Goal: Task Accomplishment & Management: Manage account settings

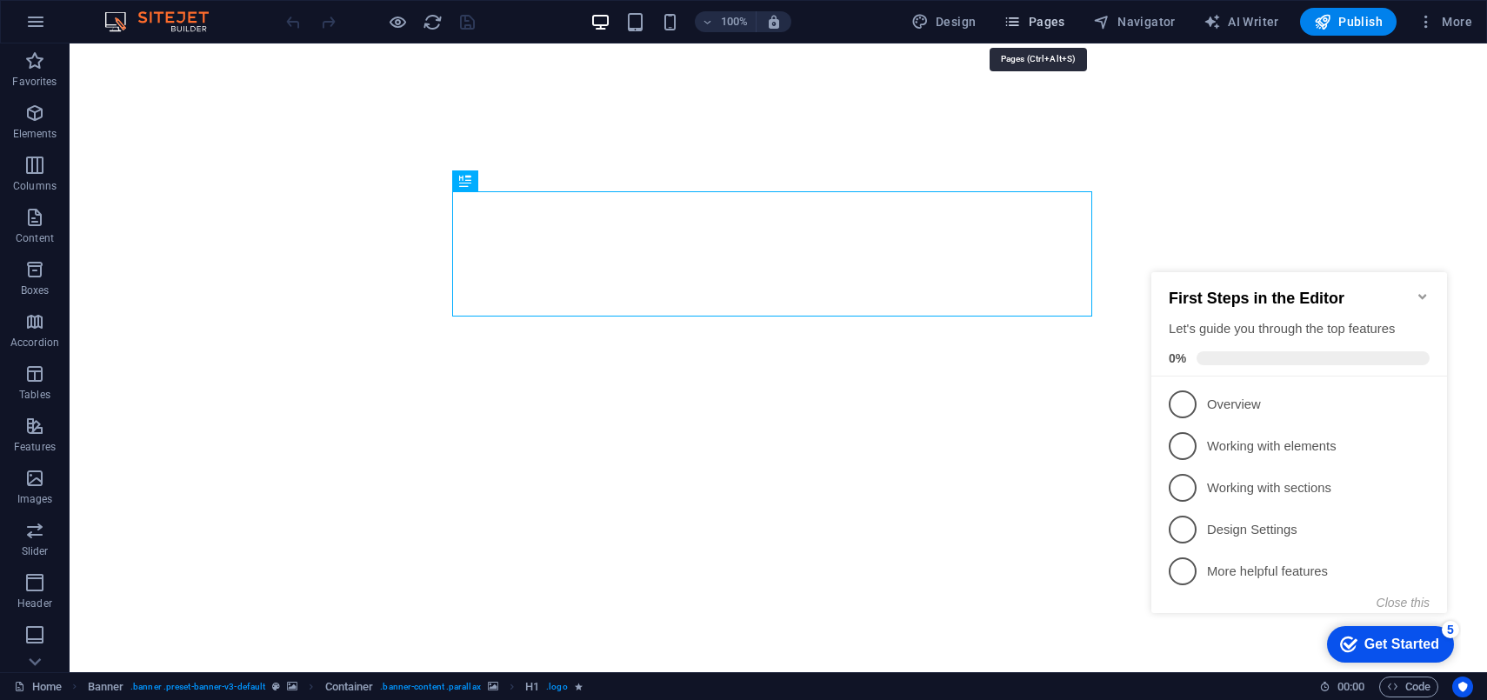
click at [1044, 21] on span "Pages" at bounding box center [1034, 21] width 61 height 17
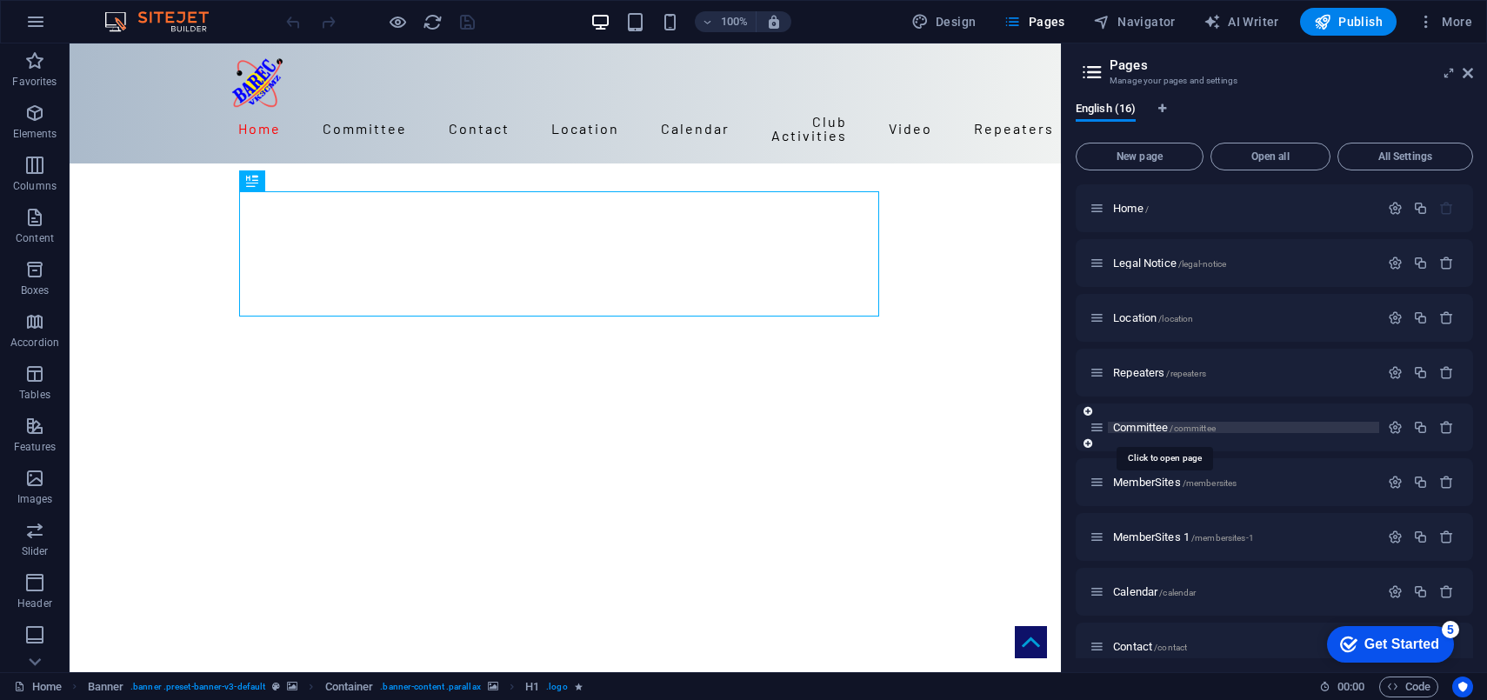
click at [1142, 422] on span "Committee /committee" at bounding box center [1164, 427] width 103 height 13
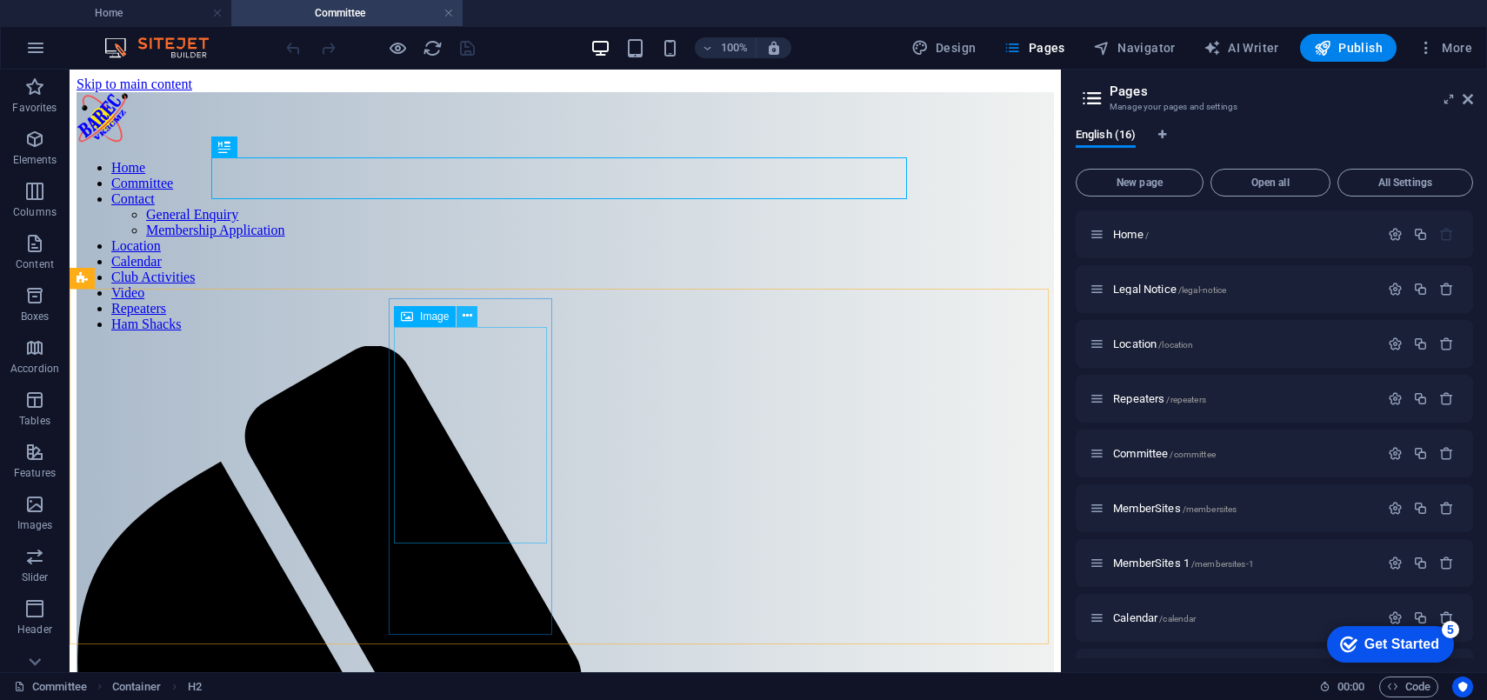
click at [464, 319] on icon at bounding box center [468, 316] width 10 height 18
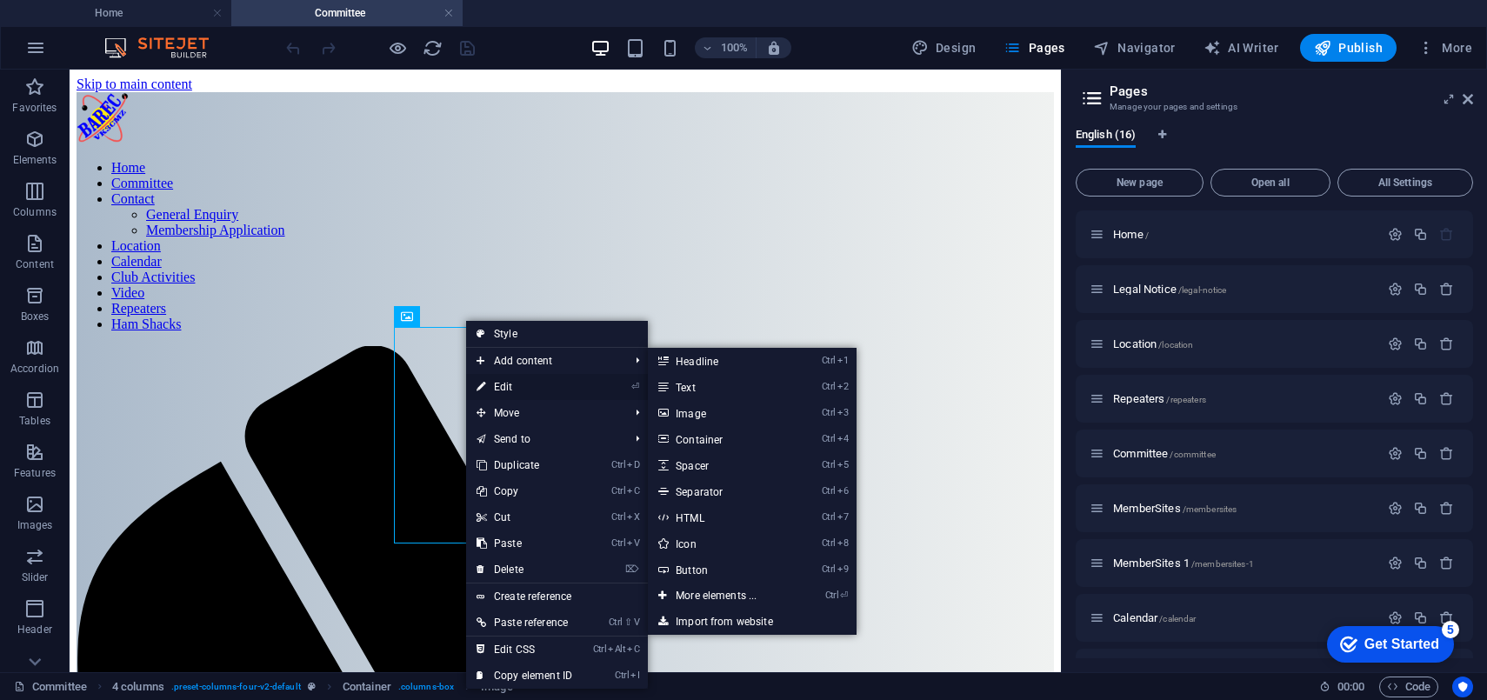
drag, startPoint x: 515, startPoint y: 384, endPoint x: 292, endPoint y: 304, distance: 236.6
click at [515, 384] on link "⏎ Edit" at bounding box center [524, 387] width 117 height 26
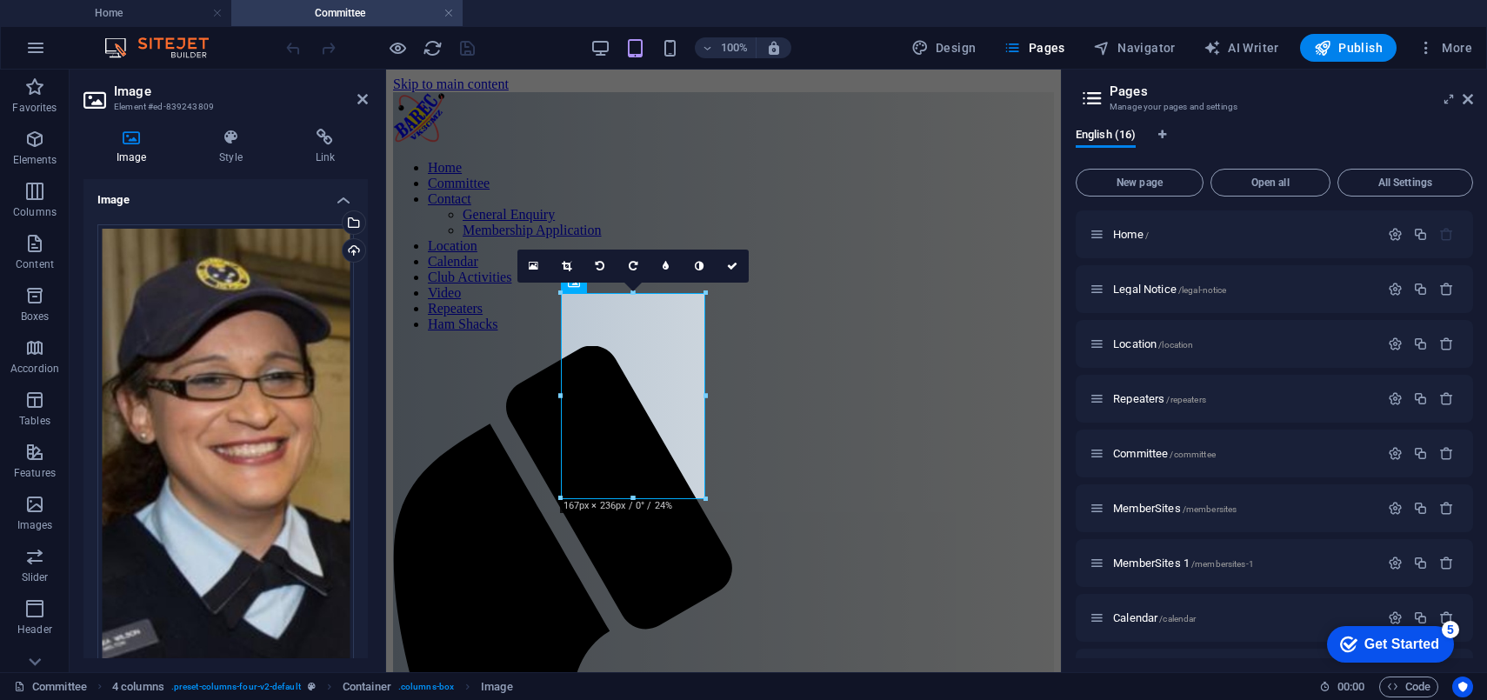
scroll to position [241, 0]
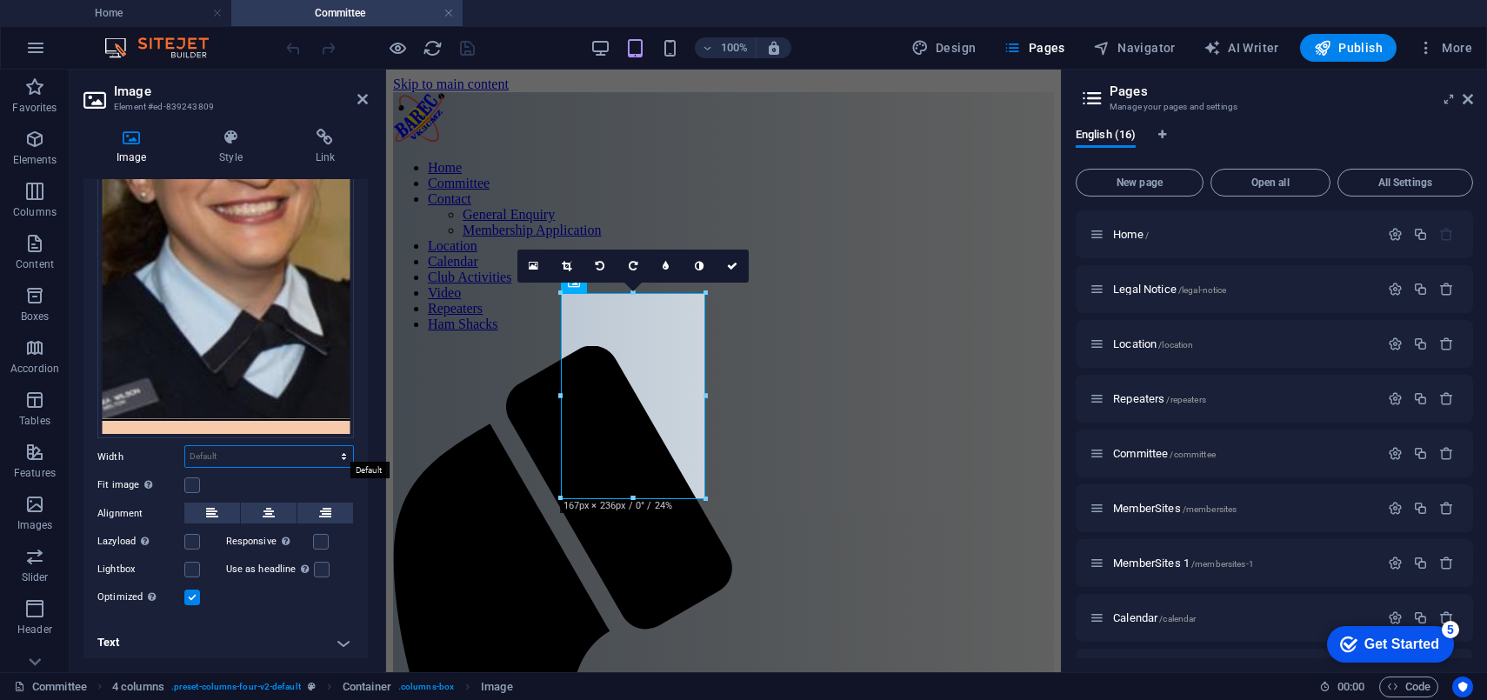
click at [339, 453] on select "Default auto px rem % em vh vw" at bounding box center [269, 456] width 168 height 21
select select "px"
click at [325, 446] on select "Default auto px rem % em vh vw" at bounding box center [269, 456] width 168 height 21
type input "150"
click at [279, 622] on h4 "Text" at bounding box center [225, 643] width 284 height 42
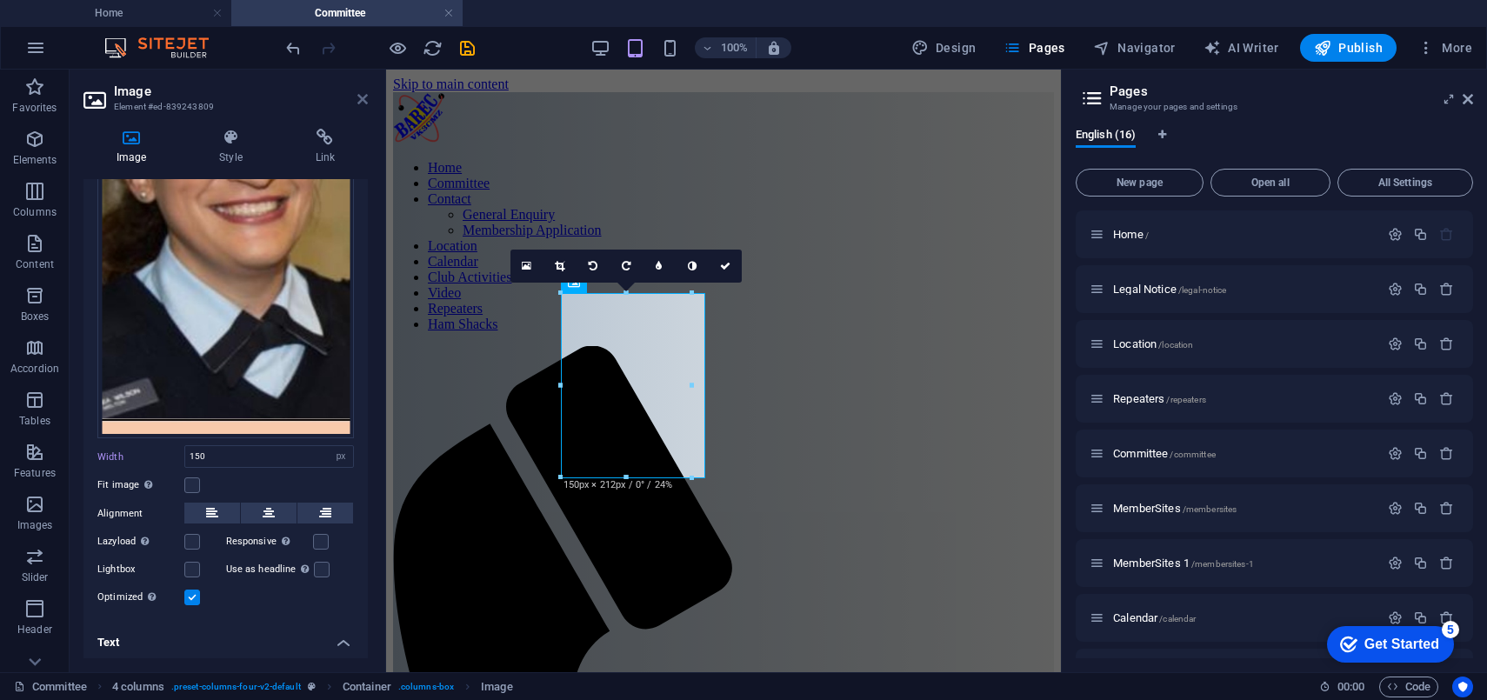
click at [365, 97] on icon at bounding box center [362, 99] width 10 height 14
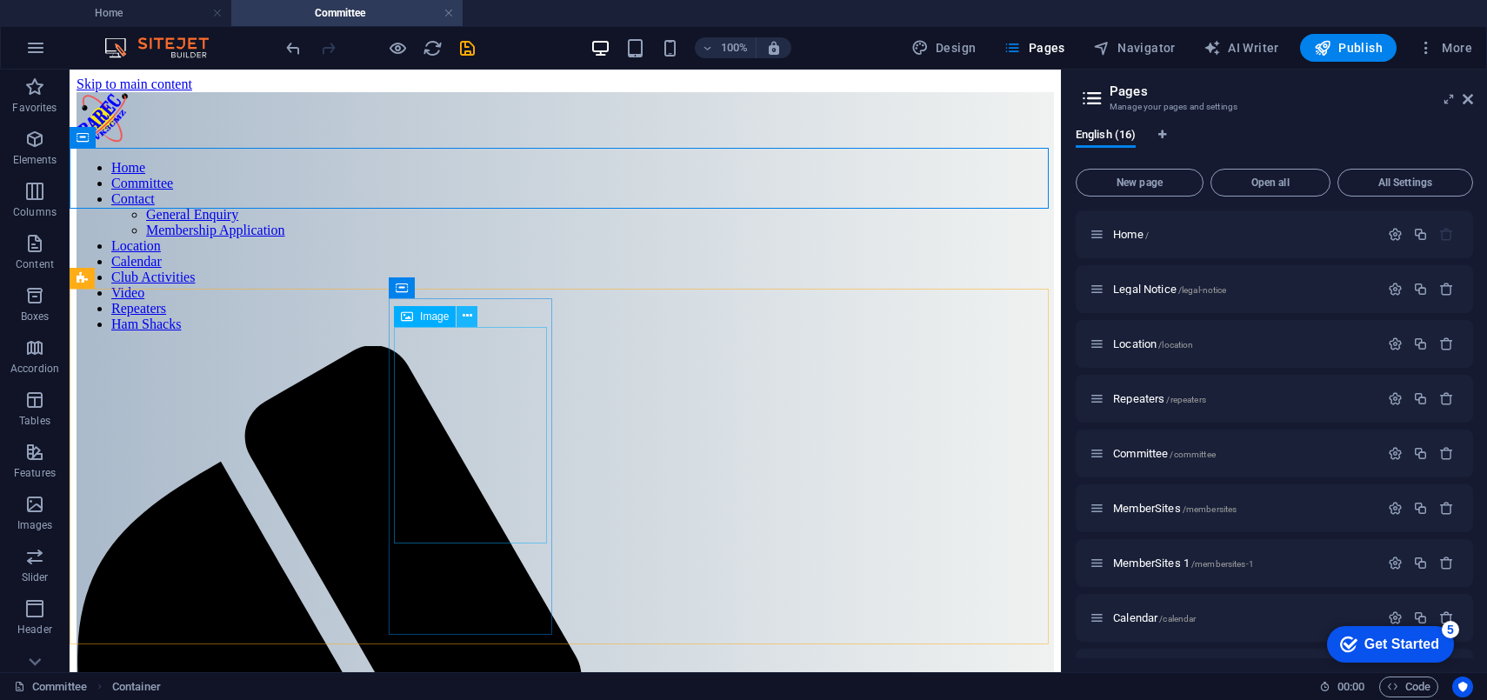
click at [467, 314] on icon at bounding box center [468, 316] width 10 height 18
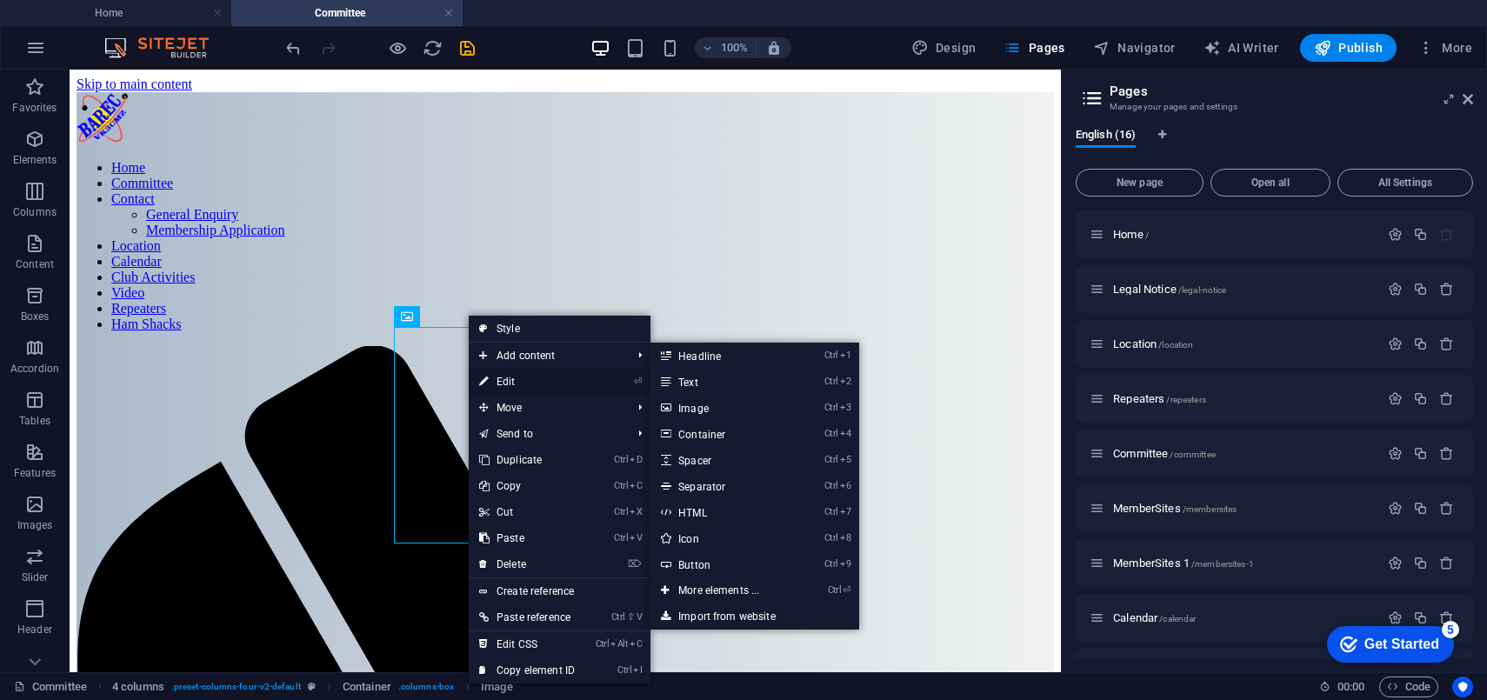
click at [508, 383] on link "⏎ Edit" at bounding box center [527, 382] width 117 height 26
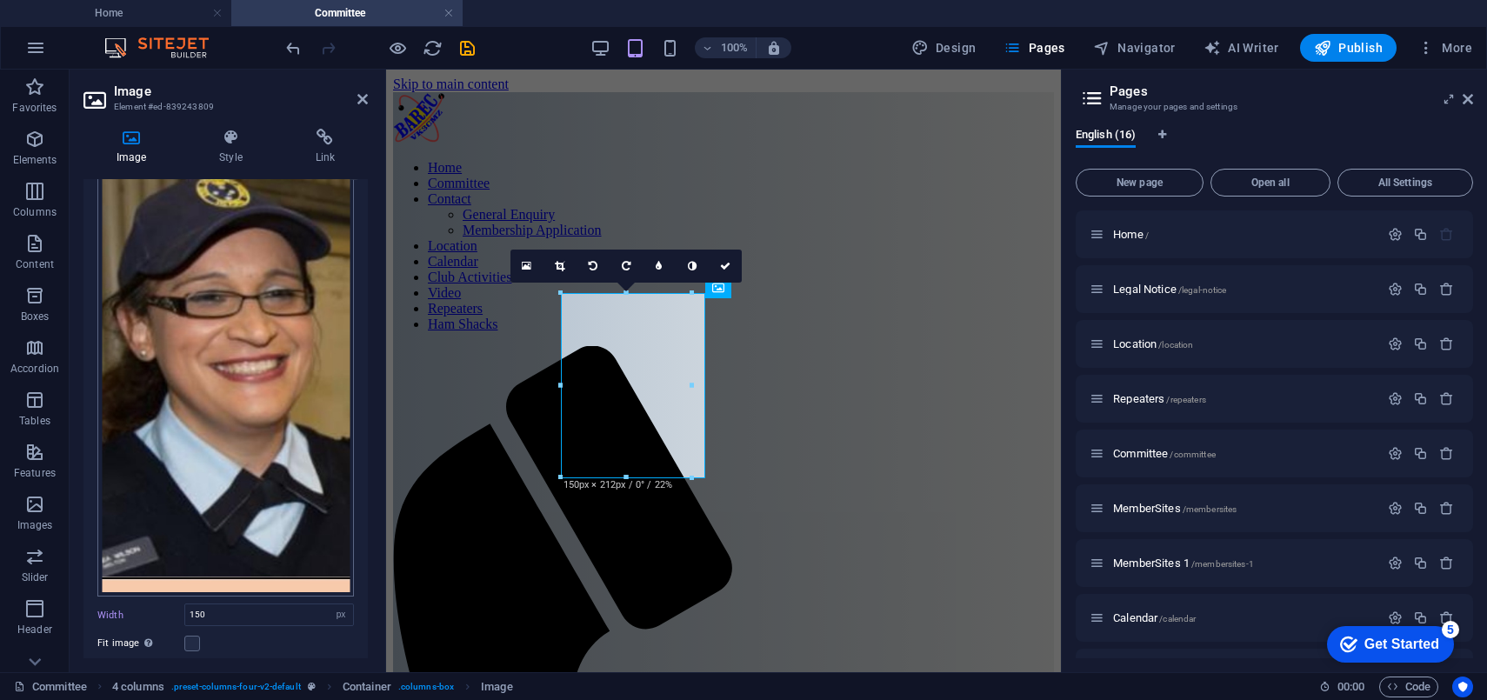
scroll to position [157, 0]
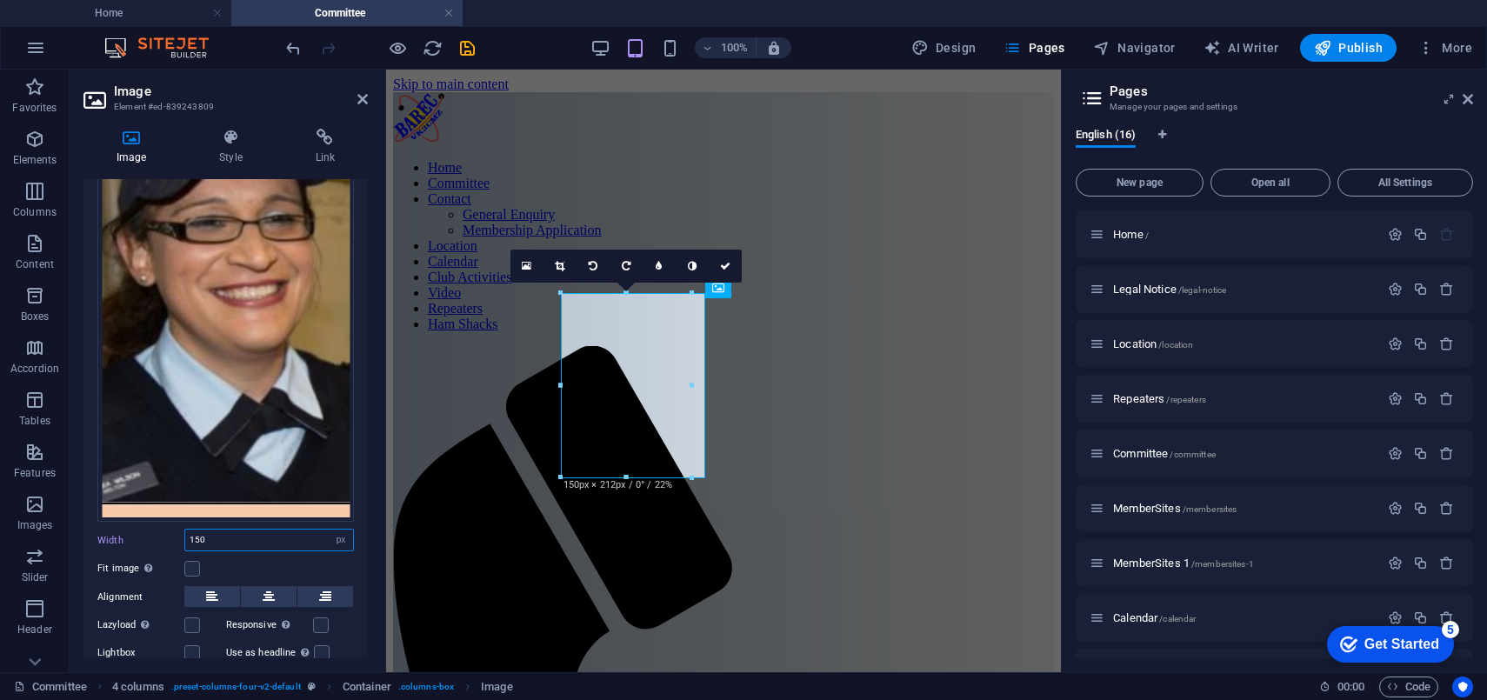
click at [320, 530] on input "150" at bounding box center [269, 540] width 168 height 21
click at [333, 538] on select "Default auto px rem % em vh vw" at bounding box center [341, 540] width 24 height 21
select select "auto"
click at [329, 530] on select "Default auto px rem % em vh vw" at bounding box center [341, 540] width 24 height 21
select select "DISABLED_OPTION_VALUE"
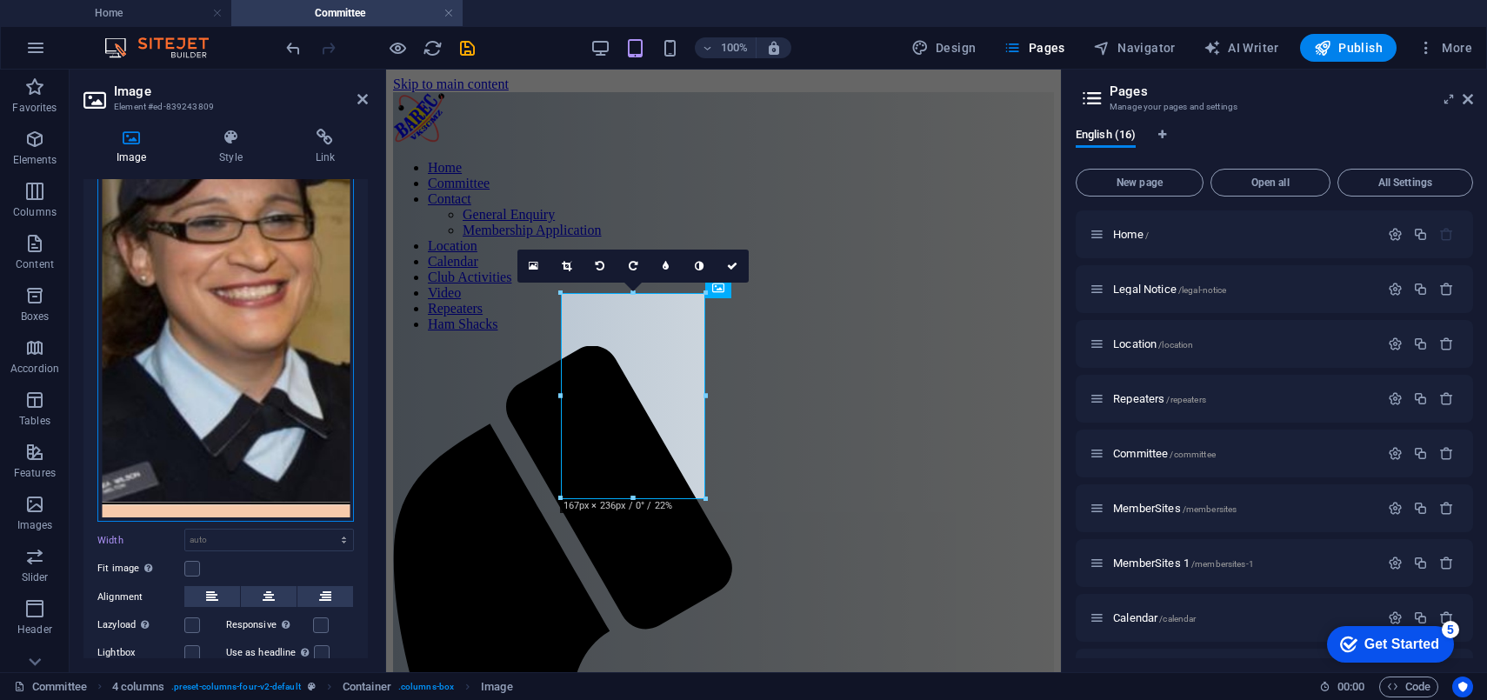
click at [233, 291] on div "Drag files here, click to choose files or select files from Files or our free s…" at bounding box center [225, 295] width 257 height 456
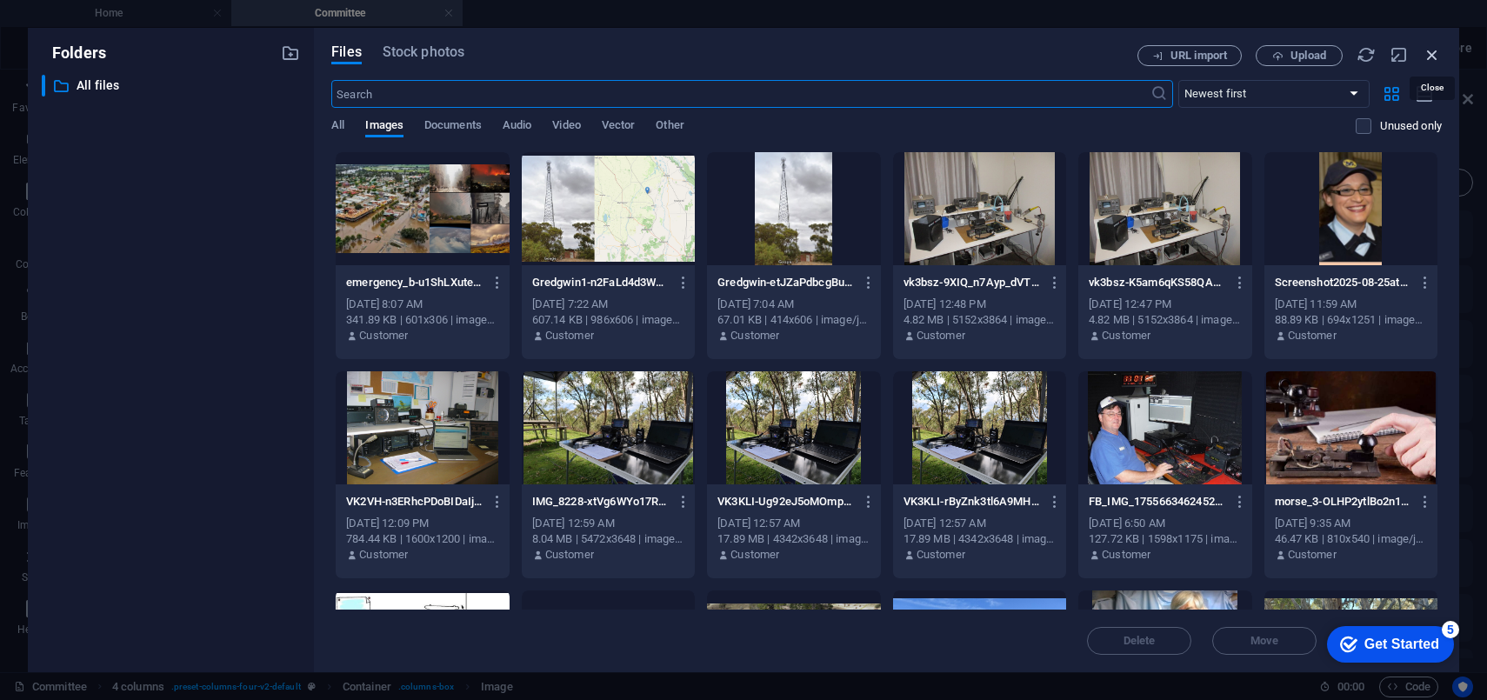
click at [1431, 51] on icon "button" at bounding box center [1432, 54] width 19 height 19
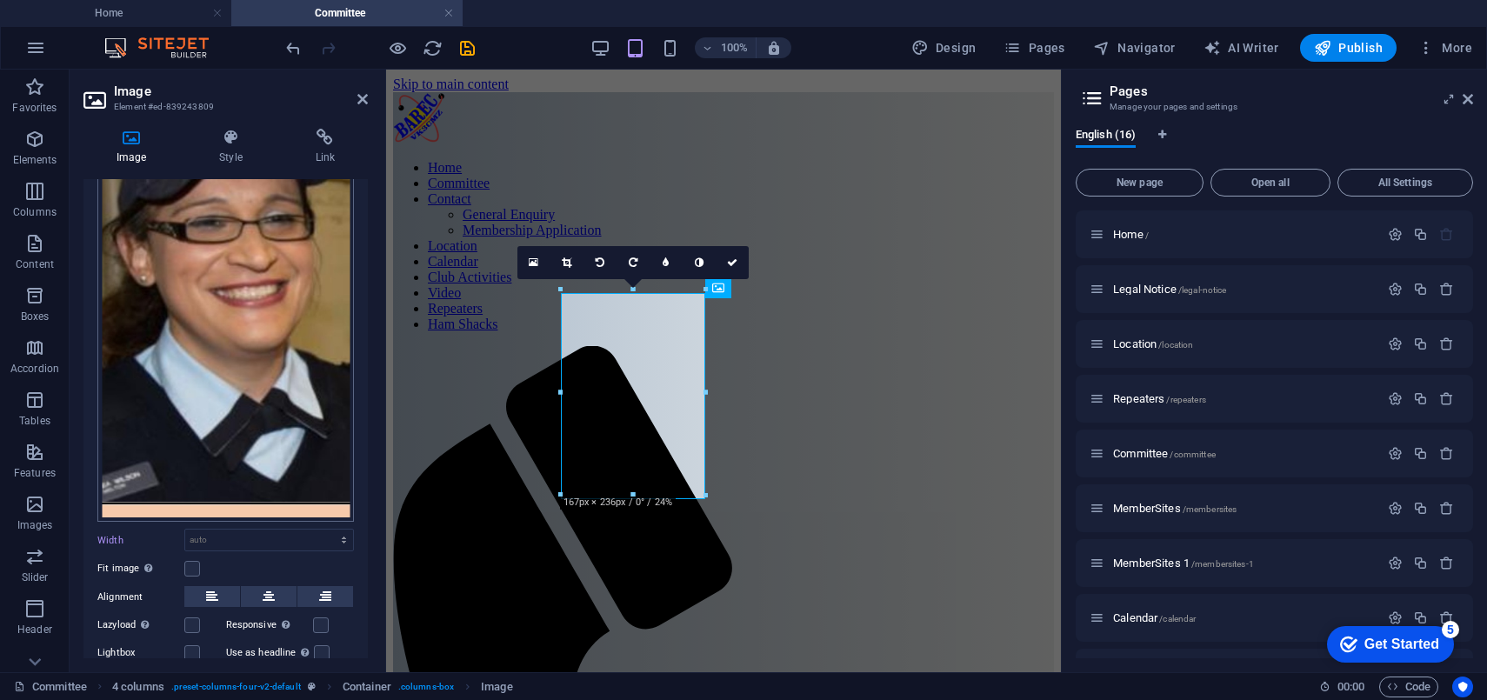
scroll to position [0, 0]
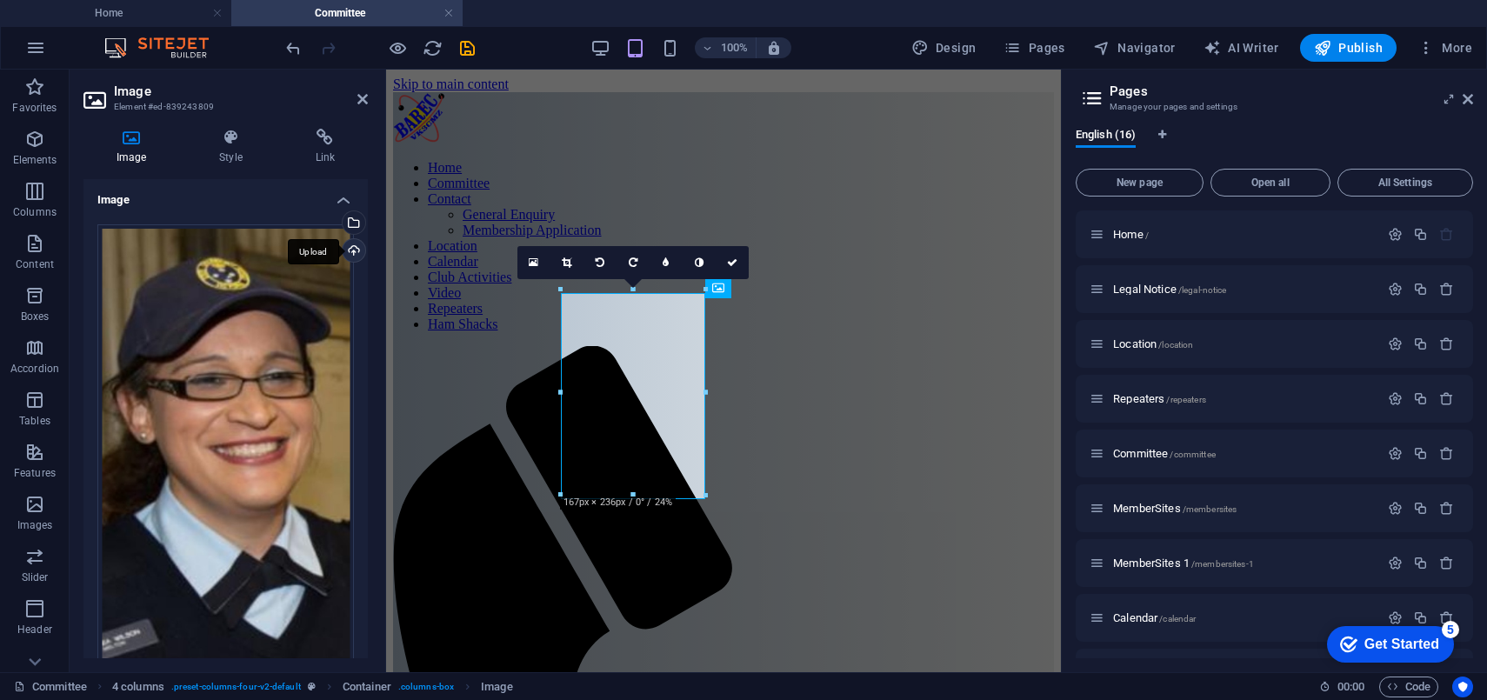
click at [348, 251] on div "Upload" at bounding box center [352, 252] width 26 height 26
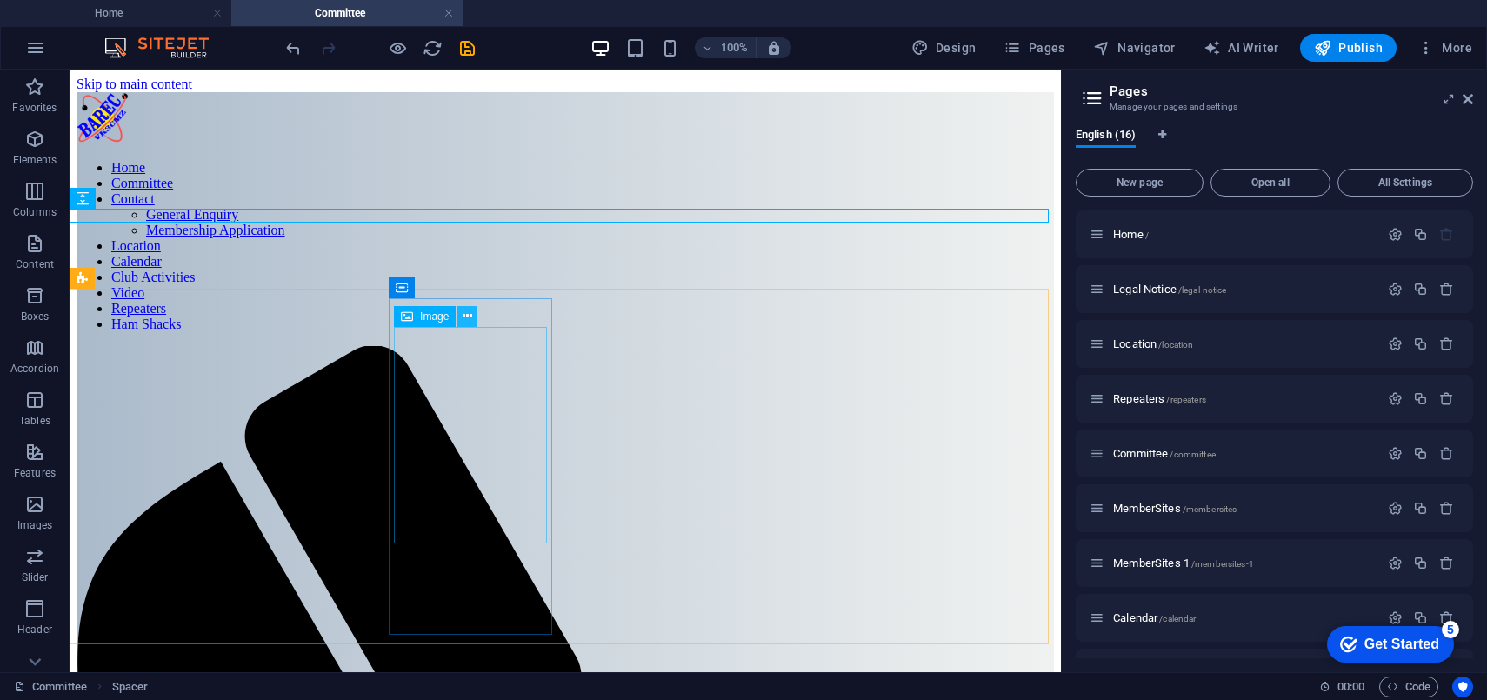
click at [466, 313] on icon at bounding box center [468, 316] width 10 height 18
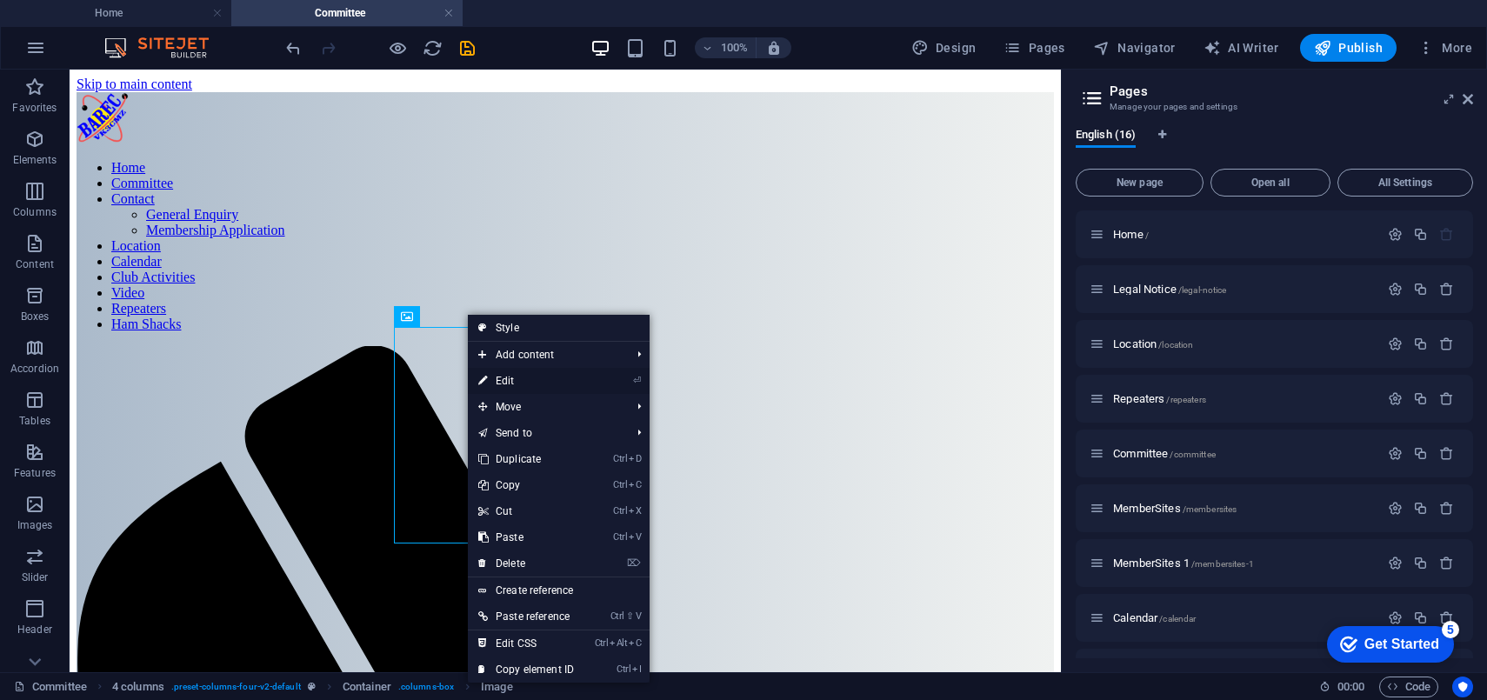
click at [506, 379] on link "⏎ Edit" at bounding box center [526, 381] width 117 height 26
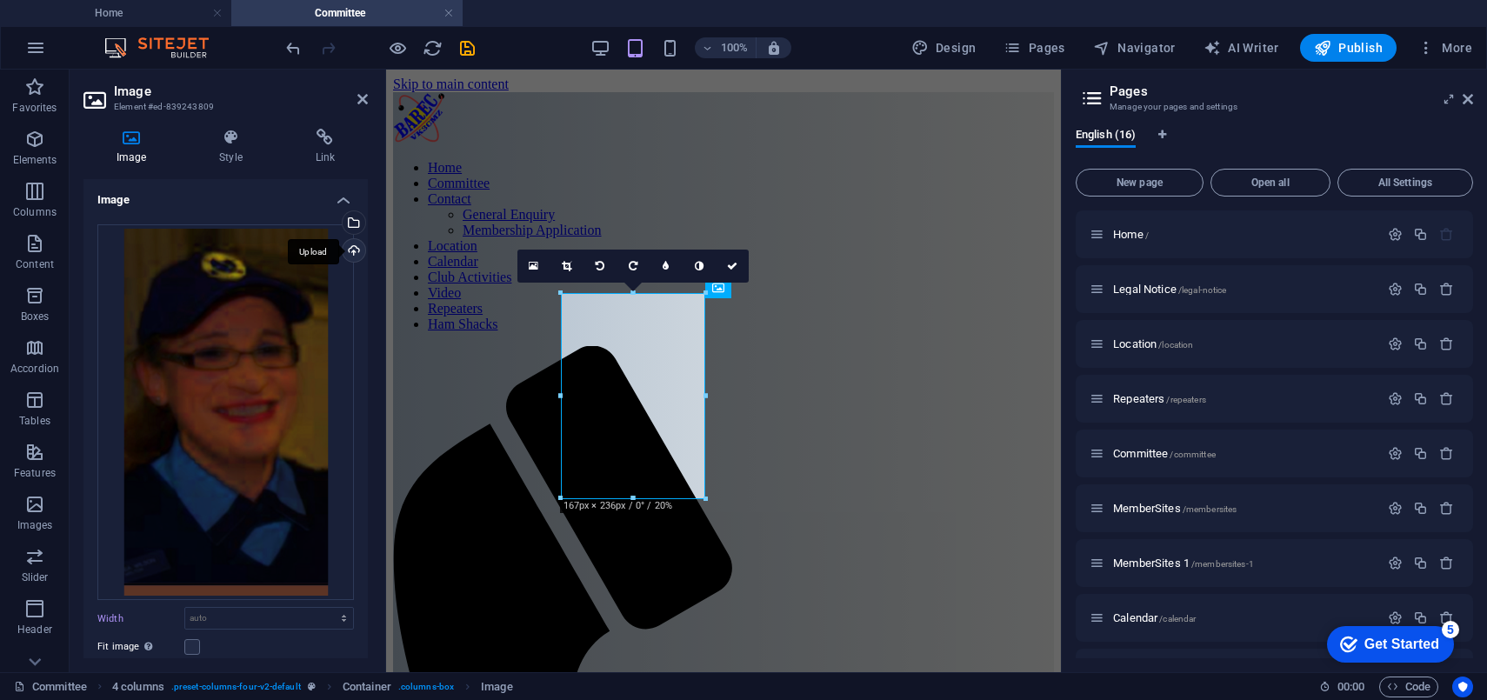
click at [349, 251] on div "Upload" at bounding box center [352, 252] width 26 height 26
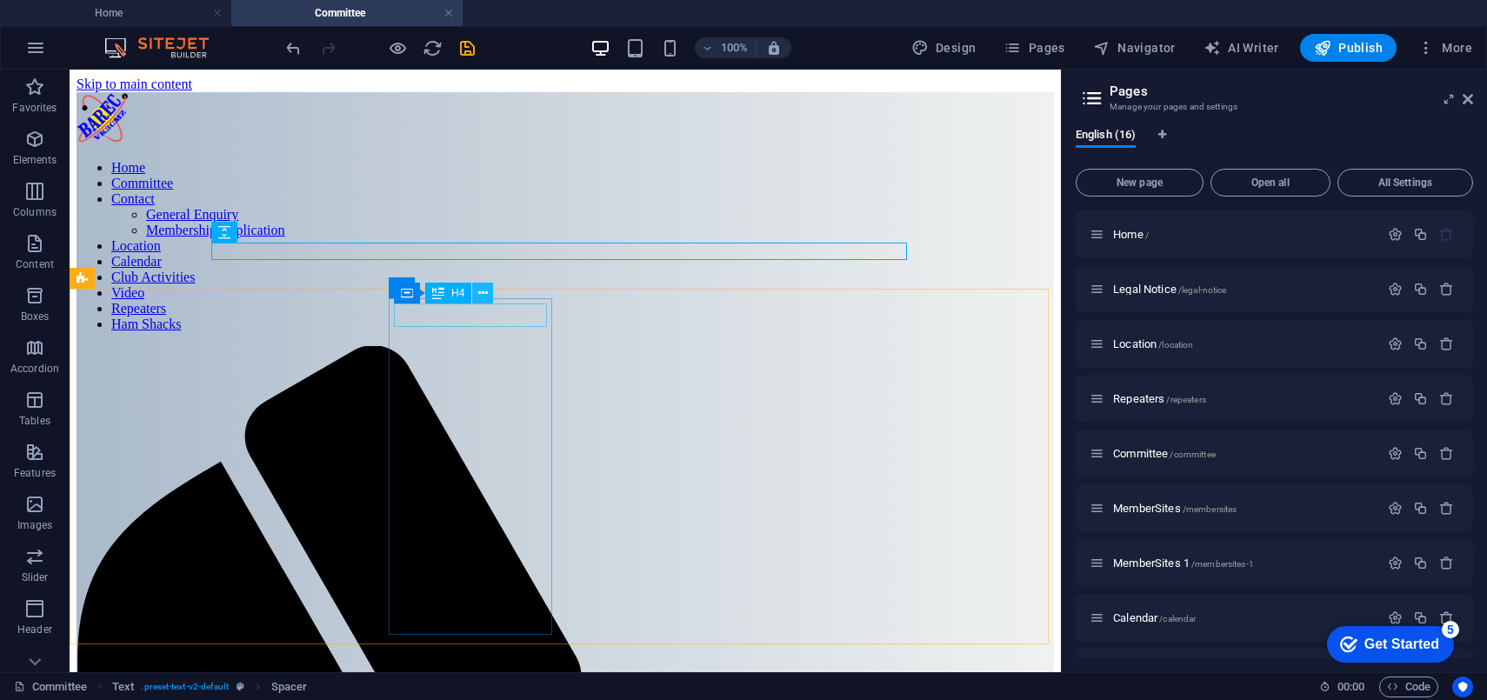
click at [479, 296] on icon at bounding box center [483, 293] width 10 height 18
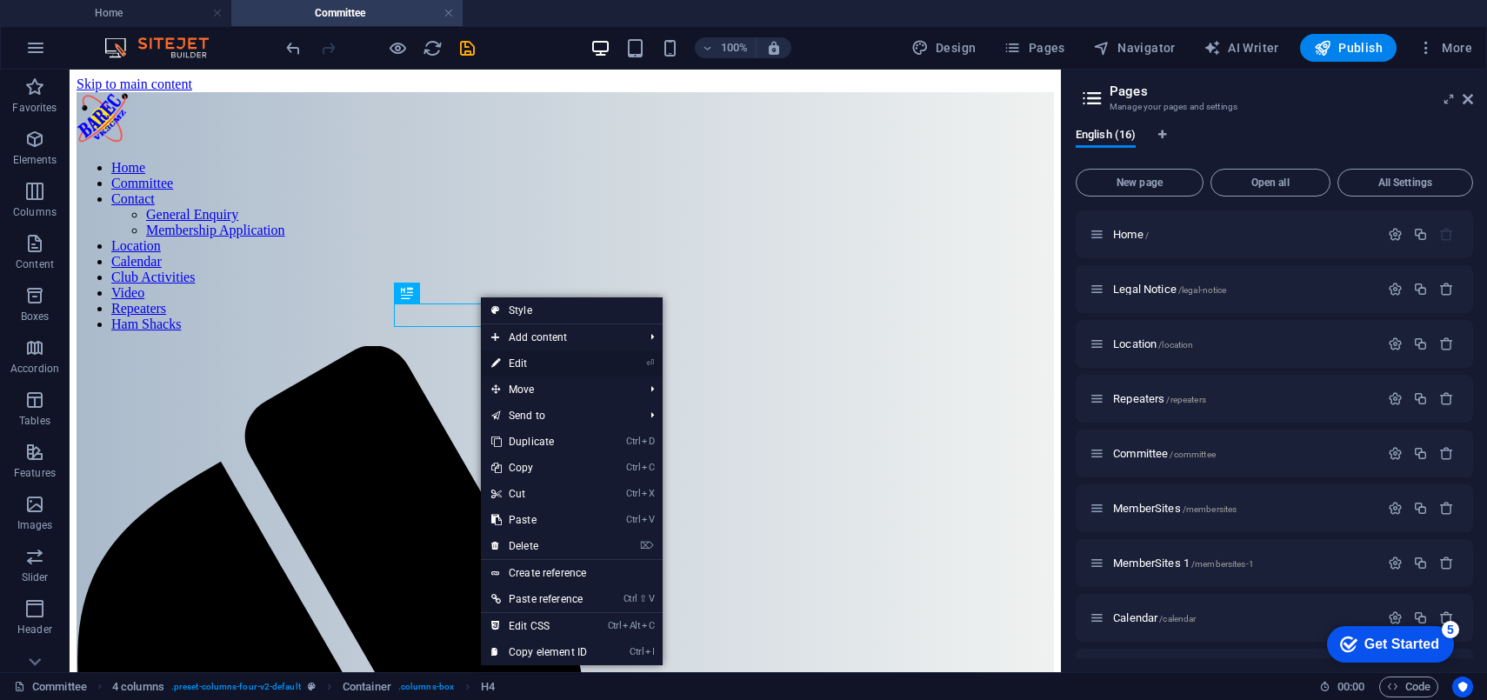
click at [530, 363] on link "⏎ Edit" at bounding box center [539, 363] width 117 height 26
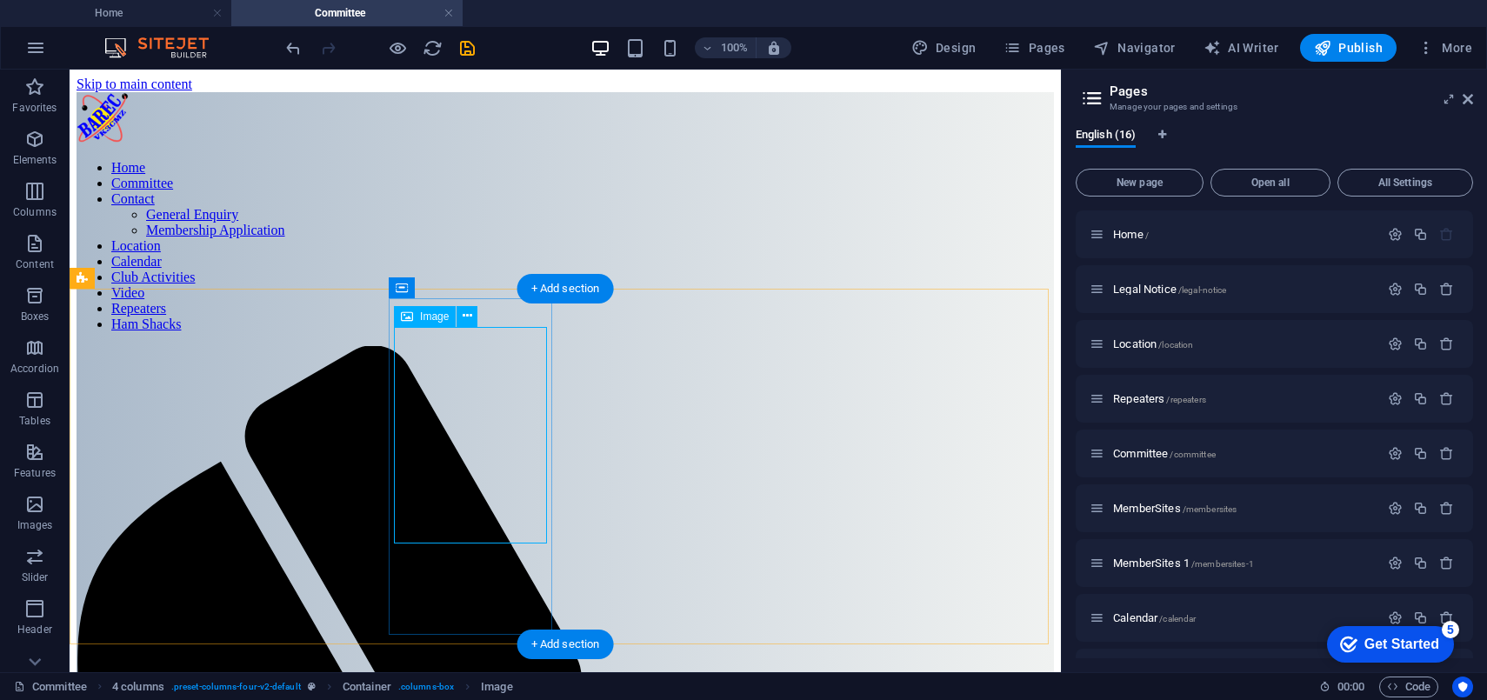
click at [467, 322] on icon at bounding box center [468, 316] width 10 height 18
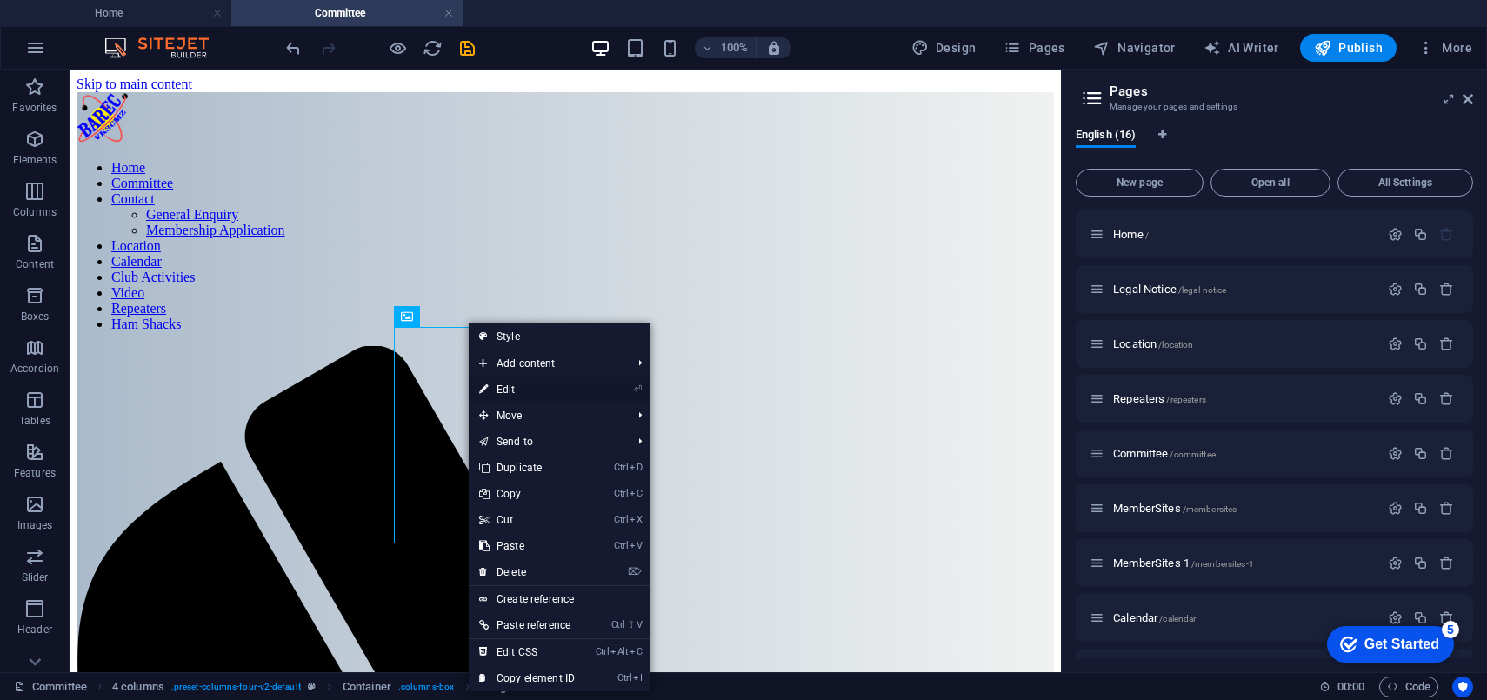
click at [521, 390] on link "⏎ Edit" at bounding box center [527, 390] width 117 height 26
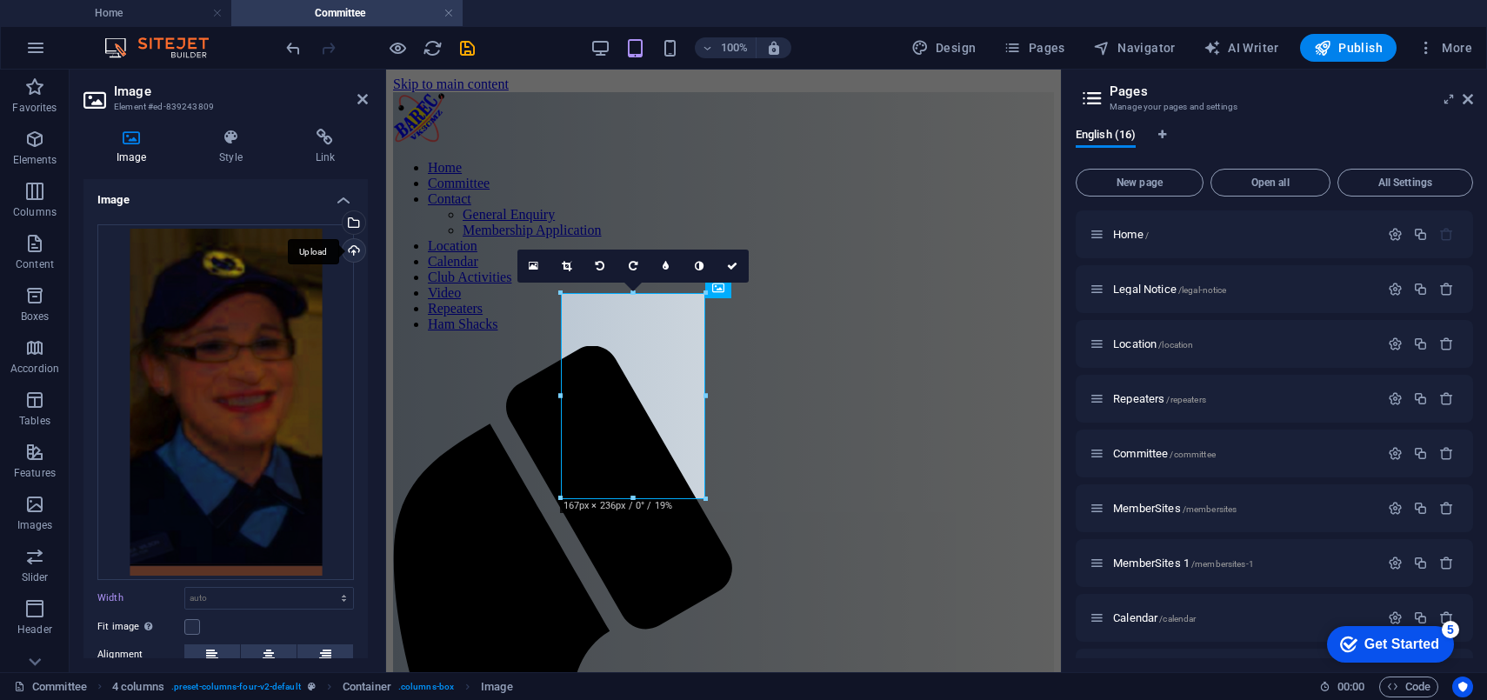
click at [352, 249] on div "Upload" at bounding box center [352, 252] width 26 height 26
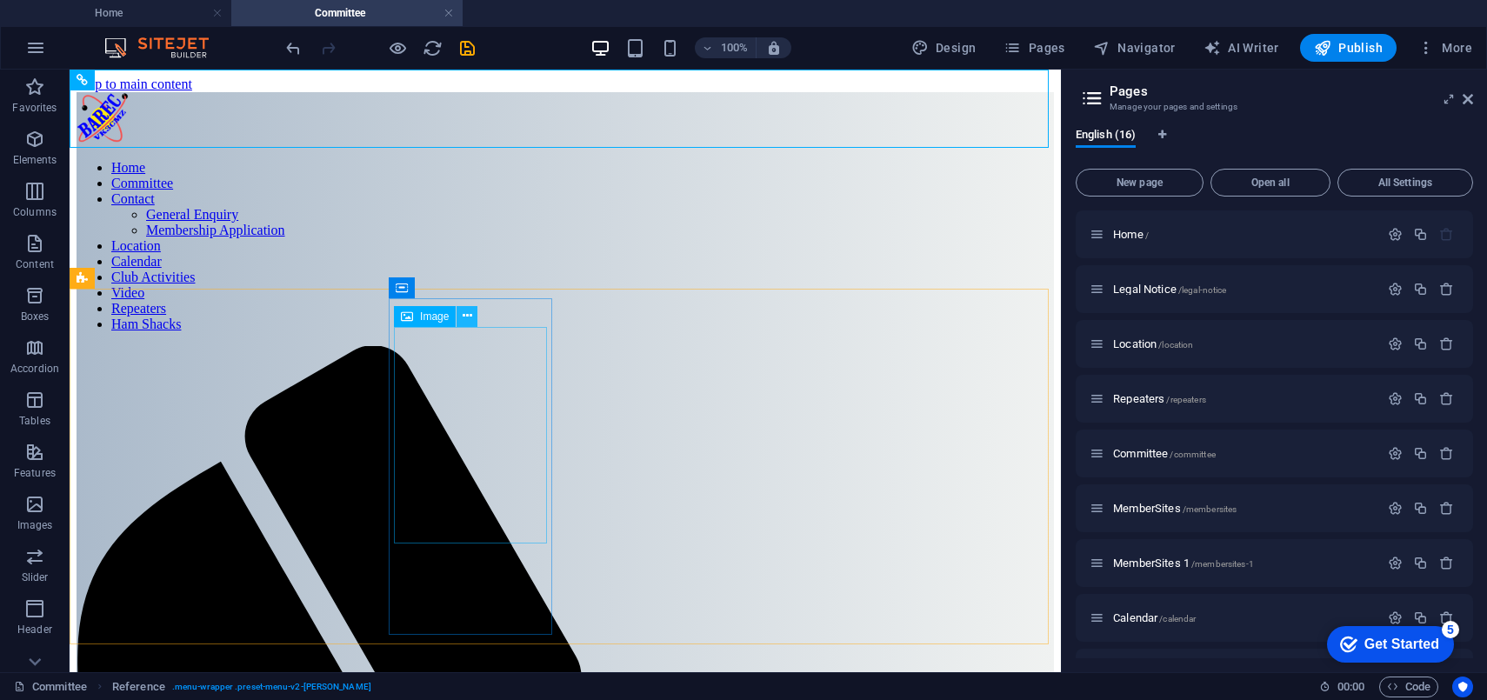
click at [466, 318] on icon at bounding box center [468, 316] width 10 height 18
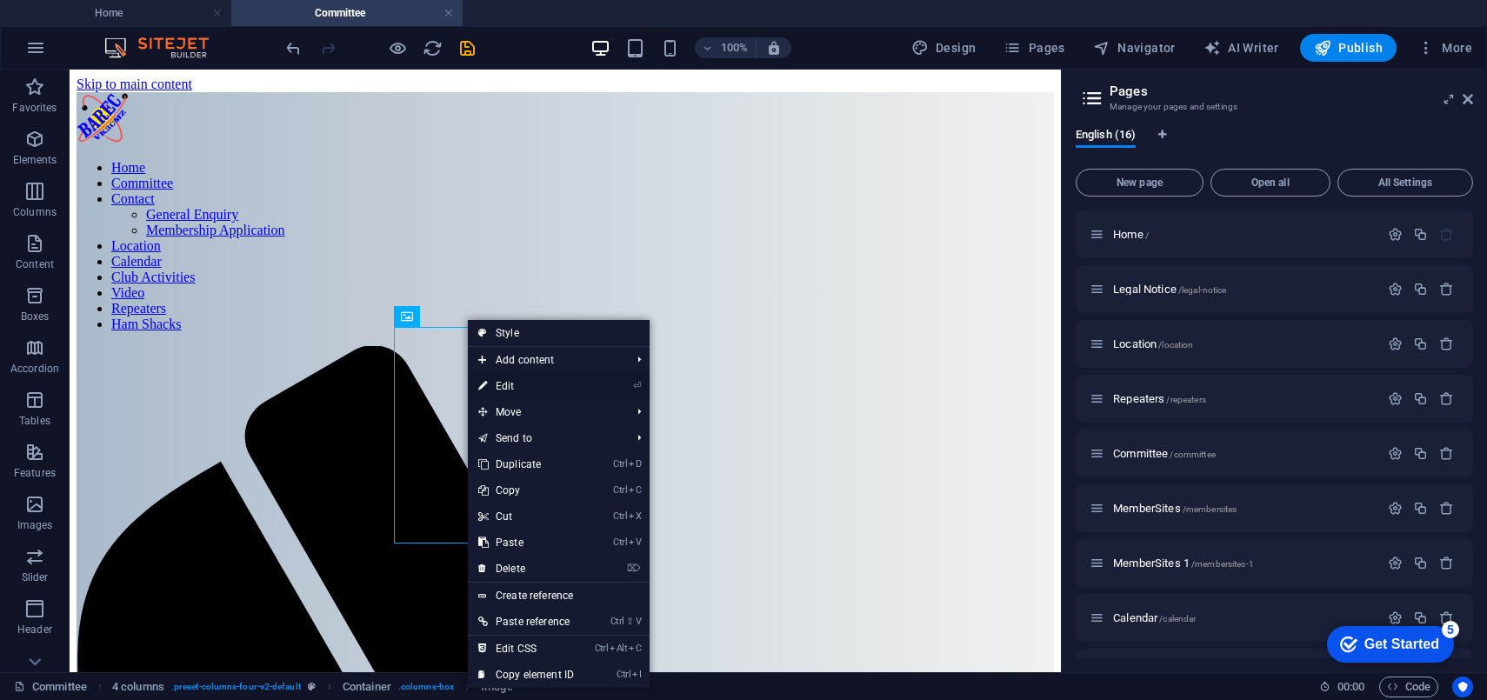
click at [508, 385] on link "⏎ Edit" at bounding box center [526, 386] width 117 height 26
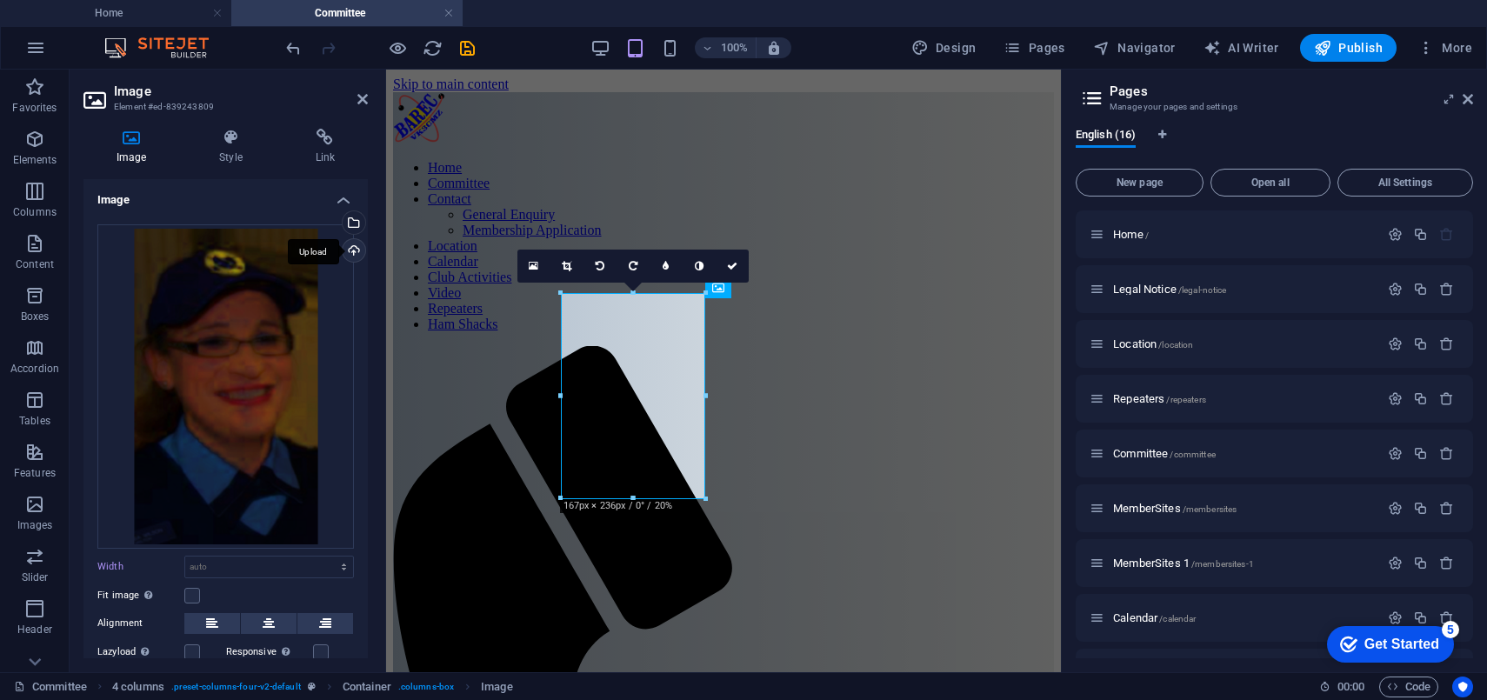
click at [350, 249] on div "Upload" at bounding box center [352, 252] width 26 height 26
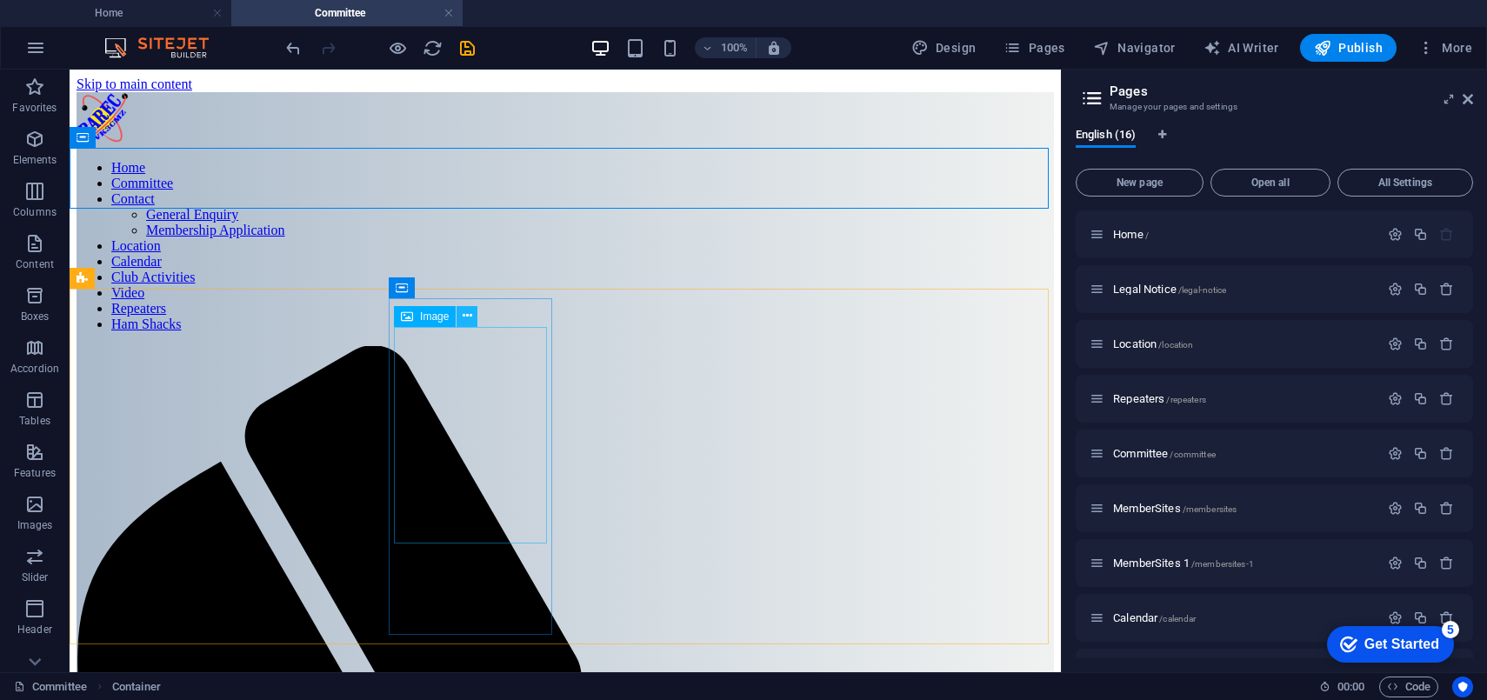
click at [469, 315] on icon at bounding box center [468, 316] width 10 height 18
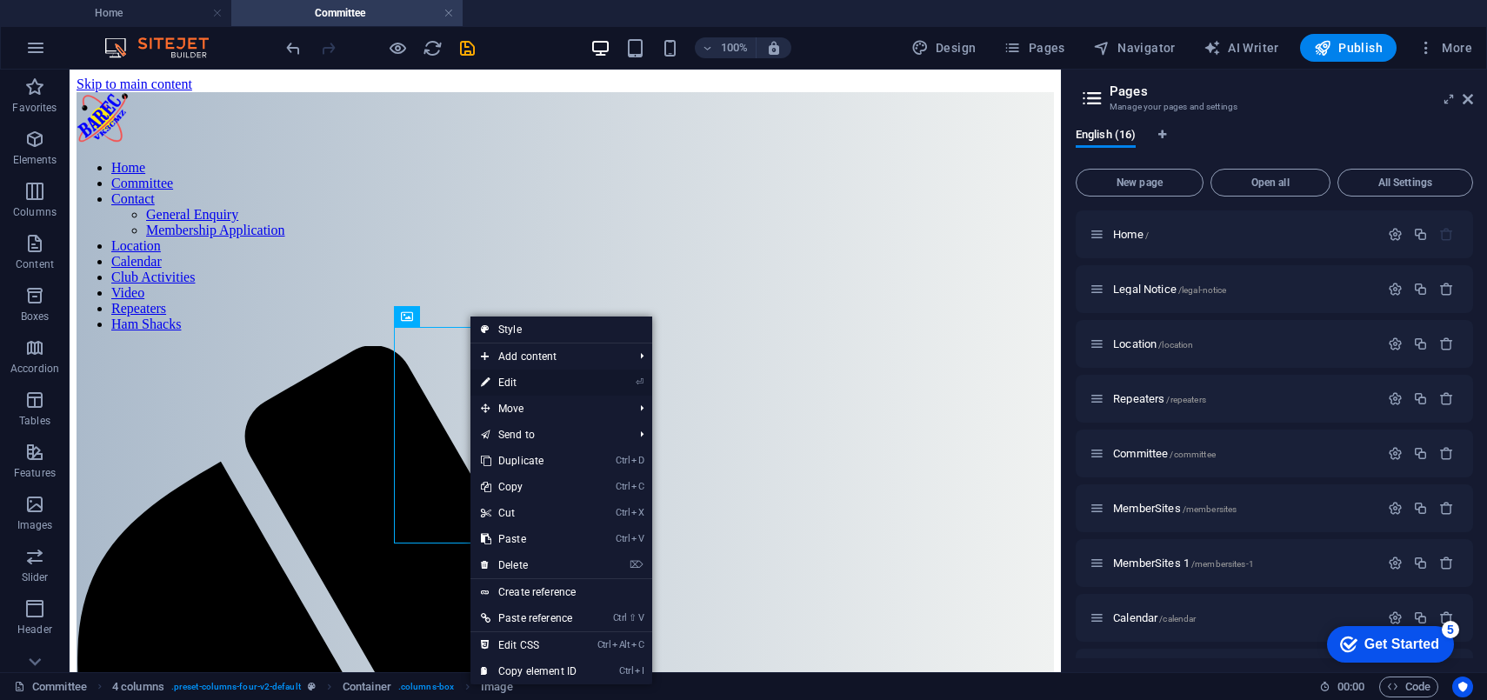
click at [504, 379] on link "⏎ Edit" at bounding box center [528, 383] width 117 height 26
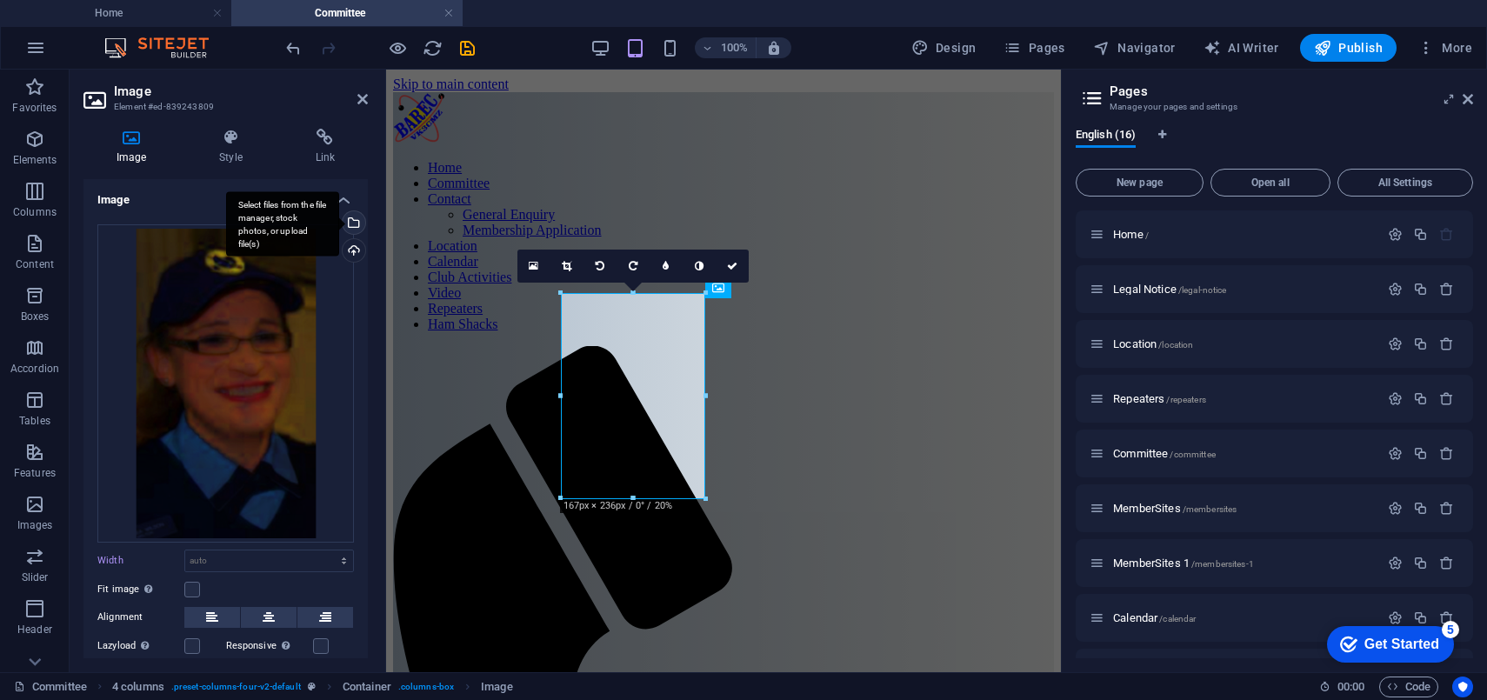
click at [348, 221] on div "Select files from the file manager, stock photos, or upload file(s)" at bounding box center [352, 224] width 26 height 26
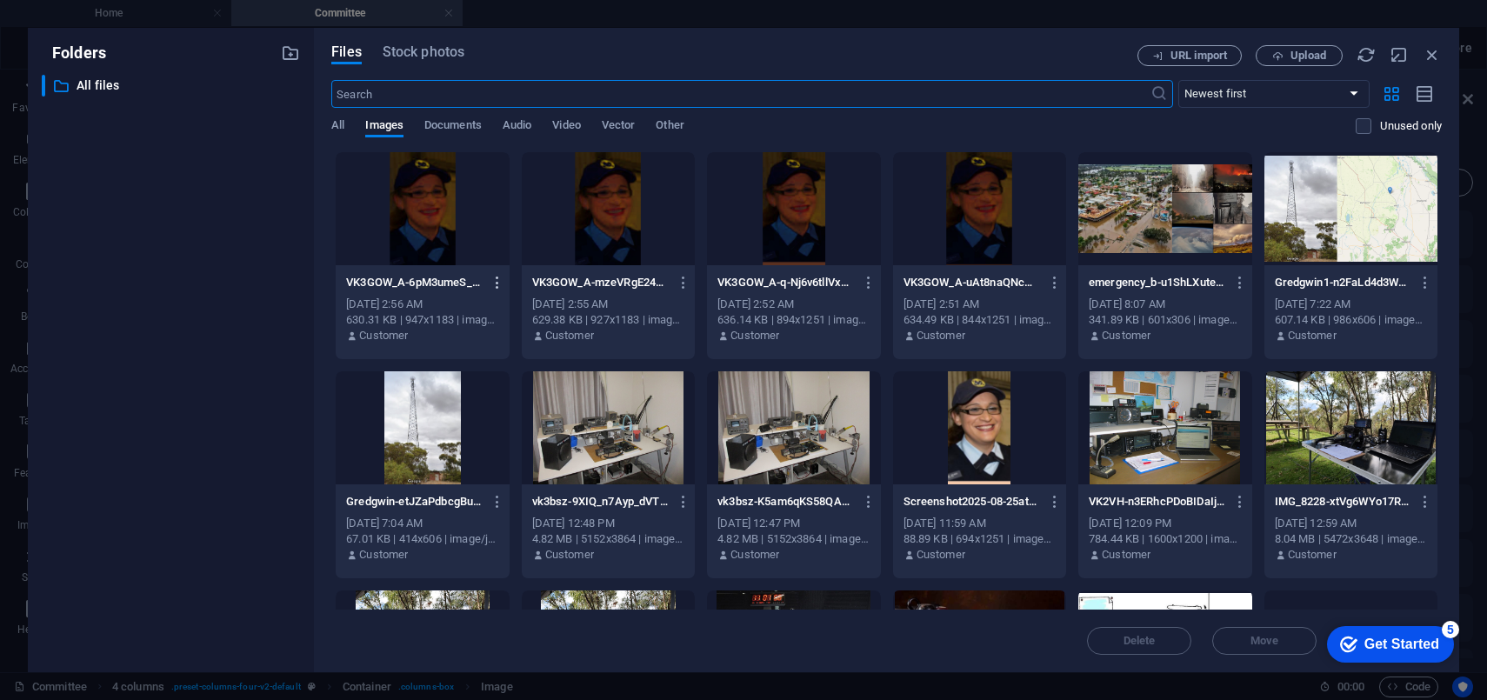
click at [497, 284] on icon "button" at bounding box center [498, 283] width 17 height 16
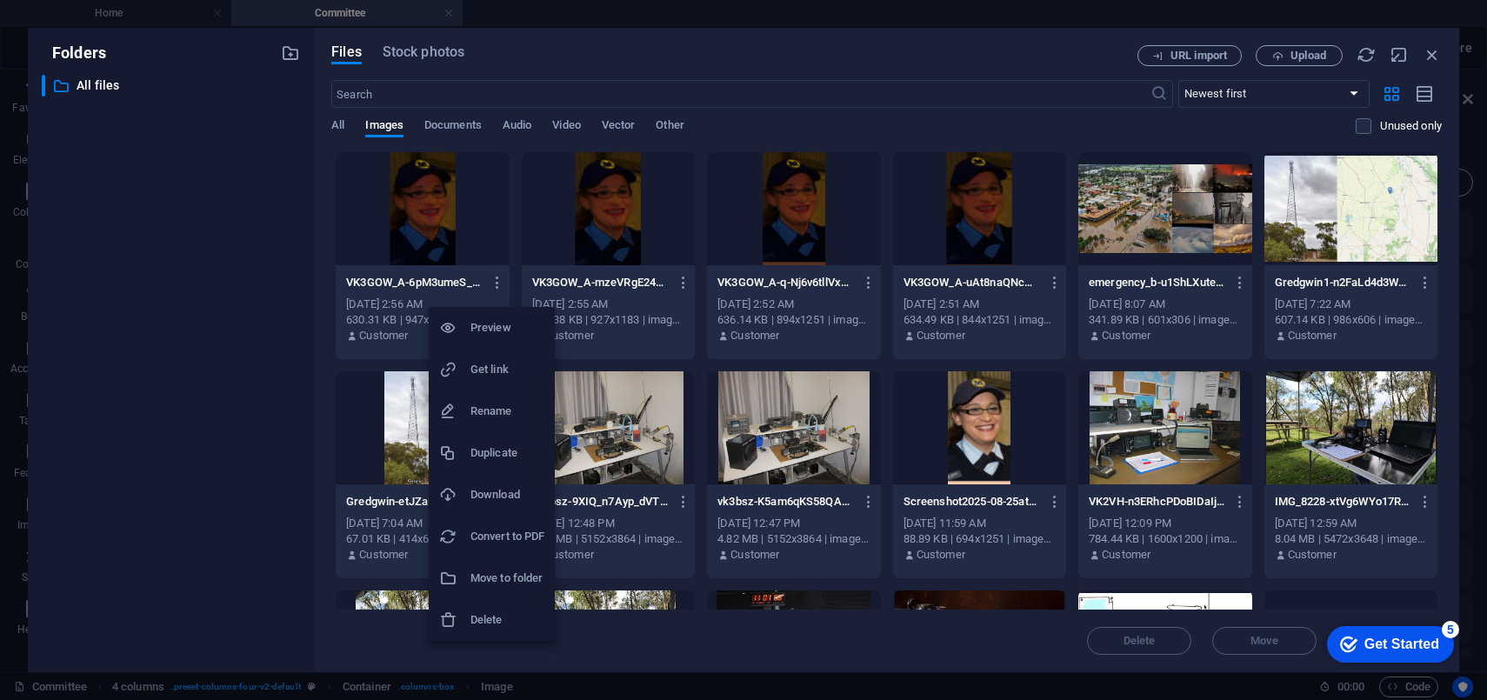
click at [481, 621] on h6 "Delete" at bounding box center [507, 620] width 74 height 21
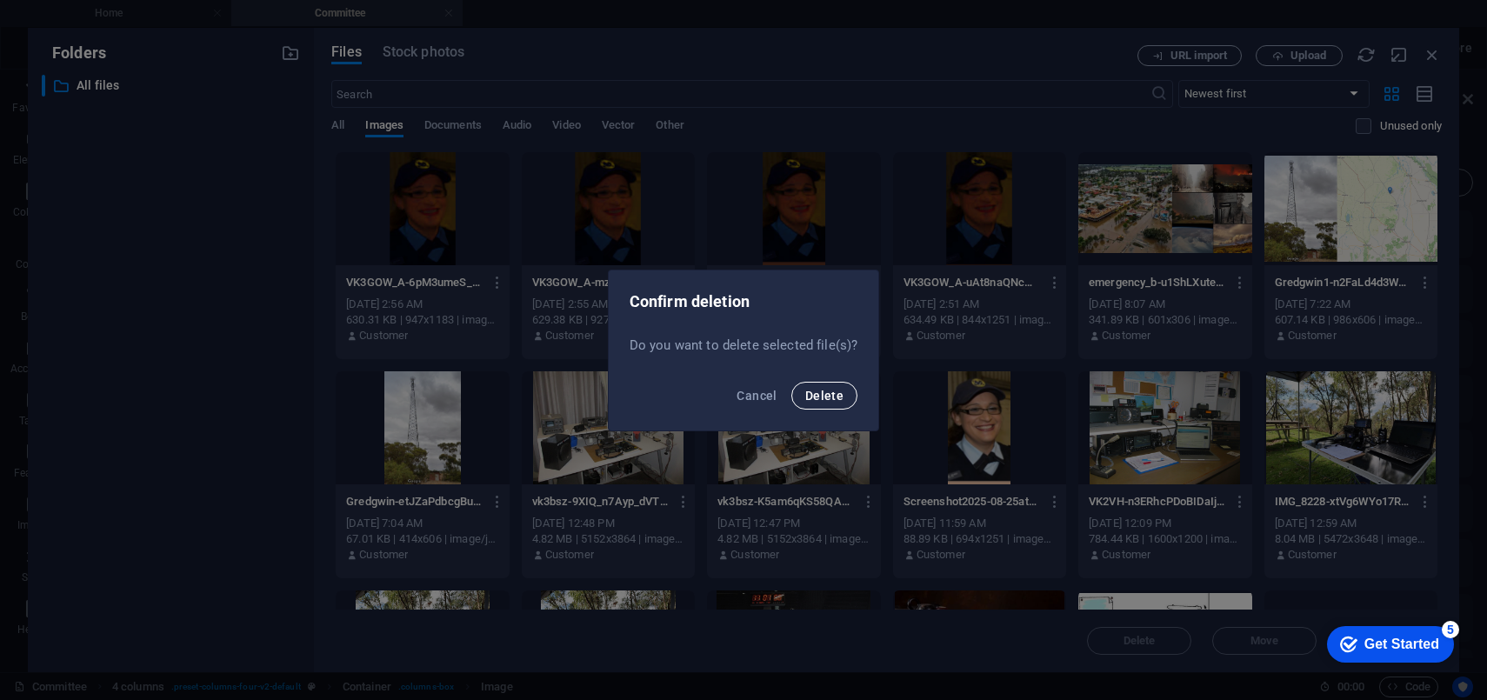
click at [831, 402] on button "Delete" at bounding box center [824, 396] width 66 height 28
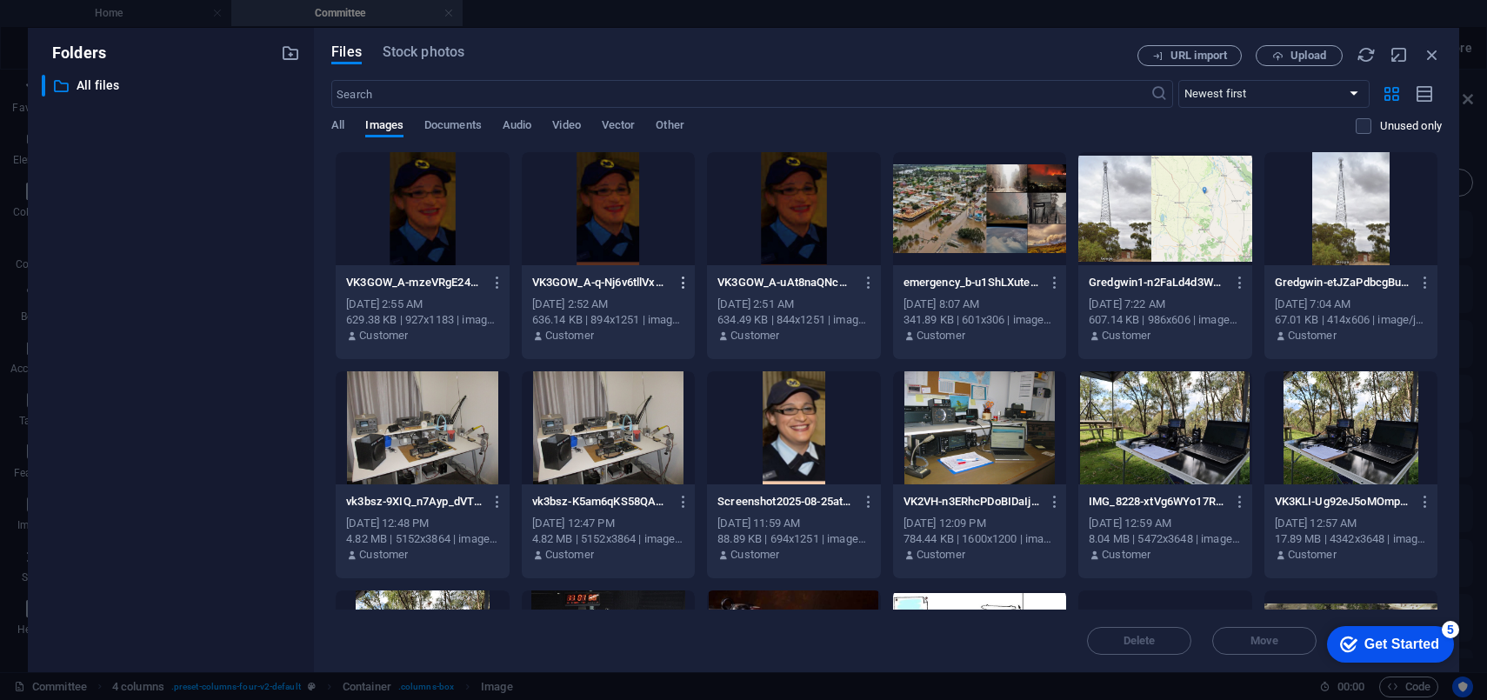
click at [682, 278] on icon "button" at bounding box center [684, 283] width 17 height 16
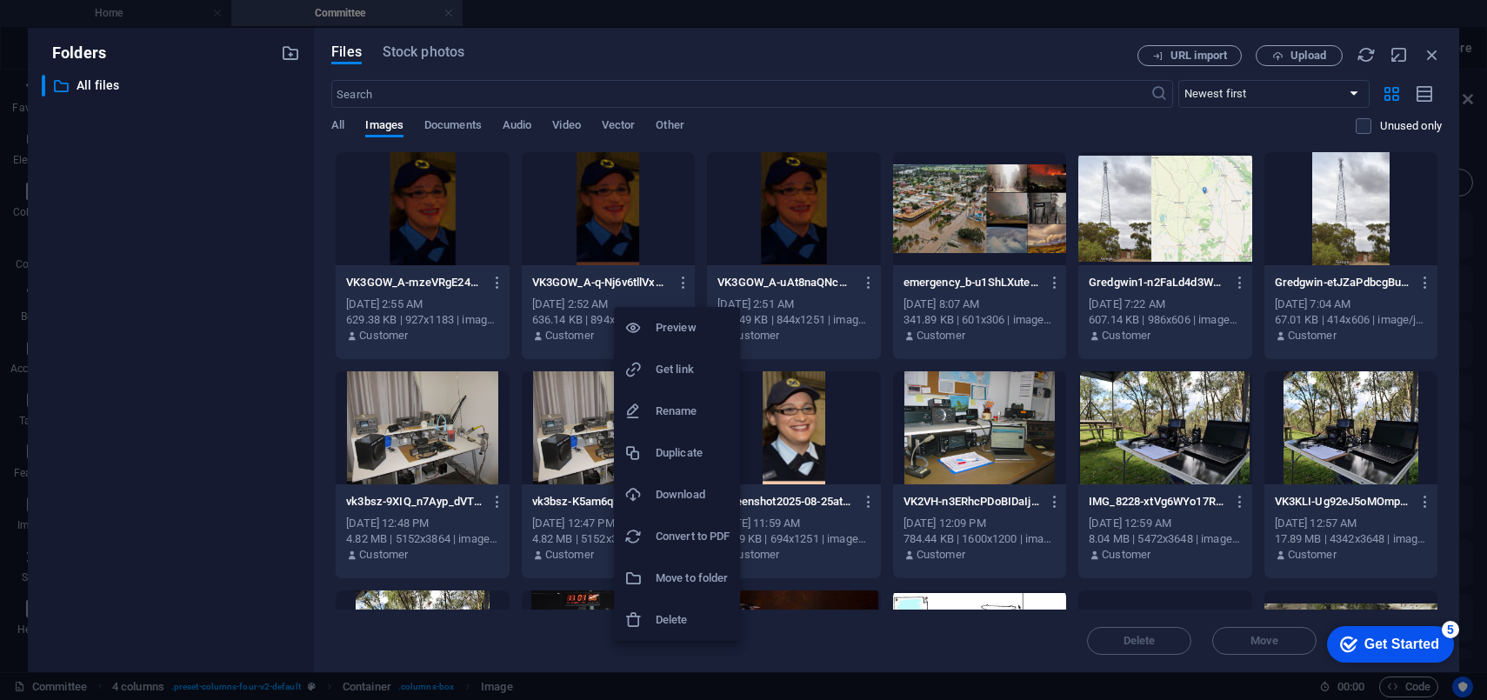
click at [676, 617] on h6 "Delete" at bounding box center [693, 620] width 74 height 21
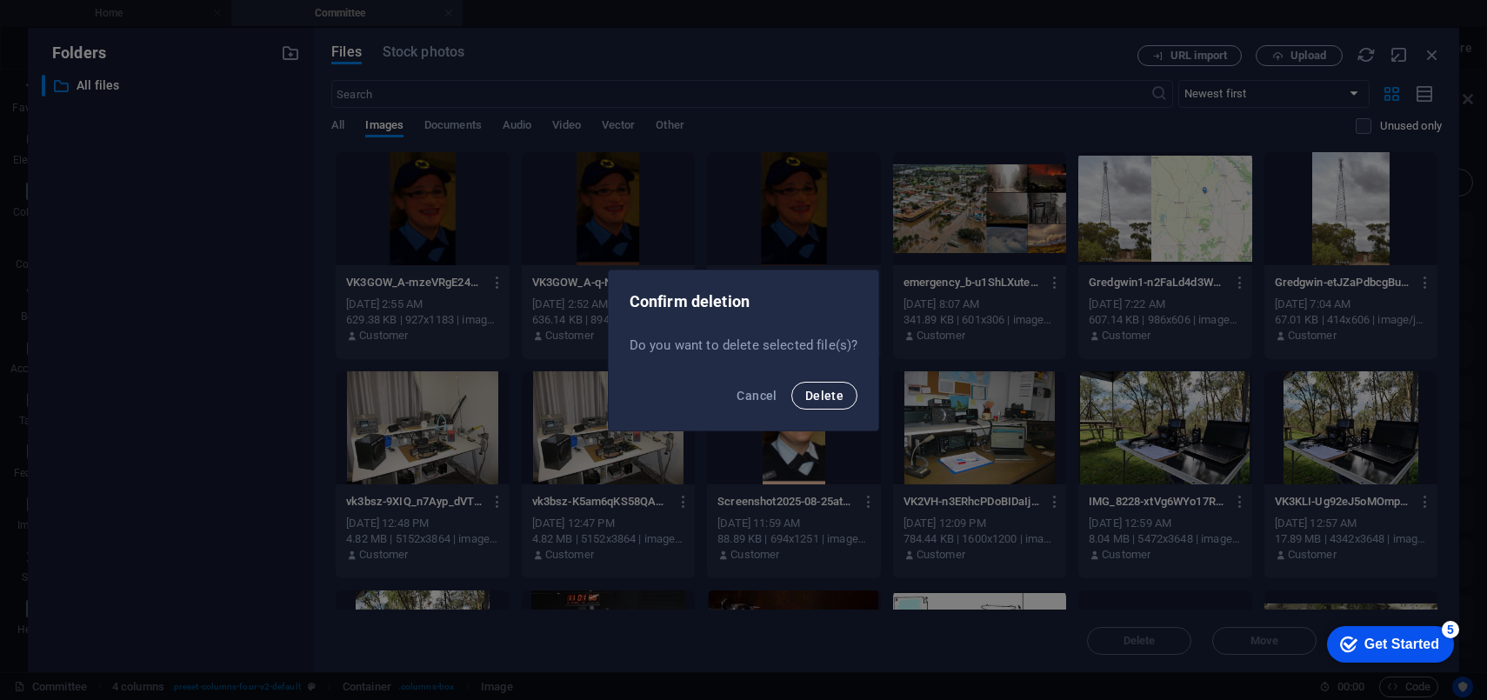
click at [826, 391] on span "Delete" at bounding box center [824, 396] width 38 height 14
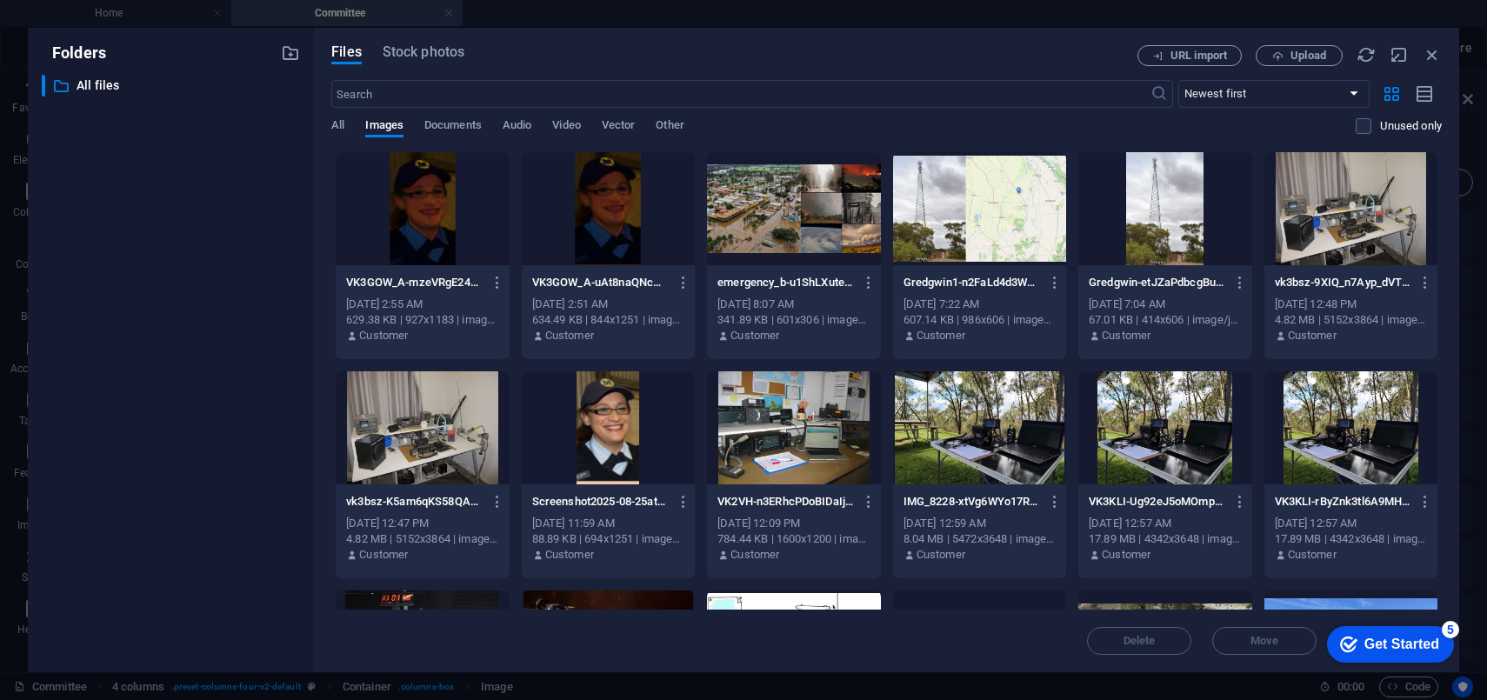
click at [636, 276] on p "VK3GOW_A-uAt8naQNcwpu9SQKOb5EeA.png" at bounding box center [600, 283] width 137 height 16
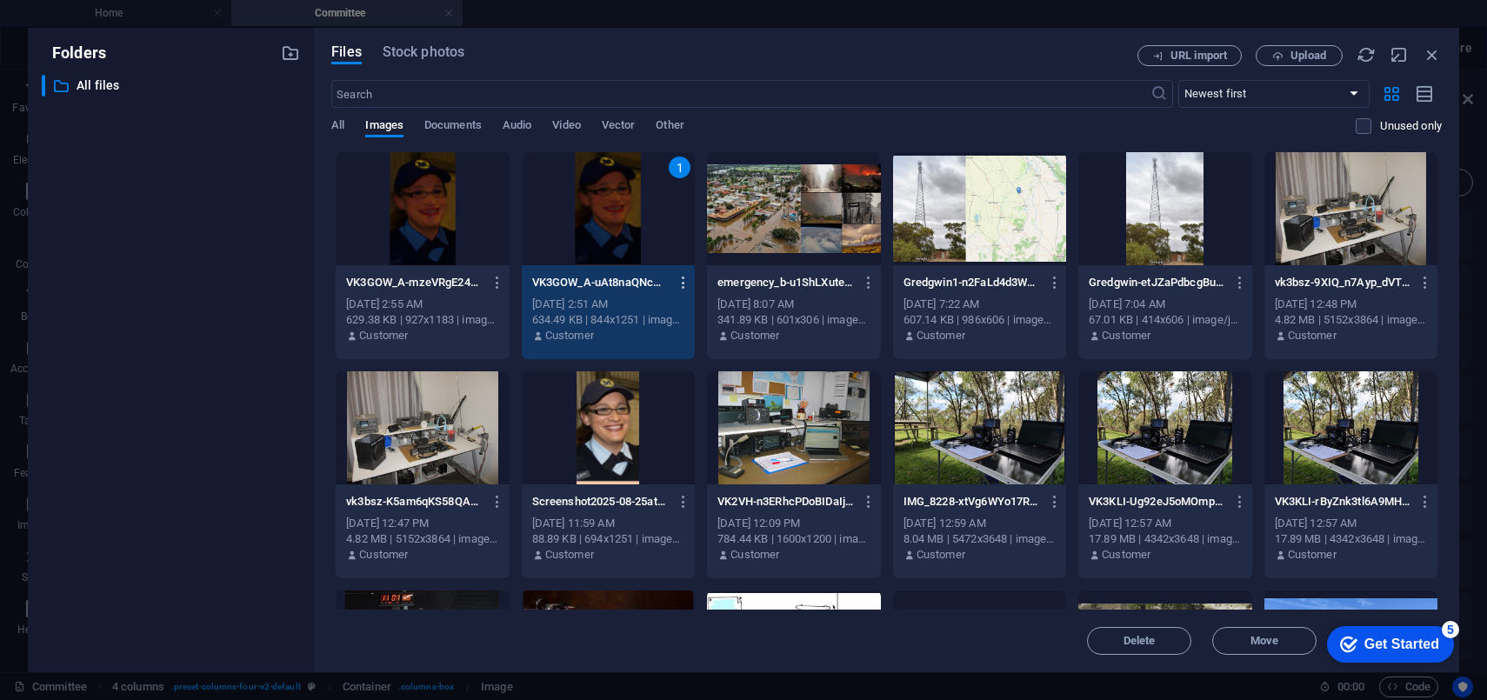
click at [681, 277] on icon "button" at bounding box center [684, 283] width 17 height 16
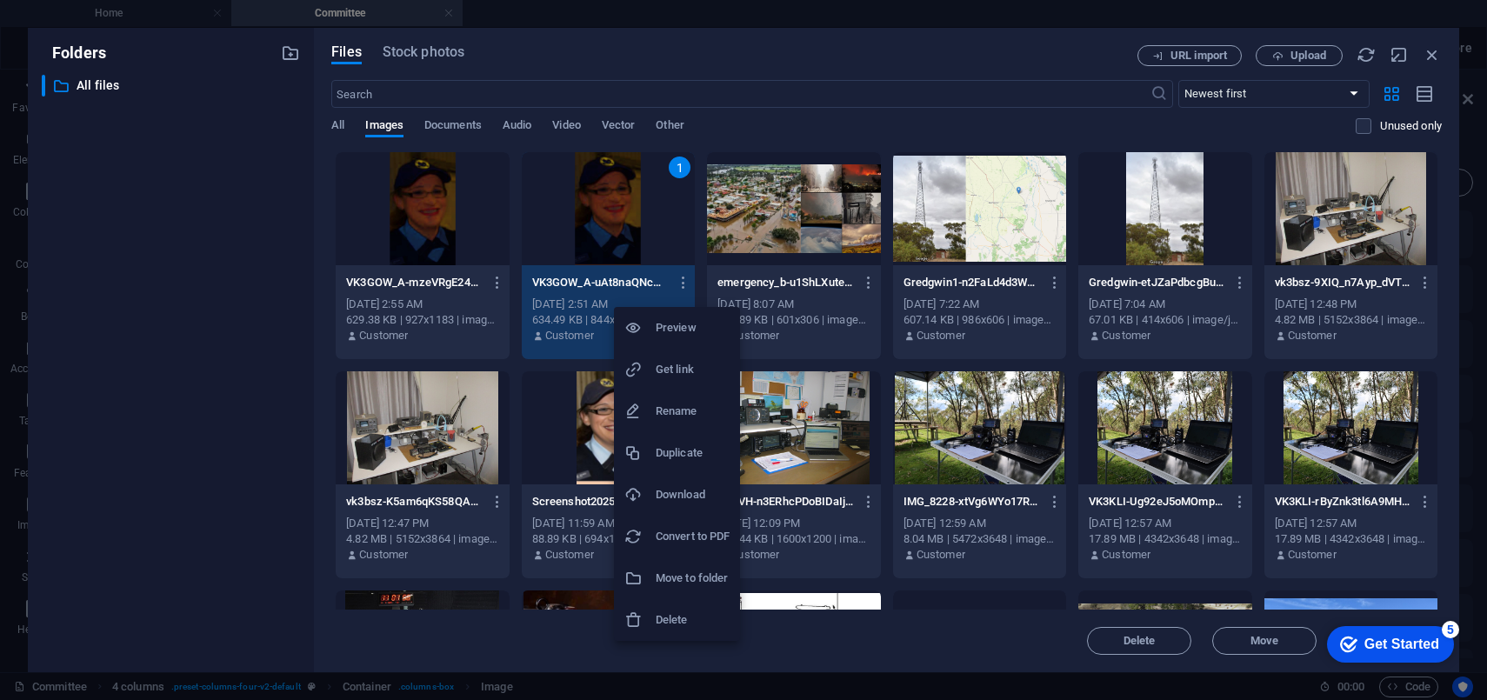
click at [675, 621] on h6 "Delete" at bounding box center [693, 620] width 74 height 21
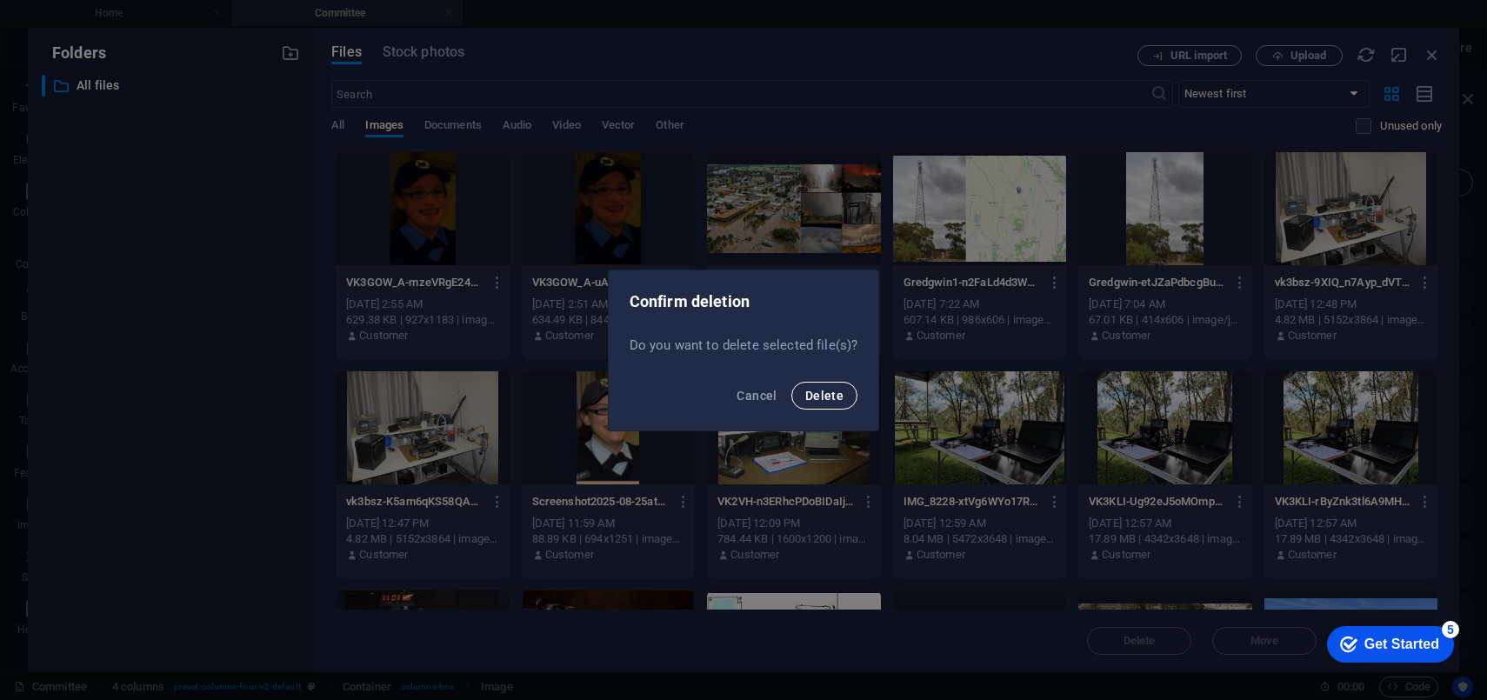
click at [825, 393] on span "Delete" at bounding box center [824, 396] width 38 height 14
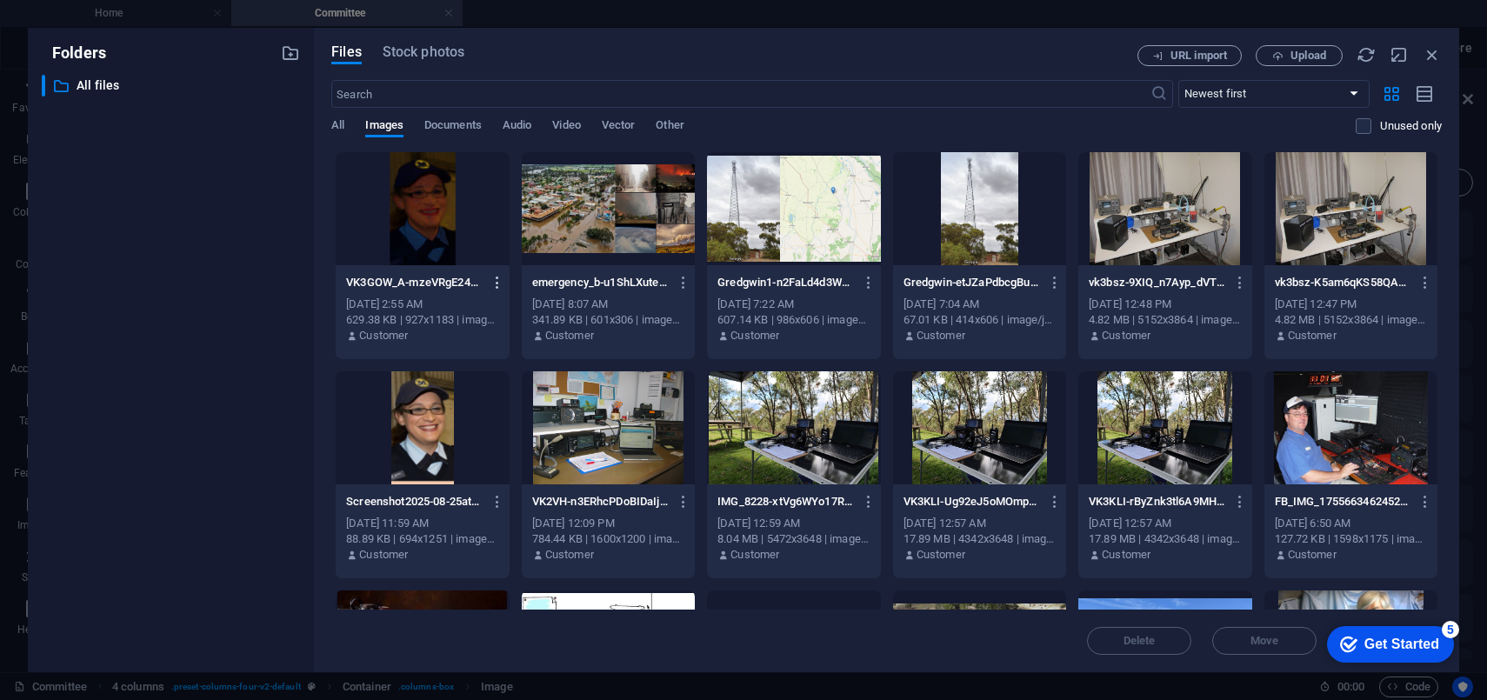
click at [496, 280] on icon "button" at bounding box center [498, 283] width 17 height 16
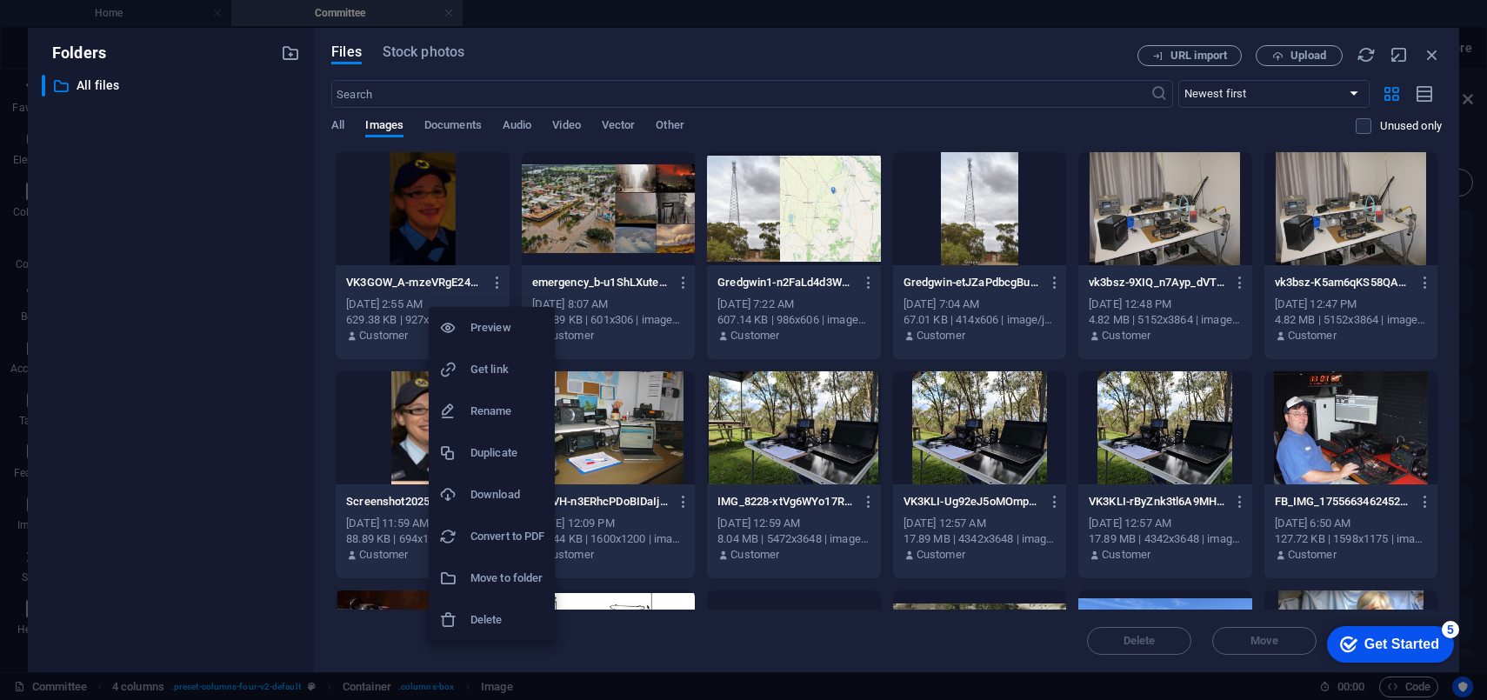
click at [495, 621] on h6 "Delete" at bounding box center [507, 620] width 74 height 21
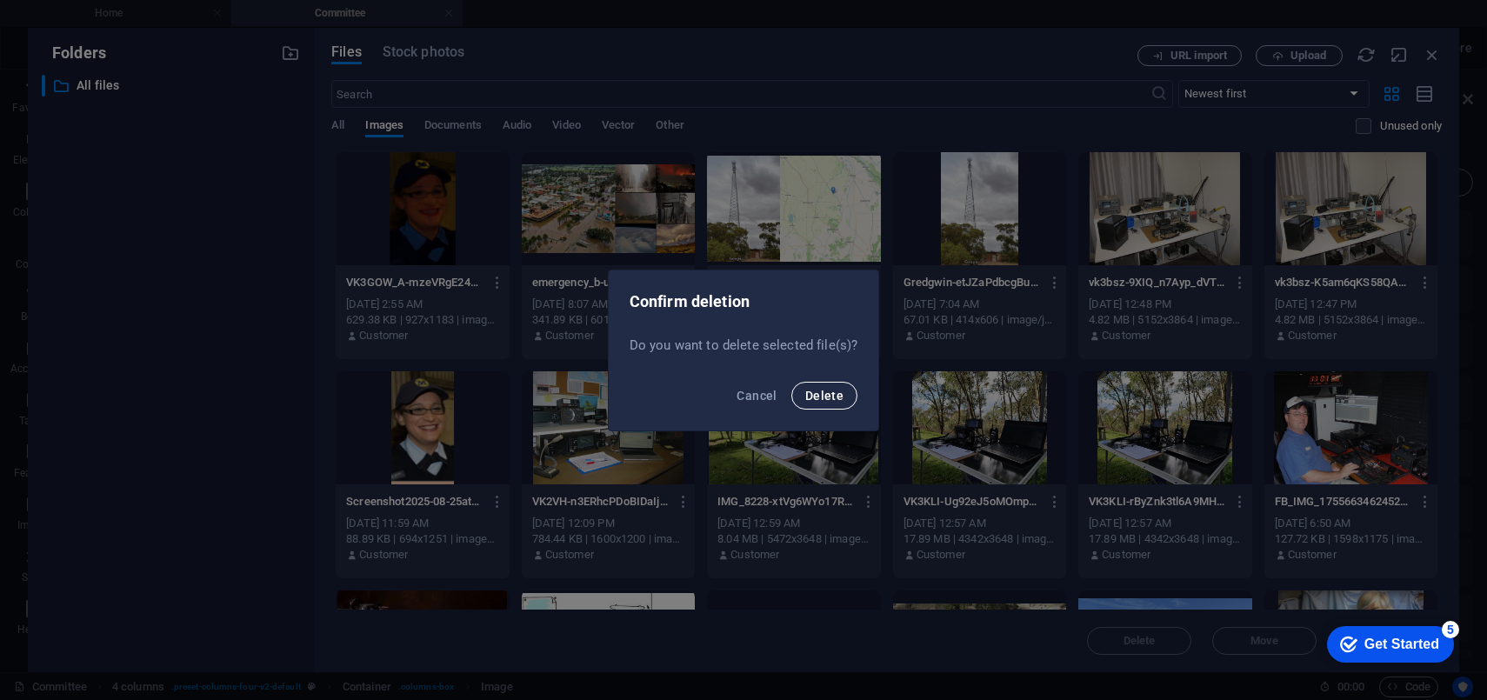
click at [832, 391] on span "Delete" at bounding box center [824, 396] width 38 height 14
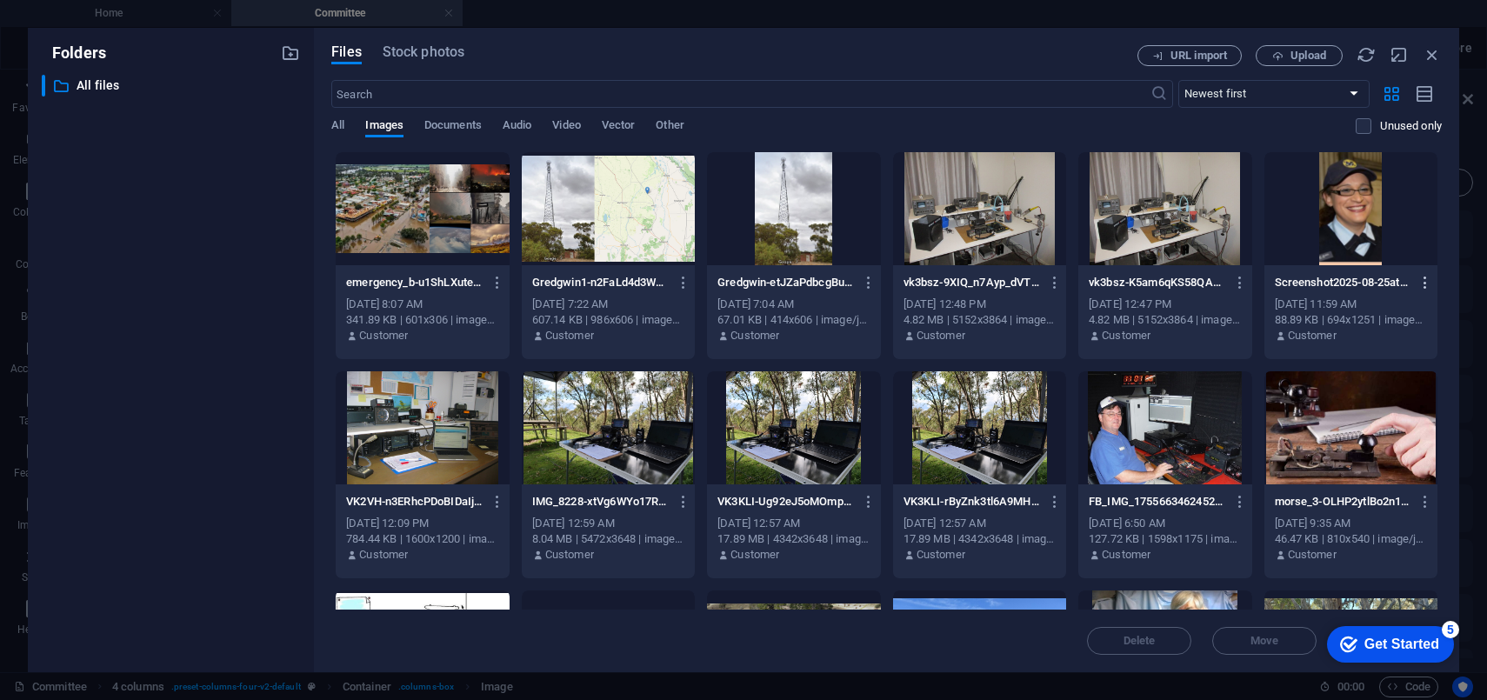
click at [1423, 278] on icon "button" at bounding box center [1426, 283] width 17 height 16
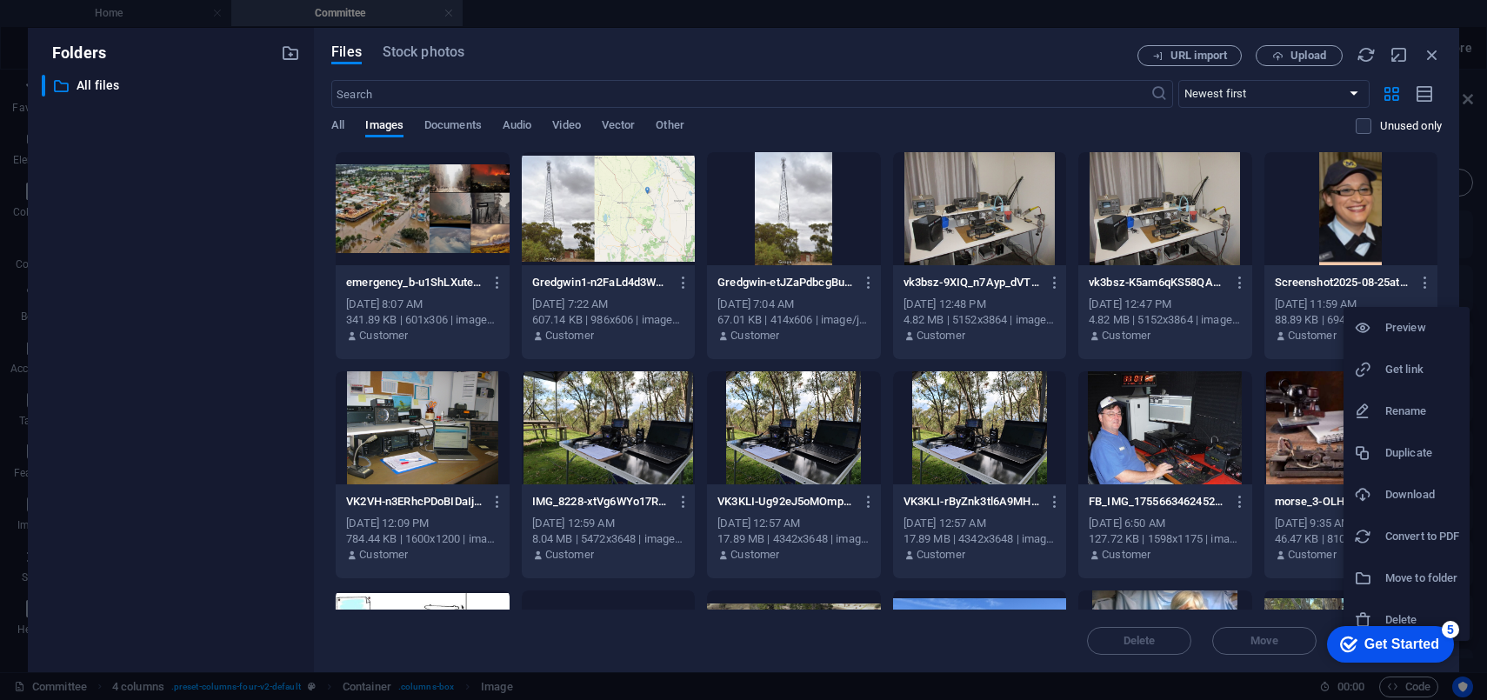
click div "checkmark Get Started 5 First Steps in the Editor Let's guide you through the t…"
drag, startPoint x: 975, startPoint y: 10, endPoint x: 944, endPoint y: -31, distance: 51.7
click at [944, 0] on html "[DOMAIN_NAME] Home Committee Favorites Elements Columns Content Boxes Accordion…" at bounding box center [743, 350] width 1487 height 700
click at [1404, 614] on h6 "Delete" at bounding box center [1422, 620] width 74 height 21
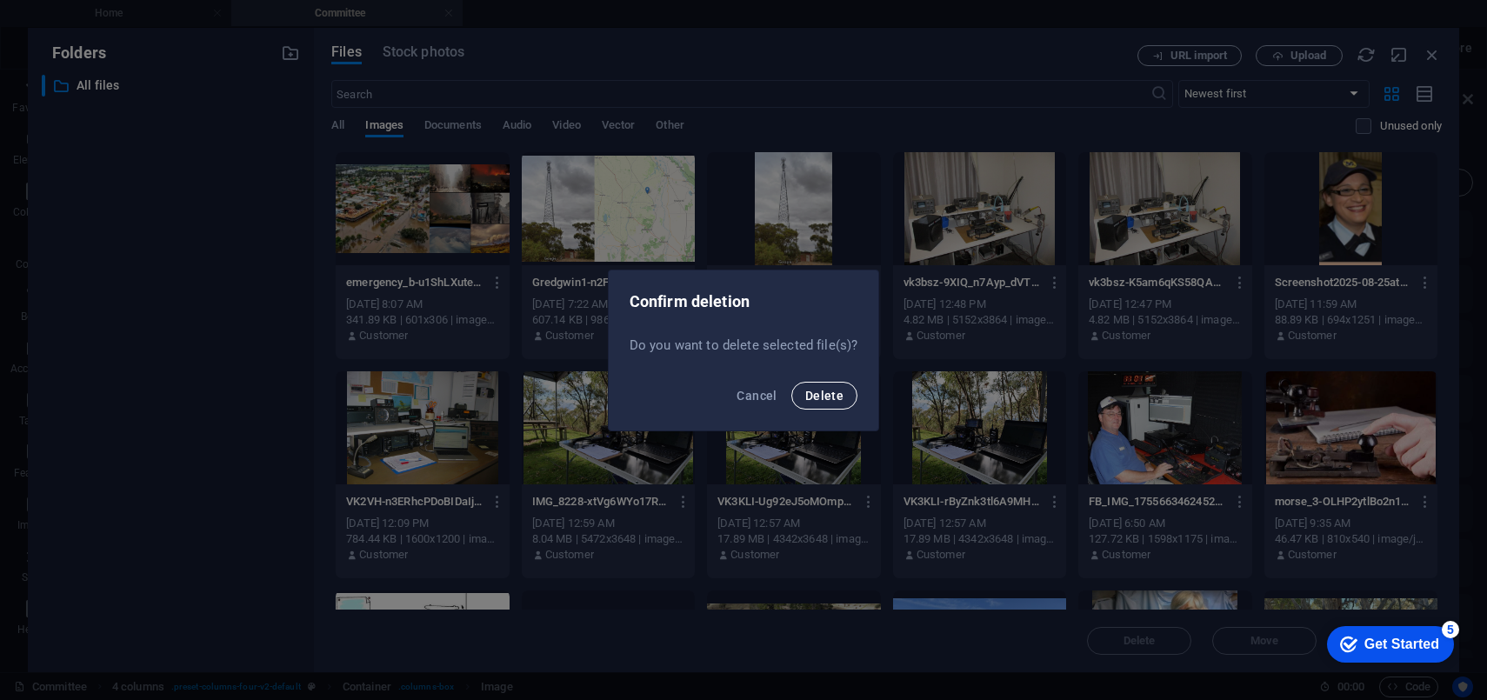
click at [816, 389] on span "Delete" at bounding box center [824, 396] width 38 height 14
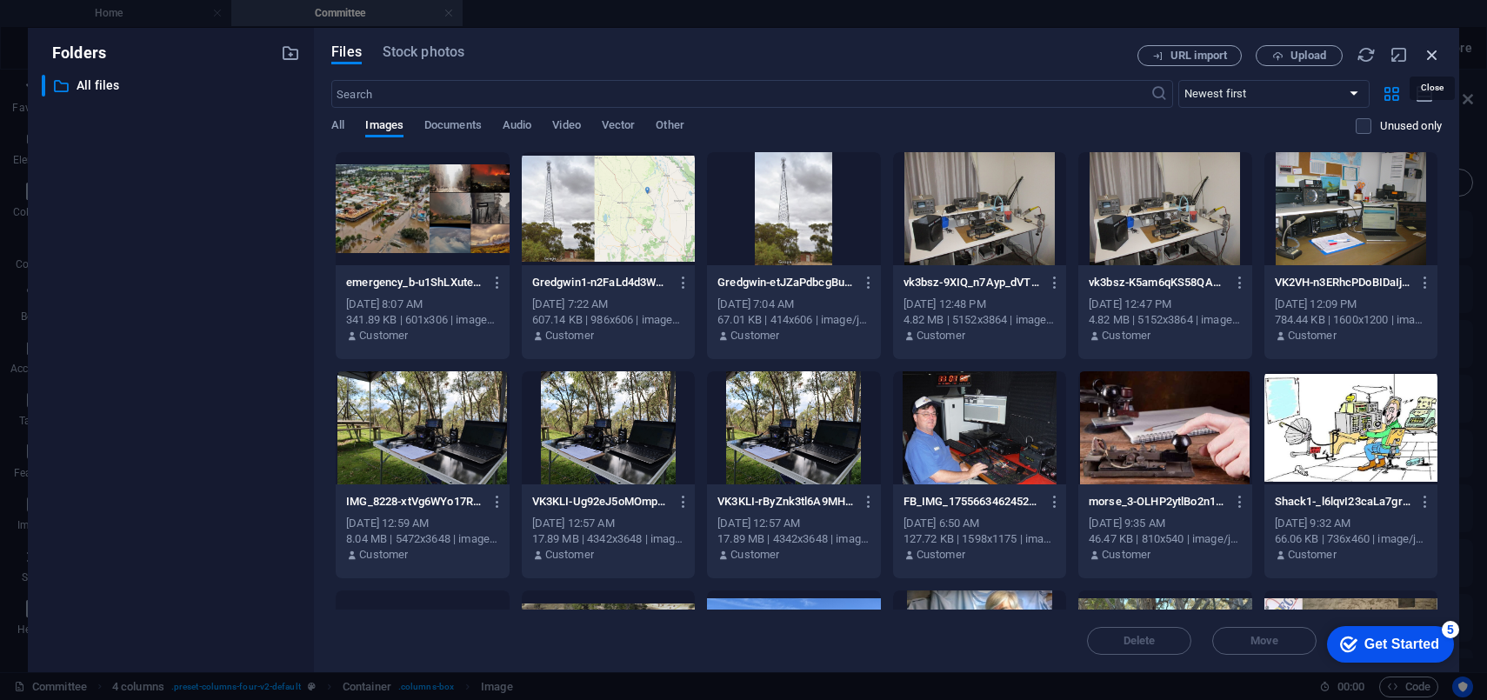
click at [1429, 51] on icon "button" at bounding box center [1432, 54] width 19 height 19
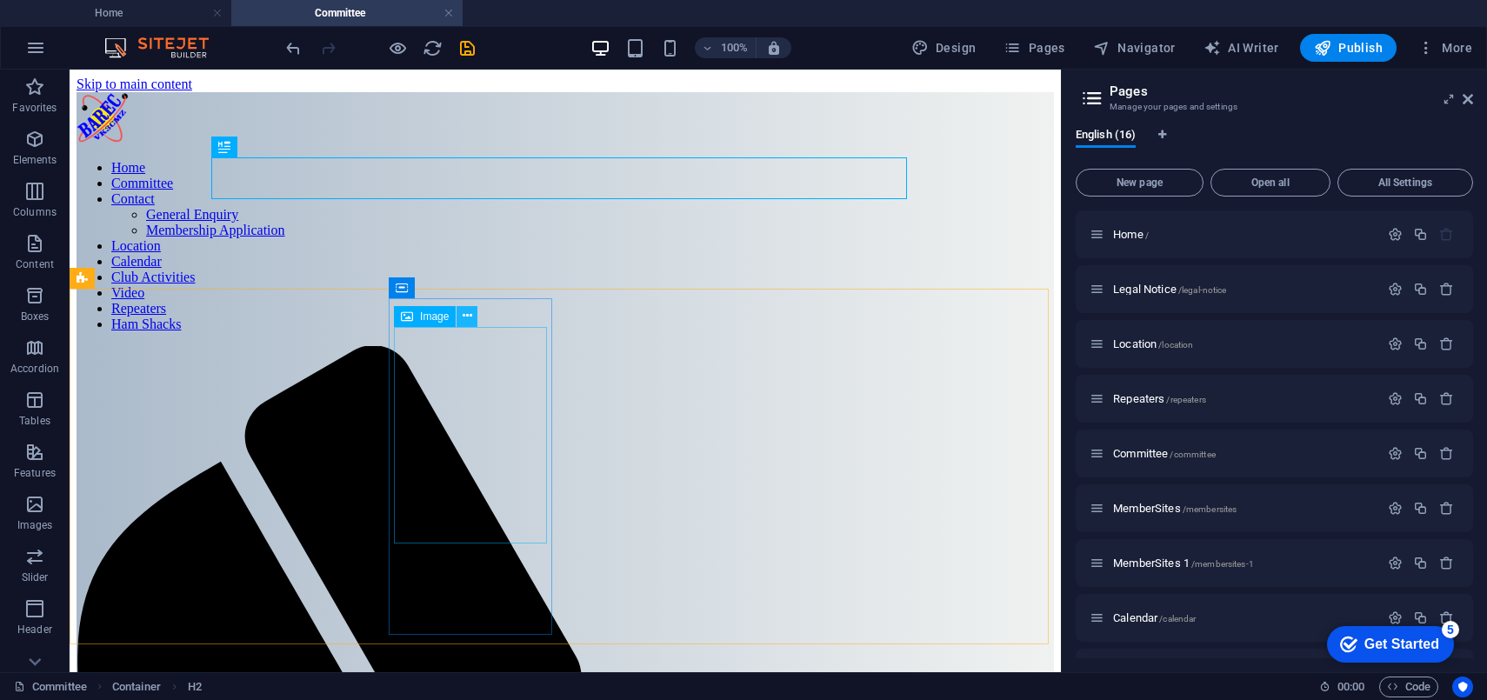
click at [470, 317] on icon at bounding box center [468, 316] width 10 height 18
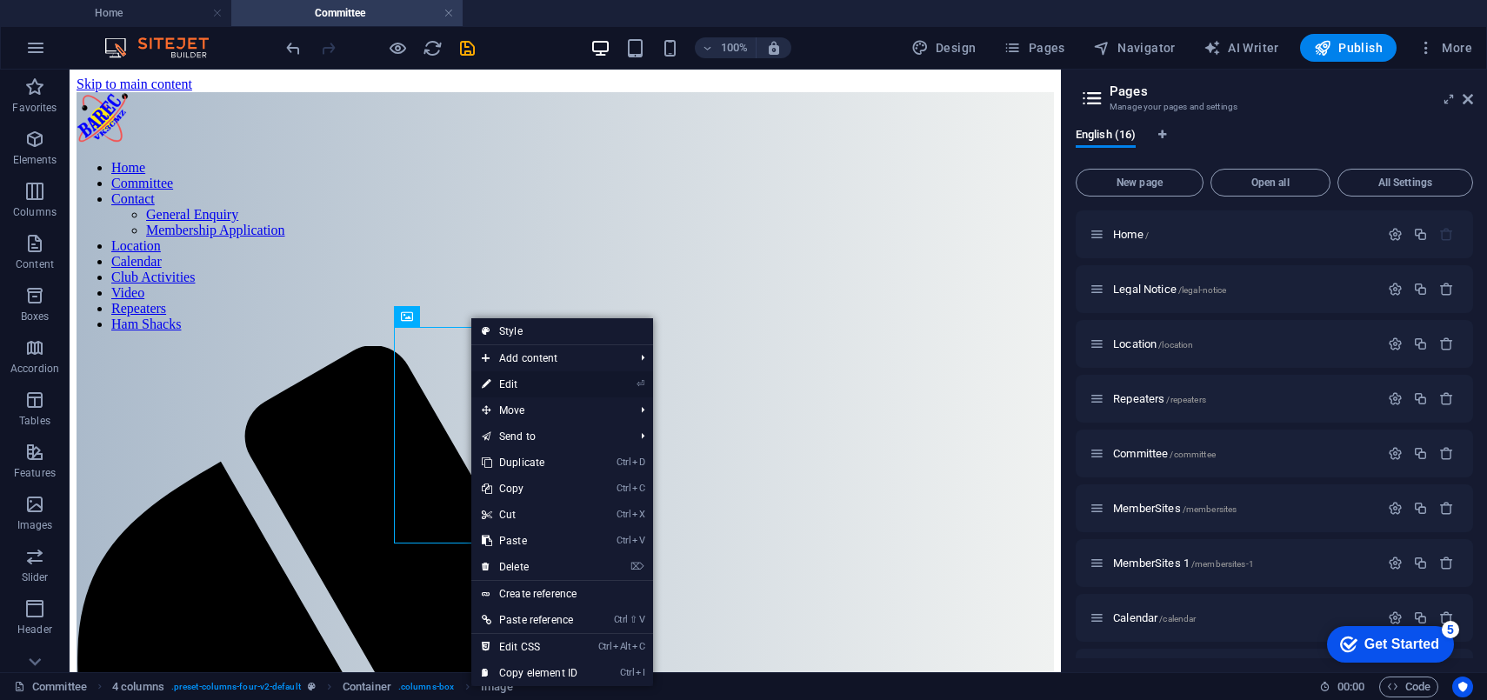
click at [514, 381] on link "⏎ Edit" at bounding box center [529, 384] width 117 height 26
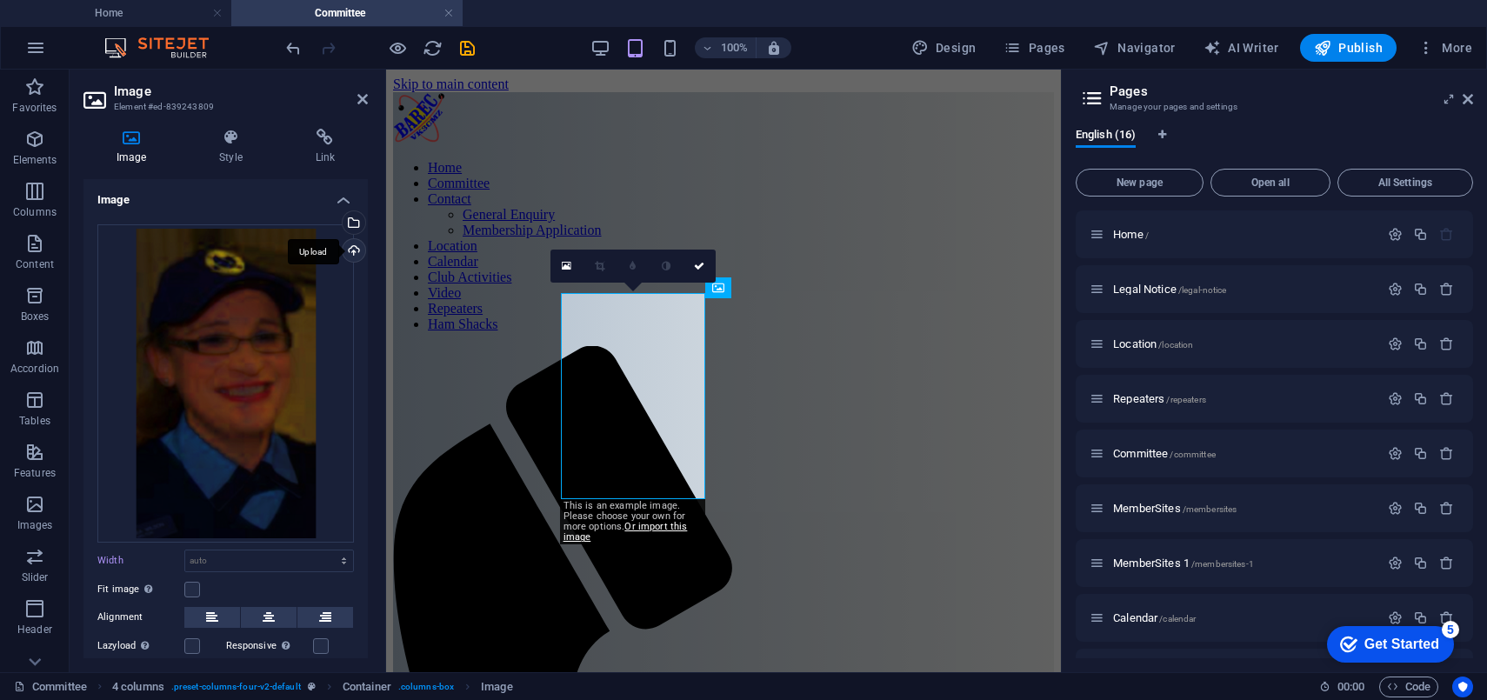
click at [348, 250] on div "Upload" at bounding box center [352, 252] width 26 height 26
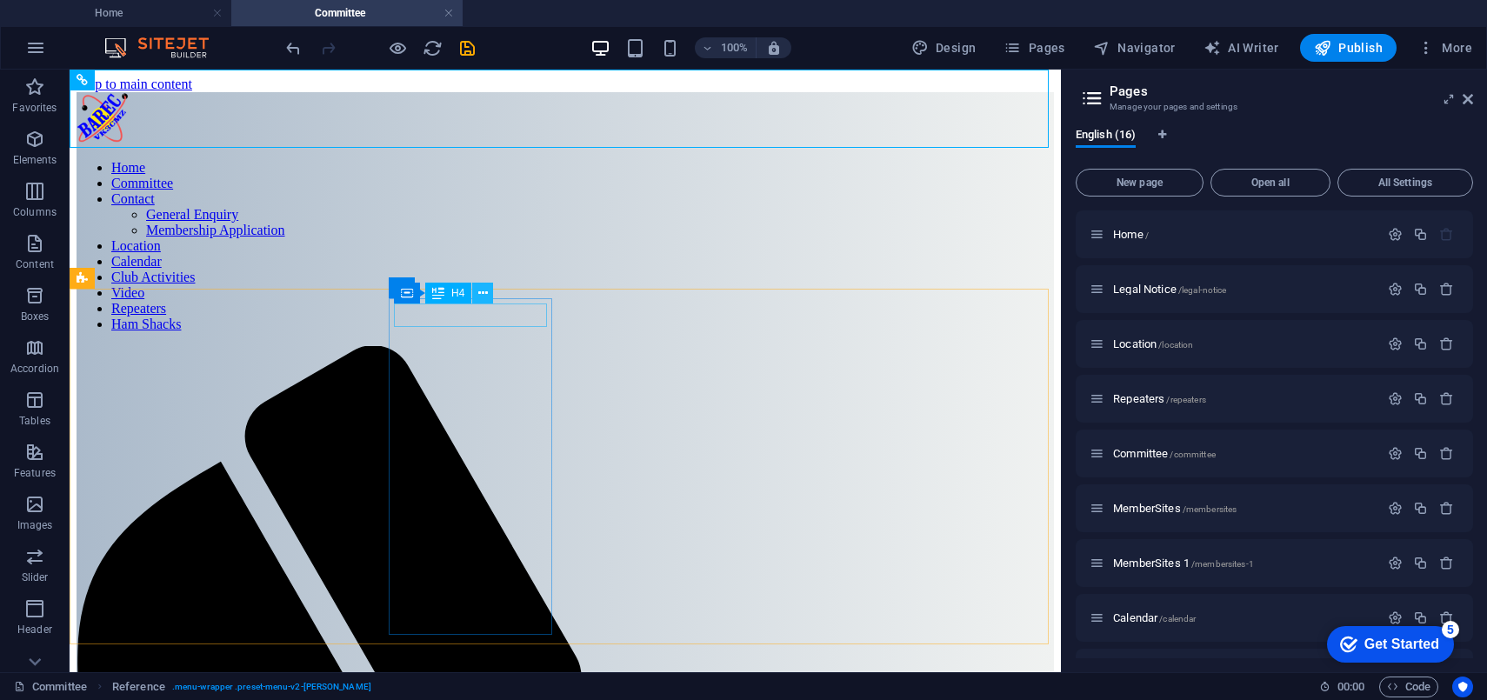
click at [481, 292] on icon at bounding box center [483, 293] width 10 height 18
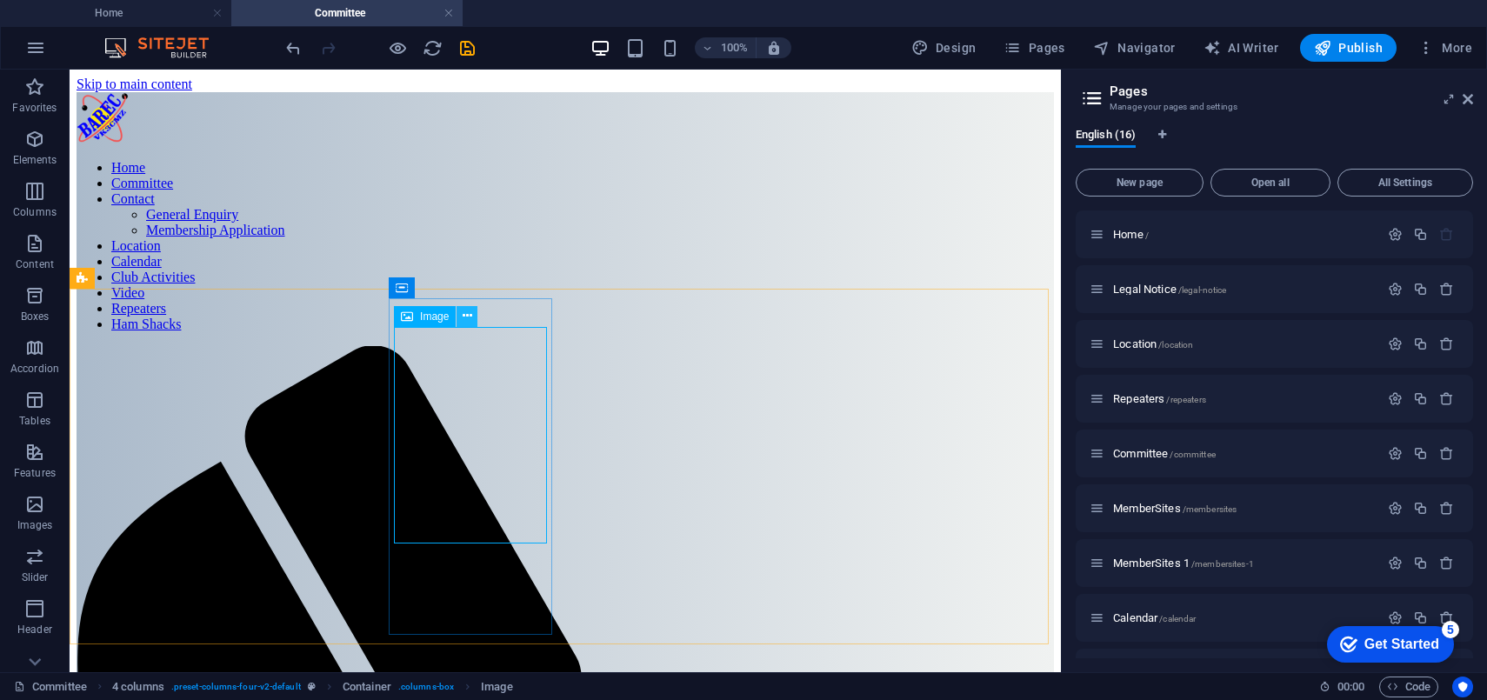
click at [466, 314] on icon at bounding box center [468, 316] width 10 height 18
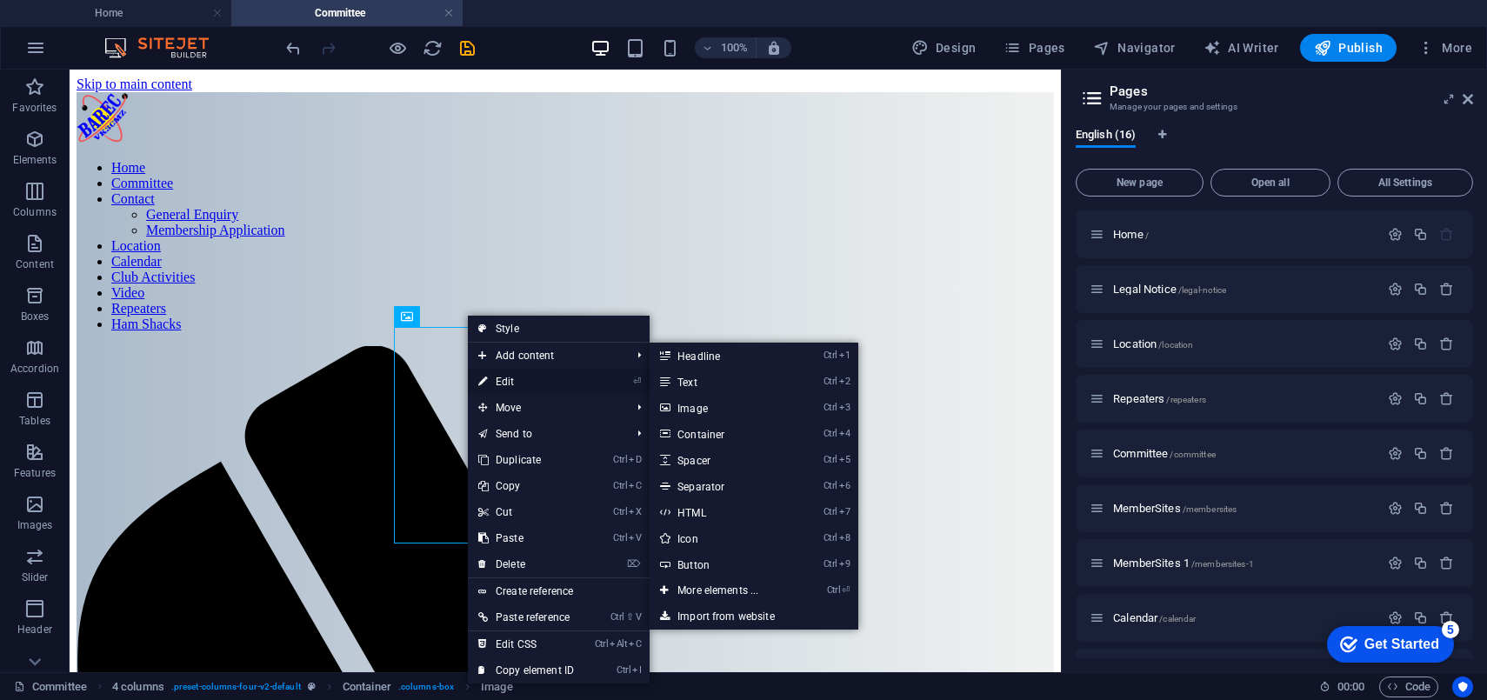
click at [517, 382] on link "⏎ Edit" at bounding box center [526, 382] width 117 height 26
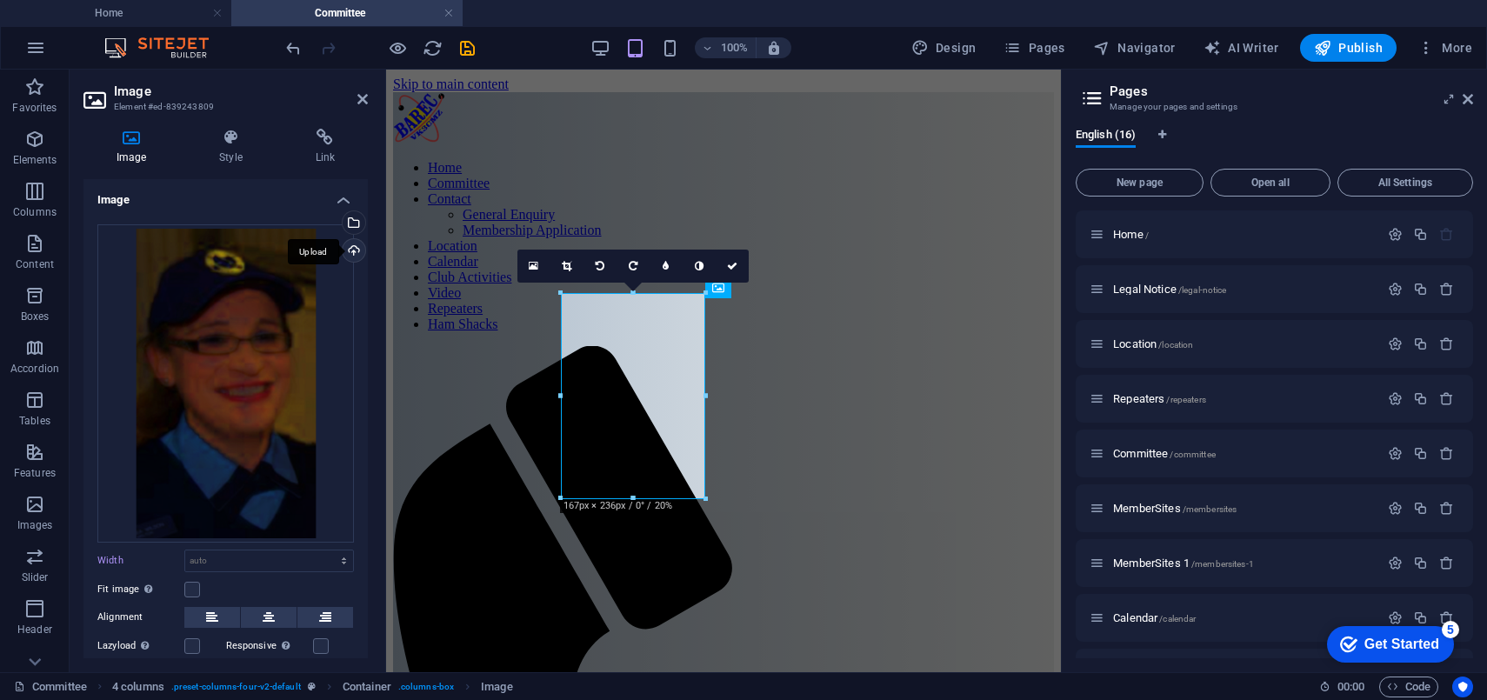
click at [350, 250] on div "Upload" at bounding box center [352, 252] width 26 height 26
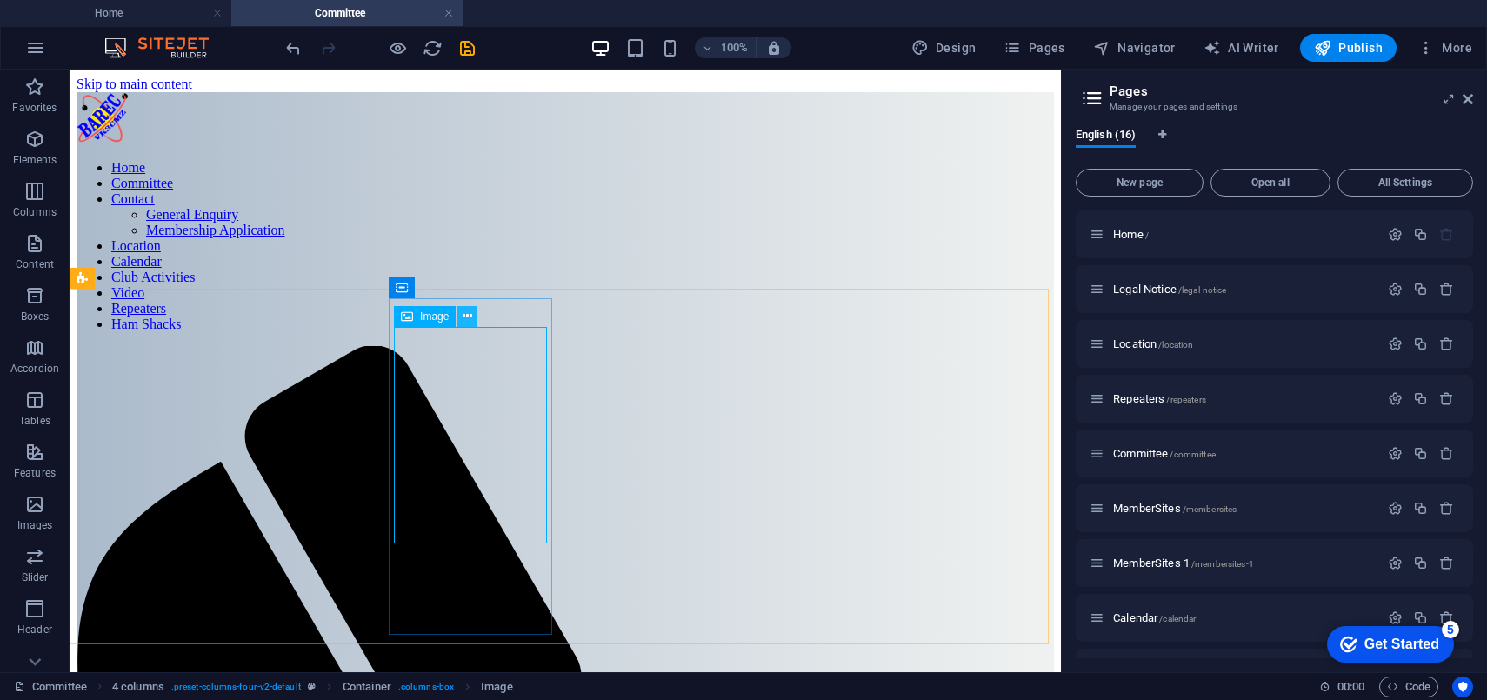
click at [465, 317] on icon at bounding box center [468, 316] width 10 height 18
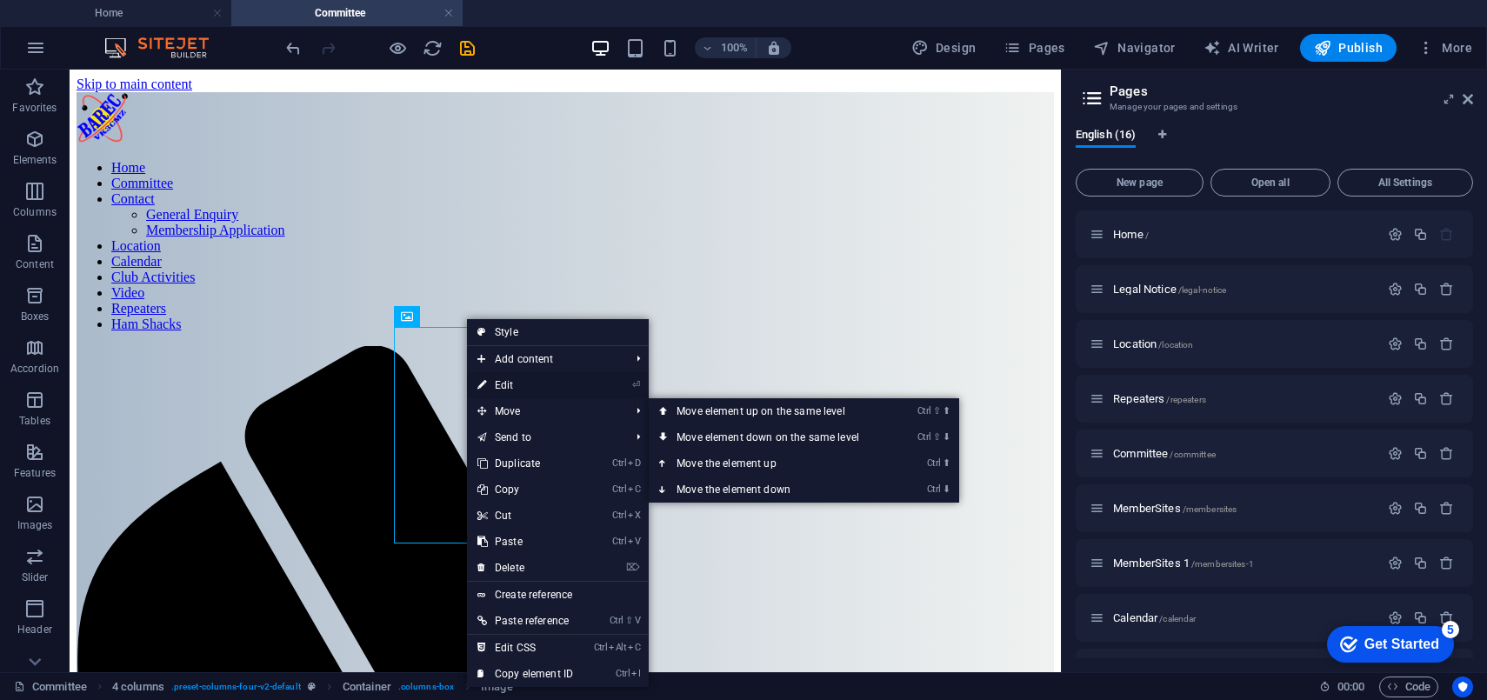
click at [506, 389] on link "⏎ Edit" at bounding box center [525, 385] width 117 height 26
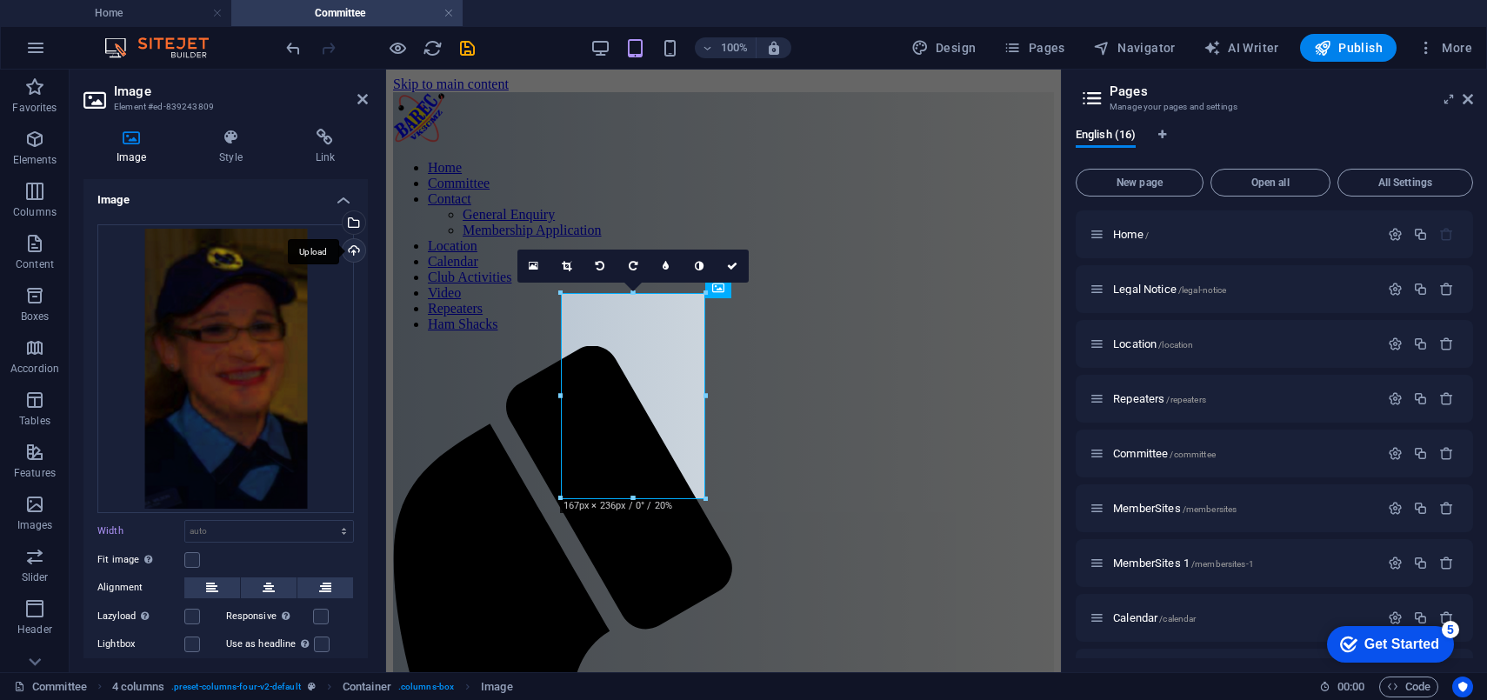
click at [349, 251] on div "Upload" at bounding box center [352, 252] width 26 height 26
click at [301, 161] on h4 "Link" at bounding box center [325, 147] width 85 height 37
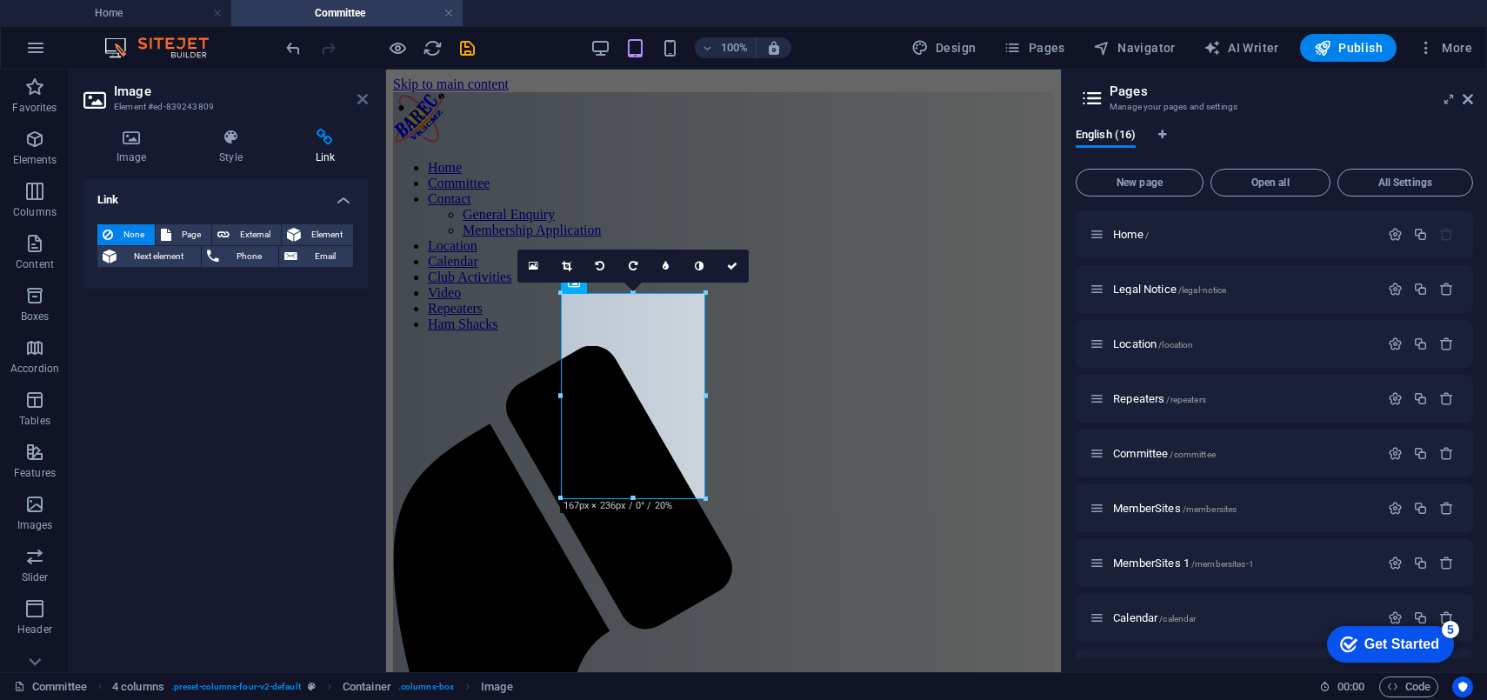
click at [363, 98] on icon at bounding box center [362, 99] width 10 height 14
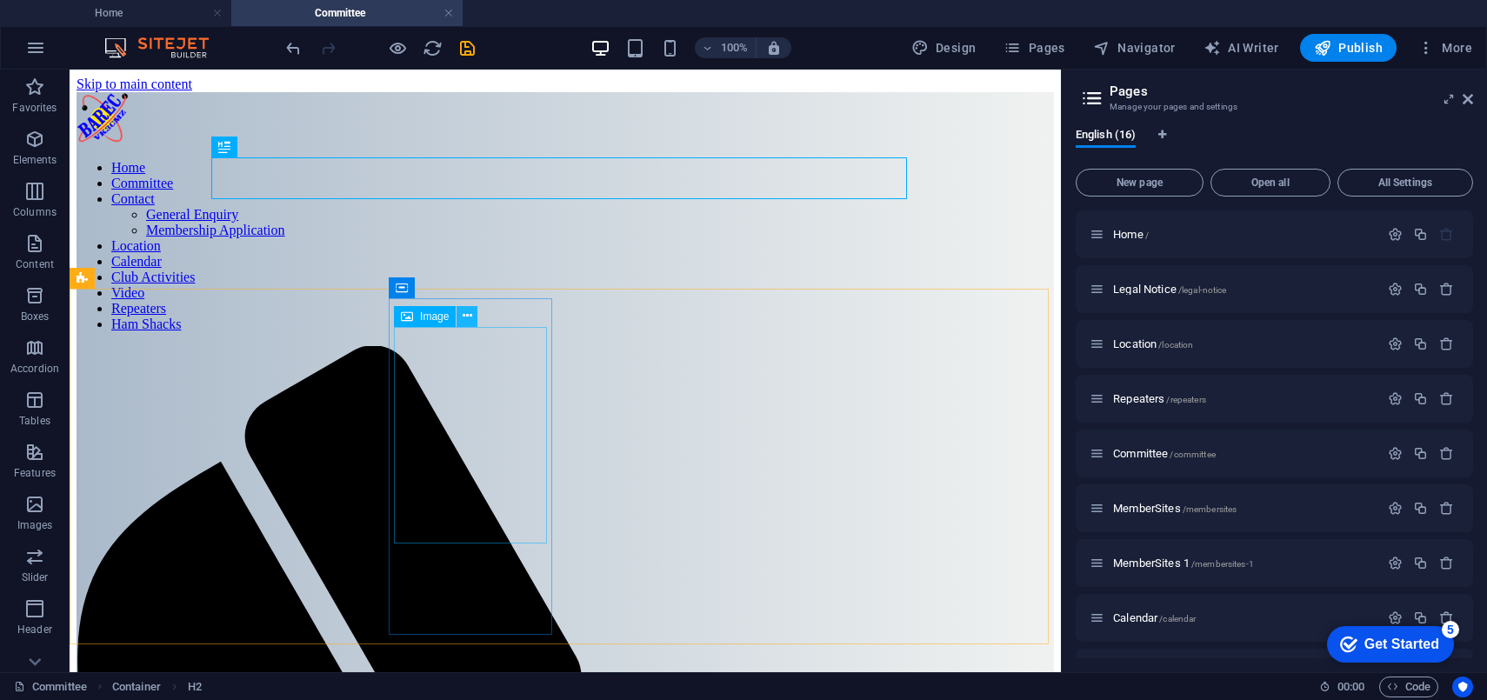
click at [470, 315] on icon at bounding box center [468, 316] width 10 height 18
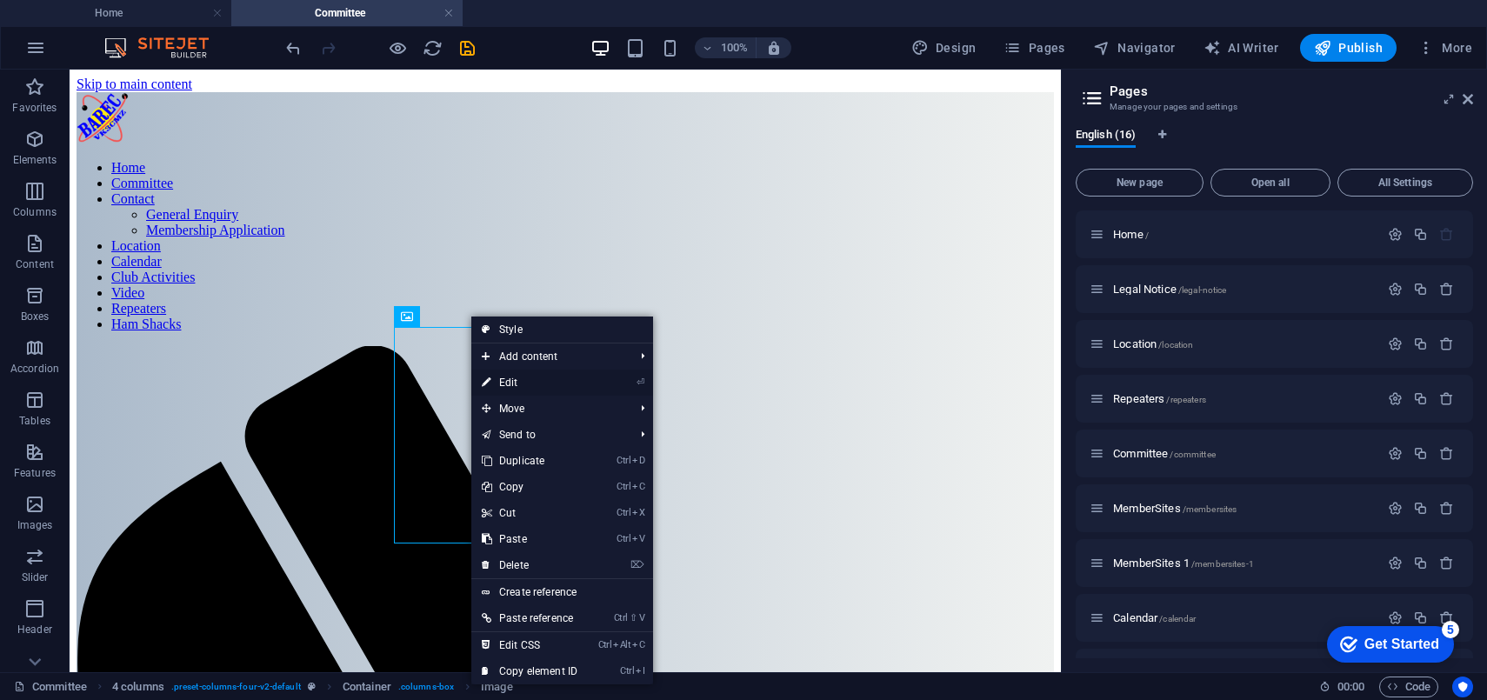
click at [523, 382] on link "⏎ Edit" at bounding box center [529, 383] width 117 height 26
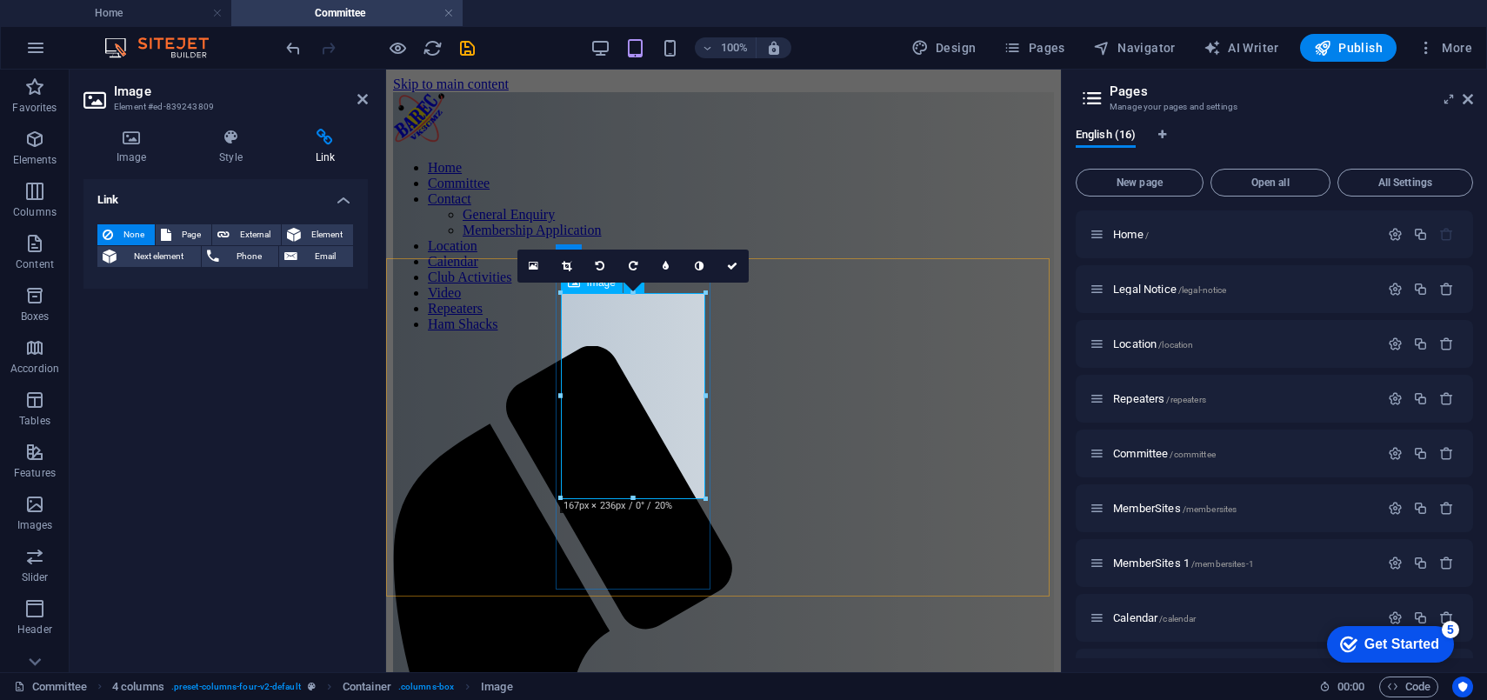
click at [128, 150] on h4 "Image" at bounding box center [134, 147] width 103 height 37
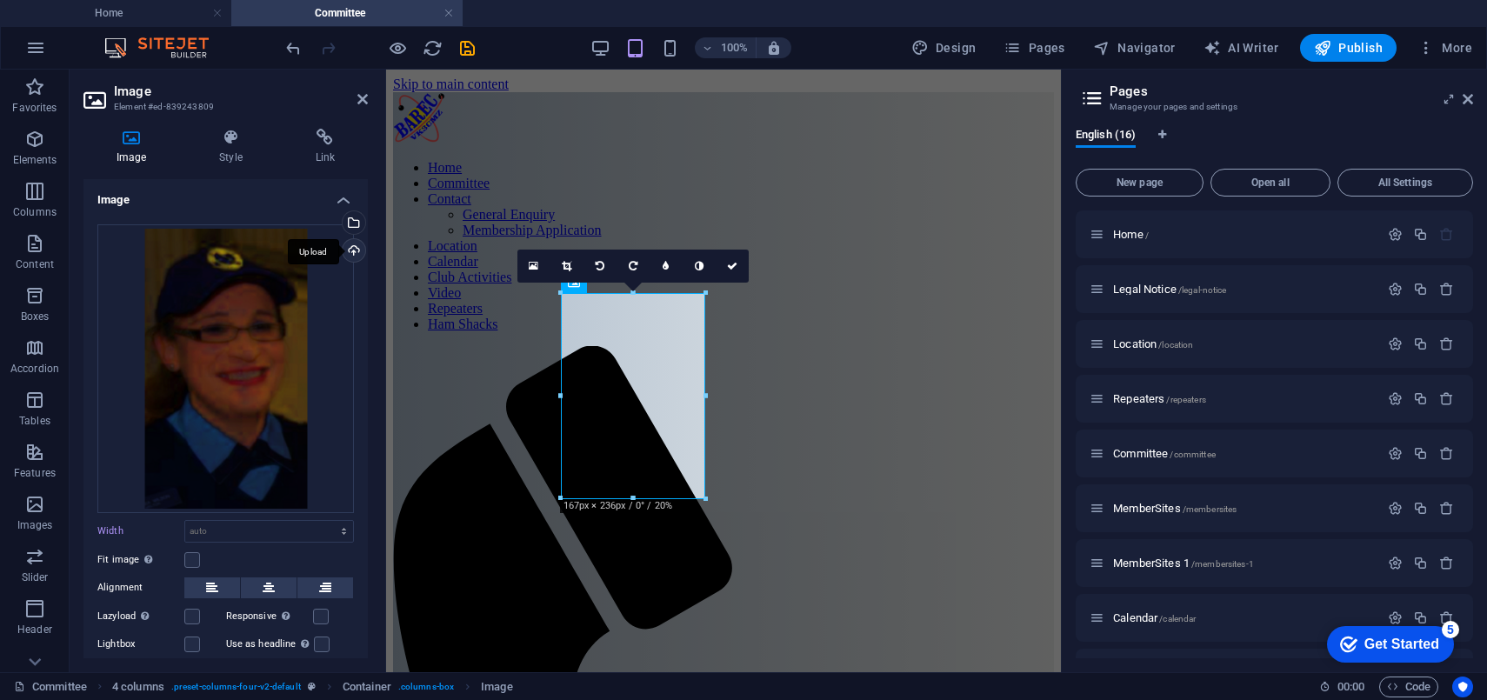
click at [347, 246] on div "Upload" at bounding box center [352, 252] width 26 height 26
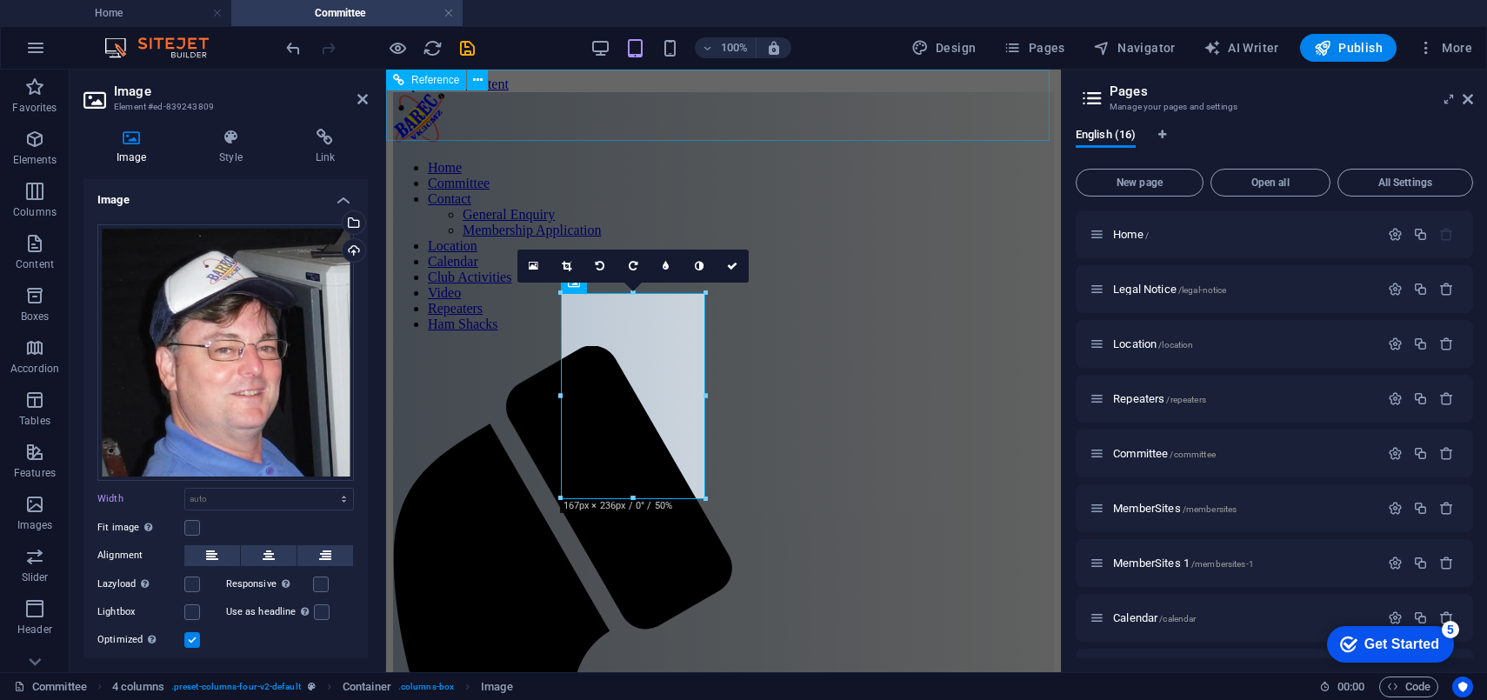
drag, startPoint x: 744, startPoint y: 107, endPoint x: 1062, endPoint y: 107, distance: 318.3
click at [1054, 107] on header "Home Committee Contact General Enquiry Membership Application Location Calendar…" at bounding box center [723, 658] width 661 height 1132
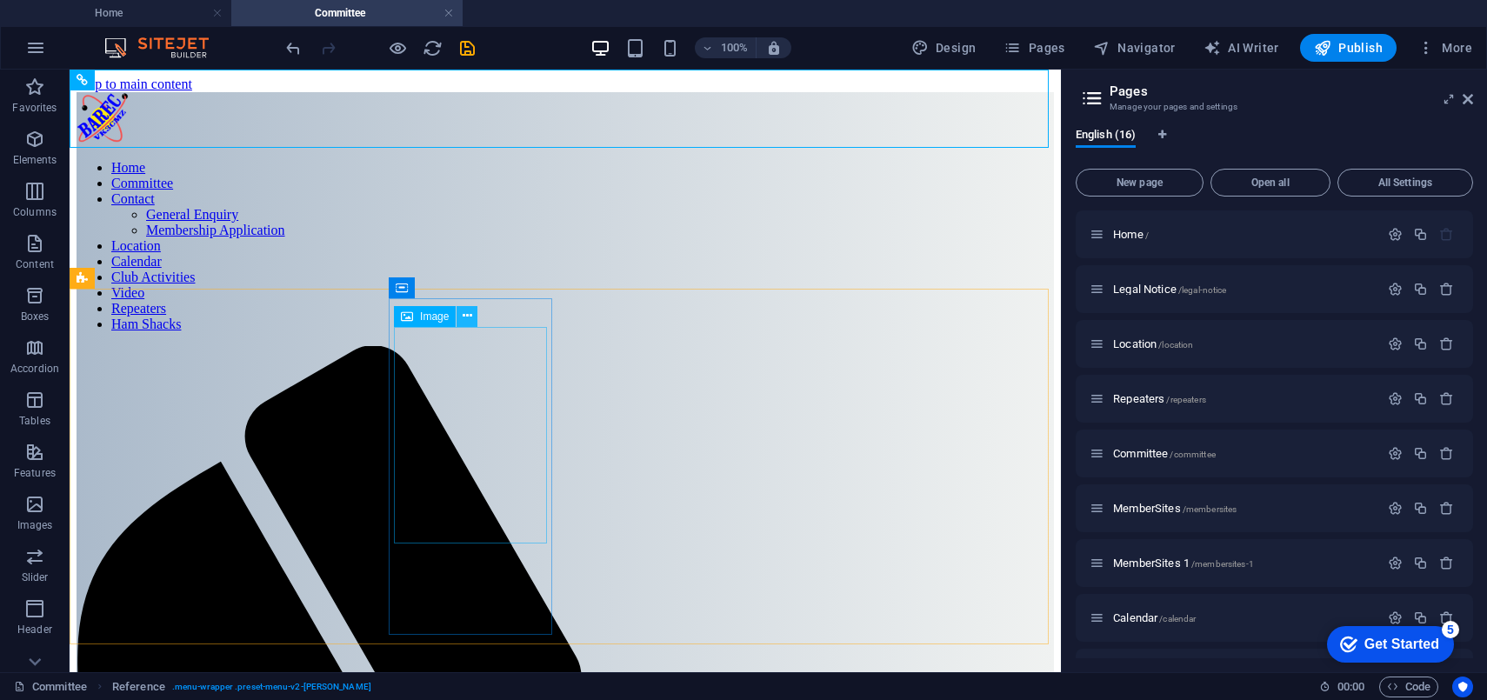
click at [466, 317] on icon at bounding box center [468, 316] width 10 height 18
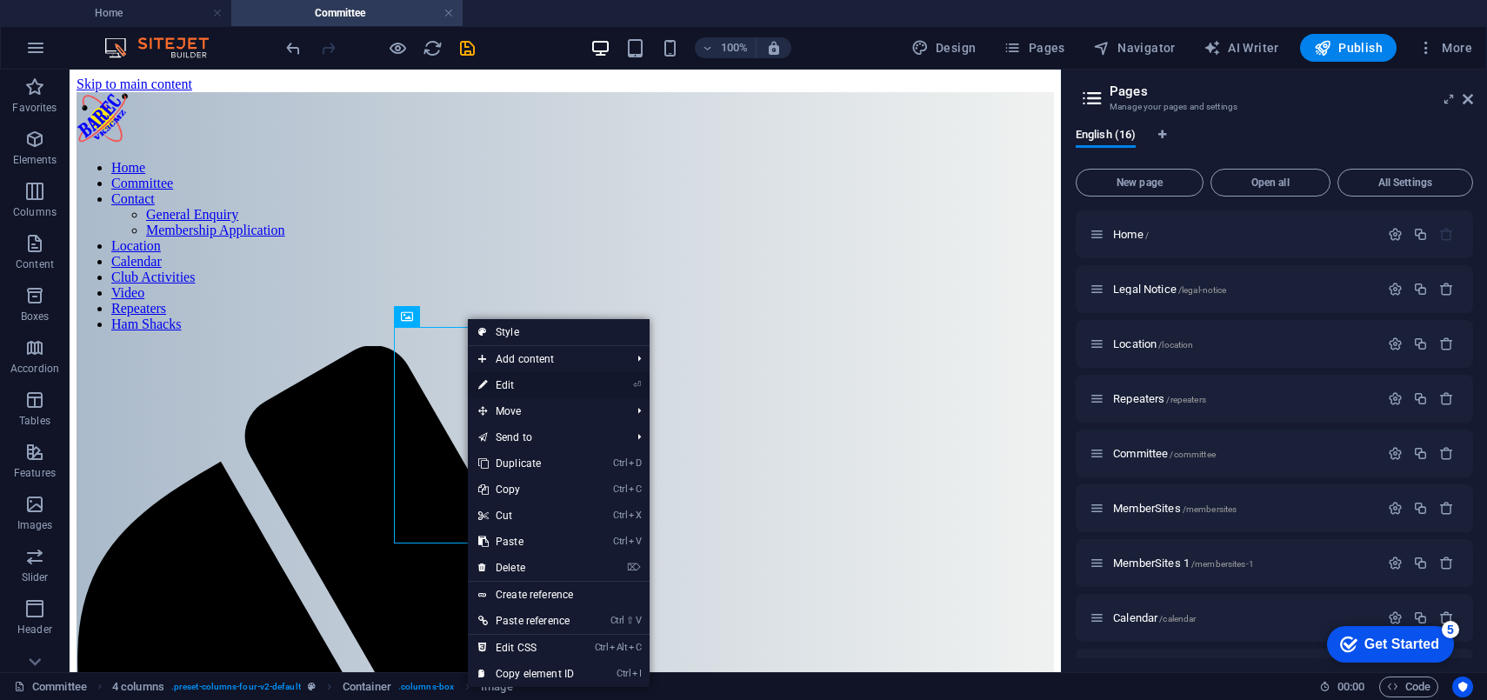
click at [505, 382] on link "⏎ Edit" at bounding box center [526, 385] width 117 height 26
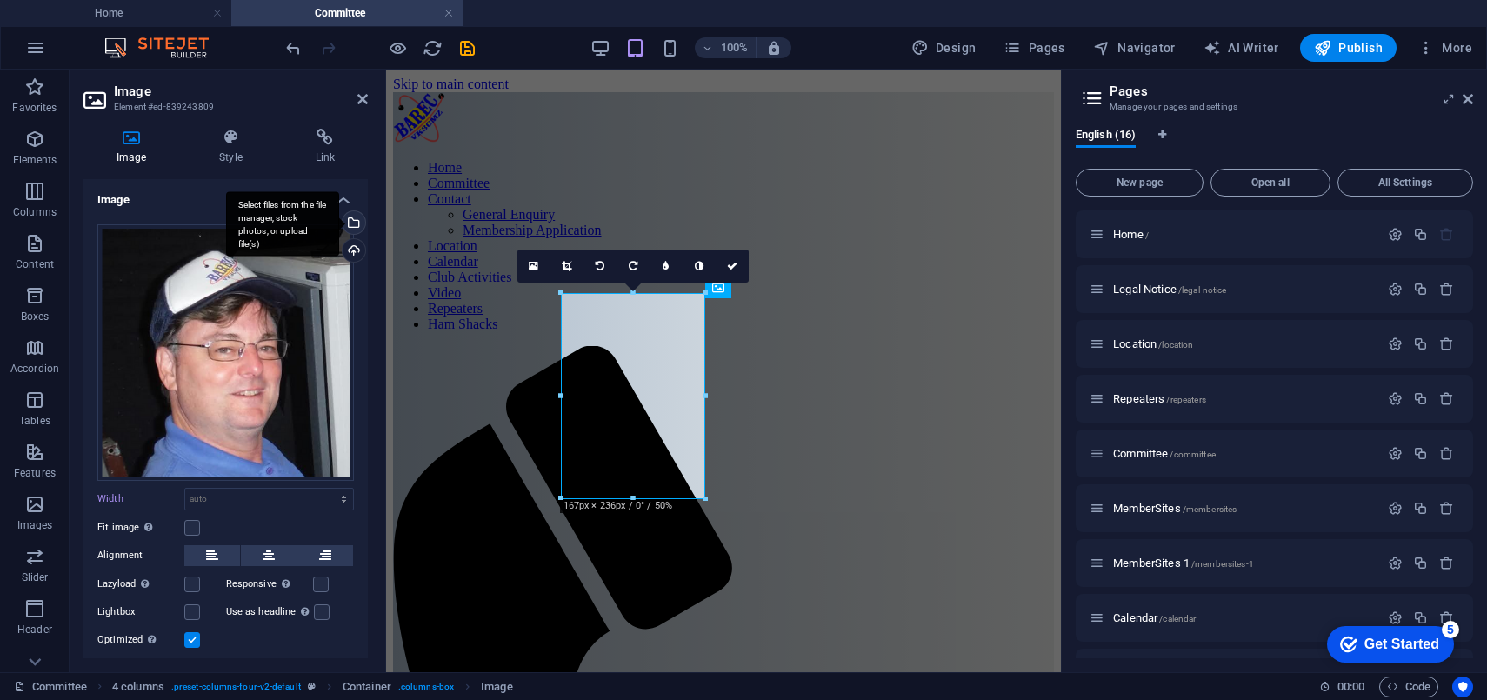
click at [350, 220] on div "Select files from the file manager, stock photos, or upload file(s)" at bounding box center [352, 224] width 26 height 26
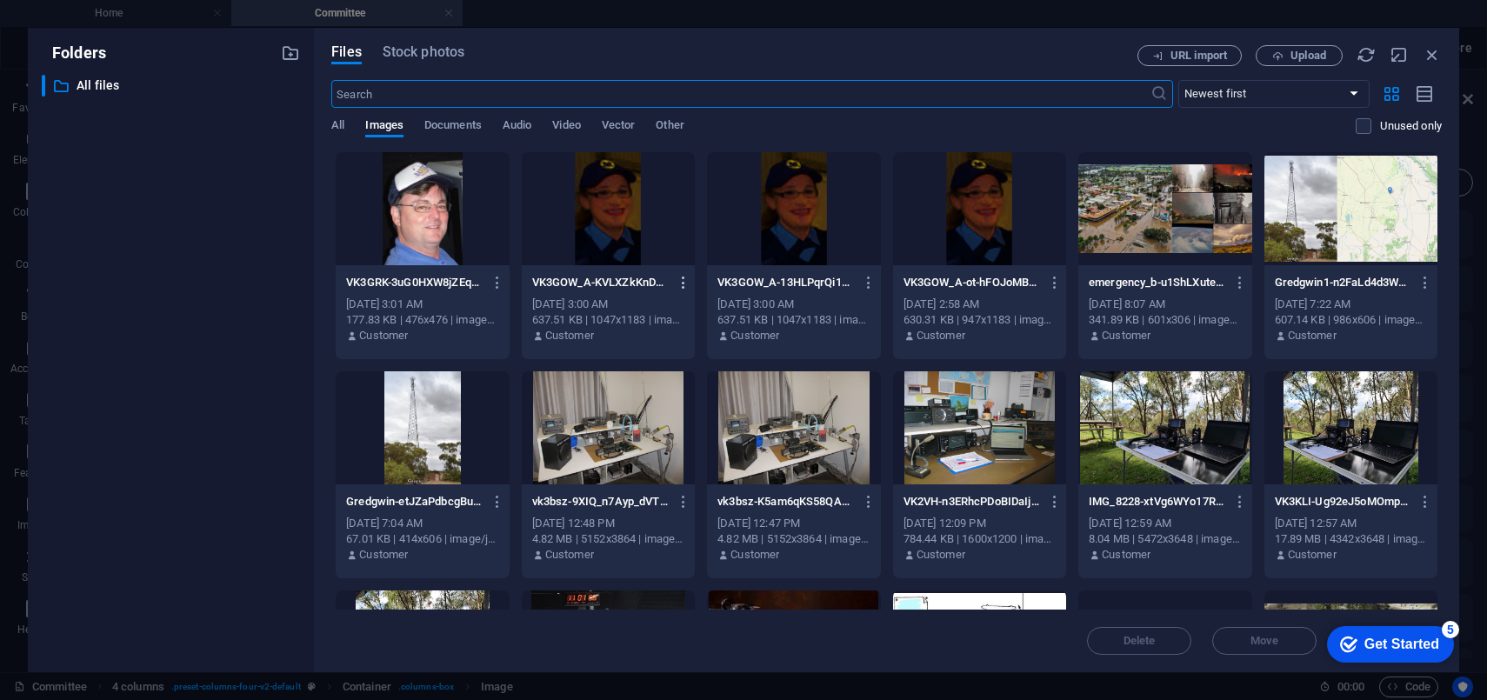
click at [684, 282] on icon "button" at bounding box center [684, 283] width 17 height 16
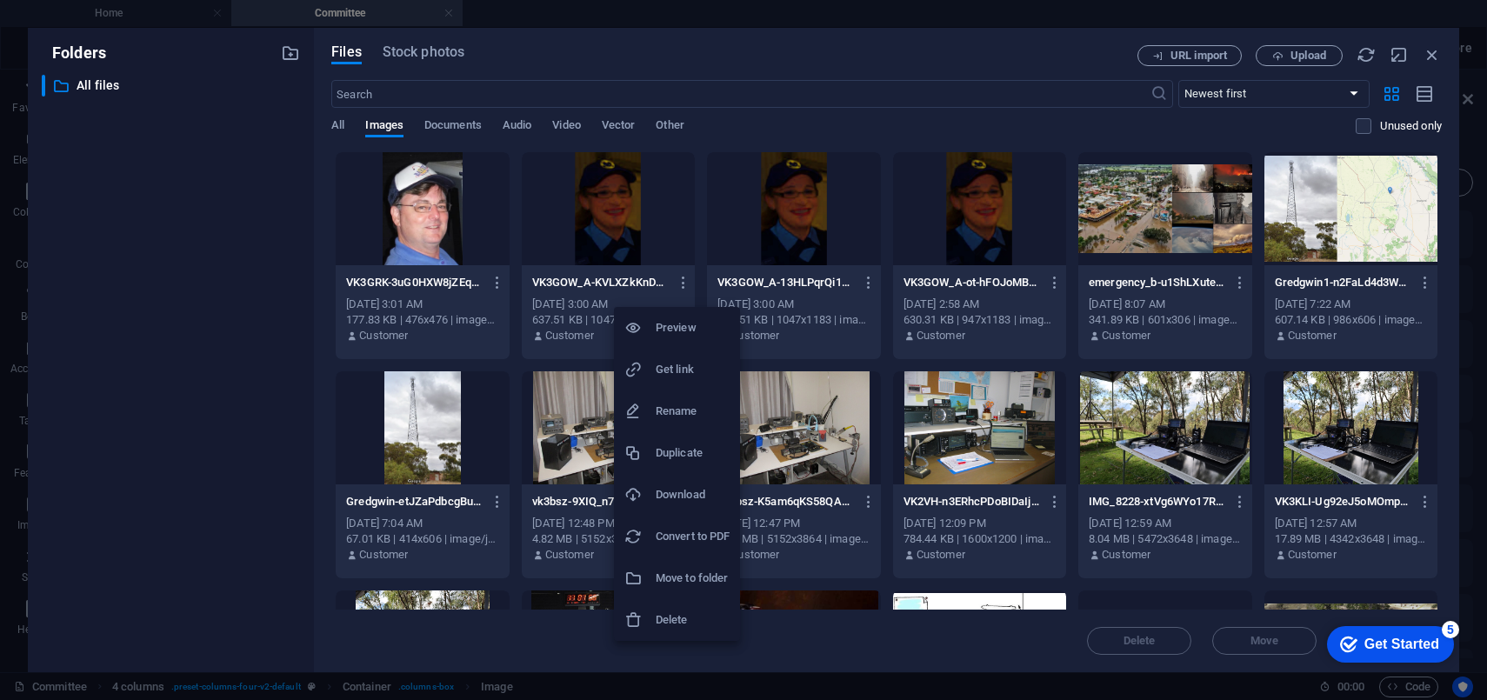
click at [677, 617] on h6 "Delete" at bounding box center [693, 620] width 74 height 21
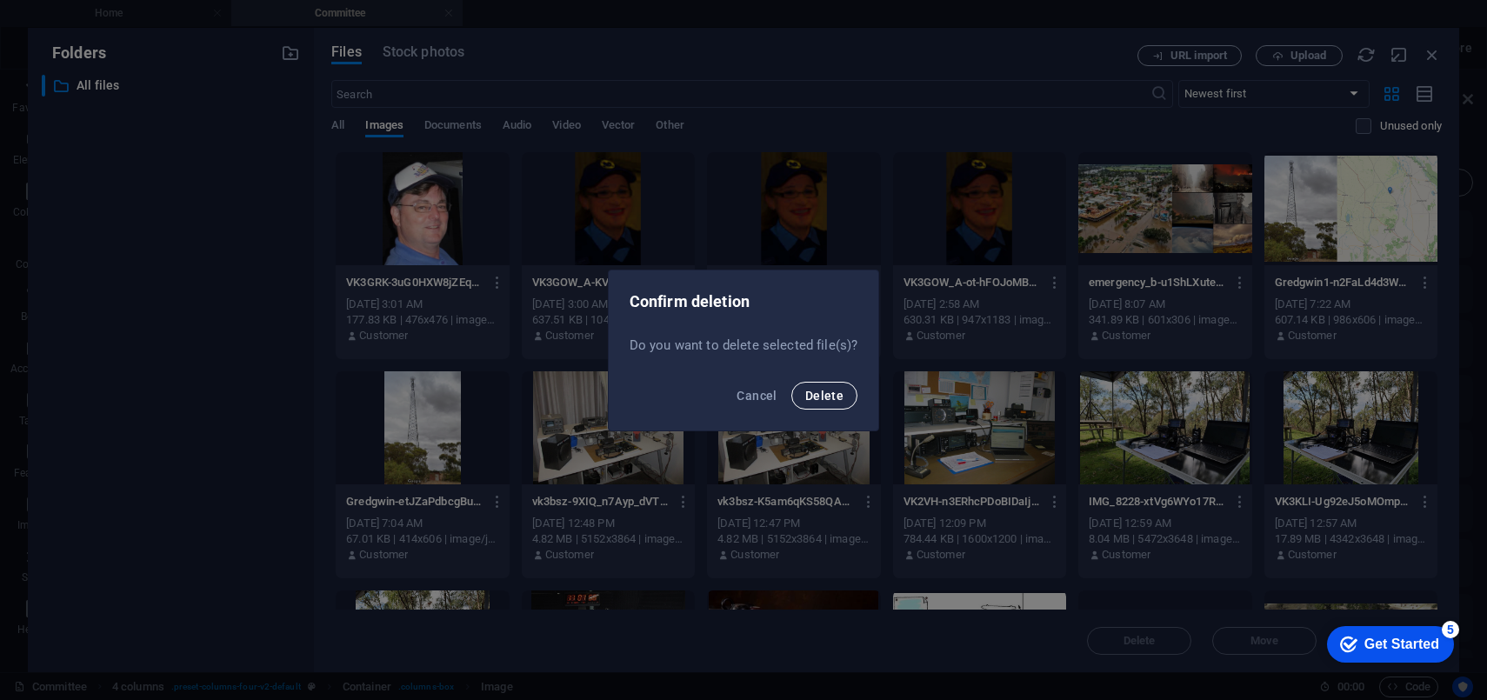
click at [826, 394] on span "Delete" at bounding box center [824, 396] width 38 height 14
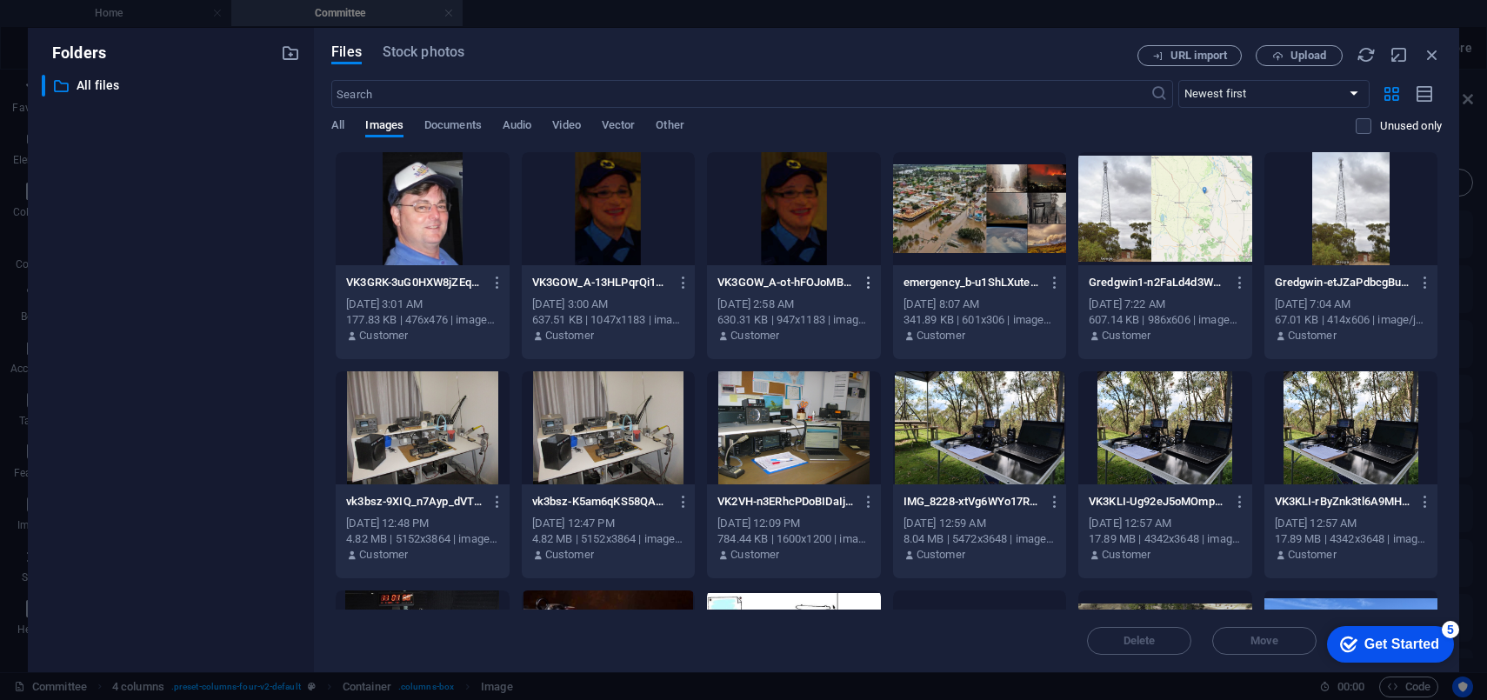
click at [869, 276] on icon "button" at bounding box center [869, 283] width 17 height 16
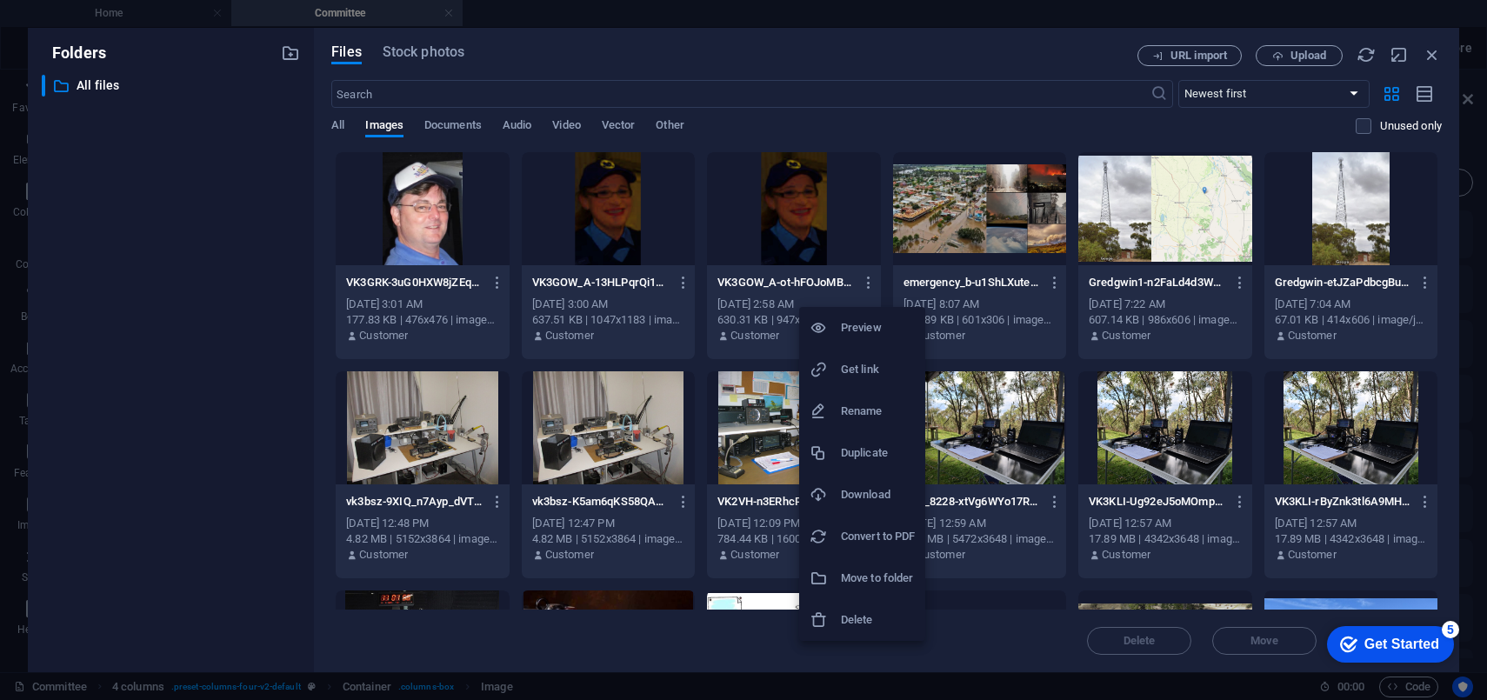
click at [860, 610] on h6 "Delete" at bounding box center [878, 620] width 74 height 21
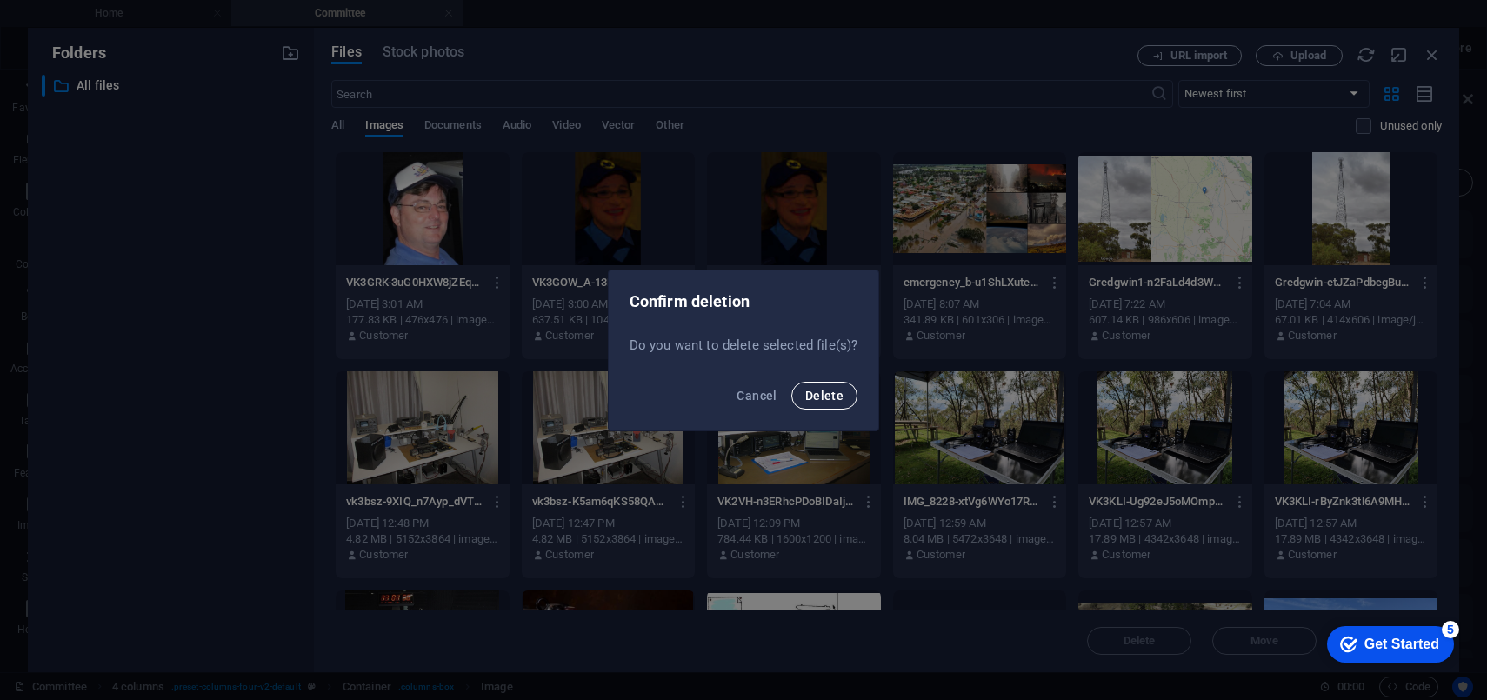
drag, startPoint x: 824, startPoint y: 388, endPoint x: 841, endPoint y: 387, distance: 17.4
click at [824, 389] on span "Delete" at bounding box center [824, 396] width 38 height 14
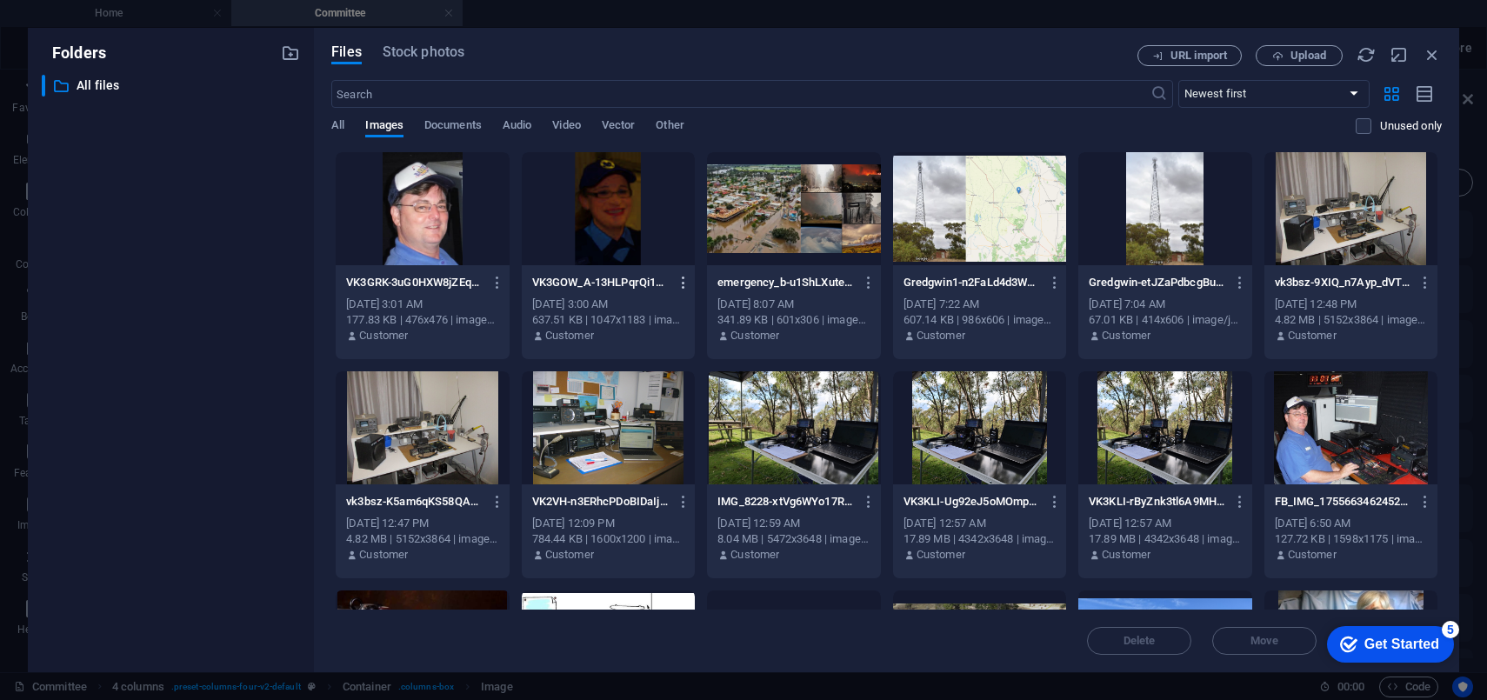
click at [678, 278] on icon "button" at bounding box center [684, 283] width 17 height 16
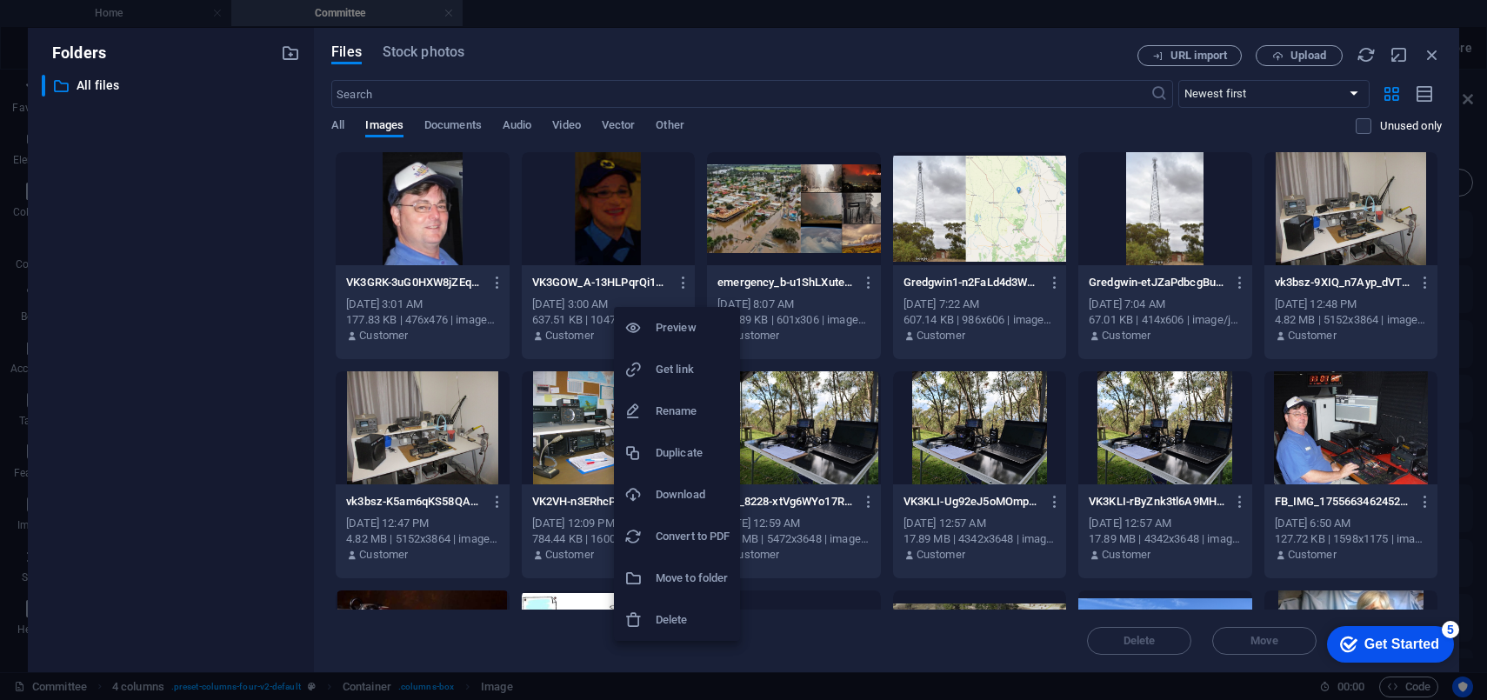
click at [678, 615] on h6 "Delete" at bounding box center [693, 620] width 74 height 21
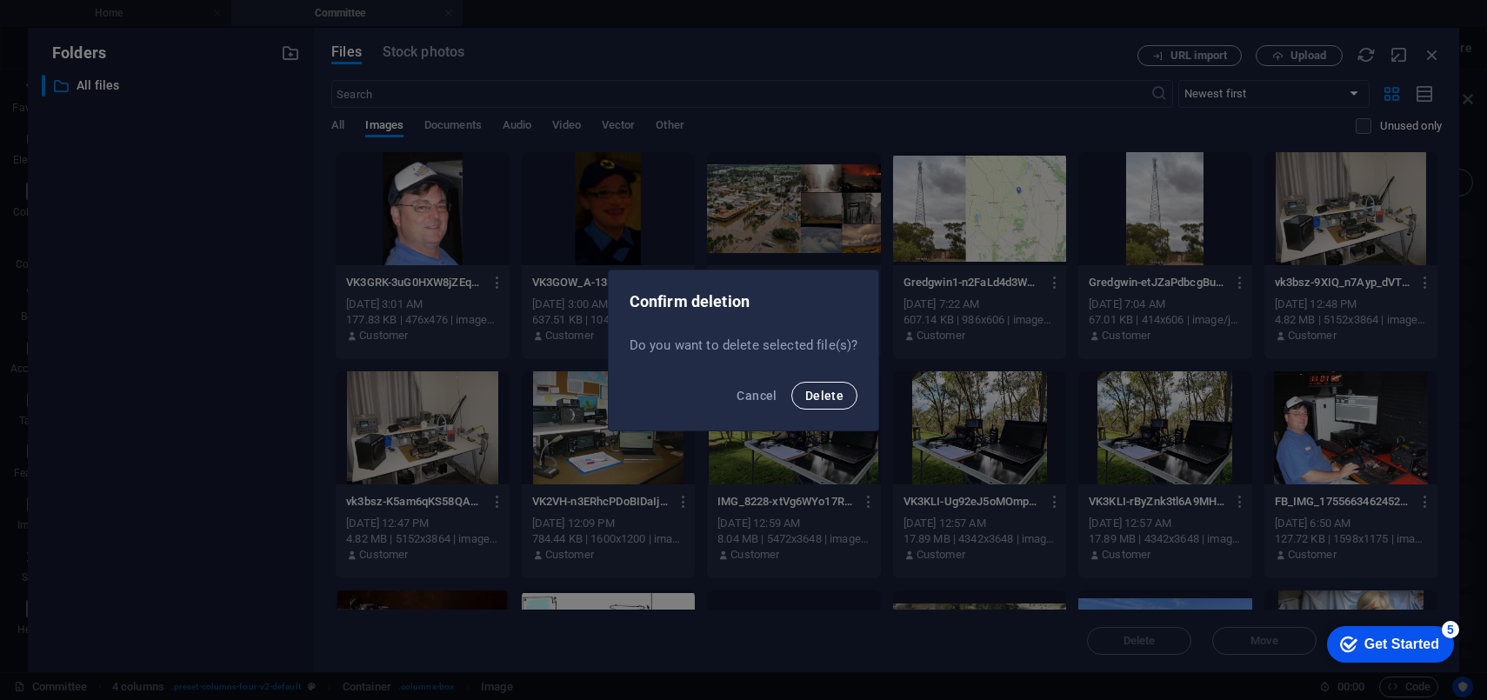
click at [819, 392] on span "Delete" at bounding box center [824, 396] width 38 height 14
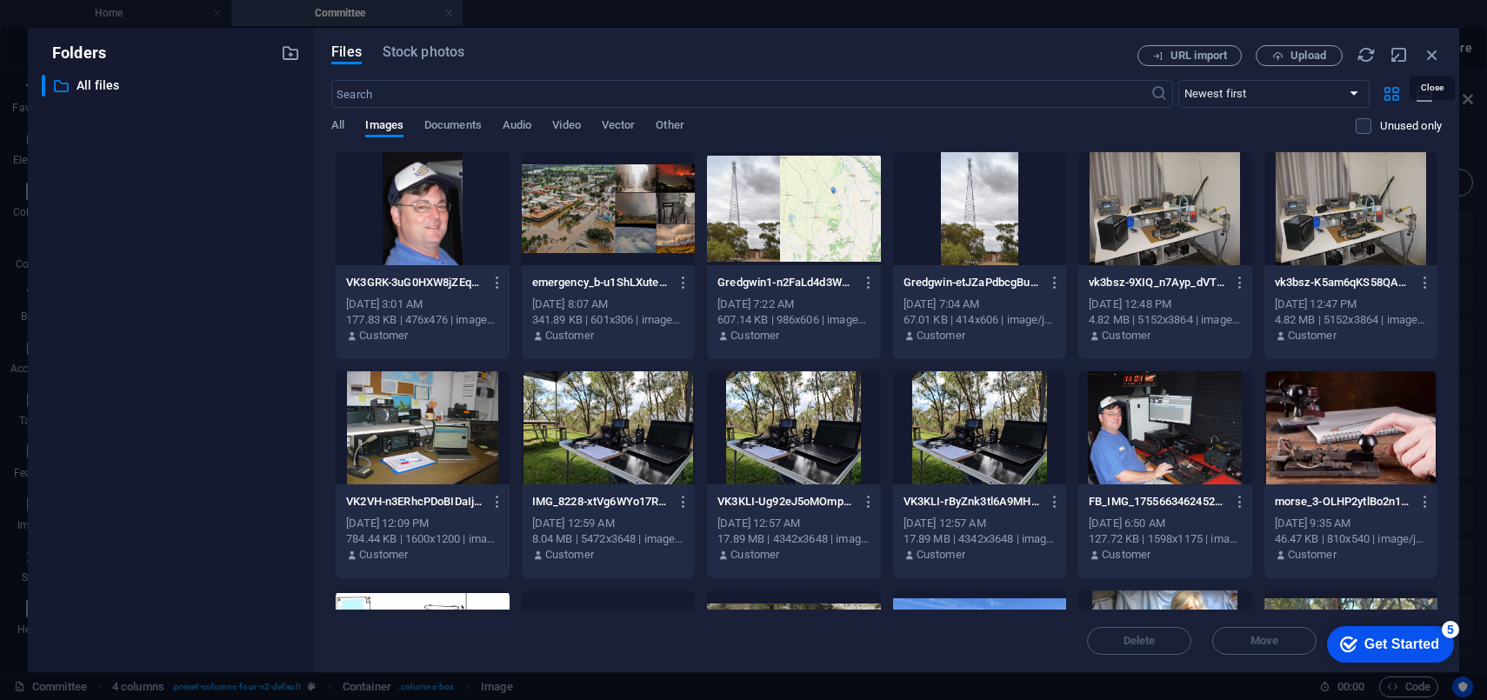
click at [1434, 54] on icon "button" at bounding box center [1432, 54] width 19 height 19
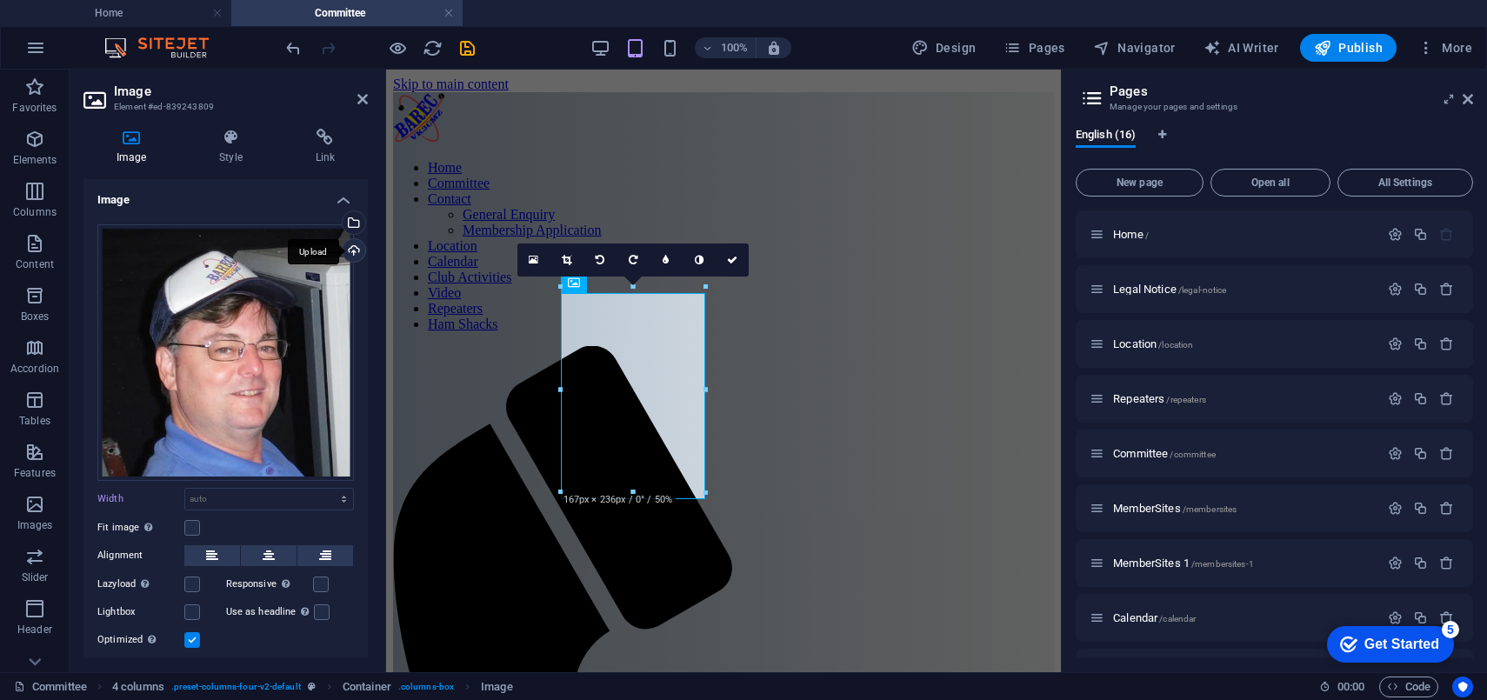
click at [348, 251] on div "Upload" at bounding box center [352, 252] width 26 height 26
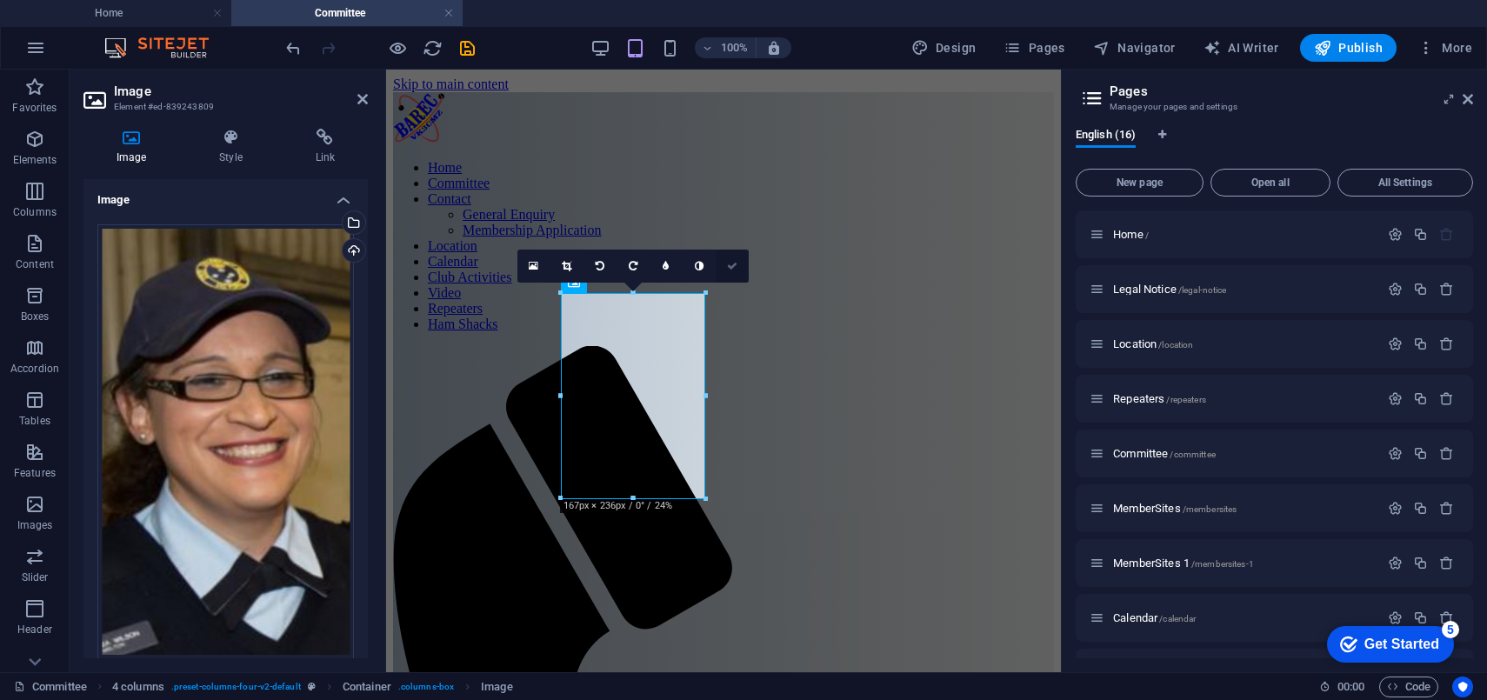
drag, startPoint x: 661, startPoint y: 197, endPoint x: 731, endPoint y: 267, distance: 98.4
click at [731, 267] on icon at bounding box center [732, 266] width 10 height 10
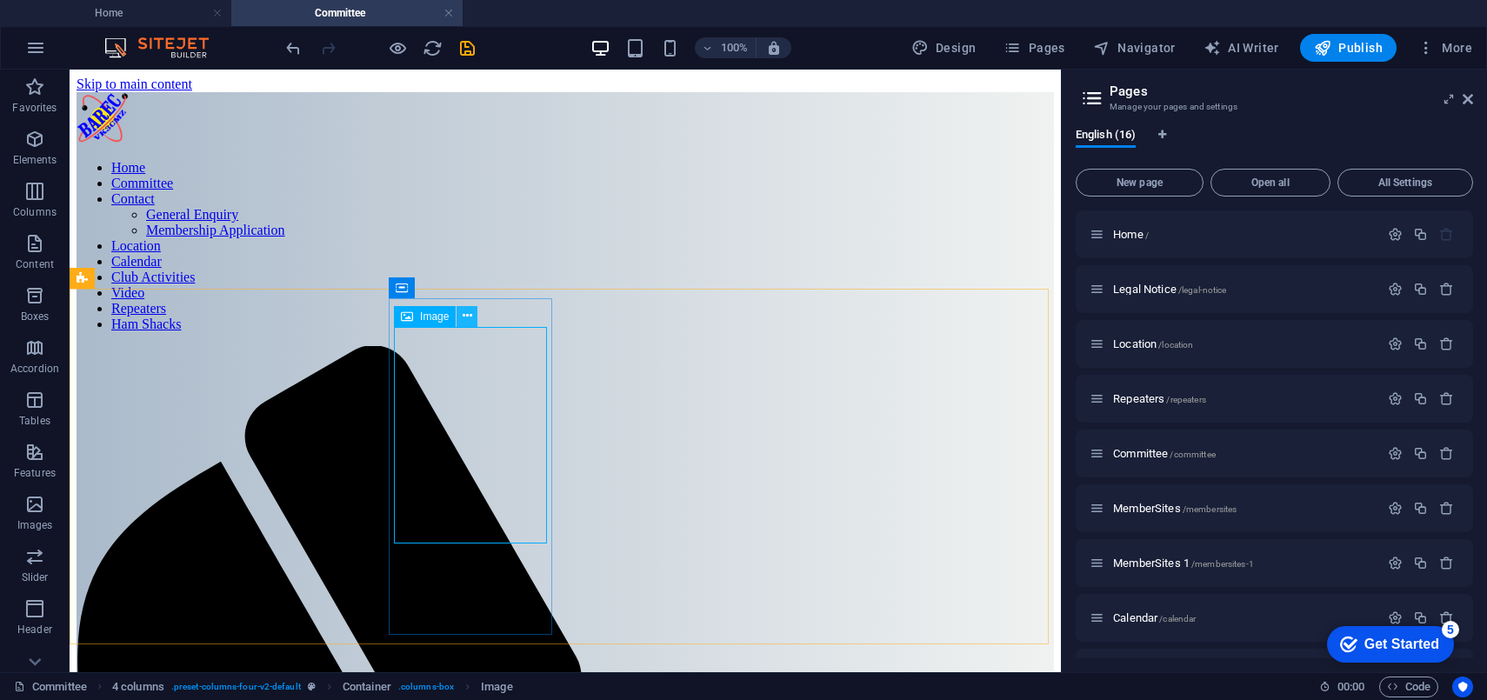
click at [467, 313] on icon at bounding box center [468, 316] width 10 height 18
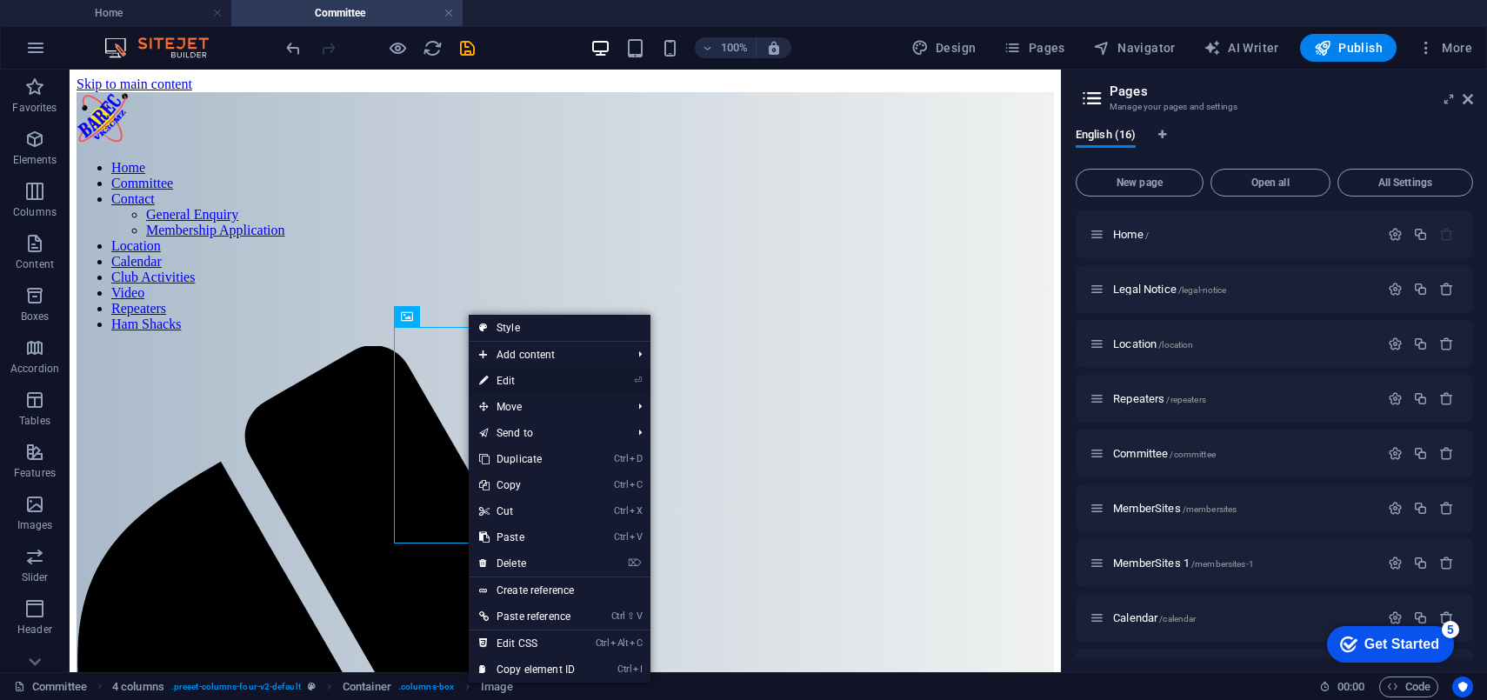
click at [521, 382] on link "⏎ Edit" at bounding box center [527, 381] width 117 height 26
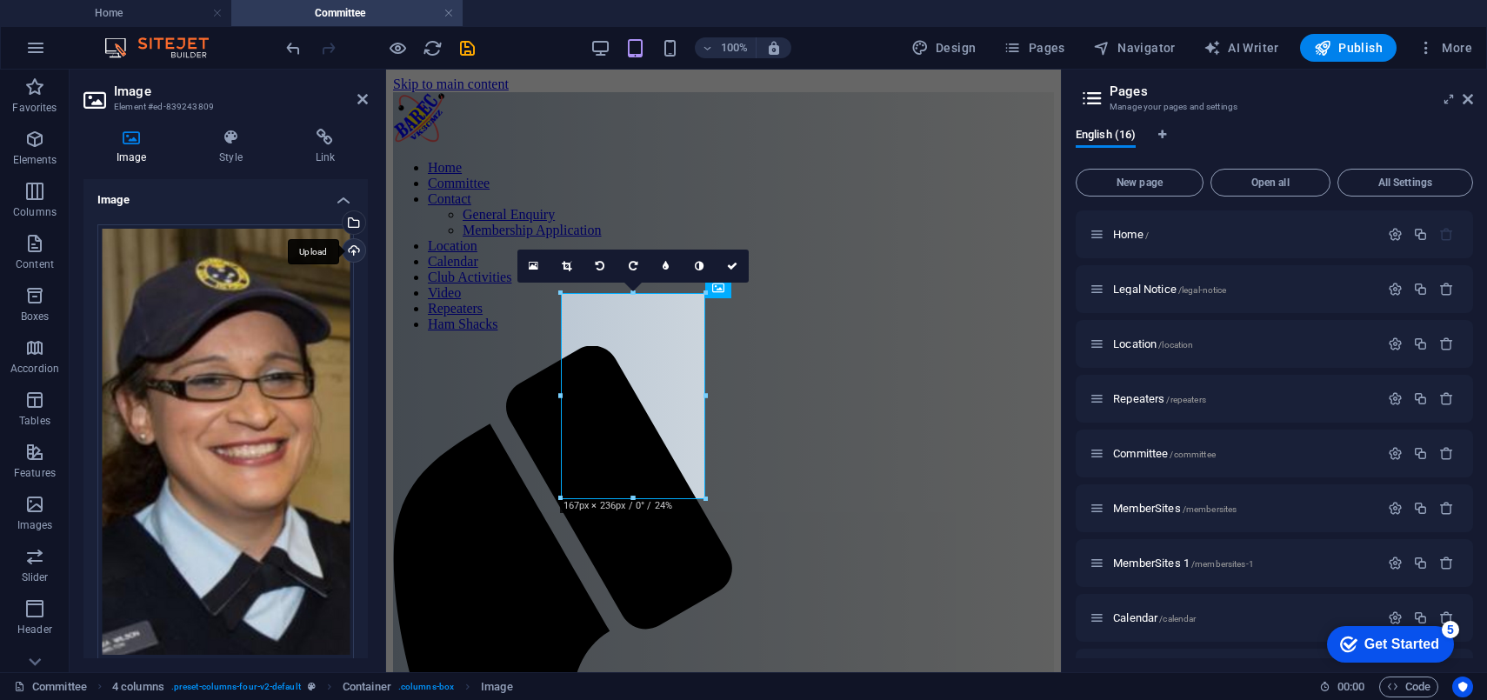
click at [355, 250] on div "Upload" at bounding box center [352, 252] width 26 height 26
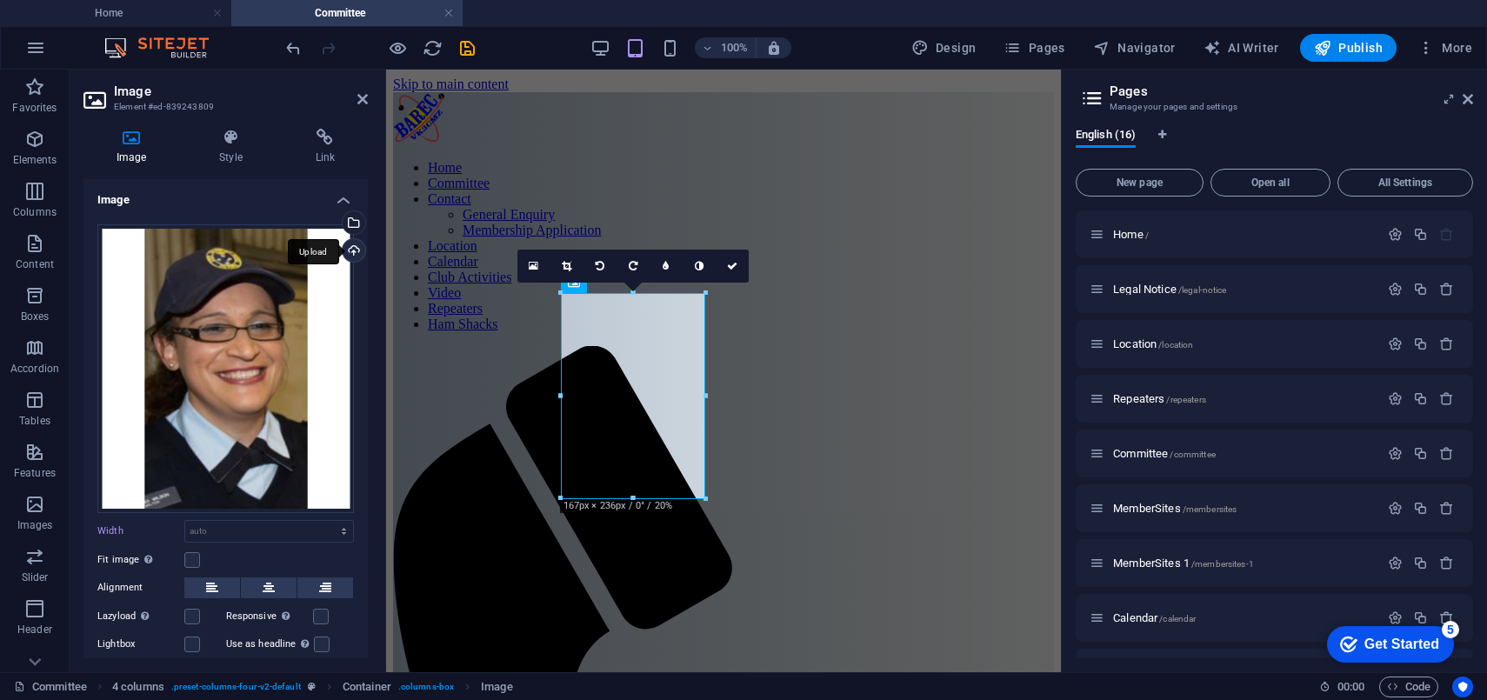
click at [349, 244] on div "Upload" at bounding box center [352, 252] width 26 height 26
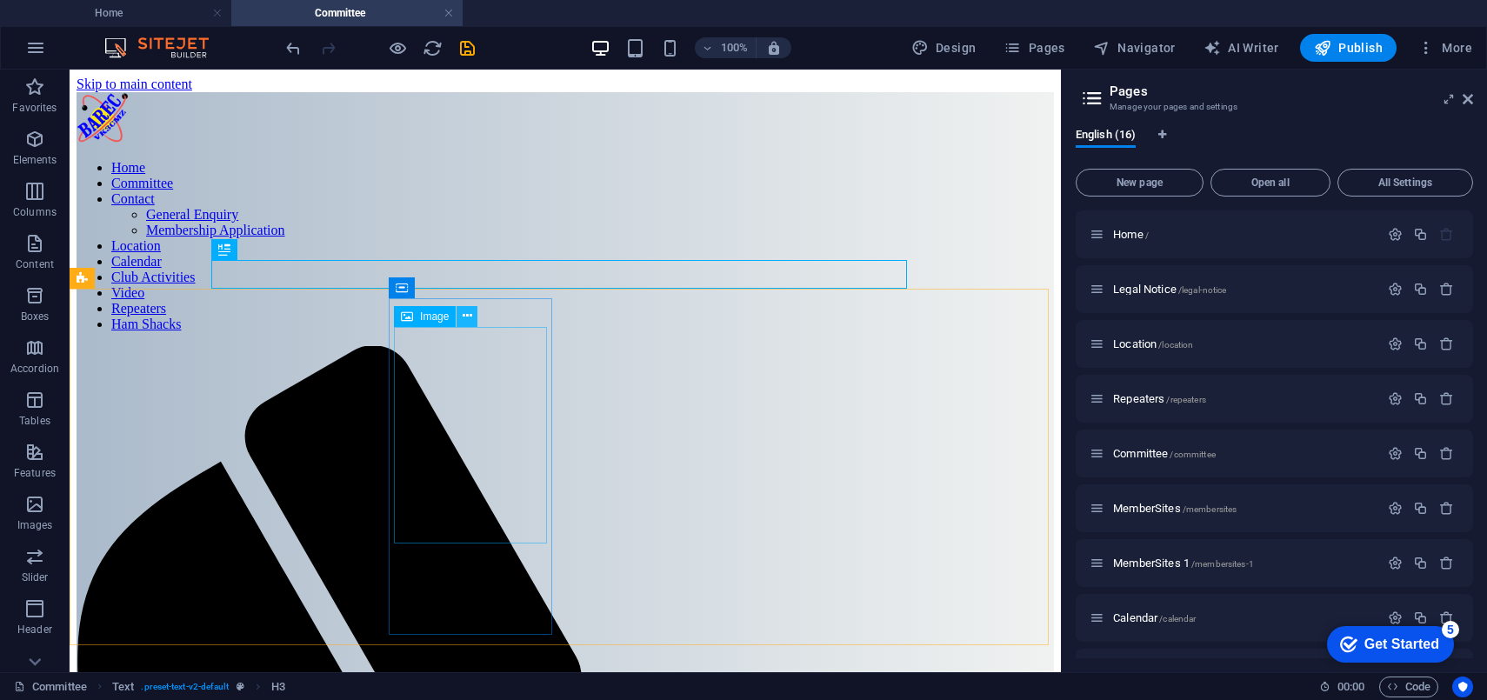
click at [465, 318] on icon at bounding box center [468, 316] width 10 height 18
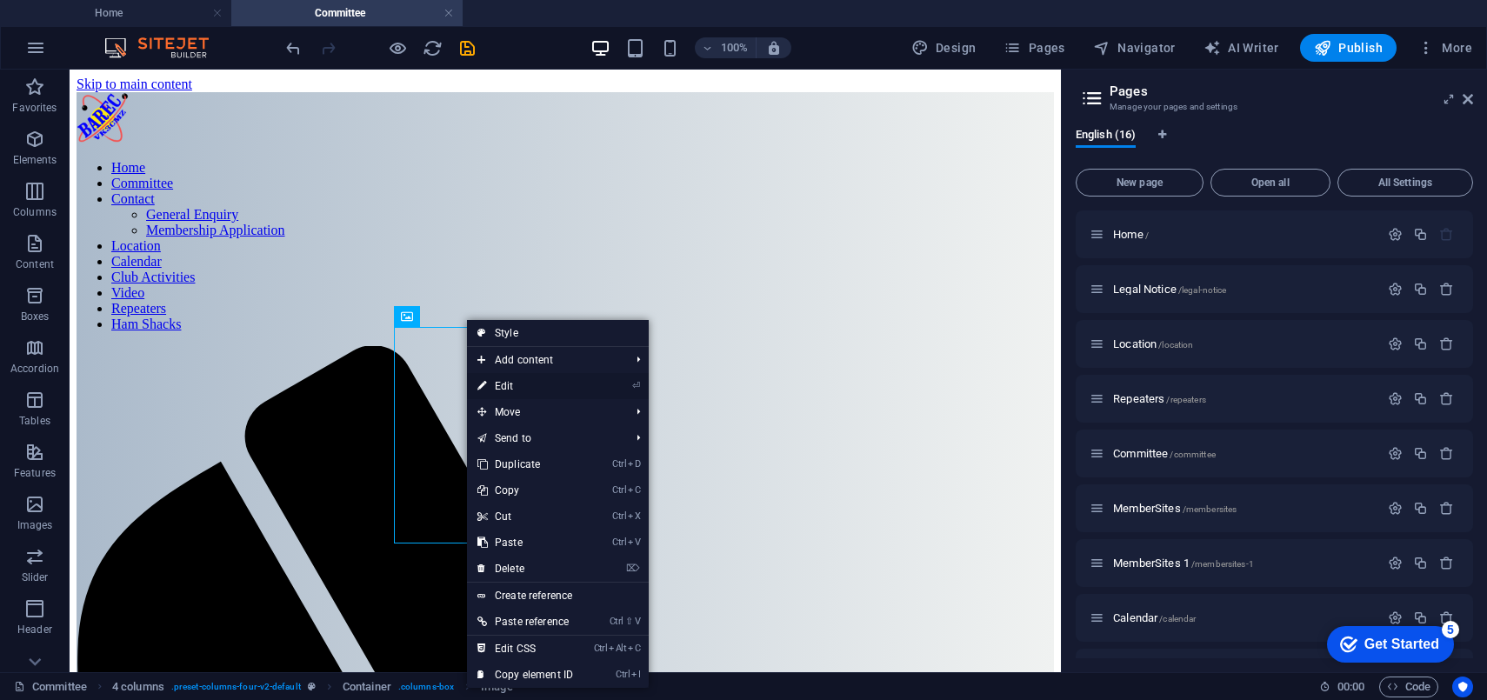
click at [504, 383] on link "⏎ Edit" at bounding box center [525, 386] width 117 height 26
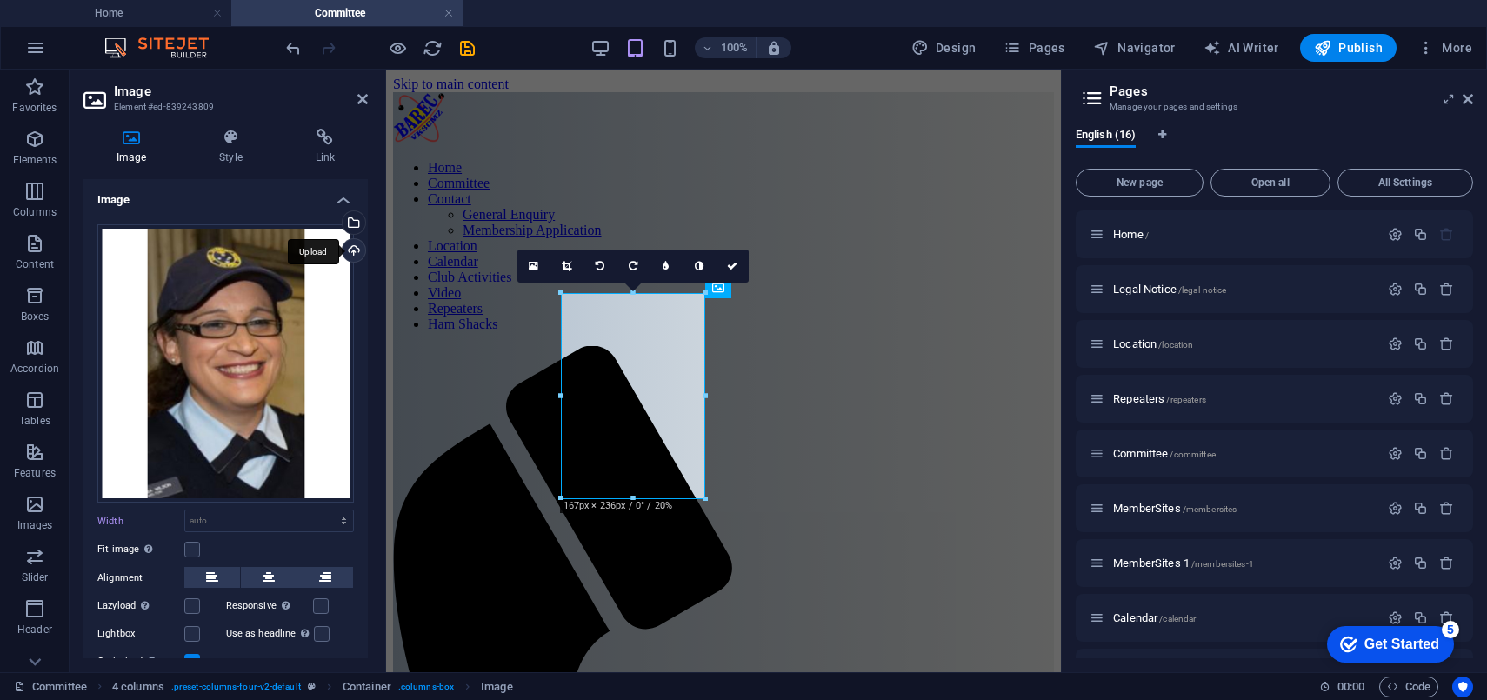
click at [350, 249] on div "Upload" at bounding box center [352, 252] width 26 height 26
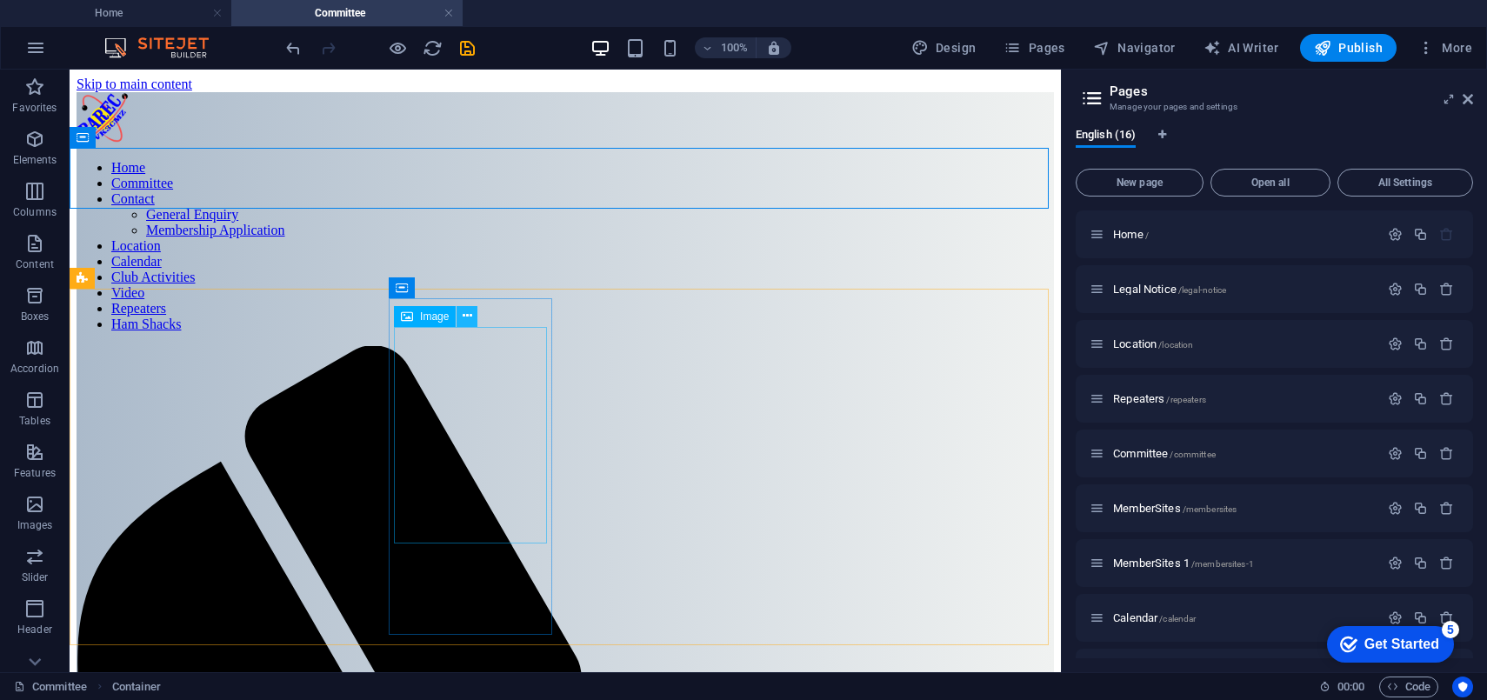
click at [469, 317] on icon at bounding box center [468, 316] width 10 height 18
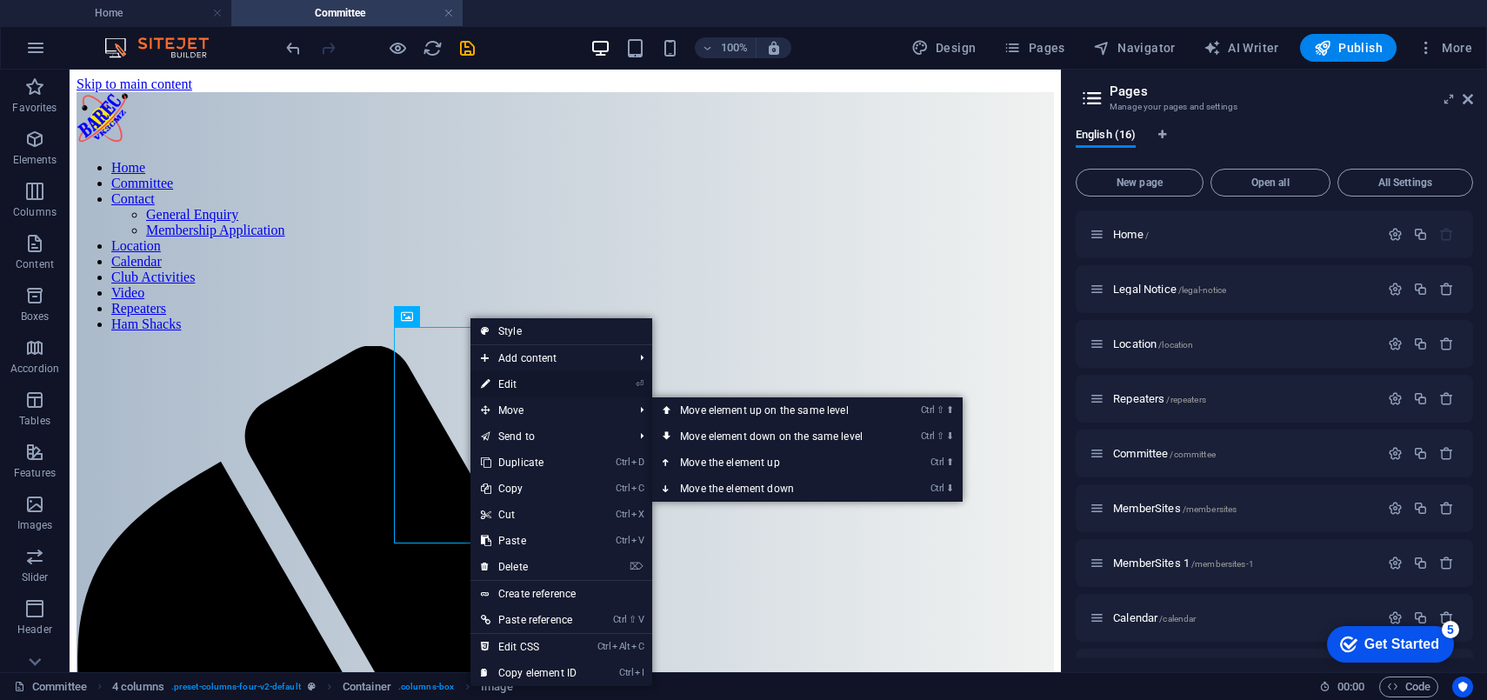
click at [506, 384] on link "⏎ Edit" at bounding box center [528, 384] width 117 height 26
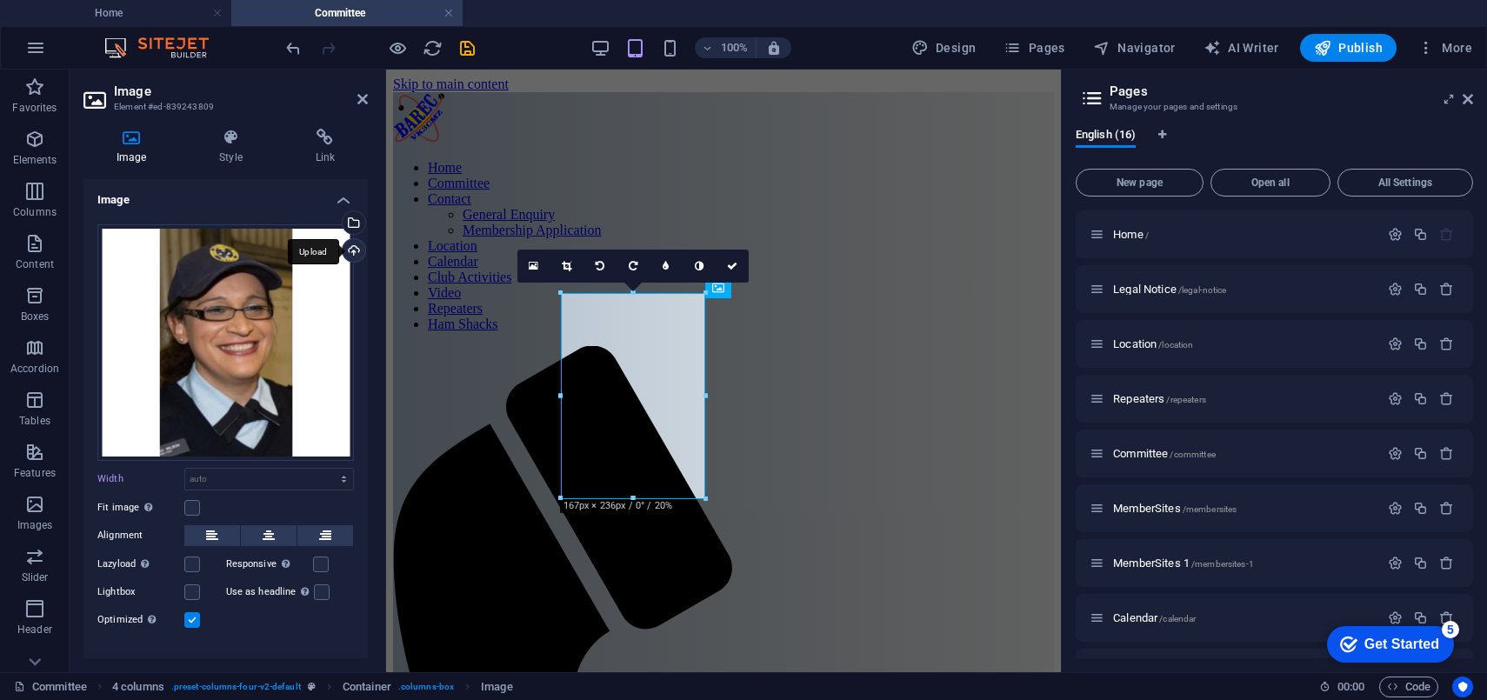
click at [348, 252] on div "Upload" at bounding box center [352, 252] width 26 height 26
click at [731, 269] on icon at bounding box center [732, 266] width 10 height 10
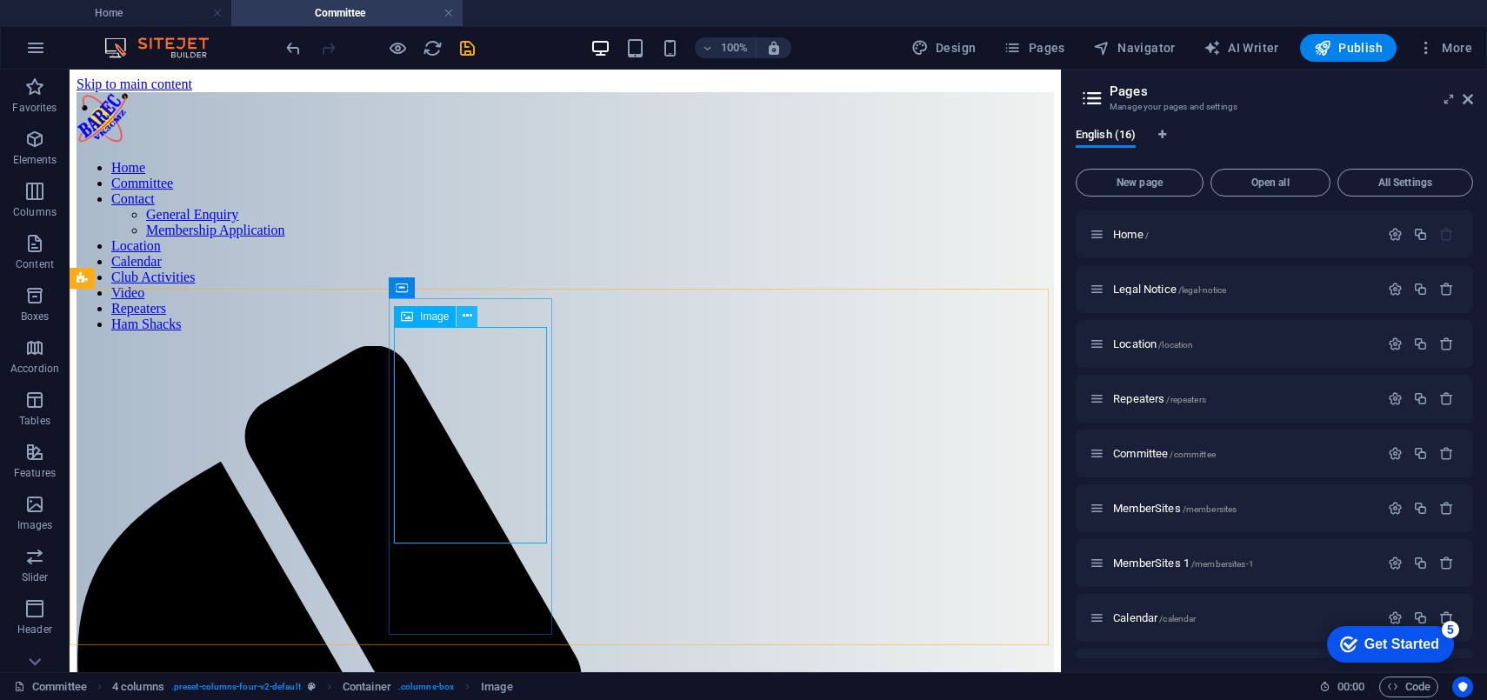
click at [468, 317] on icon at bounding box center [468, 316] width 10 height 18
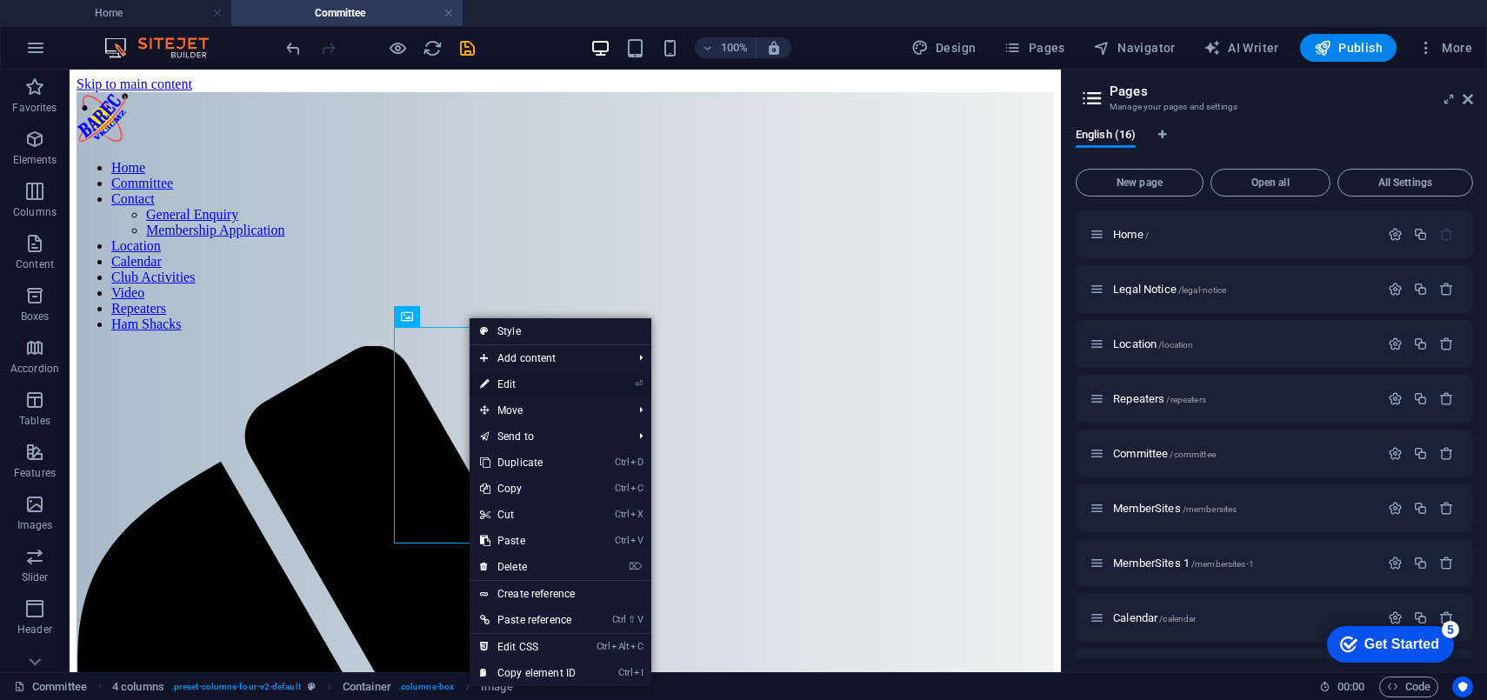
drag, startPoint x: 121, startPoint y: 313, endPoint x: 507, endPoint y: 382, distance: 392.2
click at [507, 382] on link "⏎ Edit" at bounding box center [528, 384] width 117 height 26
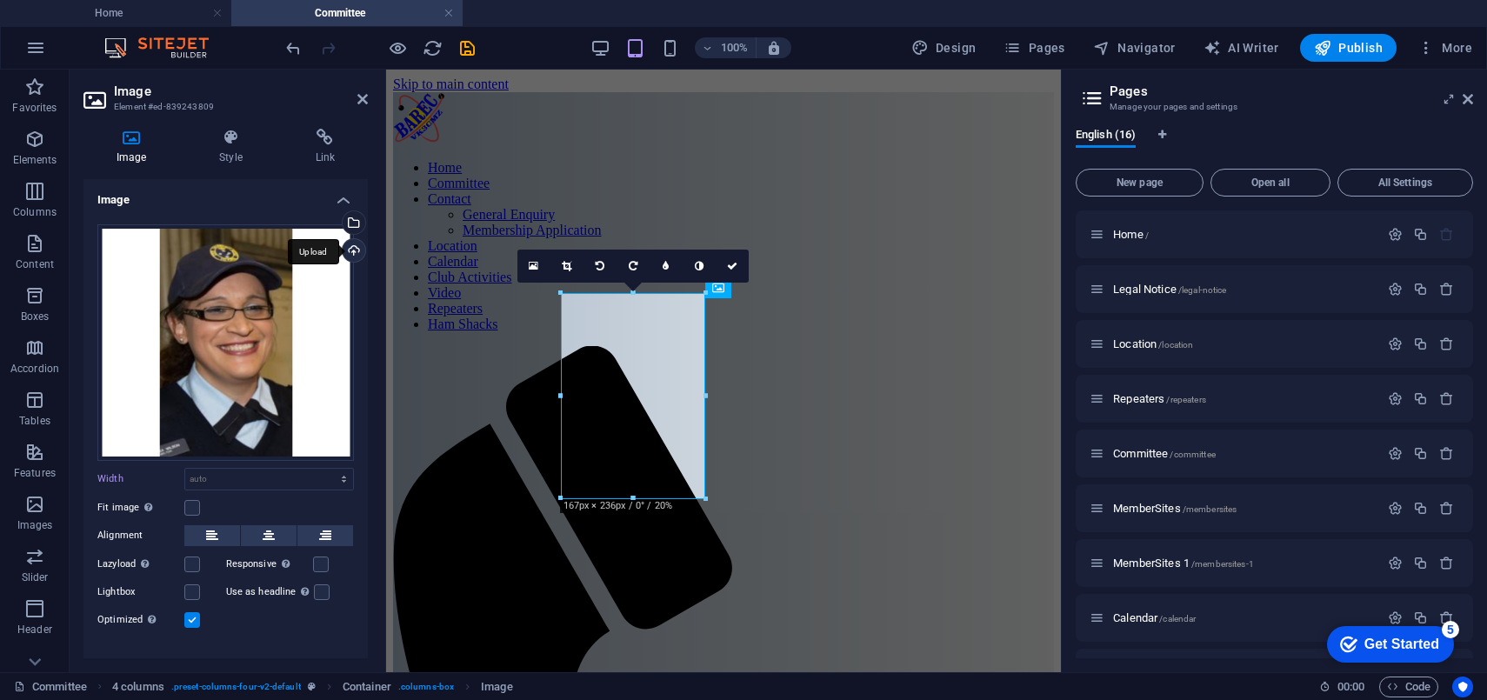
click at [348, 247] on div "Upload" at bounding box center [352, 252] width 26 height 26
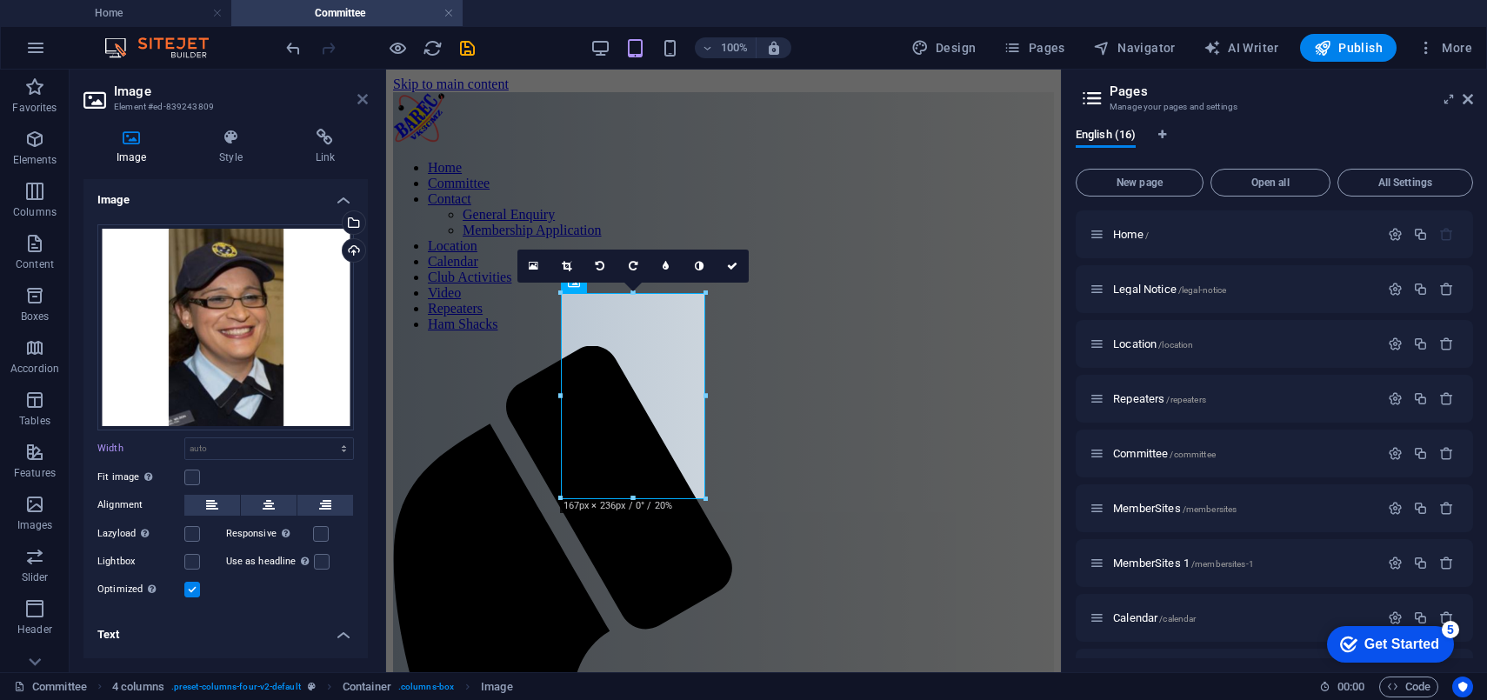
click at [358, 95] on icon at bounding box center [362, 99] width 10 height 14
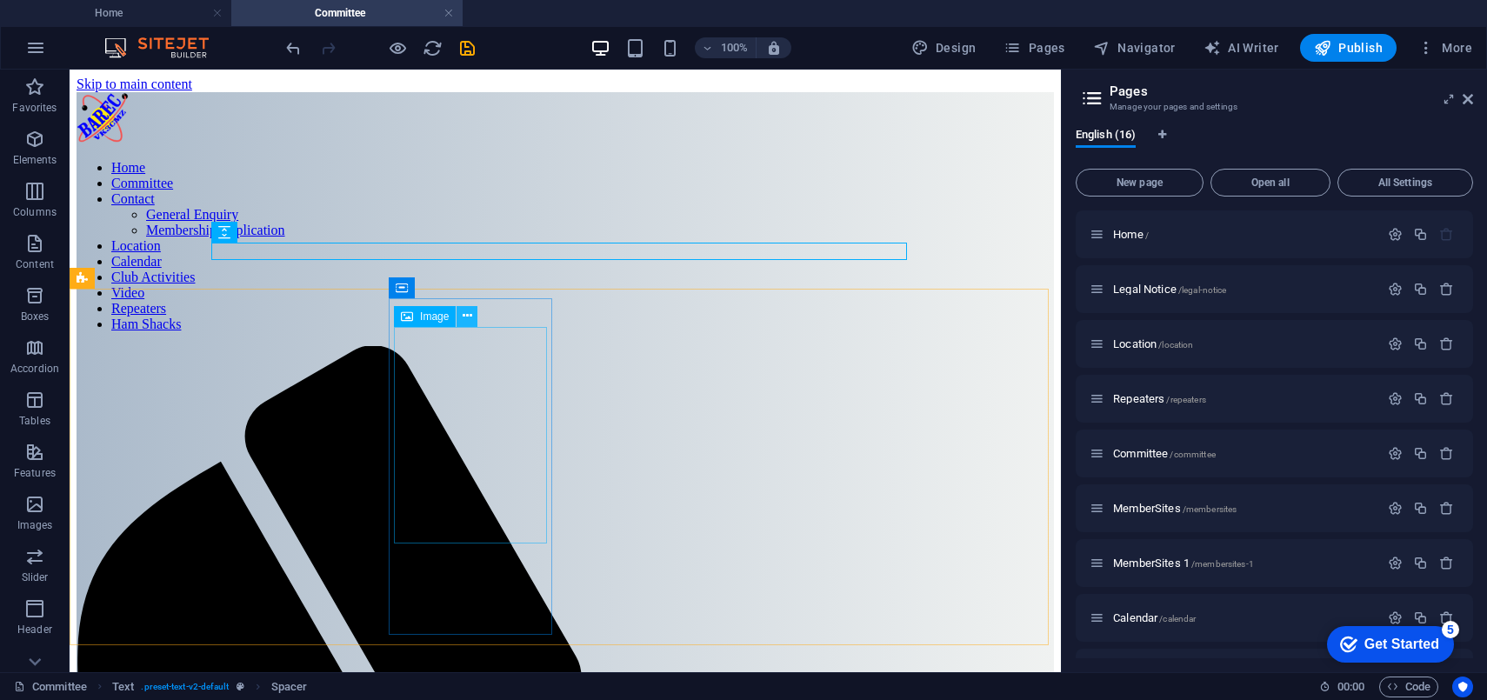
click at [466, 318] on icon at bounding box center [468, 316] width 10 height 18
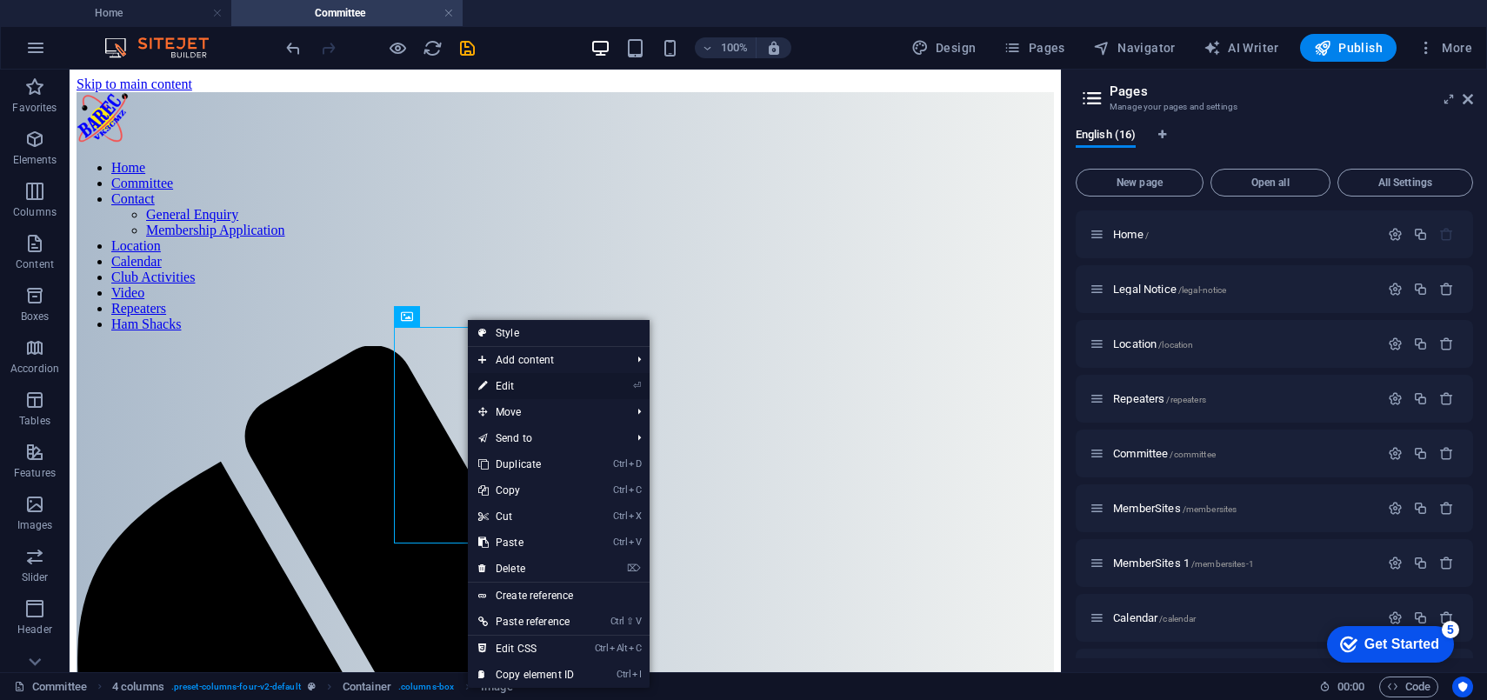
click at [497, 382] on link "⏎ Edit" at bounding box center [526, 386] width 117 height 26
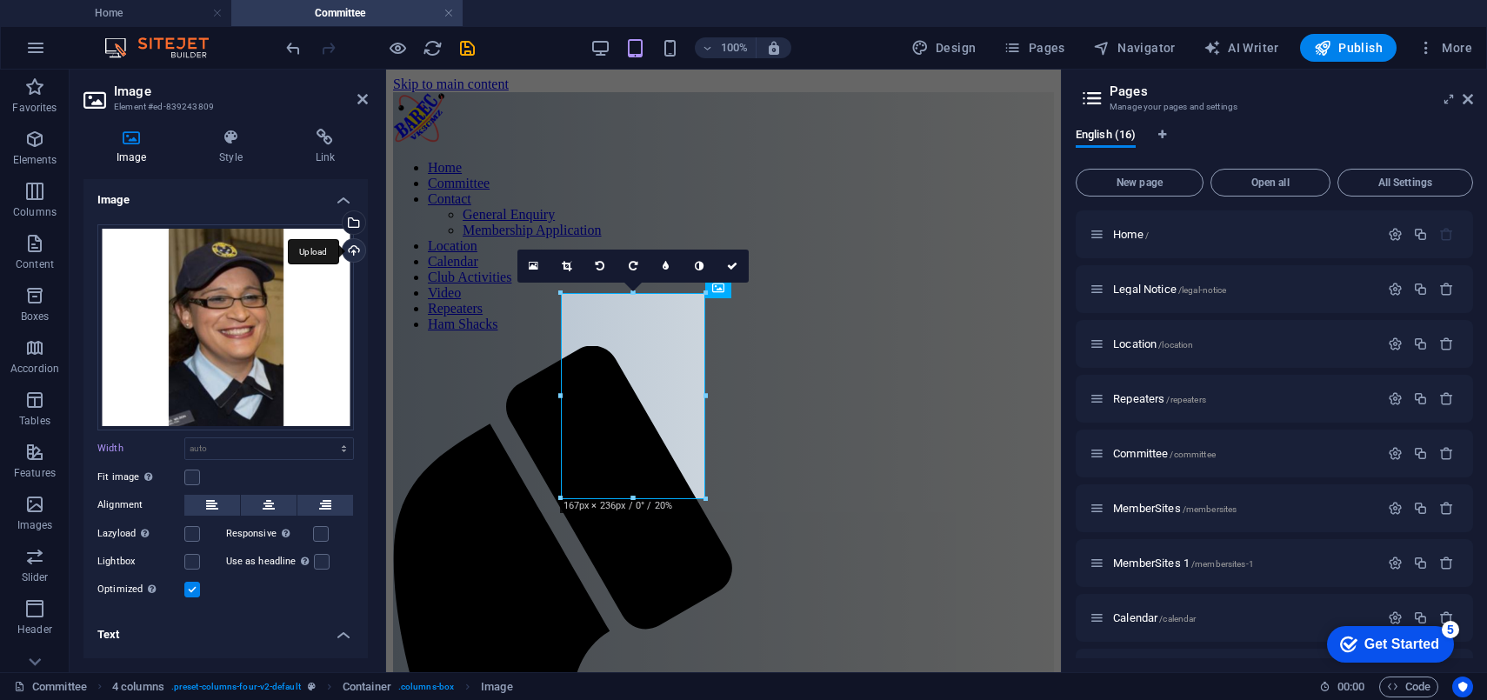
click at [351, 248] on div "Upload" at bounding box center [352, 252] width 26 height 26
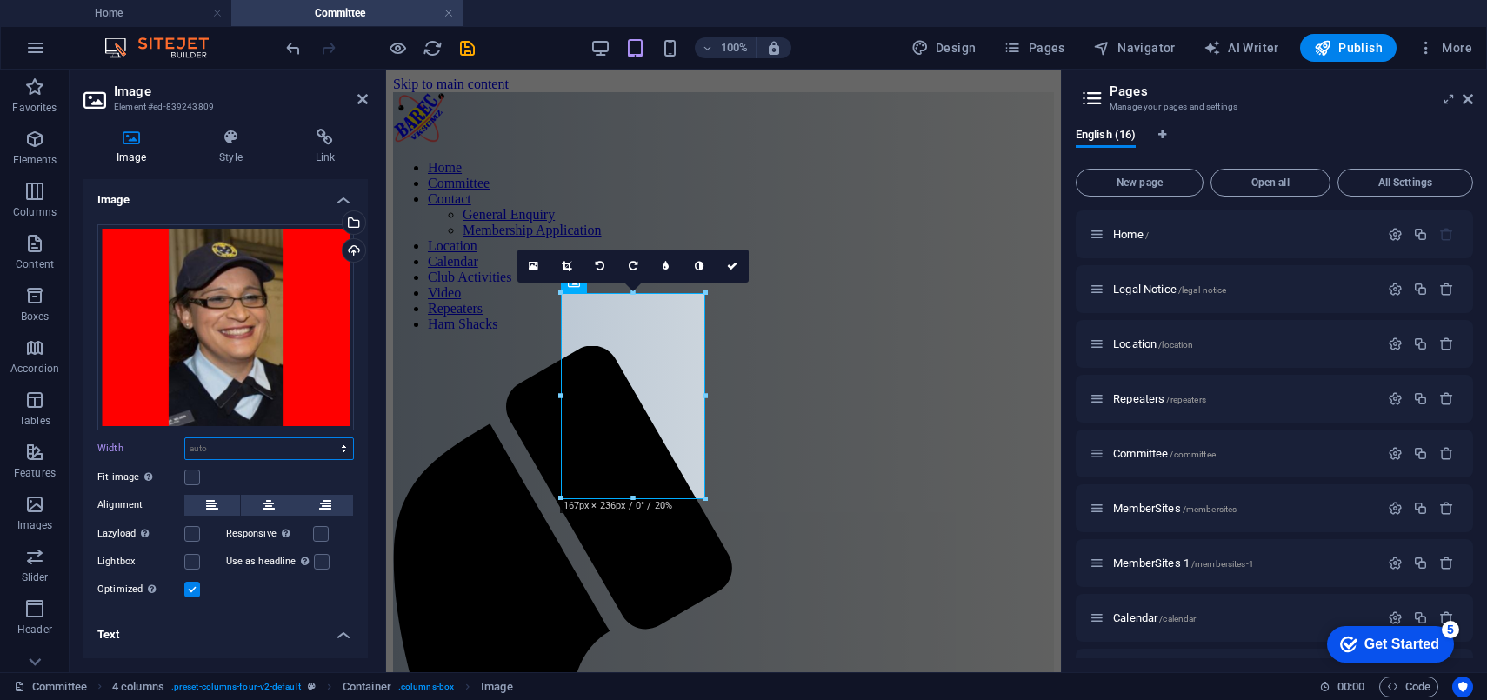
click at [264, 444] on select "Default auto px rem % em vh vw" at bounding box center [269, 448] width 168 height 21
click at [185, 438] on select "Default auto px rem % em vh vw" at bounding box center [269, 448] width 168 height 21
click at [342, 444] on select "Default auto px rem % em vh vw" at bounding box center [269, 448] width 168 height 21
click at [185, 438] on select "Default auto px rem % em vh vw" at bounding box center [269, 448] width 168 height 21
click at [338, 444] on select "Default auto px rem % em vh vw" at bounding box center [269, 448] width 168 height 21
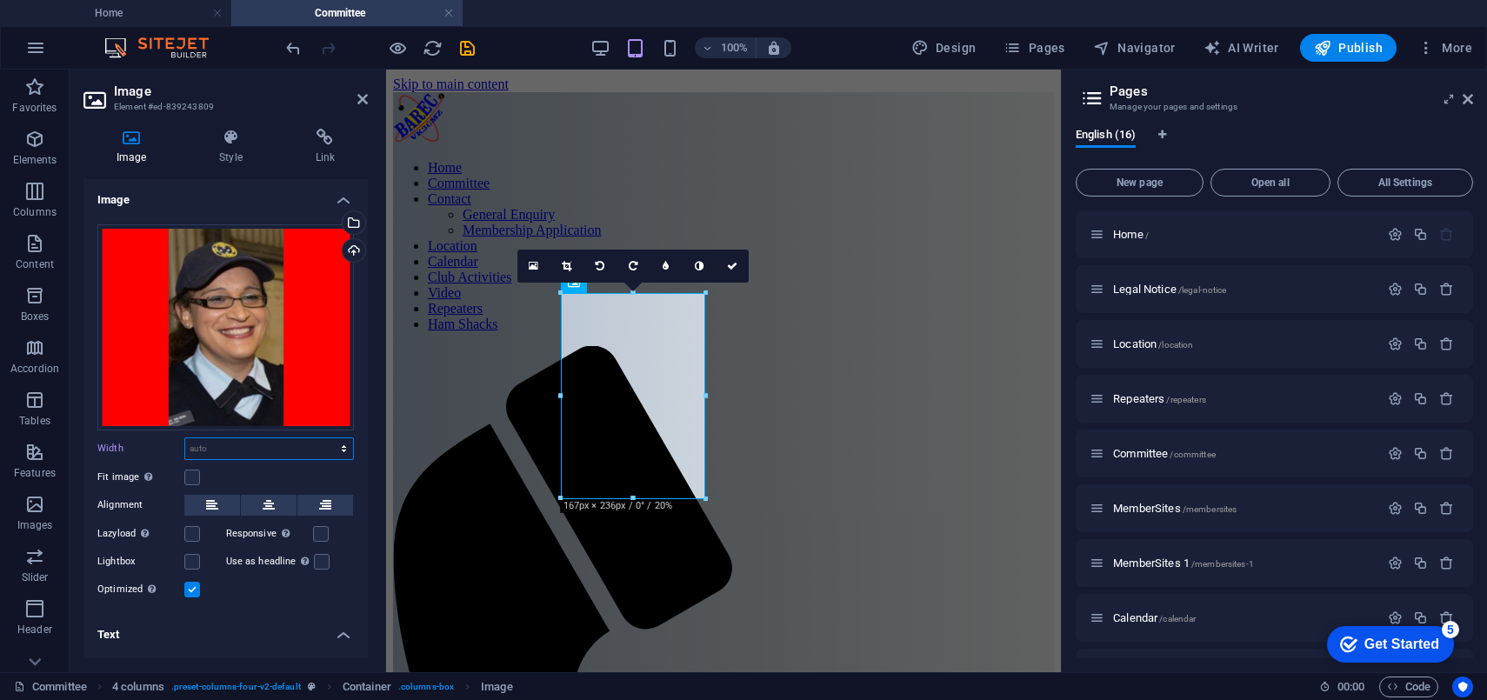
select select "%"
click at [325, 438] on select "Default auto px rem % em vh vw" at bounding box center [269, 448] width 168 height 21
click at [260, 446] on input "100" at bounding box center [269, 448] width 168 height 21
click at [337, 444] on select "Default auto px rem % em vh vw" at bounding box center [341, 448] width 24 height 21
drag, startPoint x: 215, startPoint y: 443, endPoint x: 157, endPoint y: 434, distance: 58.9
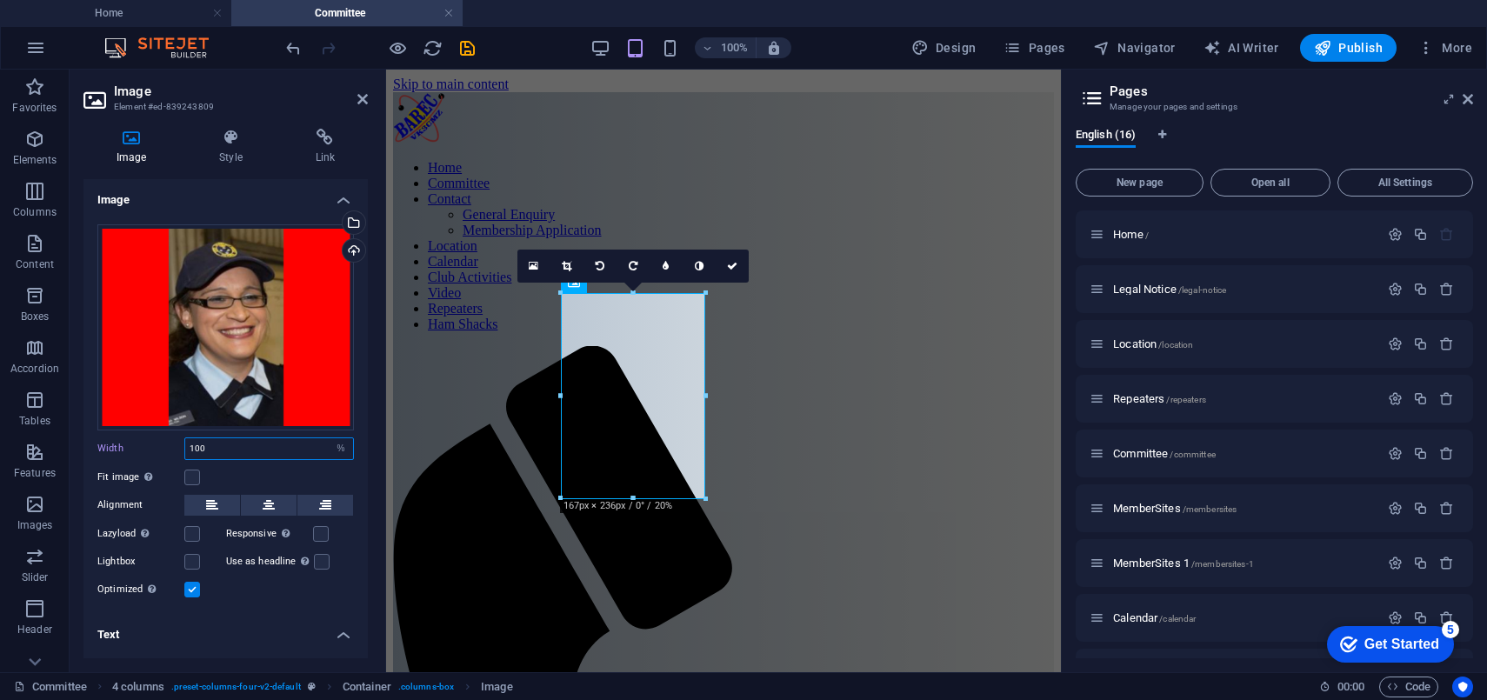
click at [157, 437] on div "Width 100 Default auto px rem % em vh vw" at bounding box center [225, 448] width 257 height 23
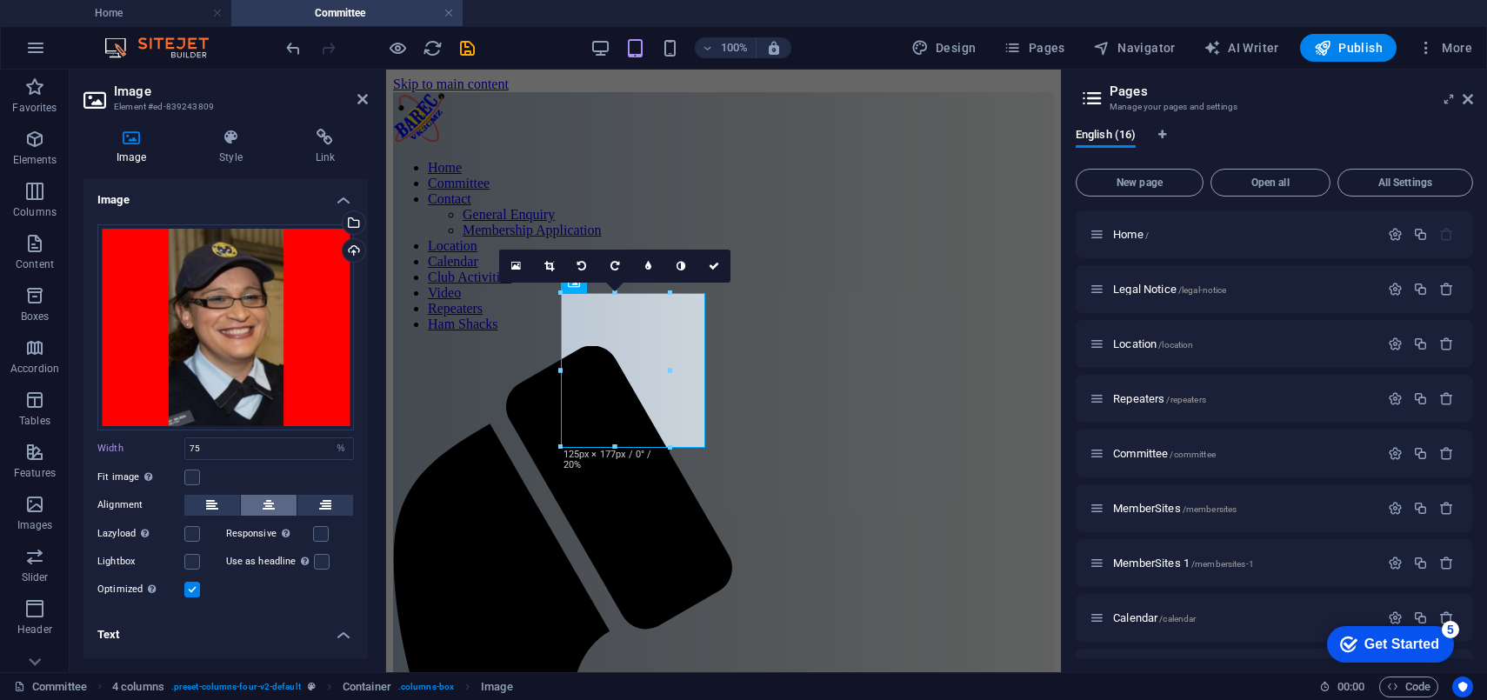
click at [264, 497] on icon at bounding box center [269, 505] width 12 height 21
drag, startPoint x: 249, startPoint y: 437, endPoint x: 147, endPoint y: 437, distance: 101.7
click at [151, 437] on div "Width 75 Default auto px rem % em vh vw" at bounding box center [225, 448] width 257 height 23
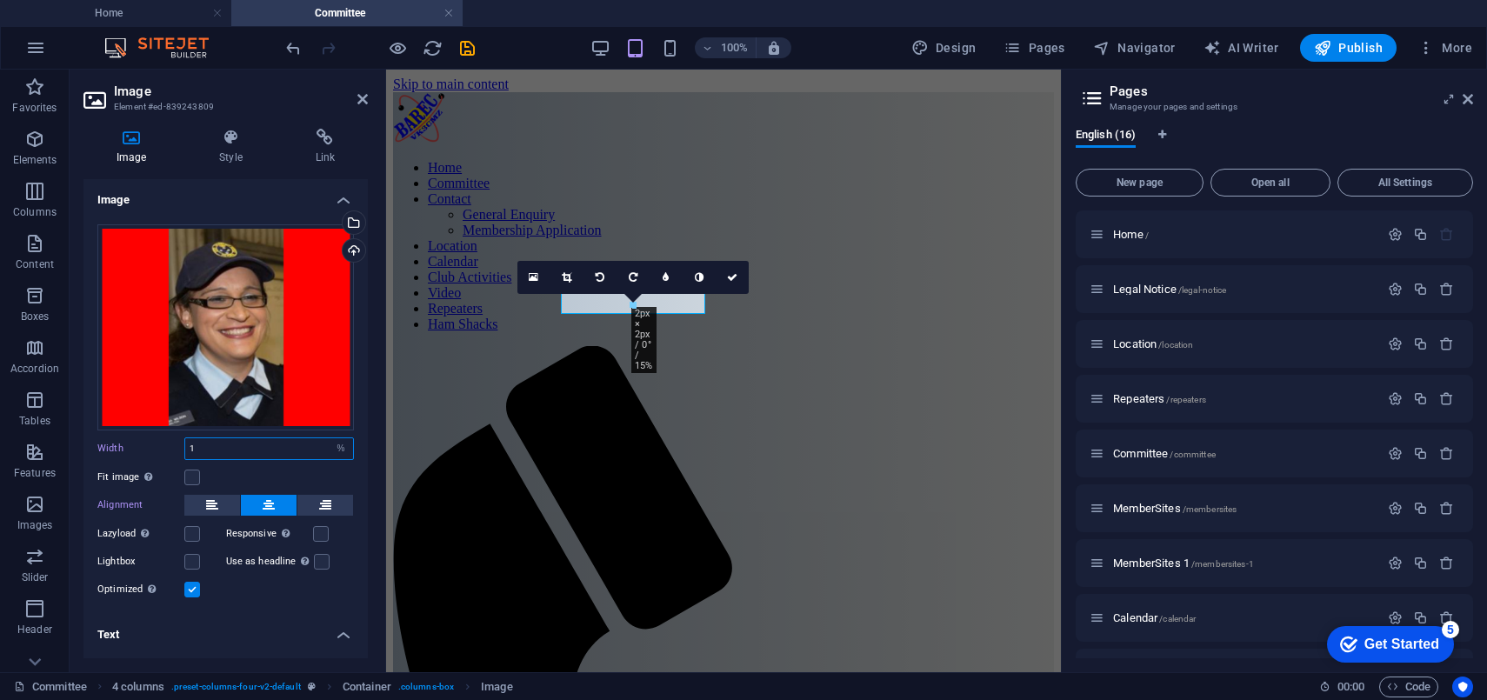
click at [324, 452] on input "1" at bounding box center [269, 448] width 168 height 21
type input "1"
click at [338, 444] on select "Default auto px rem % em vh vw" at bounding box center [341, 448] width 24 height 21
select select "default"
click at [329, 438] on select "Default auto px rem % em vh vw" at bounding box center [341, 448] width 24 height 21
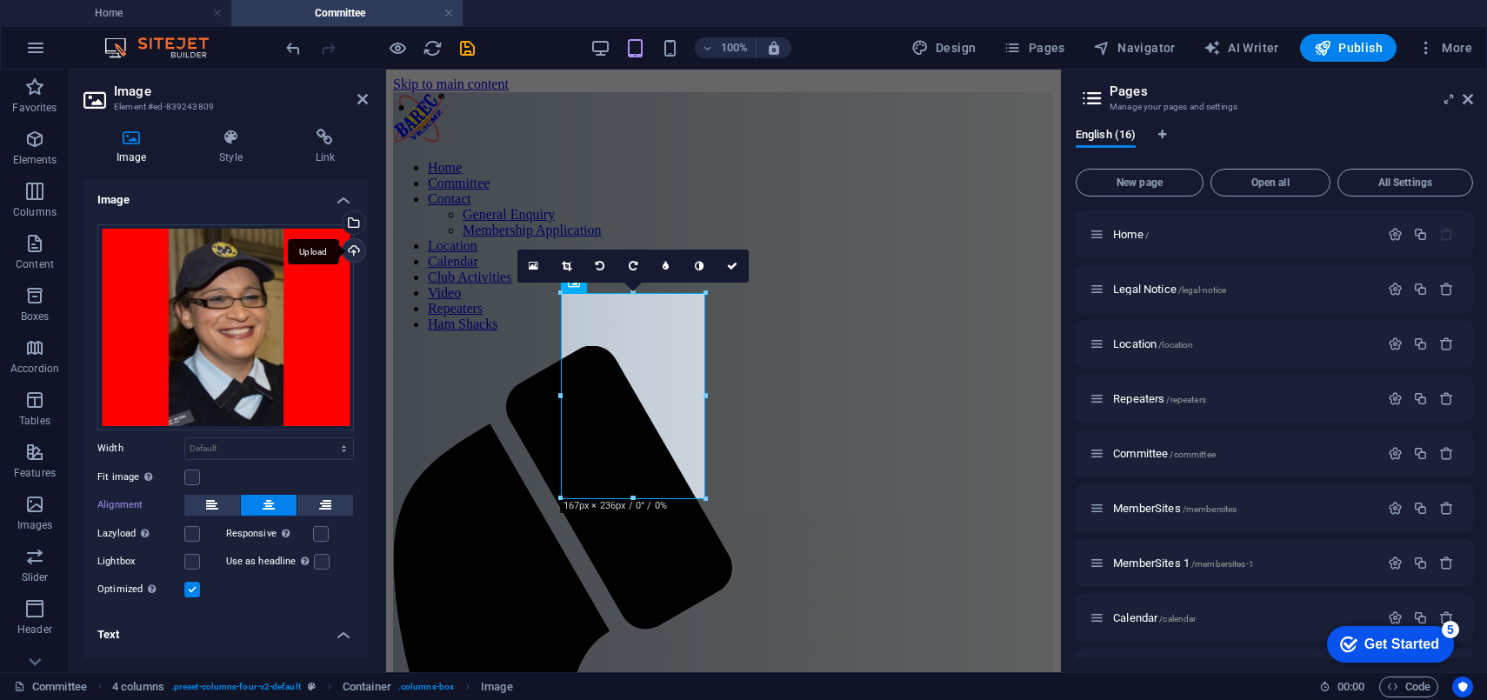
click at [347, 247] on div "Upload" at bounding box center [352, 252] width 26 height 26
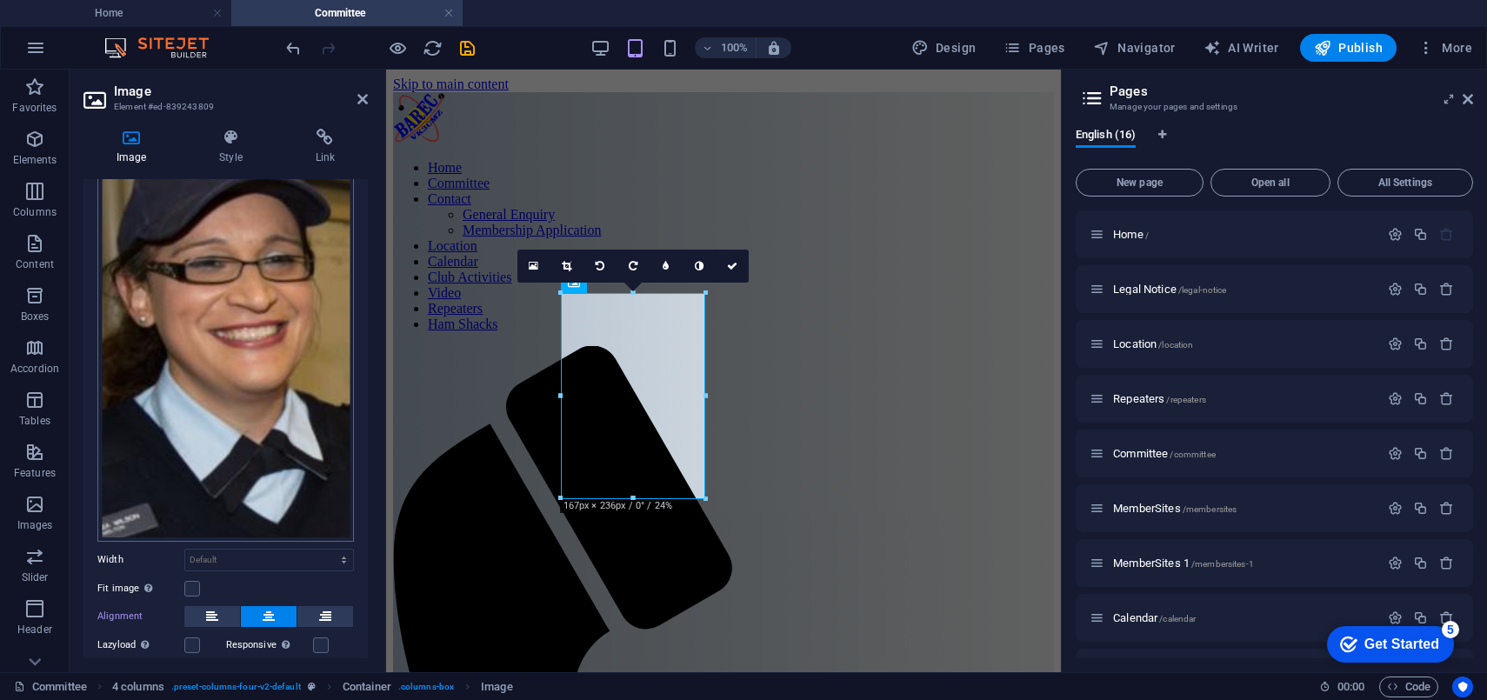
scroll to position [157, 0]
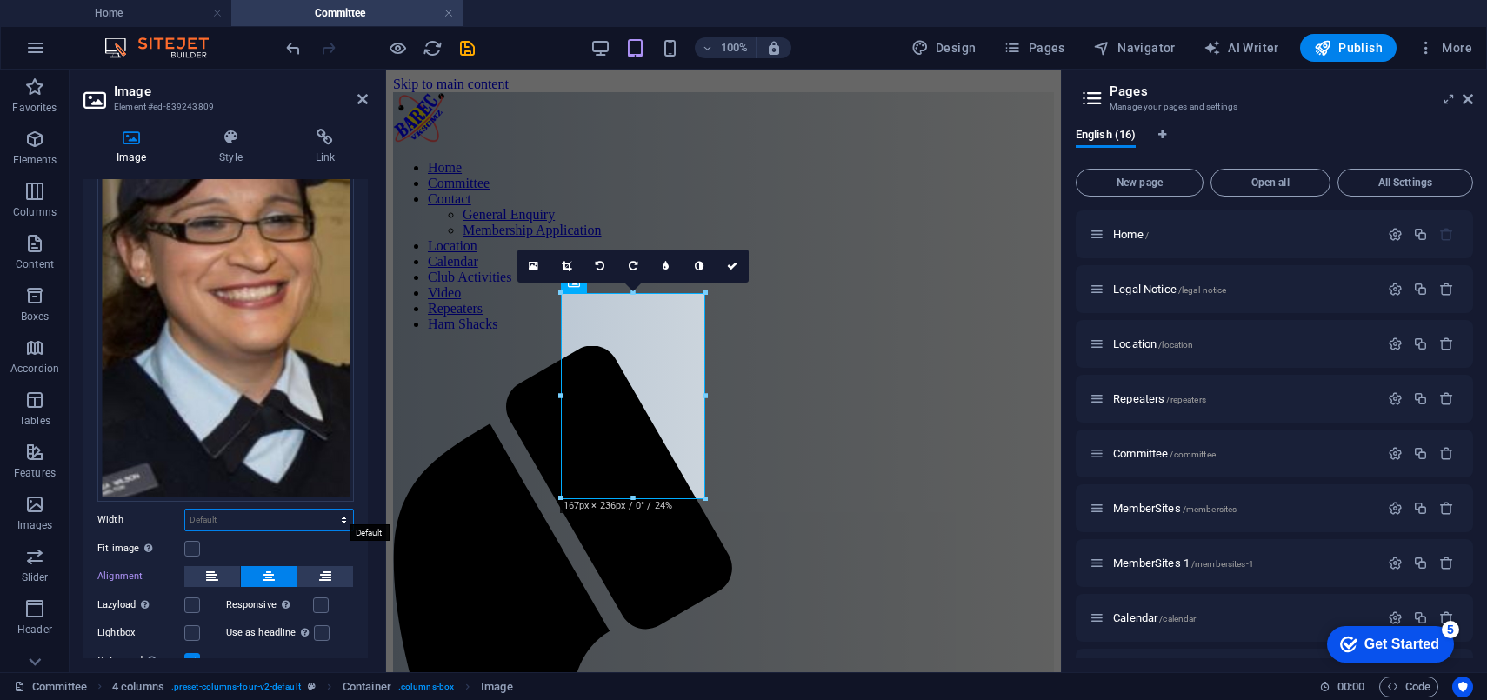
click at [343, 515] on select "Default auto px rem % em vh vw" at bounding box center [269, 520] width 168 height 21
select select "%"
click at [325, 510] on select "Default auto px rem % em vh vw" at bounding box center [269, 520] width 168 height 21
drag, startPoint x: 231, startPoint y: 513, endPoint x: 170, endPoint y: 513, distance: 61.7
click at [170, 513] on div "Width 80 Default auto px rem % em vh vw" at bounding box center [225, 520] width 257 height 23
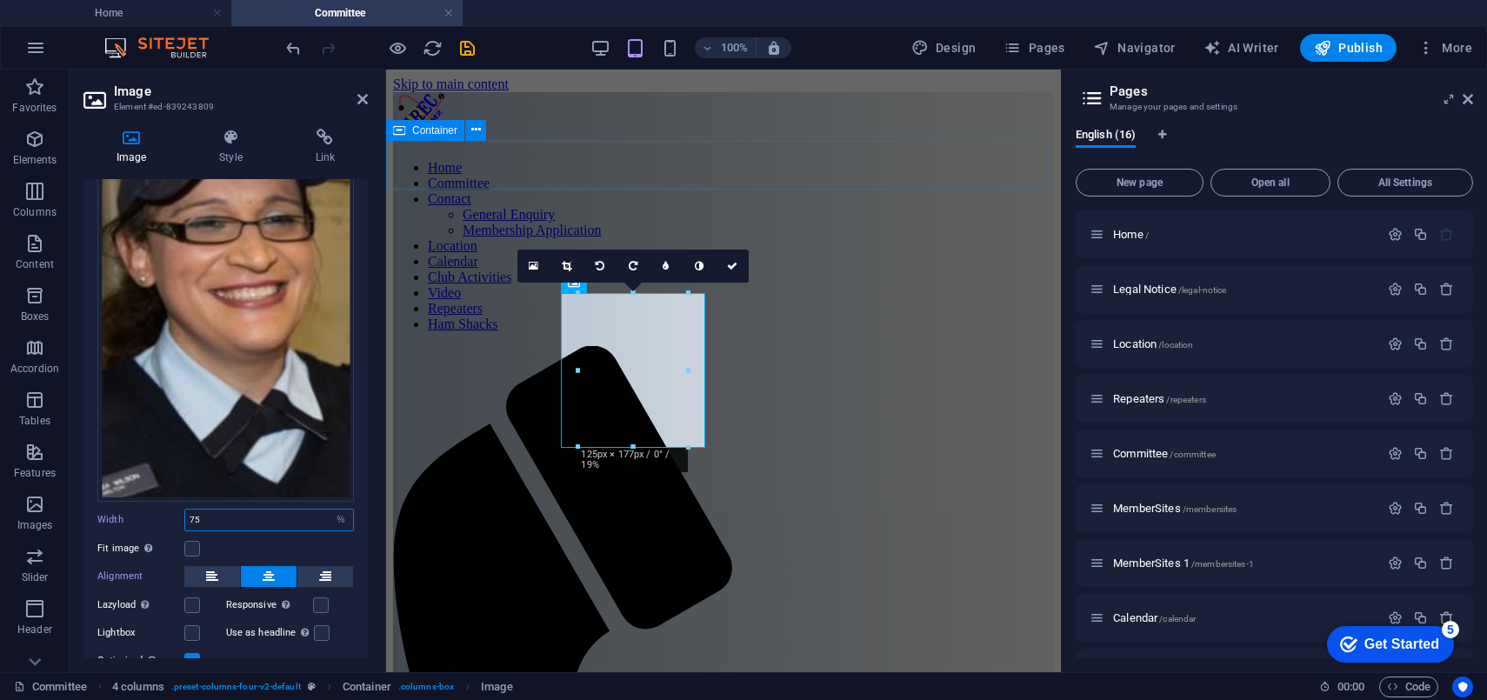
type input "75"
drag, startPoint x: 787, startPoint y: 185, endPoint x: 1097, endPoint y: 191, distance: 309.7
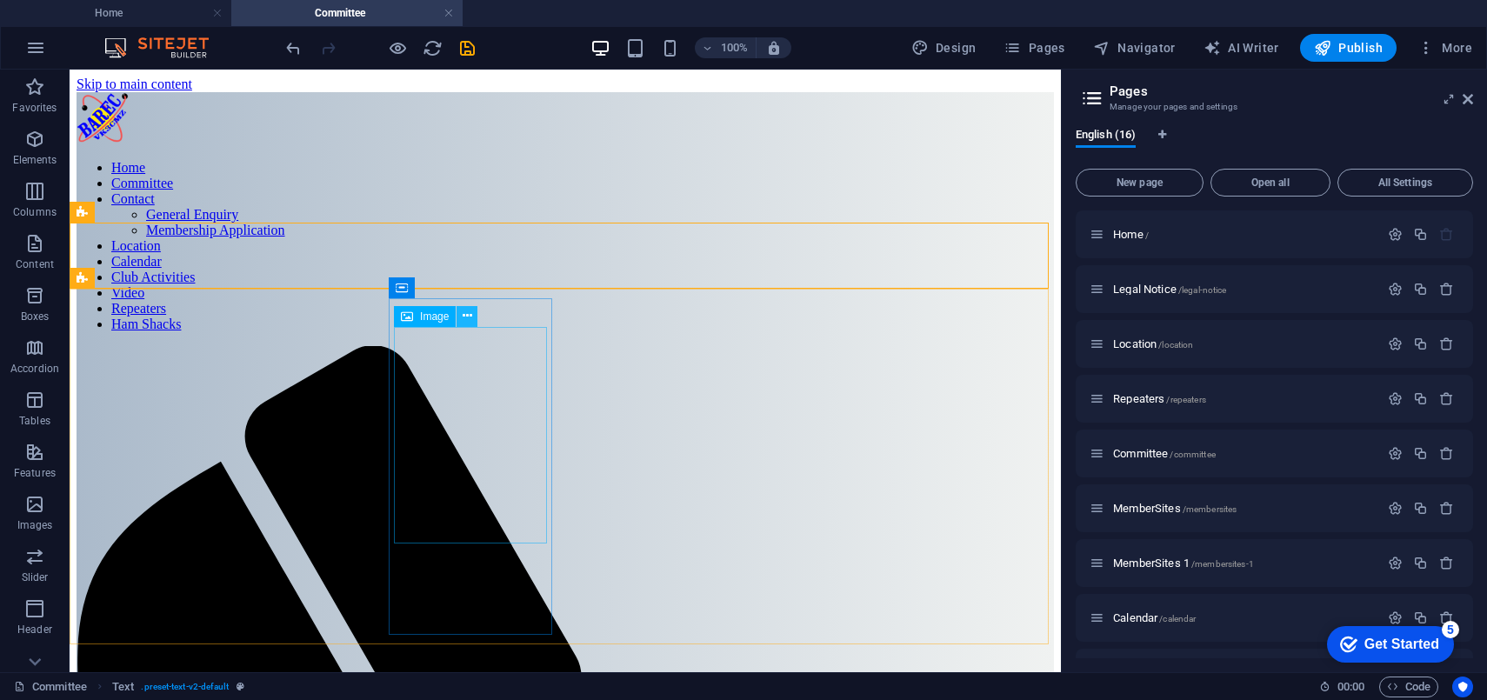
click at [464, 317] on icon at bounding box center [468, 316] width 10 height 18
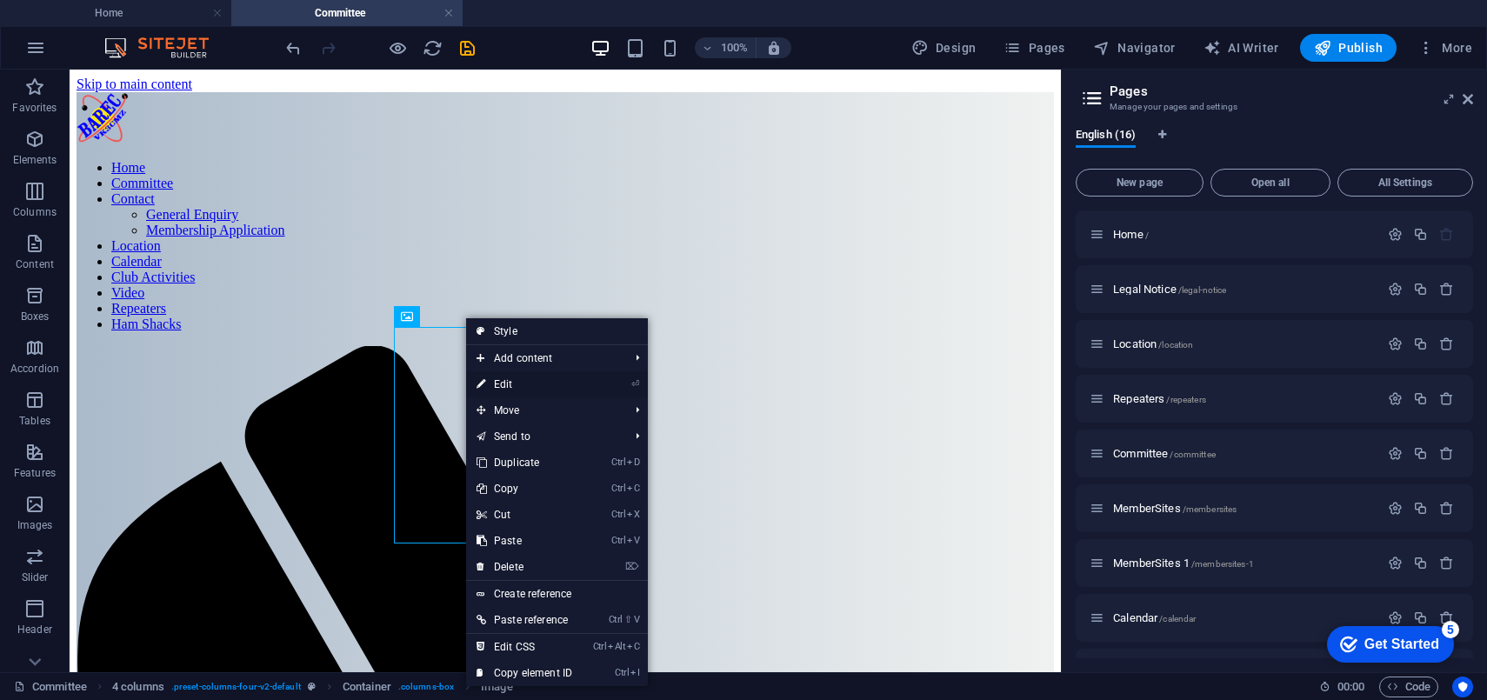
click at [499, 378] on link "⏎ Edit" at bounding box center [524, 384] width 117 height 26
select select "%"
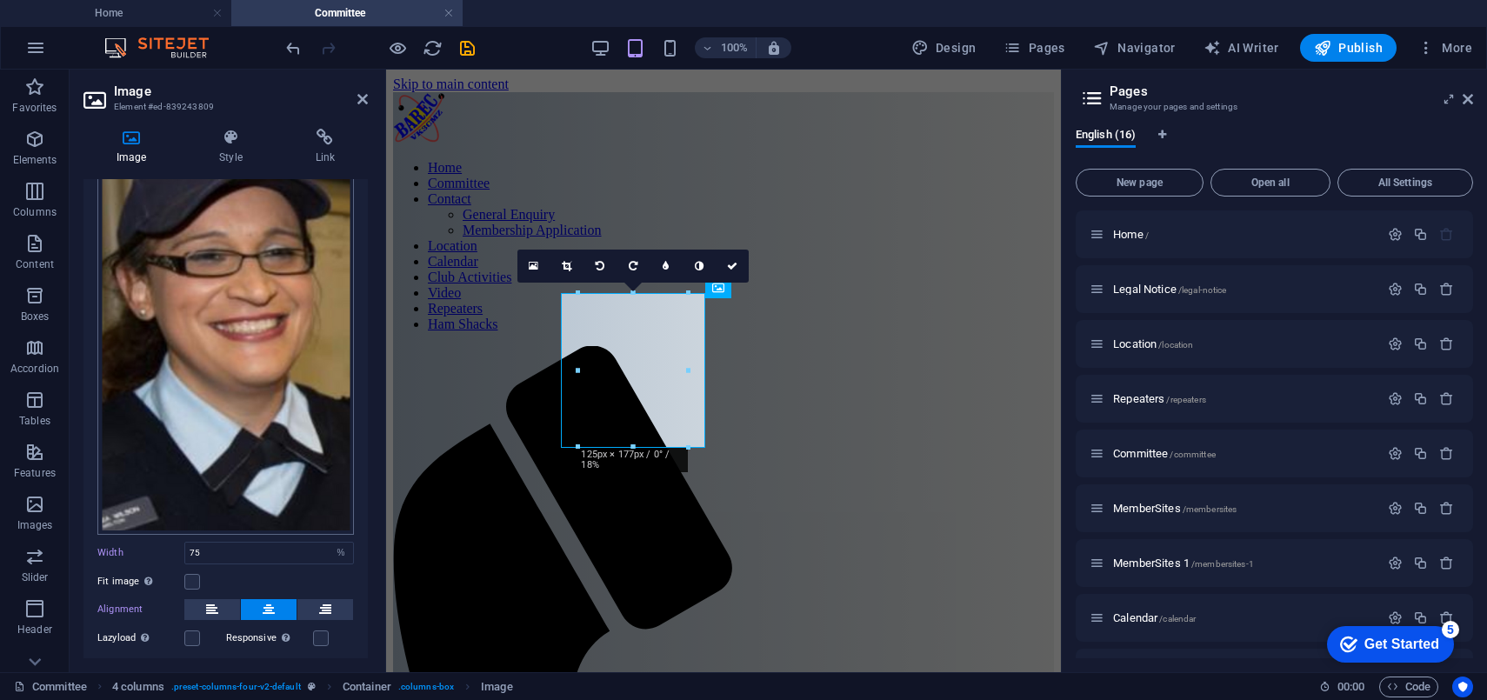
scroll to position [237, 0]
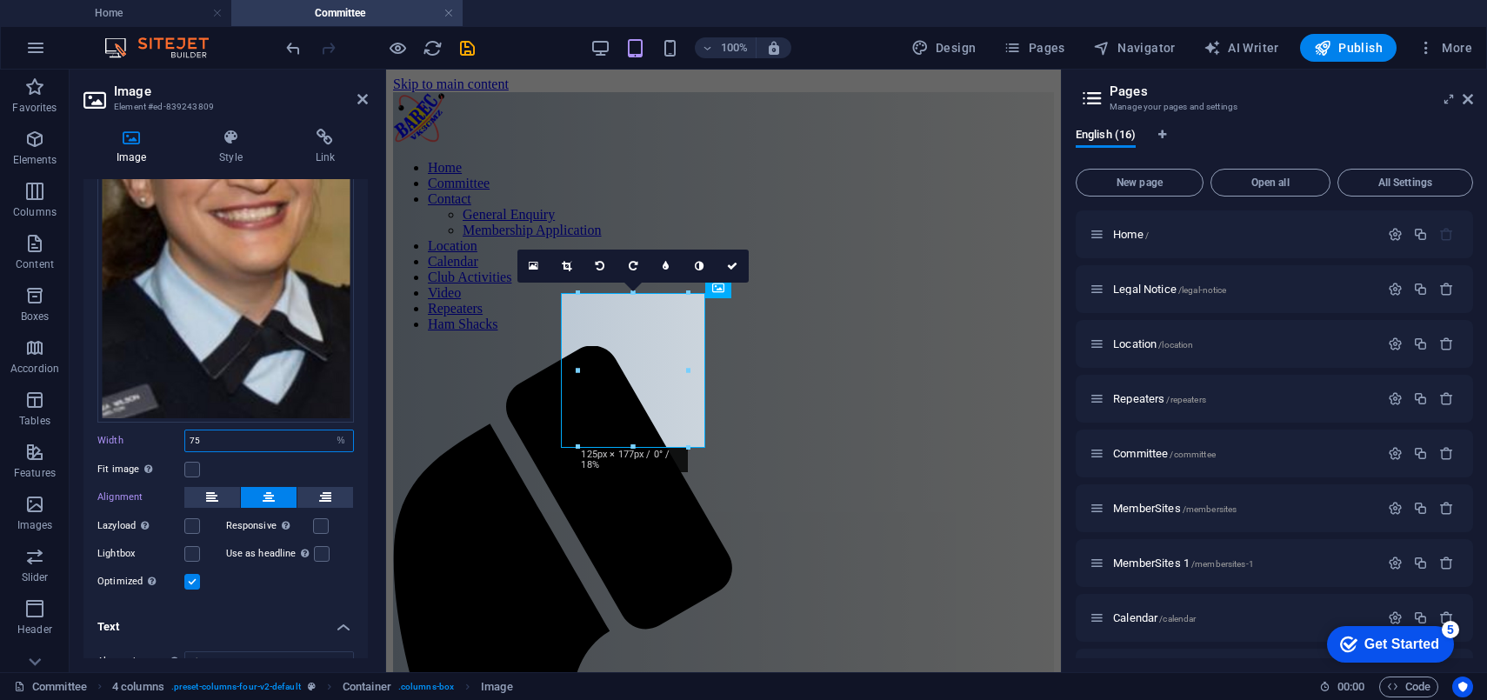
click at [236, 432] on input "75" at bounding box center [269, 440] width 168 height 21
click at [271, 585] on div "Optimized Images are compressed to improve page speed." at bounding box center [225, 581] width 257 height 21
click at [363, 96] on icon at bounding box center [362, 99] width 10 height 14
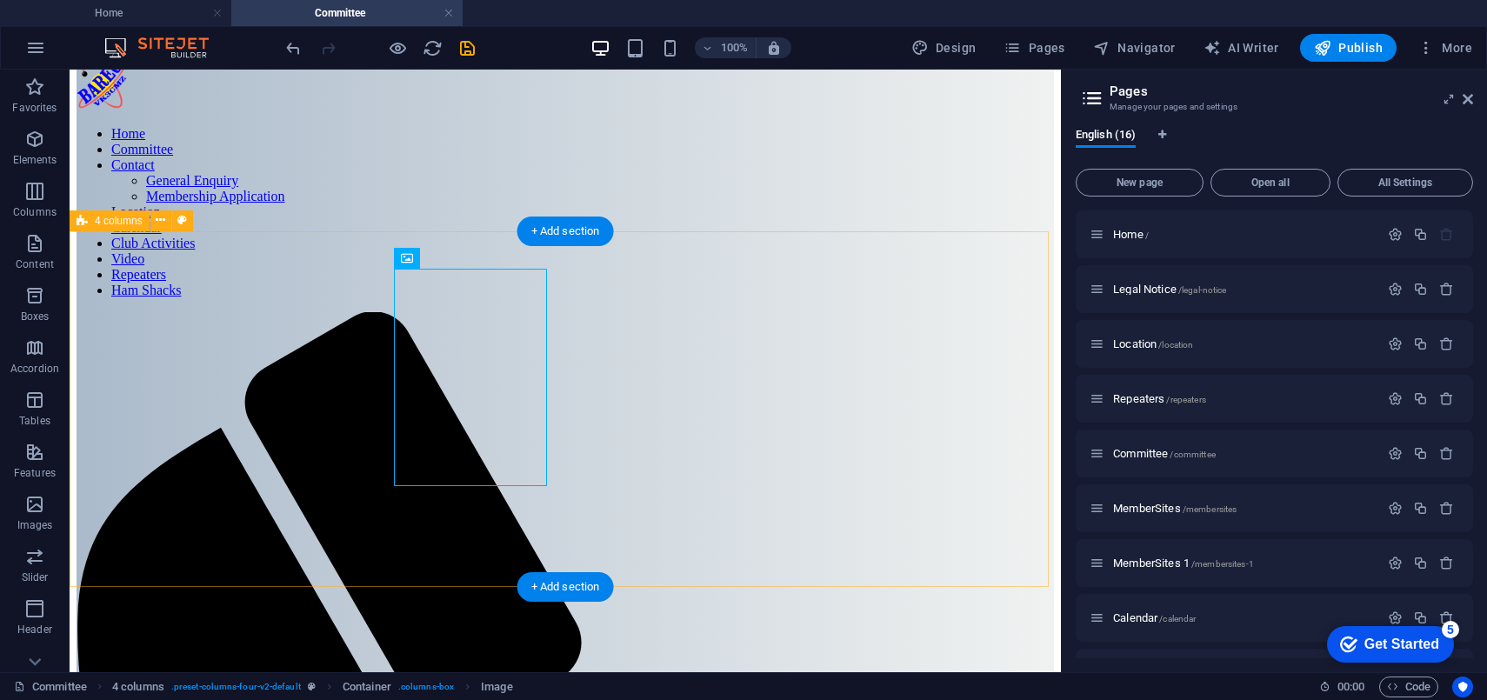
scroll to position [78, 0]
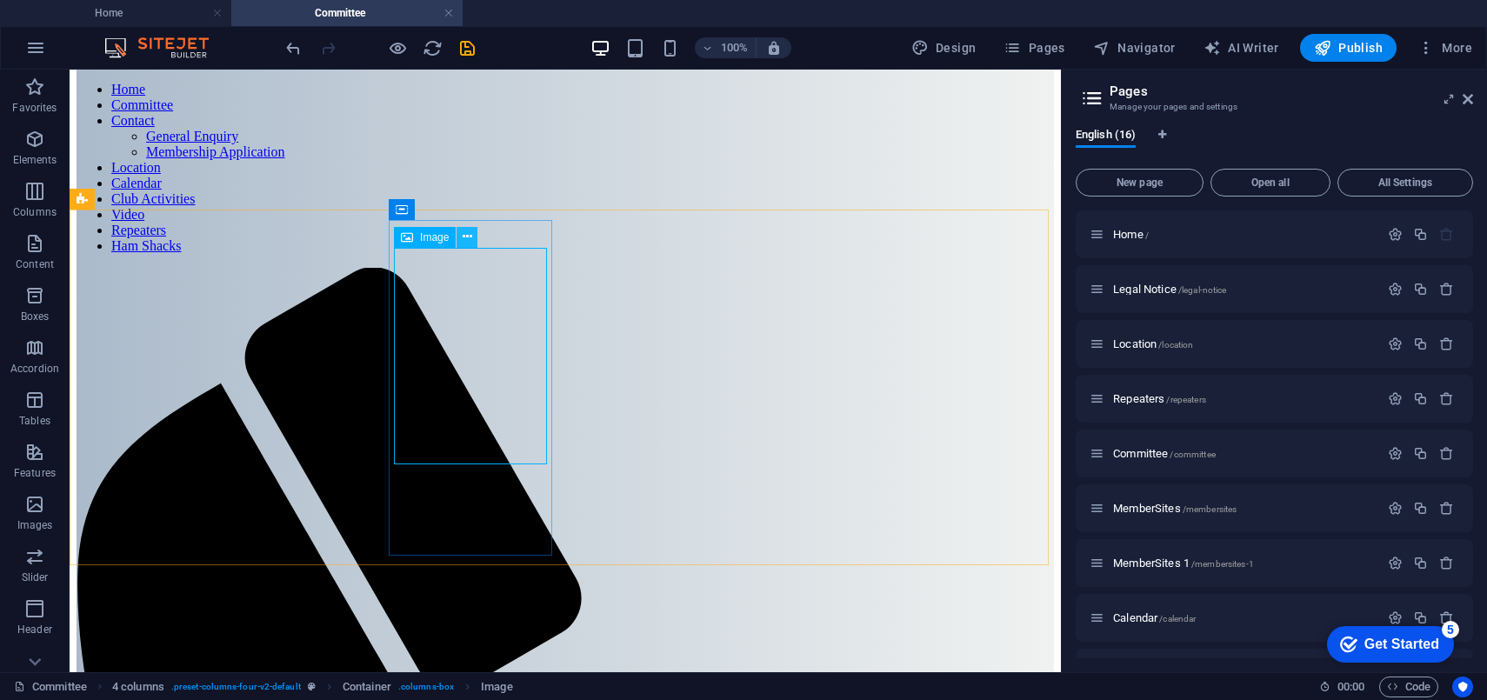
click at [467, 236] on icon at bounding box center [468, 237] width 10 height 18
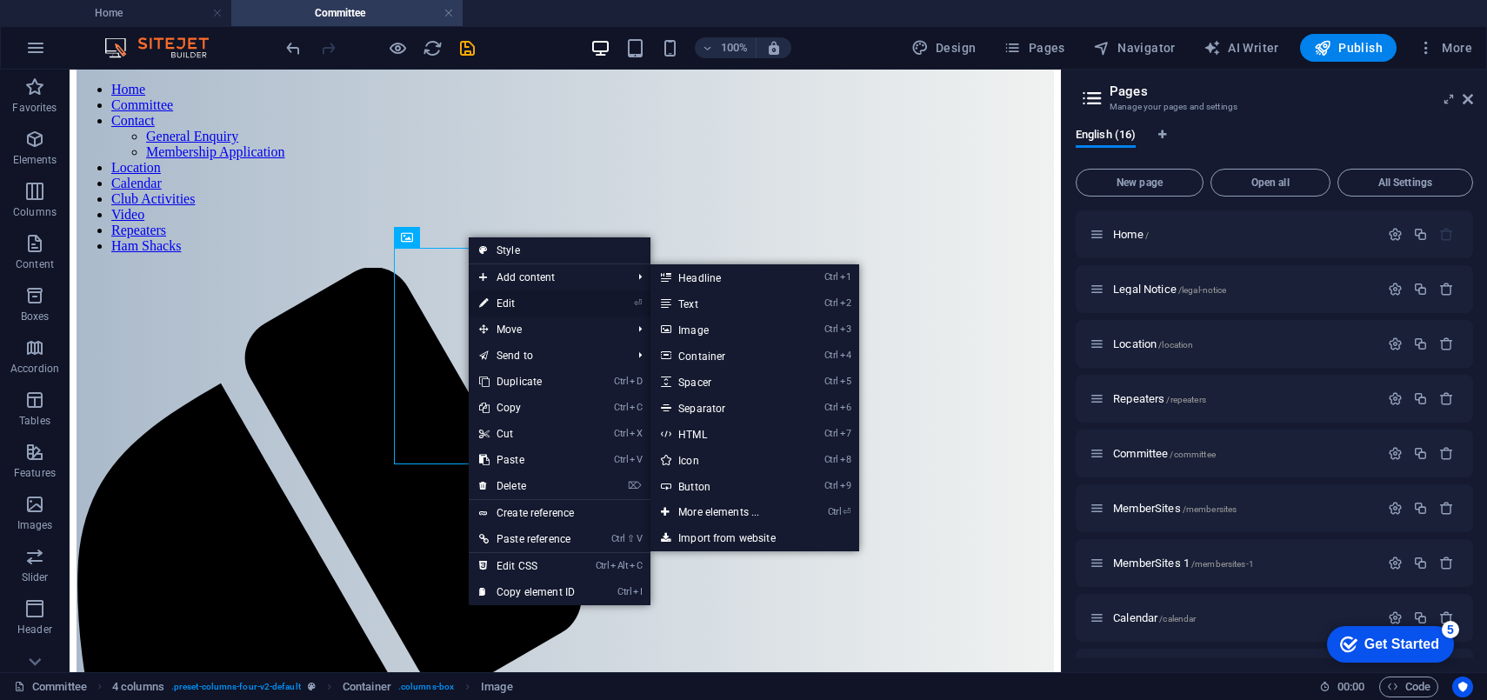
click at [508, 302] on link "⏎ Edit" at bounding box center [527, 303] width 117 height 26
select select "%"
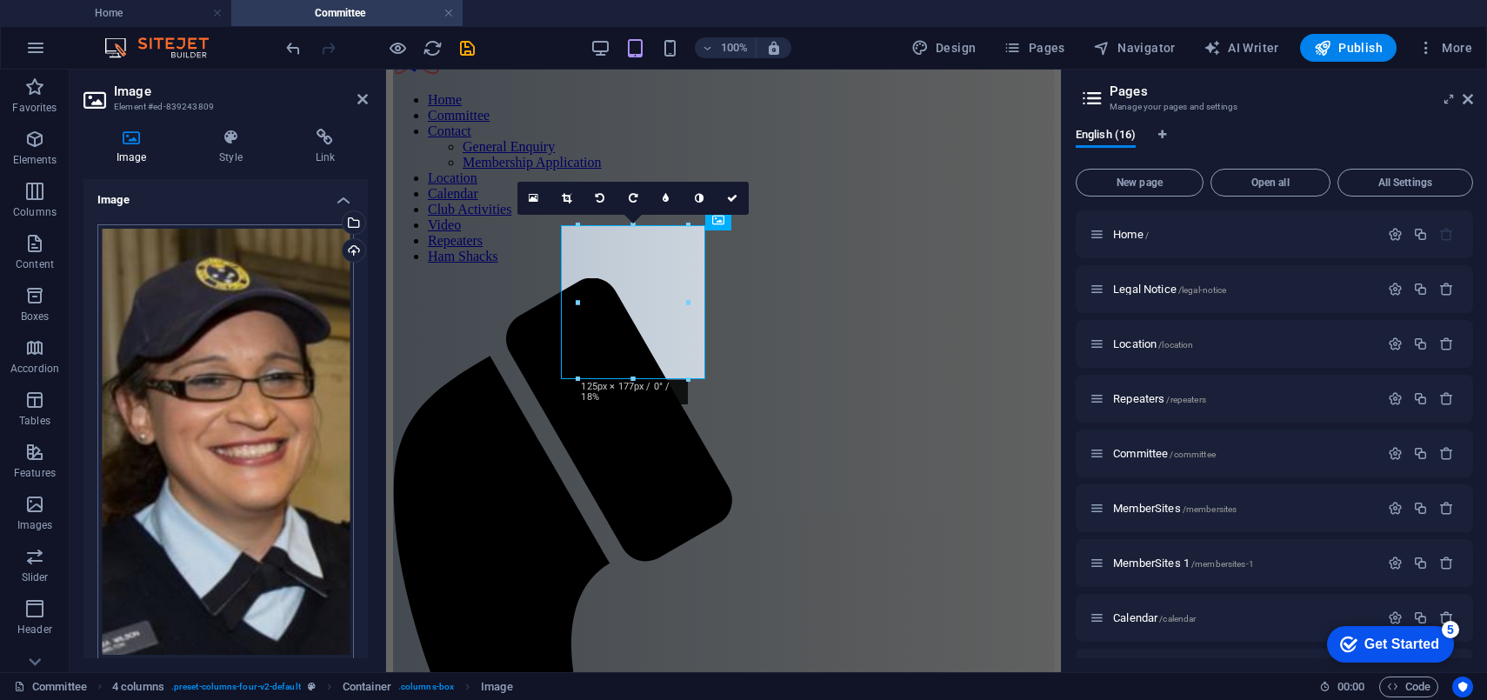
scroll to position [157, 0]
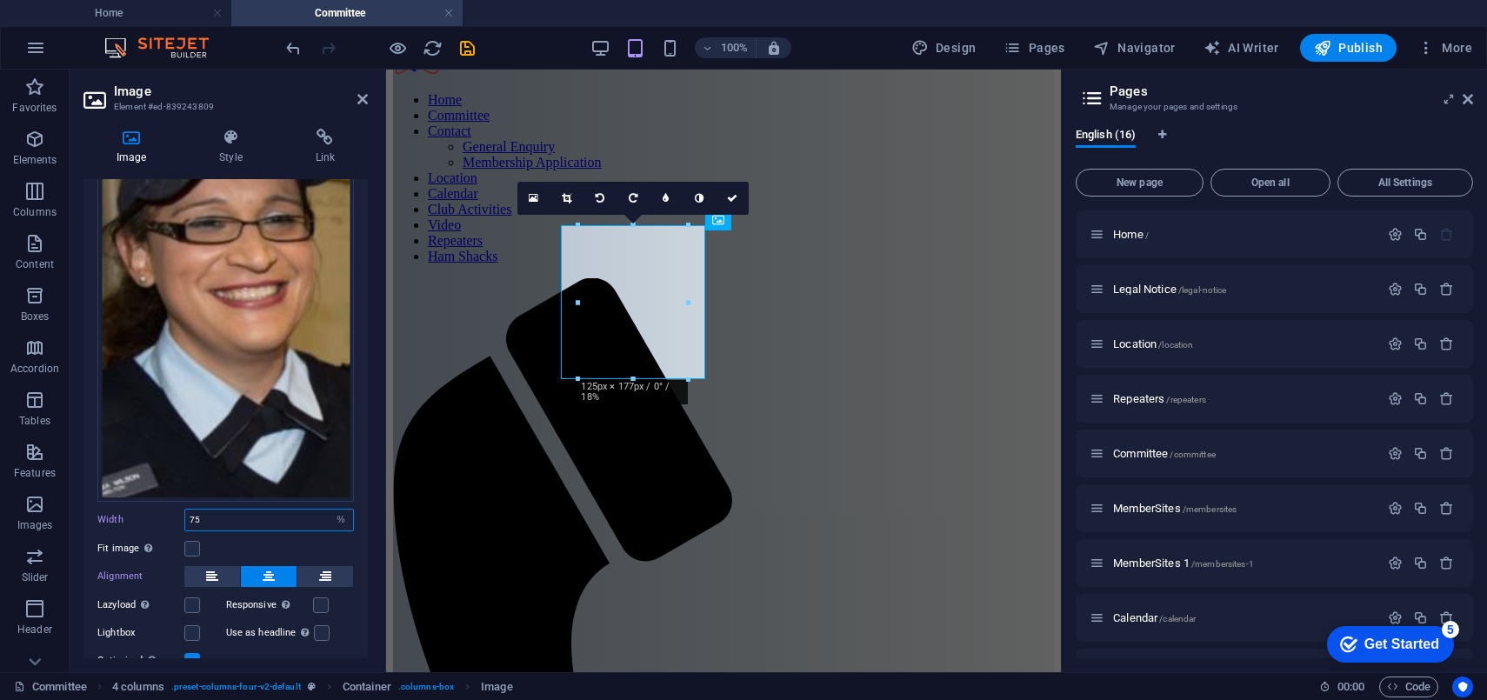
click at [239, 510] on input "75" at bounding box center [269, 520] width 168 height 21
click at [210, 566] on icon at bounding box center [212, 576] width 12 height 21
click at [250, 538] on div "Fit image Automatically fit image to a fixed width and height" at bounding box center [225, 548] width 257 height 21
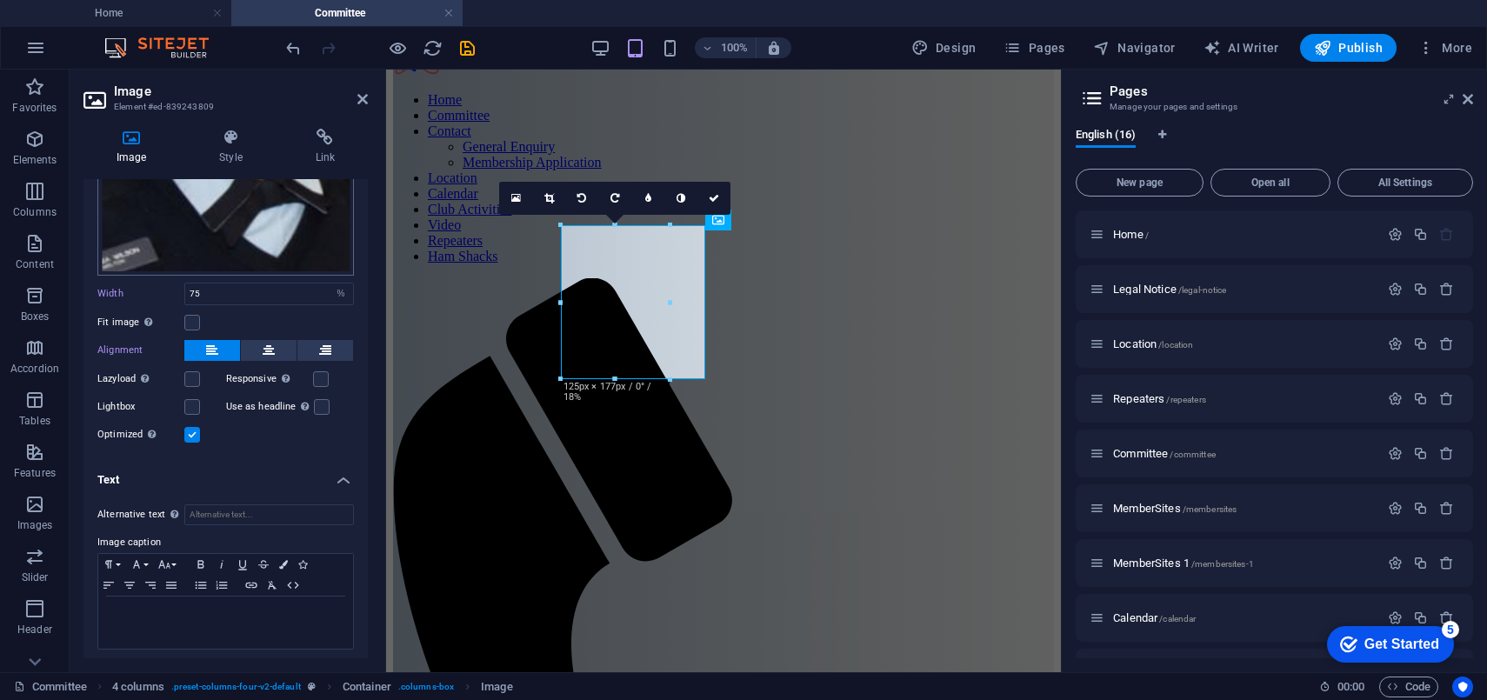
scroll to position [0, 0]
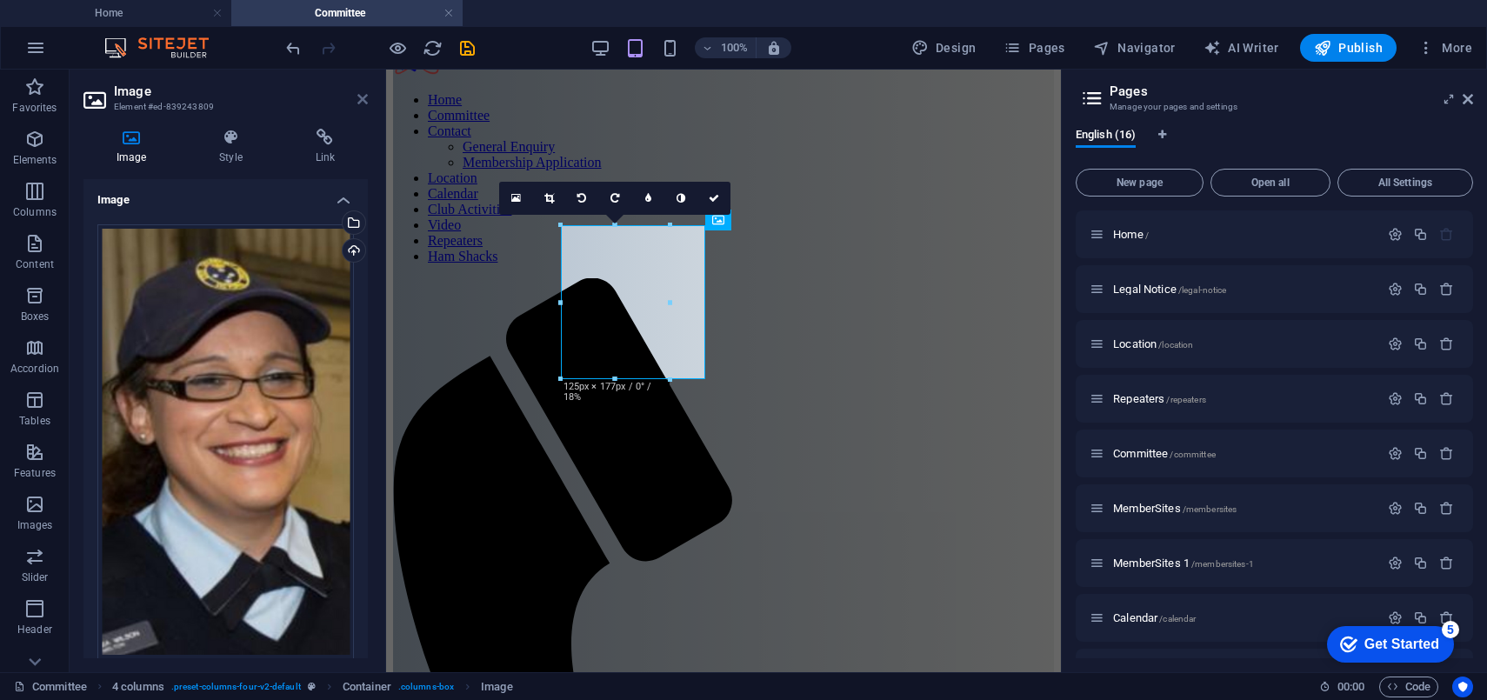
click at [364, 92] on icon at bounding box center [362, 99] width 10 height 14
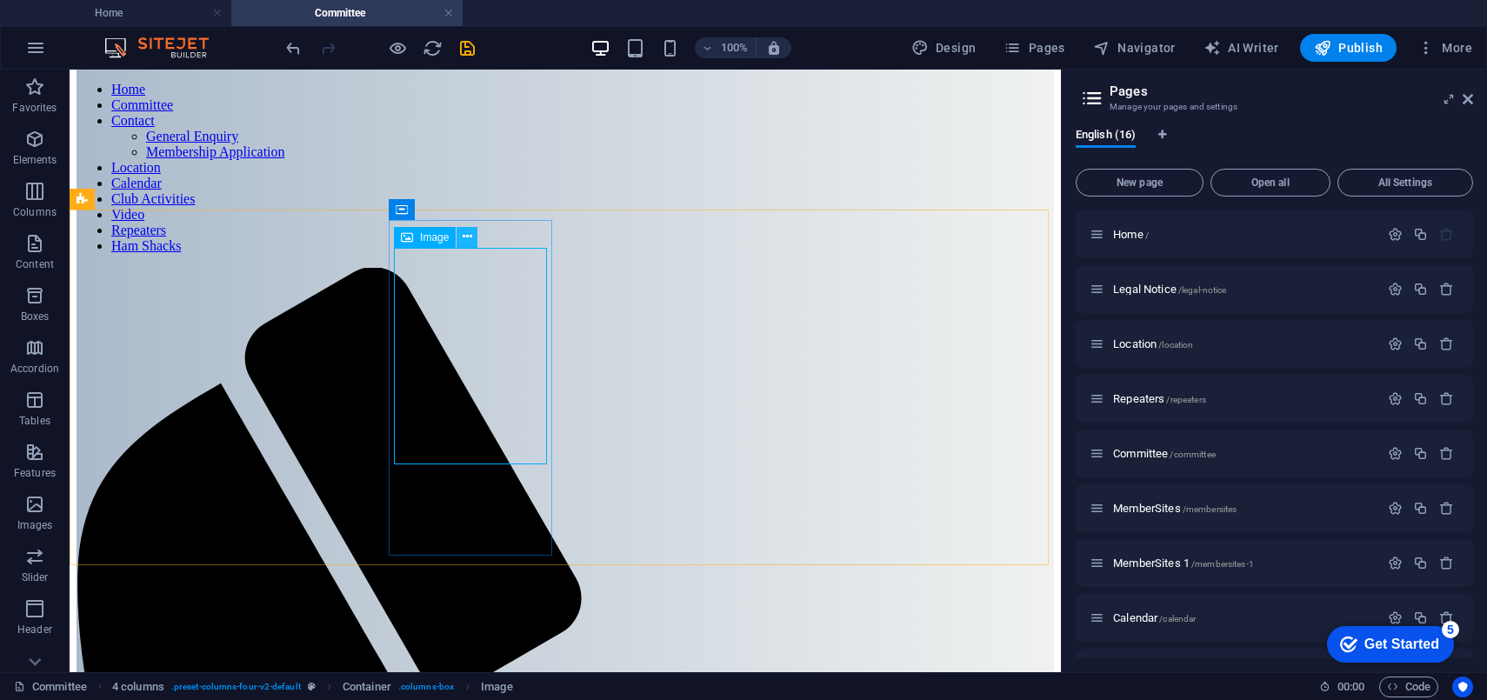
click at [469, 237] on icon at bounding box center [468, 237] width 10 height 18
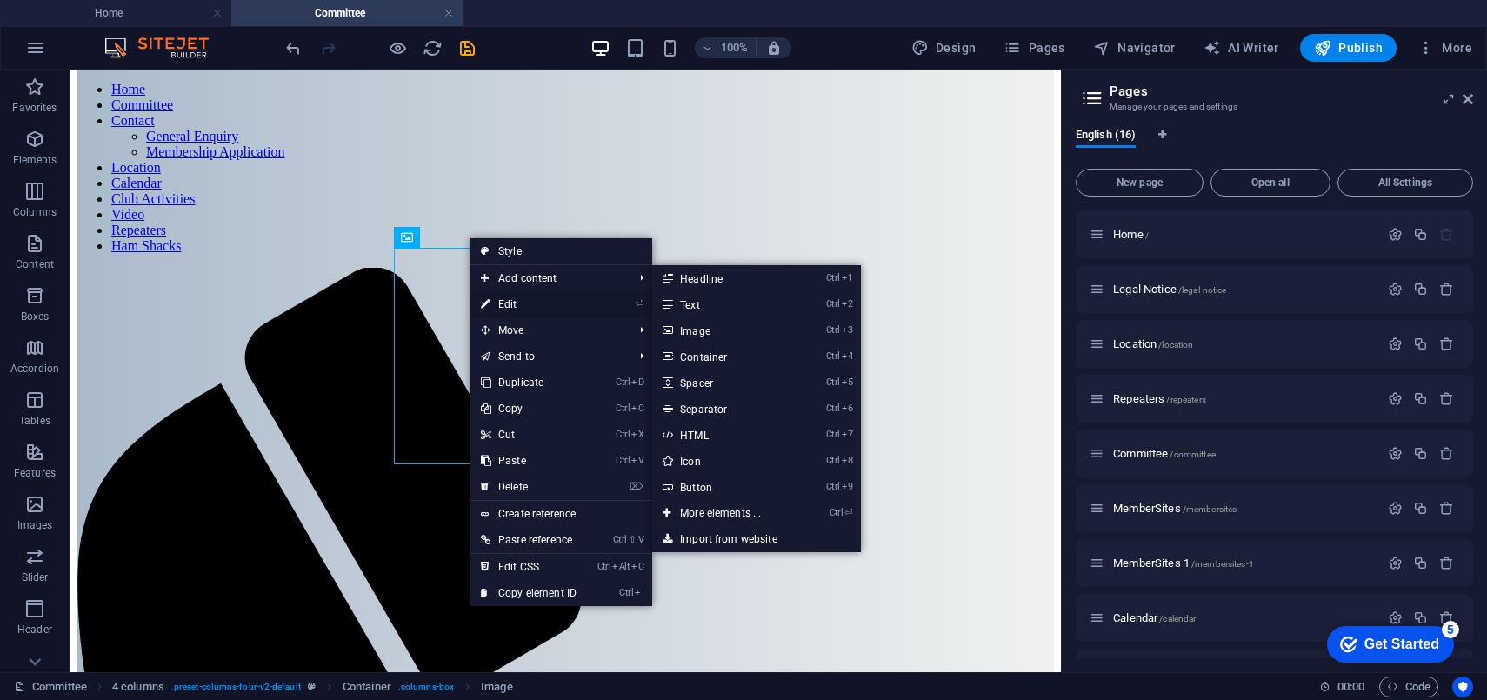
drag, startPoint x: 508, startPoint y: 297, endPoint x: 122, endPoint y: 229, distance: 392.0
click at [508, 297] on link "⏎ Edit" at bounding box center [528, 304] width 117 height 26
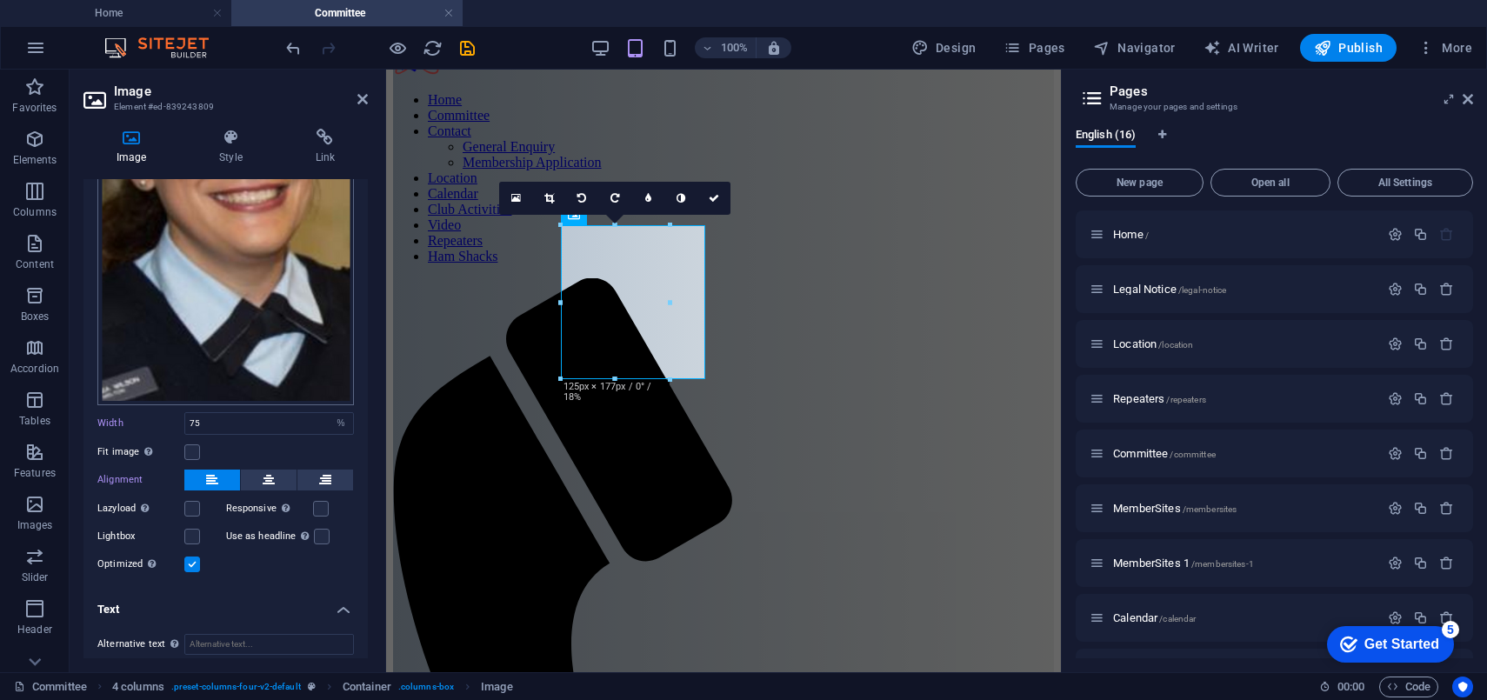
scroll to position [384, 0]
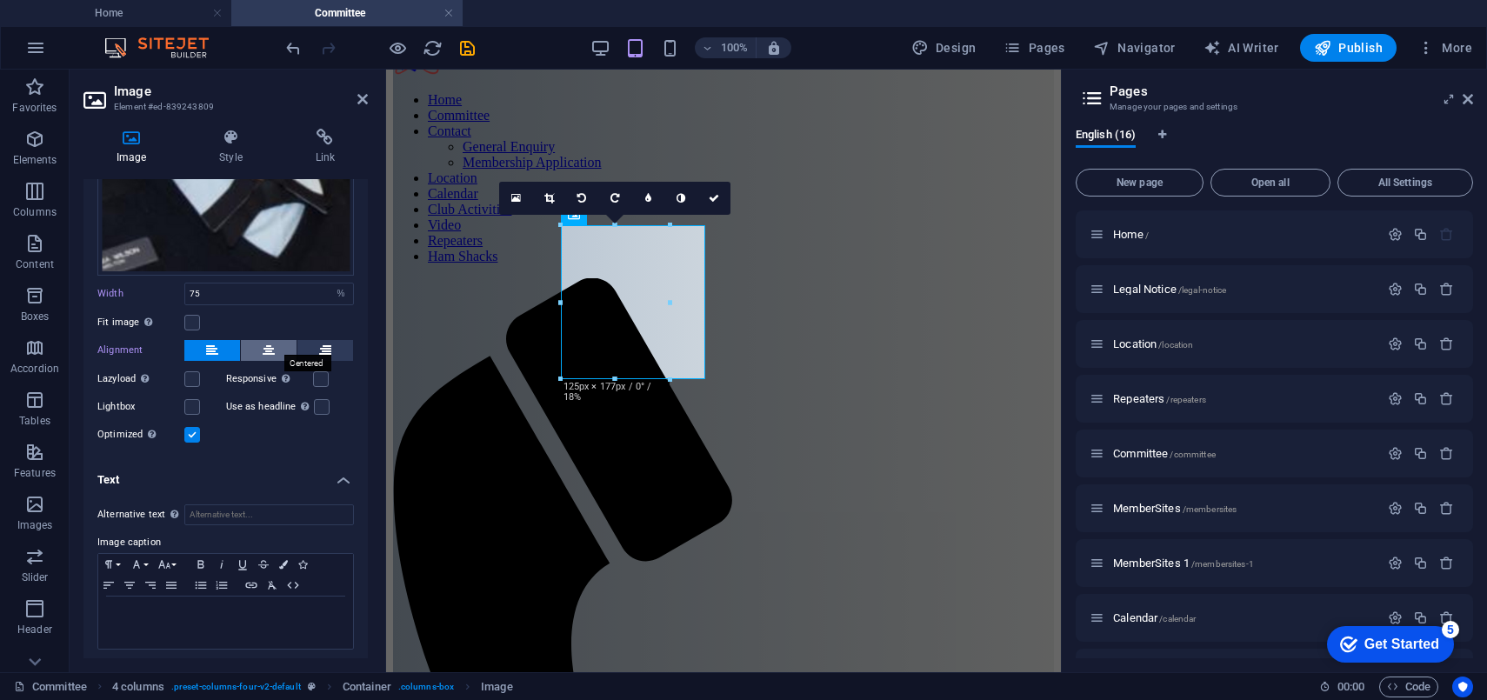
click at [266, 348] on icon at bounding box center [269, 350] width 12 height 21
click at [333, 285] on select "Default auto px rem % em vh vw" at bounding box center [341, 294] width 24 height 21
select select "default"
click at [329, 284] on select "Default auto px rem % em vh vw" at bounding box center [341, 294] width 24 height 21
select select "DISABLED_OPTION_VALUE"
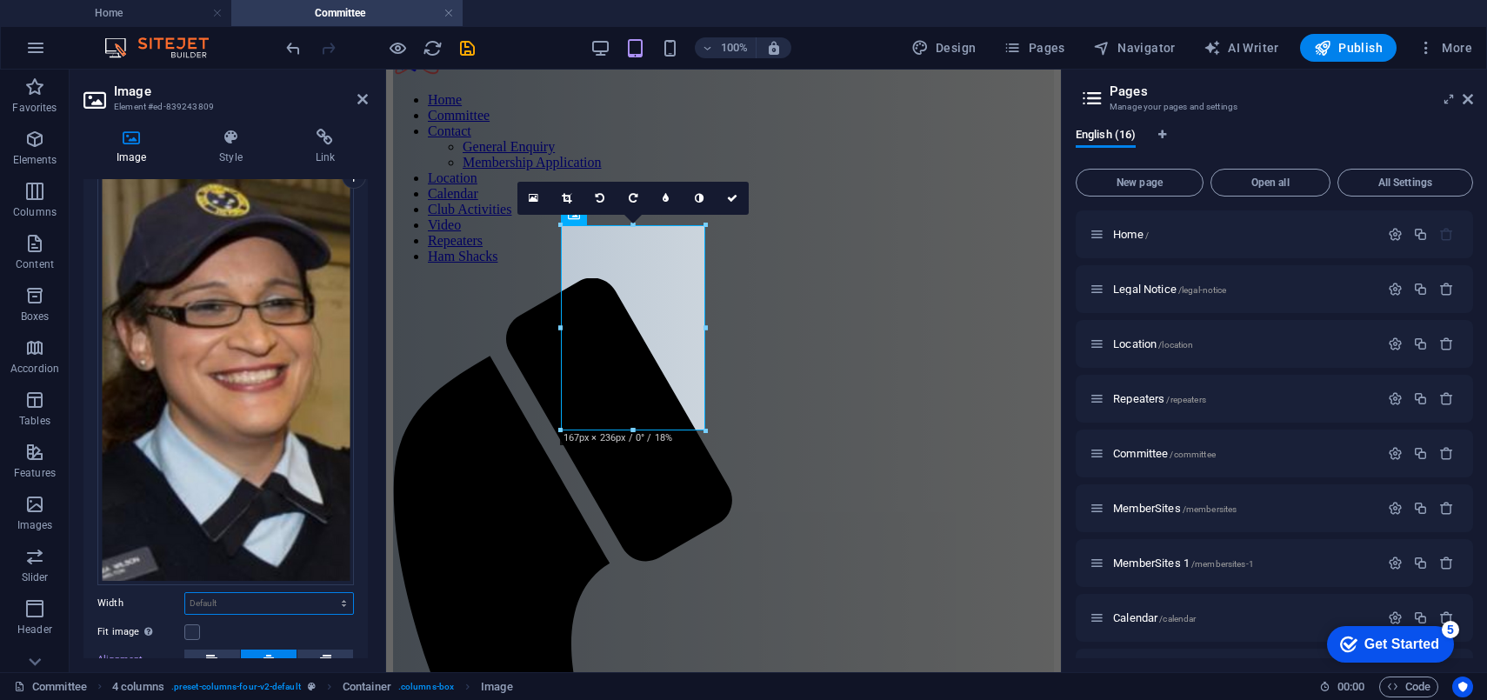
scroll to position [68, 0]
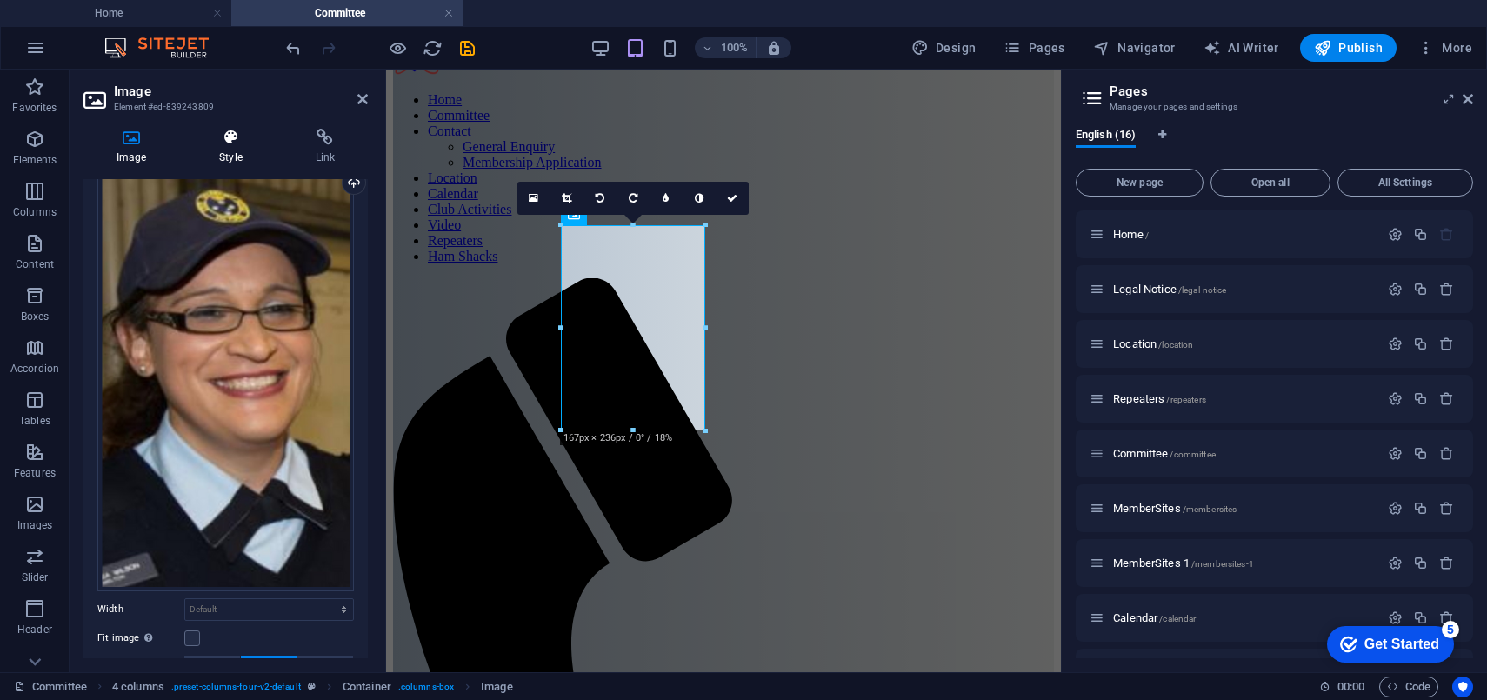
click at [235, 149] on h4 "Style" at bounding box center [234, 147] width 96 height 37
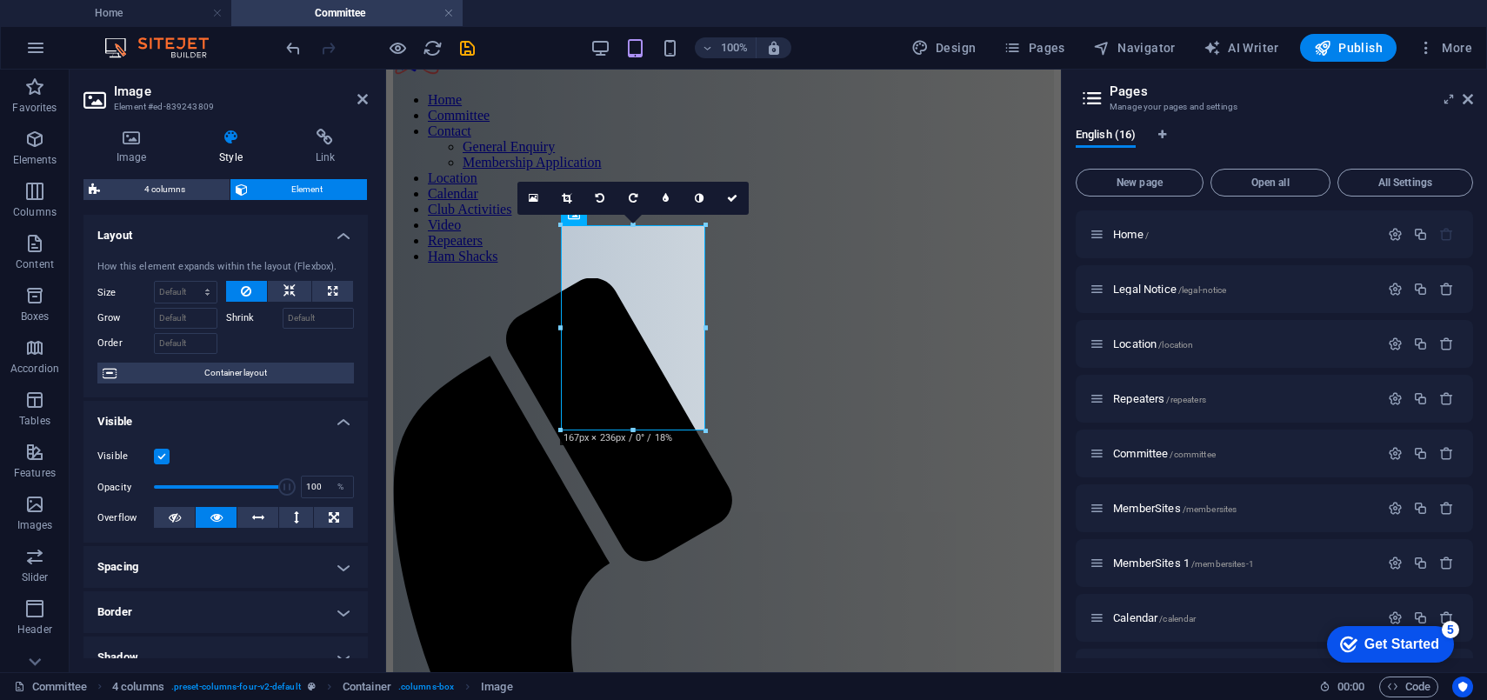
click at [331, 562] on h4 "Spacing" at bounding box center [225, 567] width 284 height 42
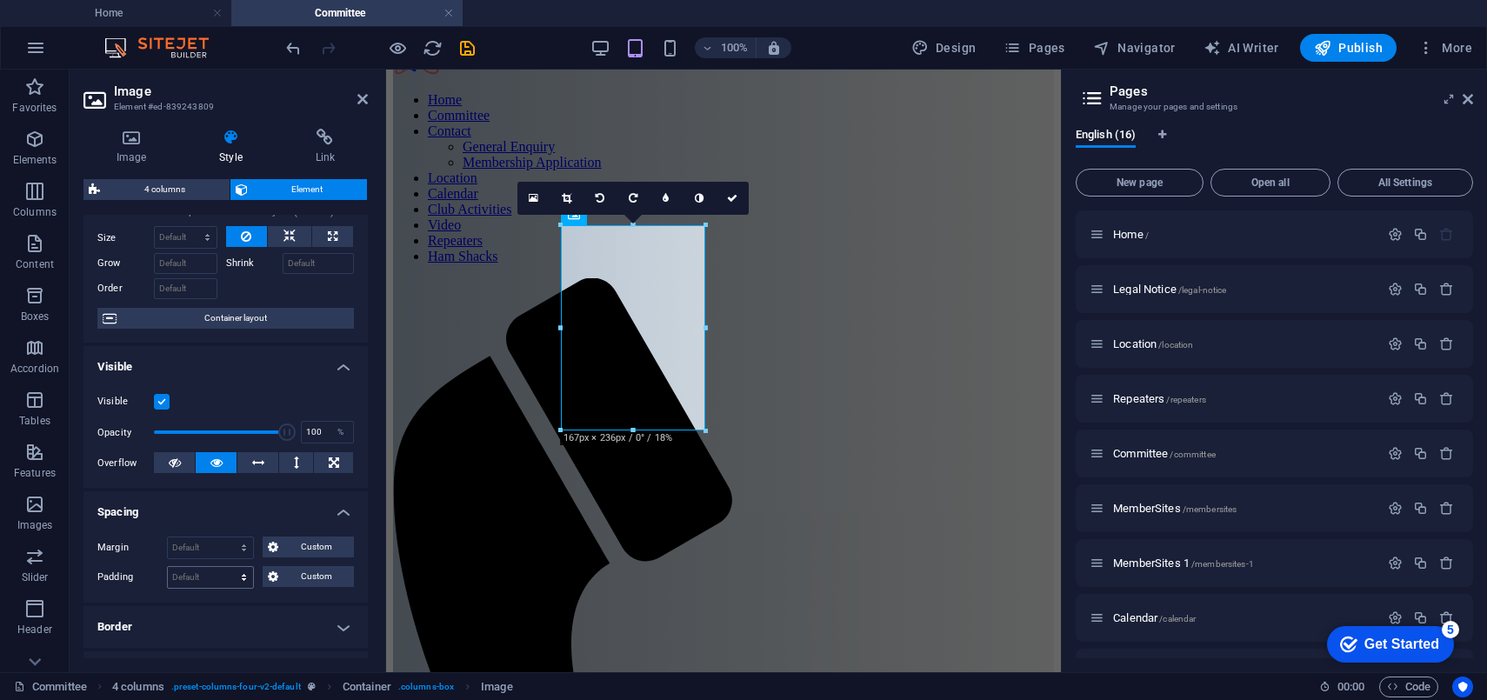
scroll to position [78, 0]
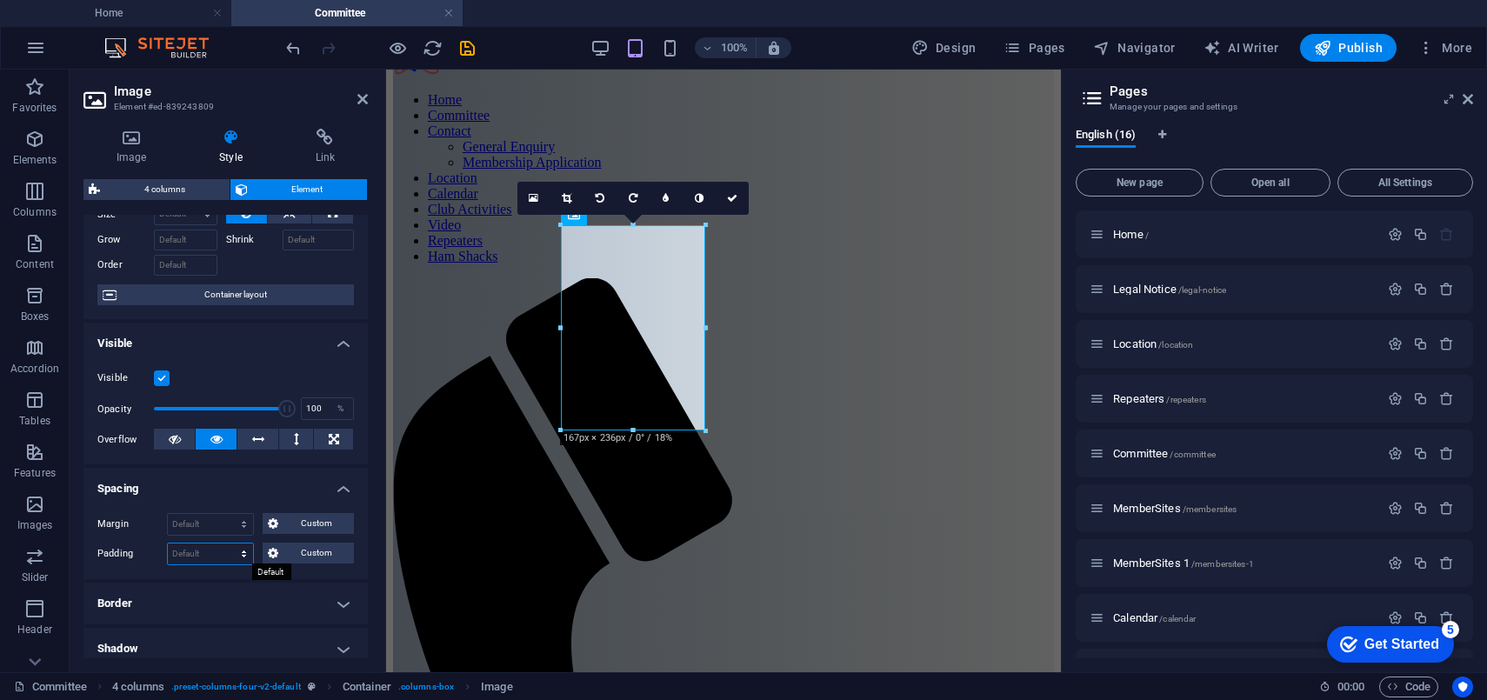
click at [239, 556] on select "Default px rem % vh vw Custom" at bounding box center [210, 554] width 85 height 21
select select "px"
click at [227, 544] on select "Default px rem % vh vw Custom" at bounding box center [210, 554] width 85 height 21
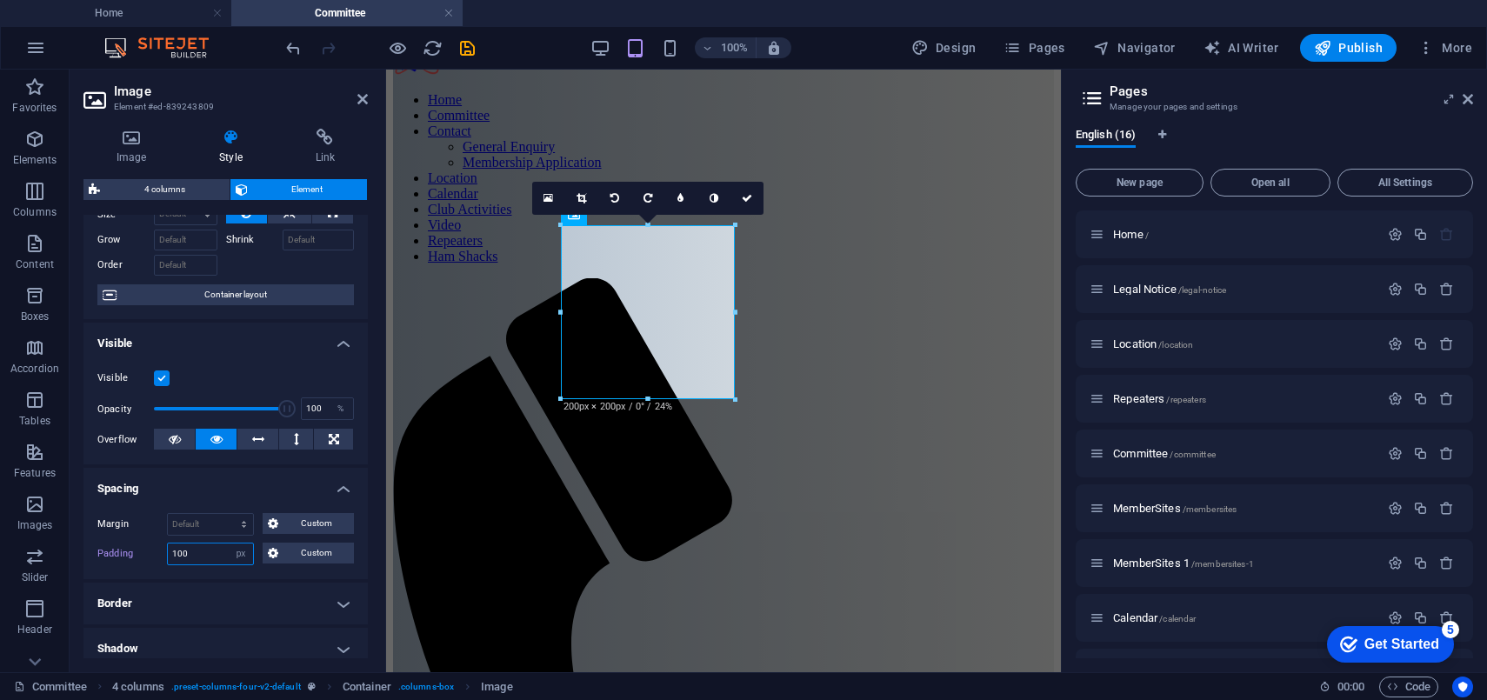
click at [216, 551] on input "100" at bounding box center [210, 554] width 85 height 21
drag, startPoint x: 216, startPoint y: 551, endPoint x: 130, endPoint y: 550, distance: 86.1
click at [108, 548] on div "Padding 100 Default px rem % vh vw Custom Custom" at bounding box center [225, 554] width 257 height 23
type input "100"
click at [245, 550] on select "Default px rem % vh vw Custom" at bounding box center [241, 554] width 24 height 21
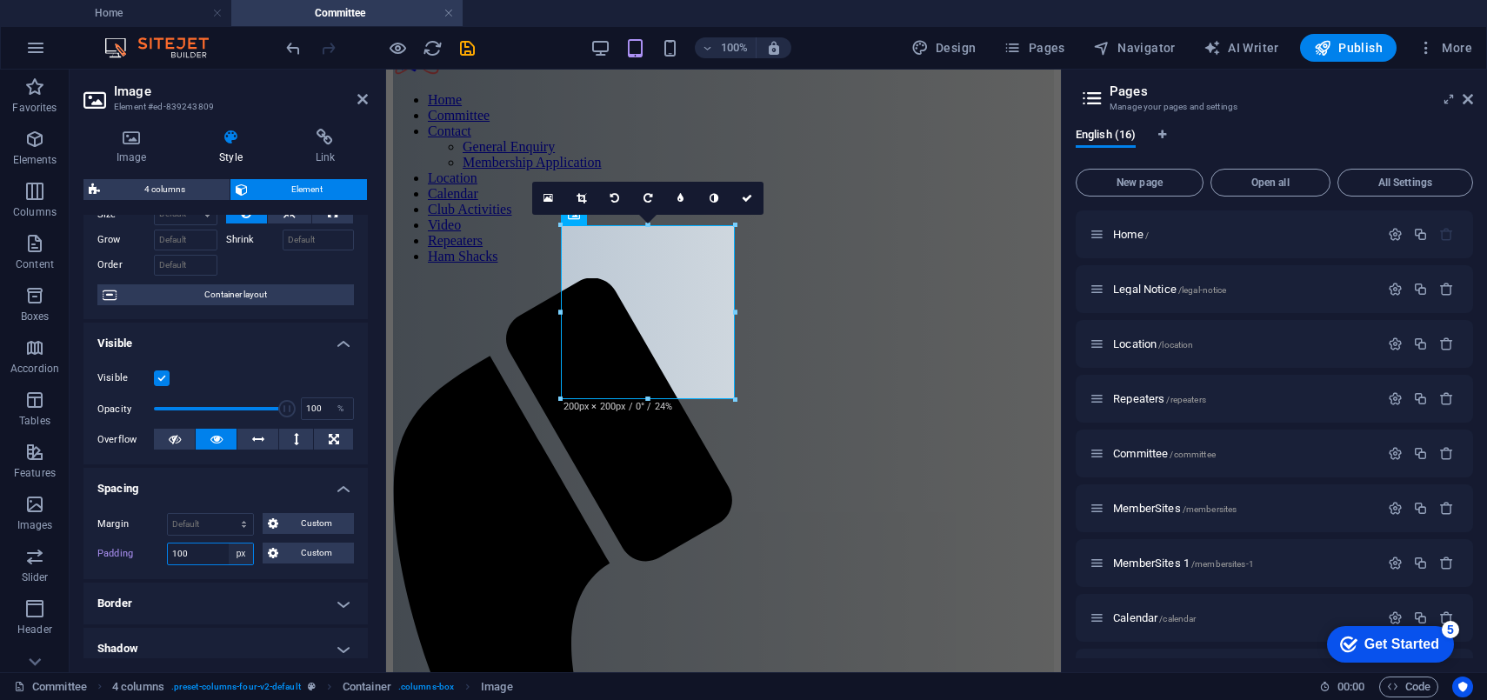
select select "default"
click at [229, 544] on select "Default px rem % vh vw Custom" at bounding box center [241, 554] width 24 height 21
select select "DISABLED_OPTION_VALUE"
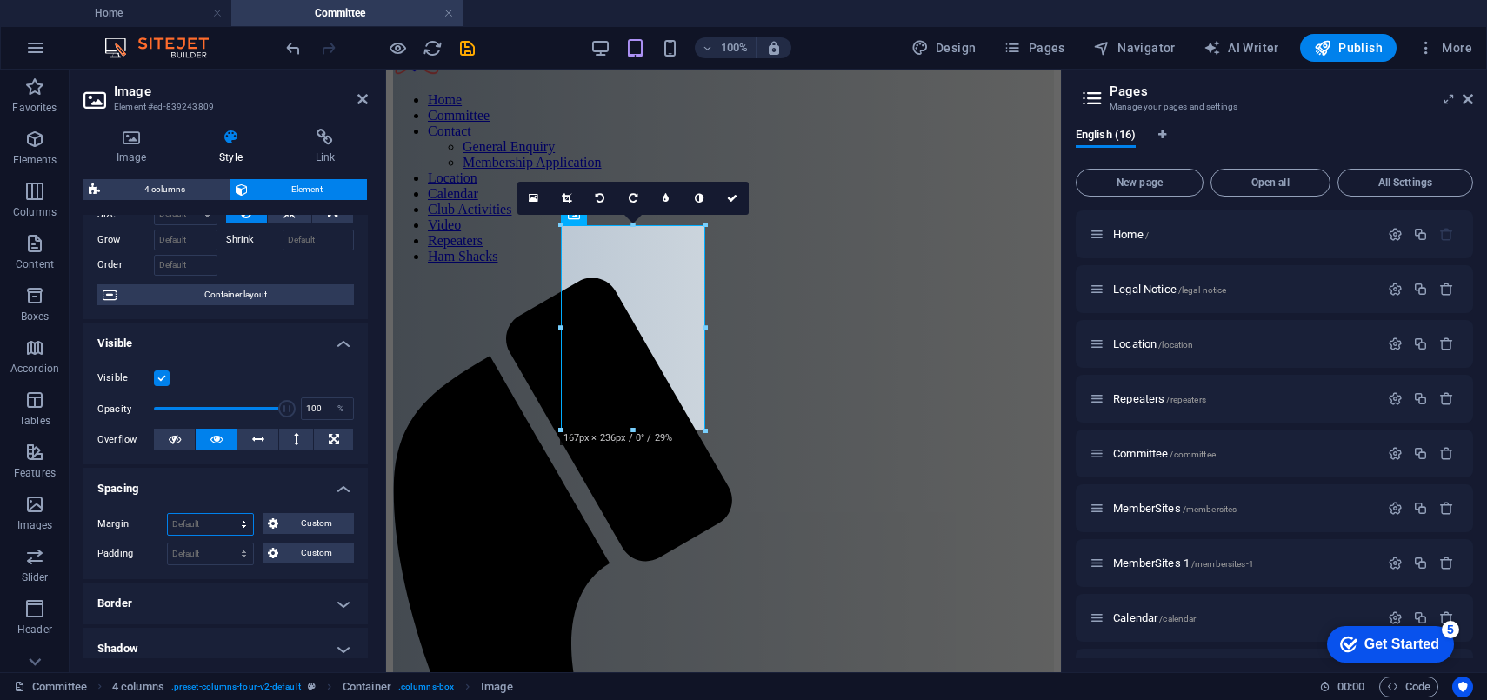
click at [210, 524] on select "Default auto px % rem vw vh Custom" at bounding box center [210, 524] width 85 height 21
select select "px"
click at [227, 514] on select "Default auto px % rem vw vh Custom" at bounding box center [210, 524] width 85 height 21
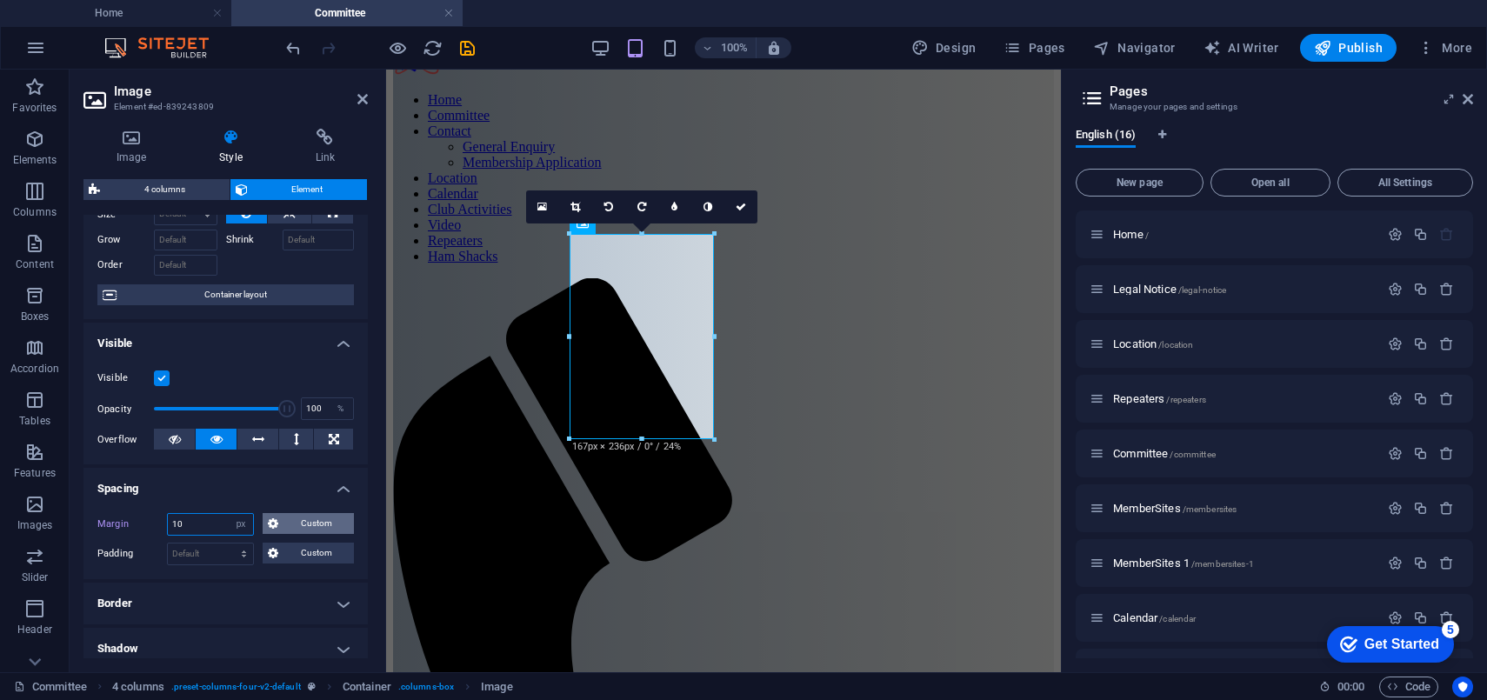
type input "10"
click at [287, 519] on span "Custom" at bounding box center [316, 523] width 65 height 21
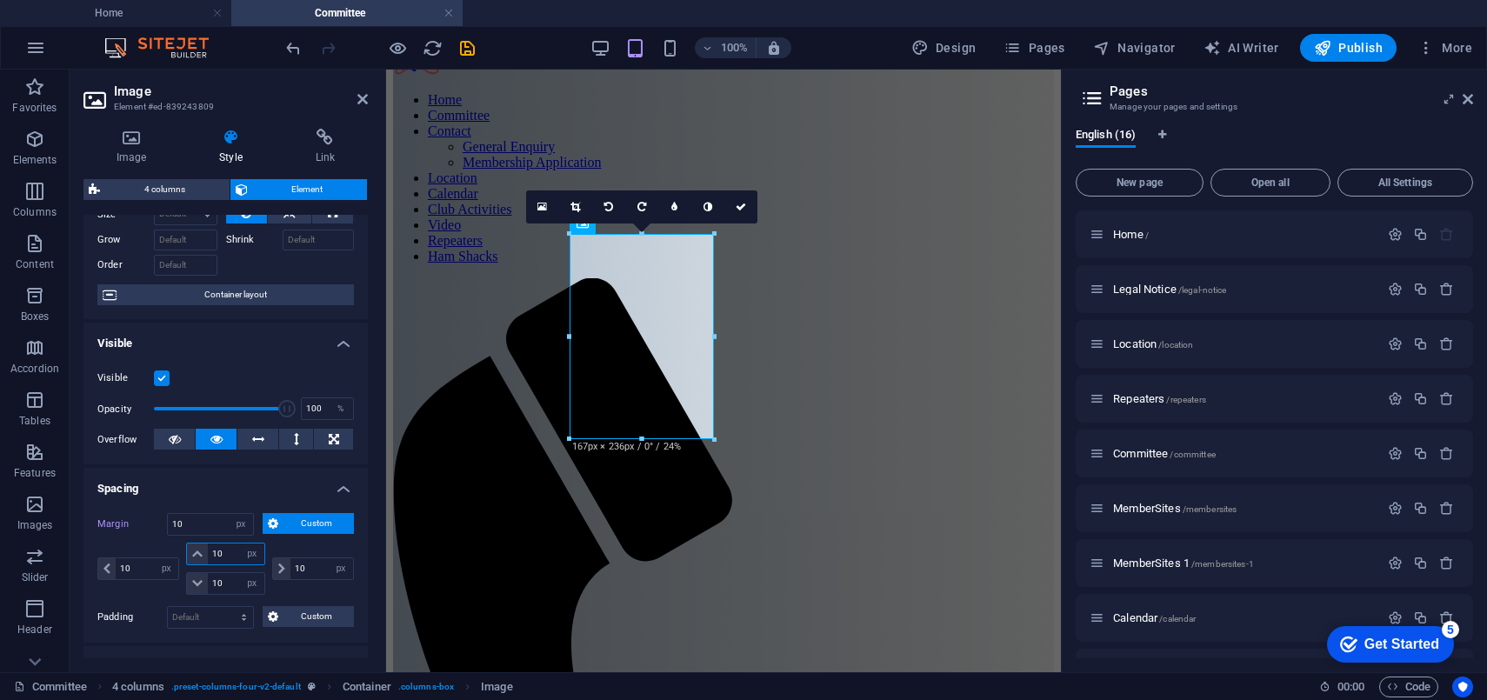
drag, startPoint x: 222, startPoint y: 549, endPoint x: 194, endPoint y: 548, distance: 27.8
click at [196, 548] on div "10 auto px % rem vw vh" at bounding box center [225, 554] width 78 height 23
type input "0"
select select "DISABLED_OPTION_VALUE"
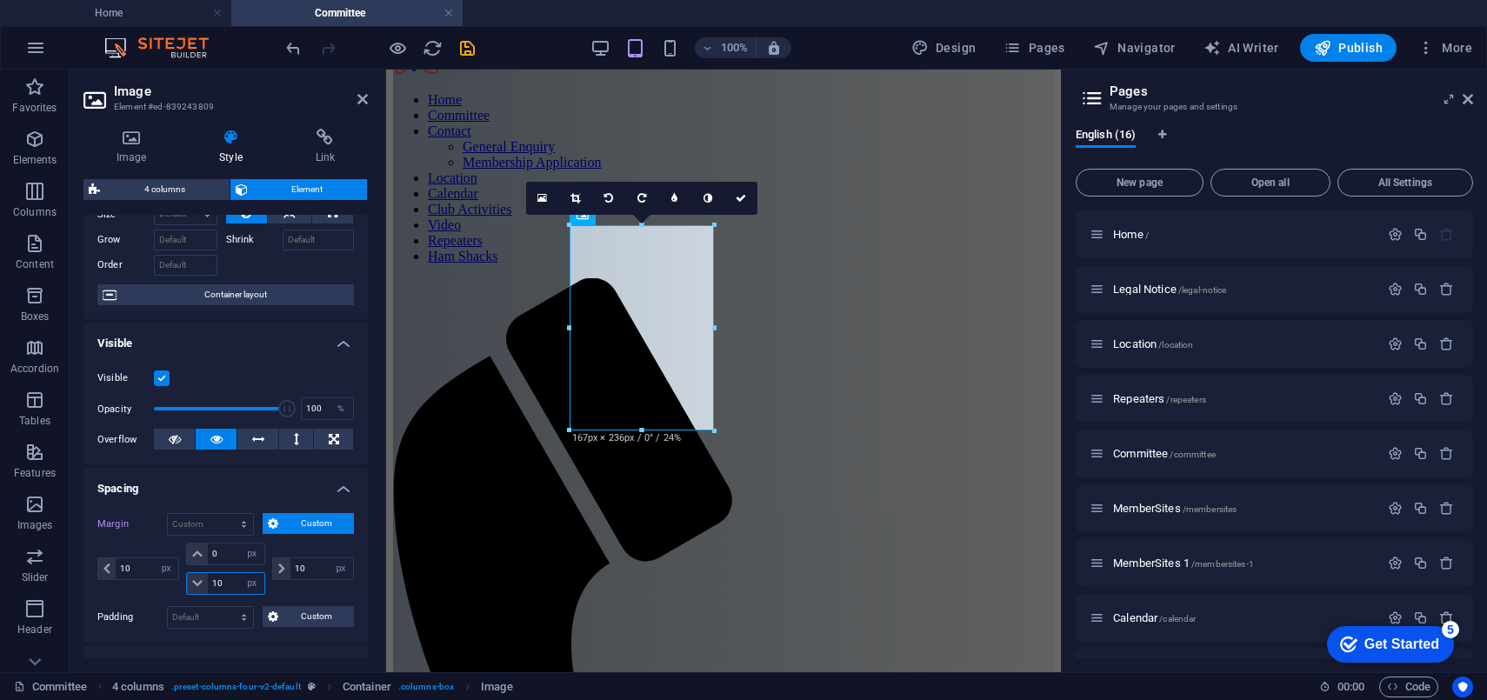
drag, startPoint x: 226, startPoint y: 583, endPoint x: 183, endPoint y: 578, distance: 43.7
click at [186, 578] on div "10 auto px % rem vw vh" at bounding box center [225, 583] width 78 height 23
type input "0"
click at [308, 564] on input "10" at bounding box center [321, 568] width 63 height 21
type input "100"
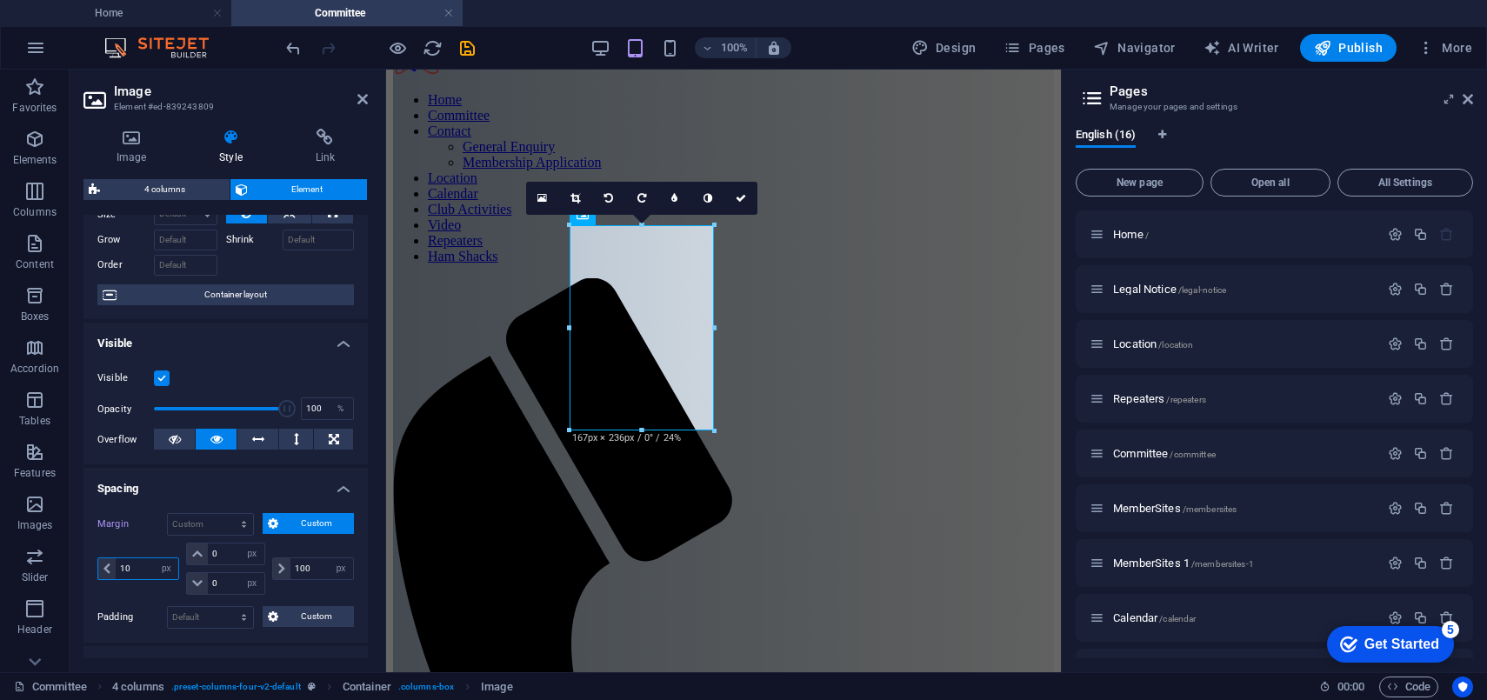
drag, startPoint x: 134, startPoint y: 567, endPoint x: 144, endPoint y: 567, distance: 10.4
click at [133, 567] on input "10" at bounding box center [147, 568] width 63 height 21
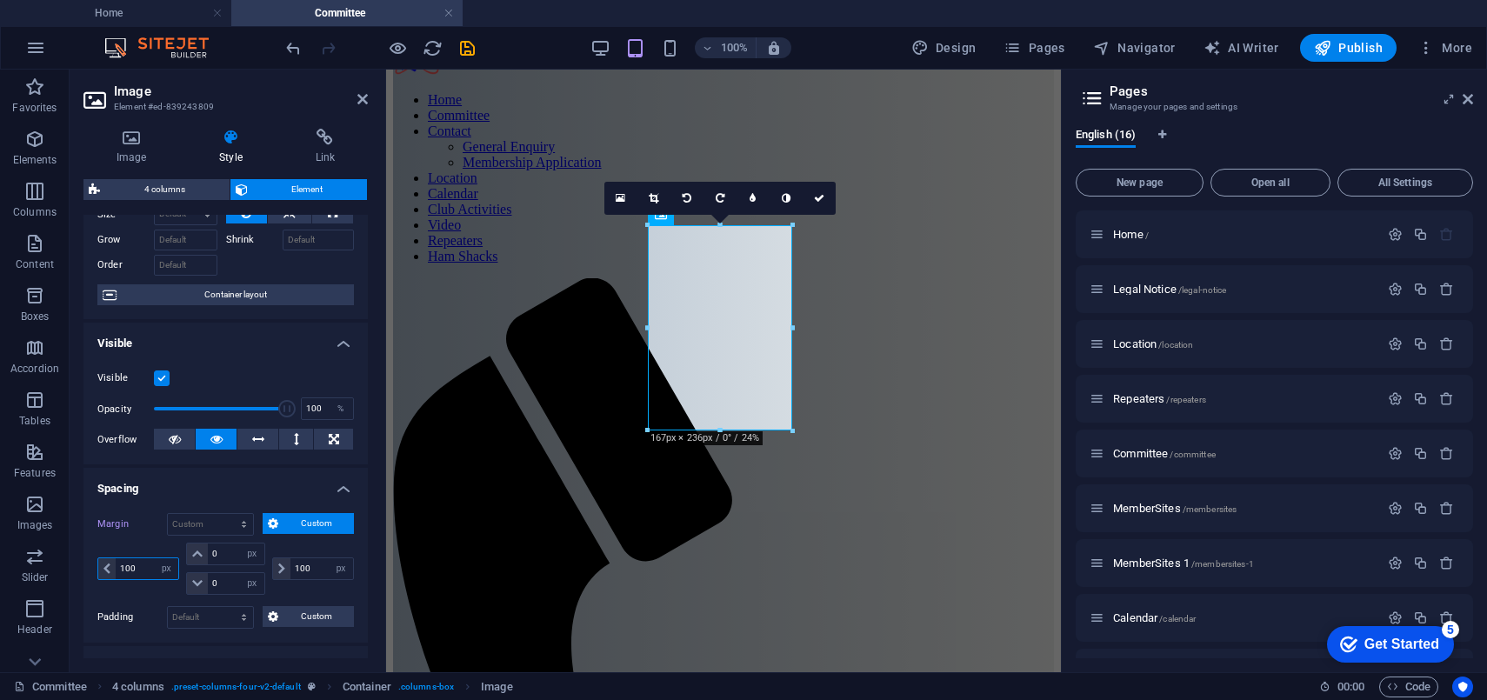
type input "100"
click at [242, 487] on h4 "Spacing" at bounding box center [225, 483] width 284 height 31
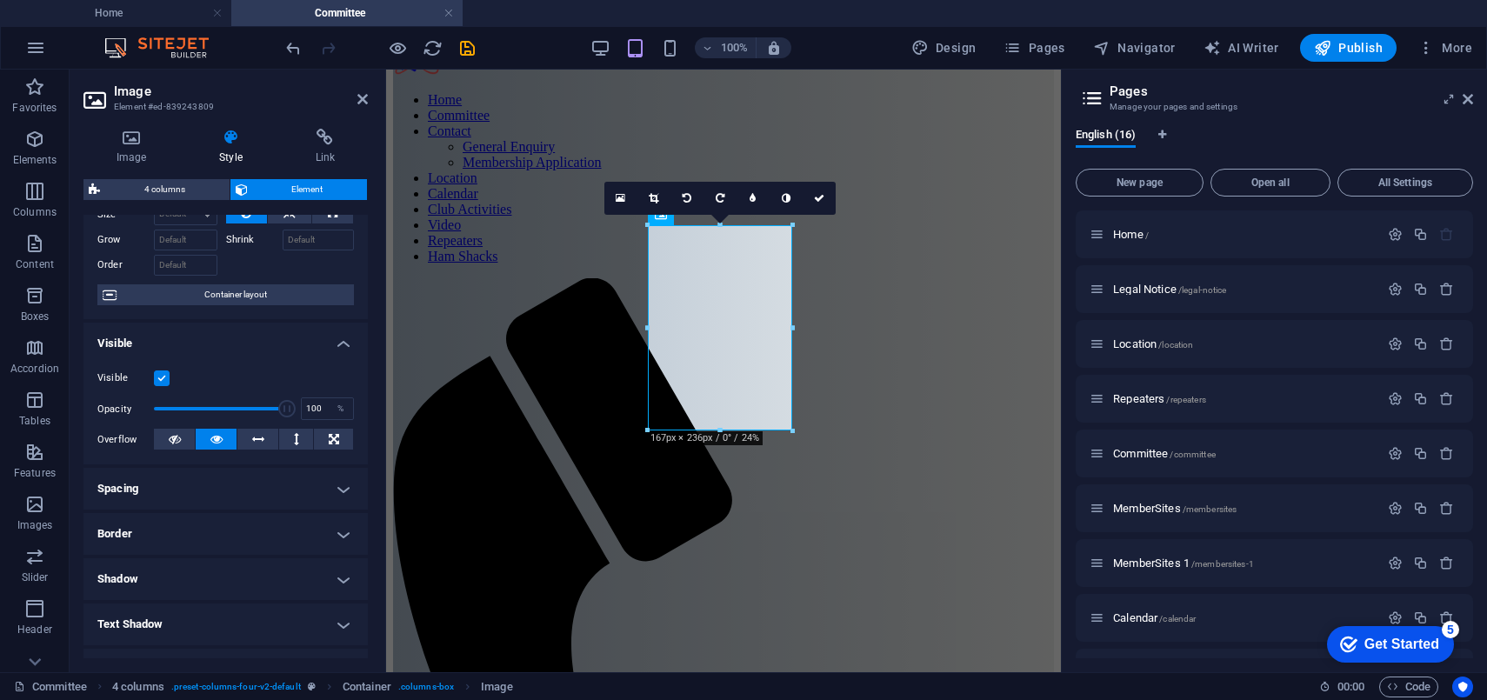
click at [177, 531] on h4 "Border" at bounding box center [225, 534] width 284 height 42
click at [222, 487] on h4 "Spacing" at bounding box center [225, 489] width 284 height 42
click at [199, 485] on h4 "Spacing" at bounding box center [225, 483] width 284 height 31
click at [337, 484] on h4 "Spacing" at bounding box center [225, 489] width 284 height 42
click at [362, 96] on icon at bounding box center [362, 99] width 10 height 14
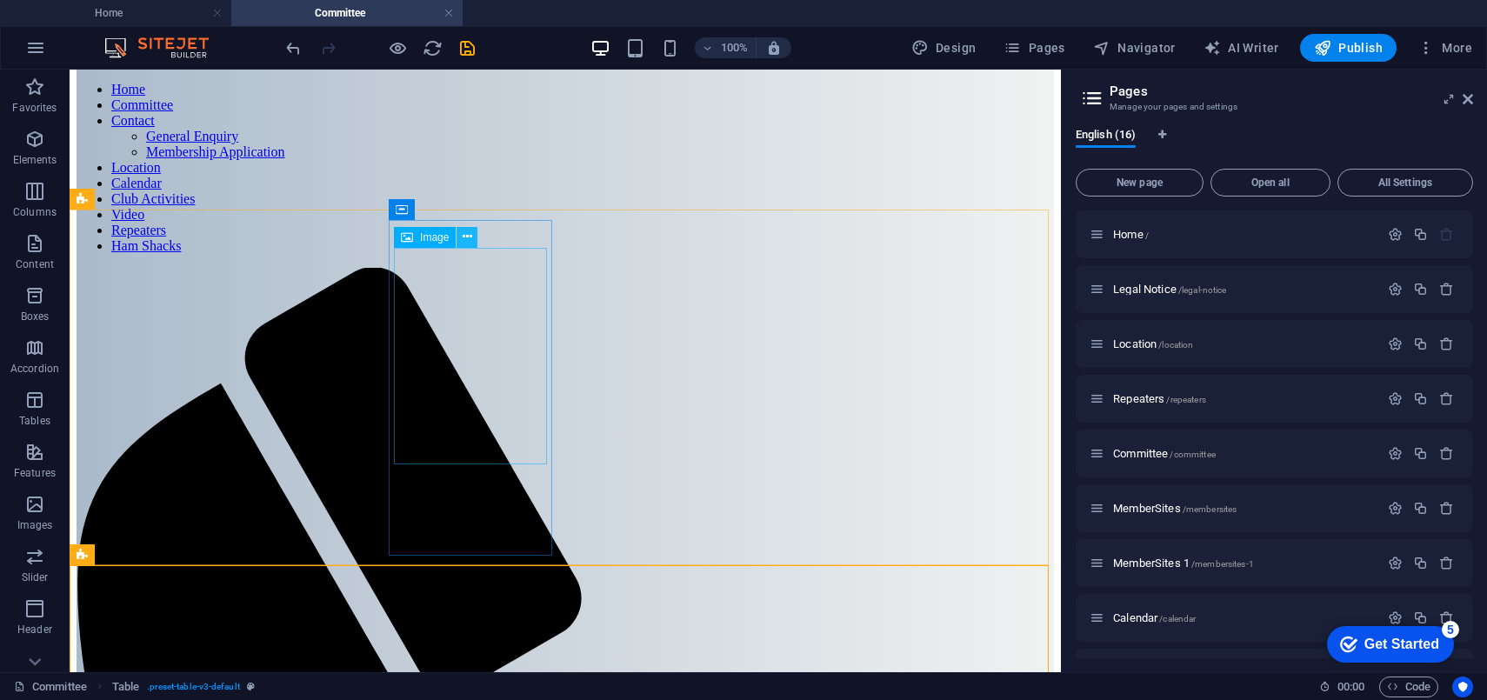
click at [467, 238] on icon at bounding box center [468, 237] width 10 height 18
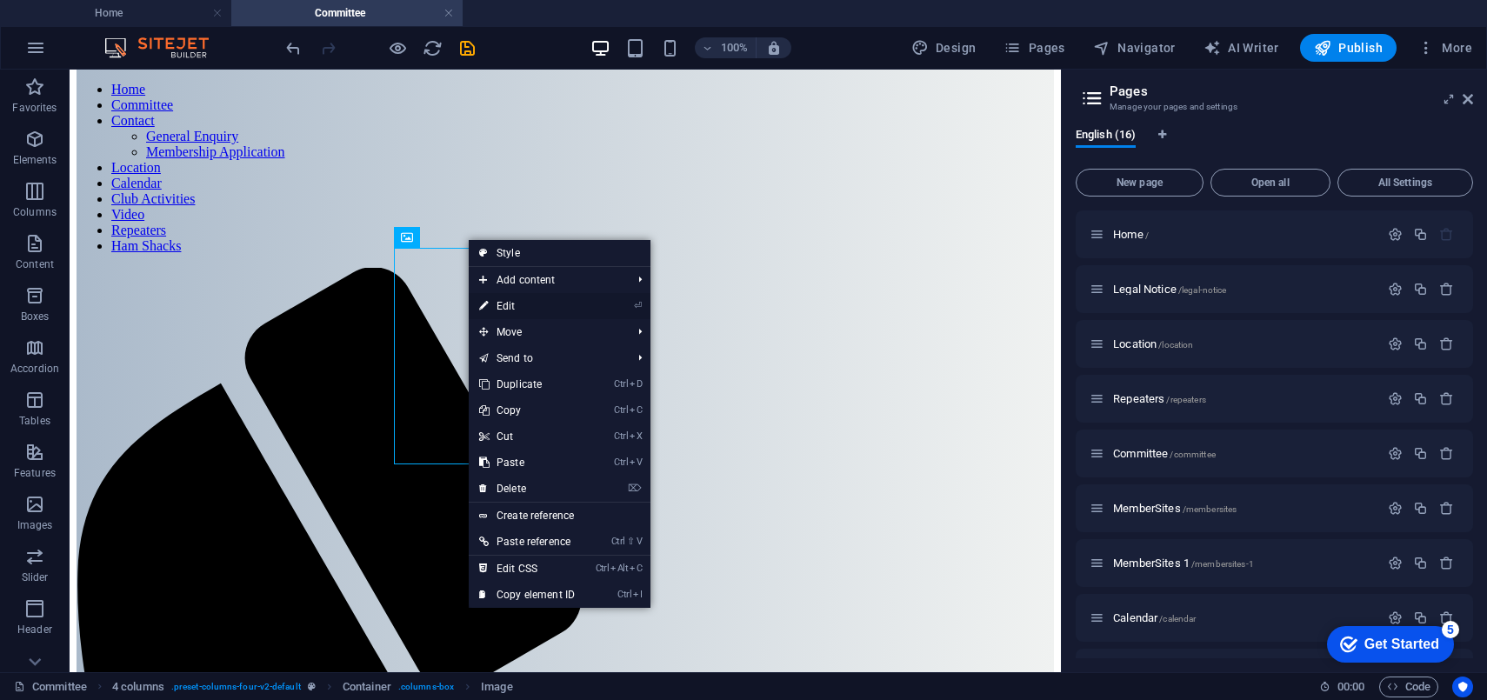
click at [506, 306] on link "⏎ Edit" at bounding box center [527, 306] width 117 height 26
select select "px"
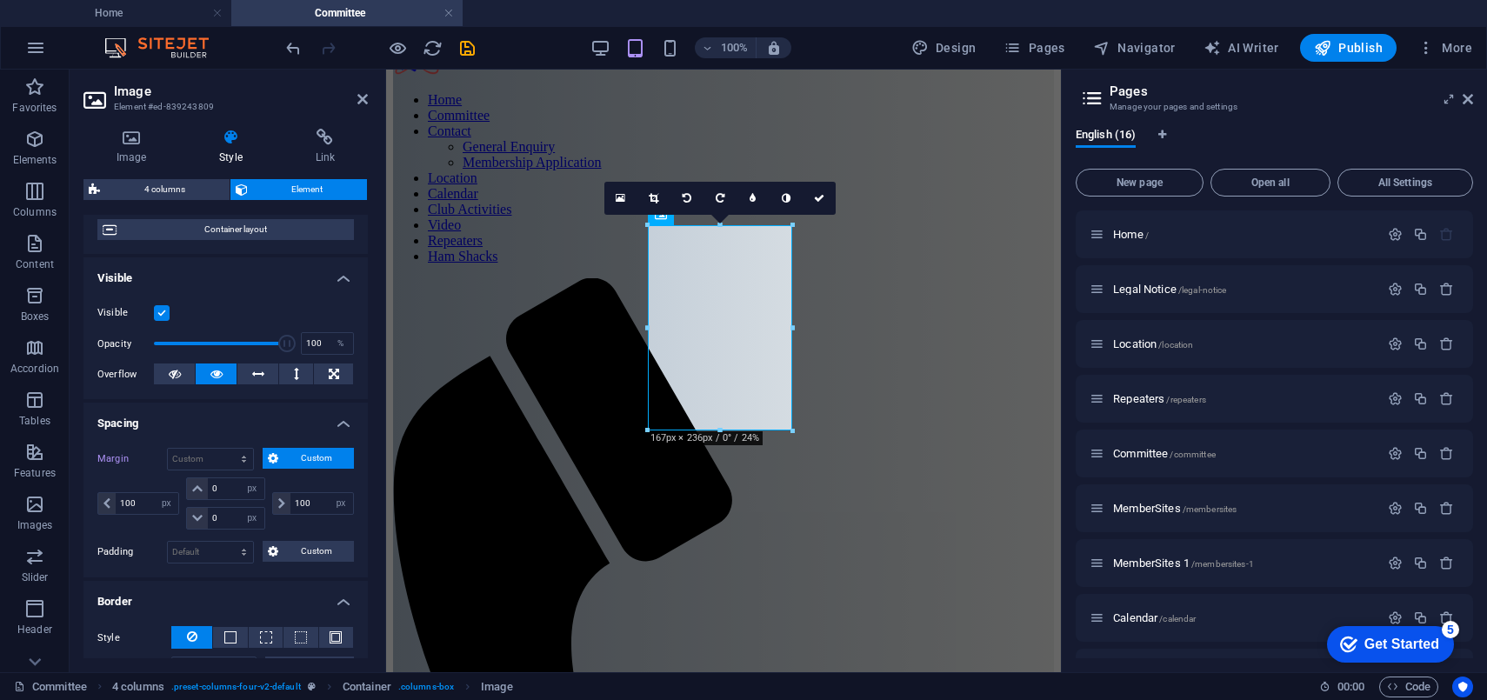
scroll to position [157, 0]
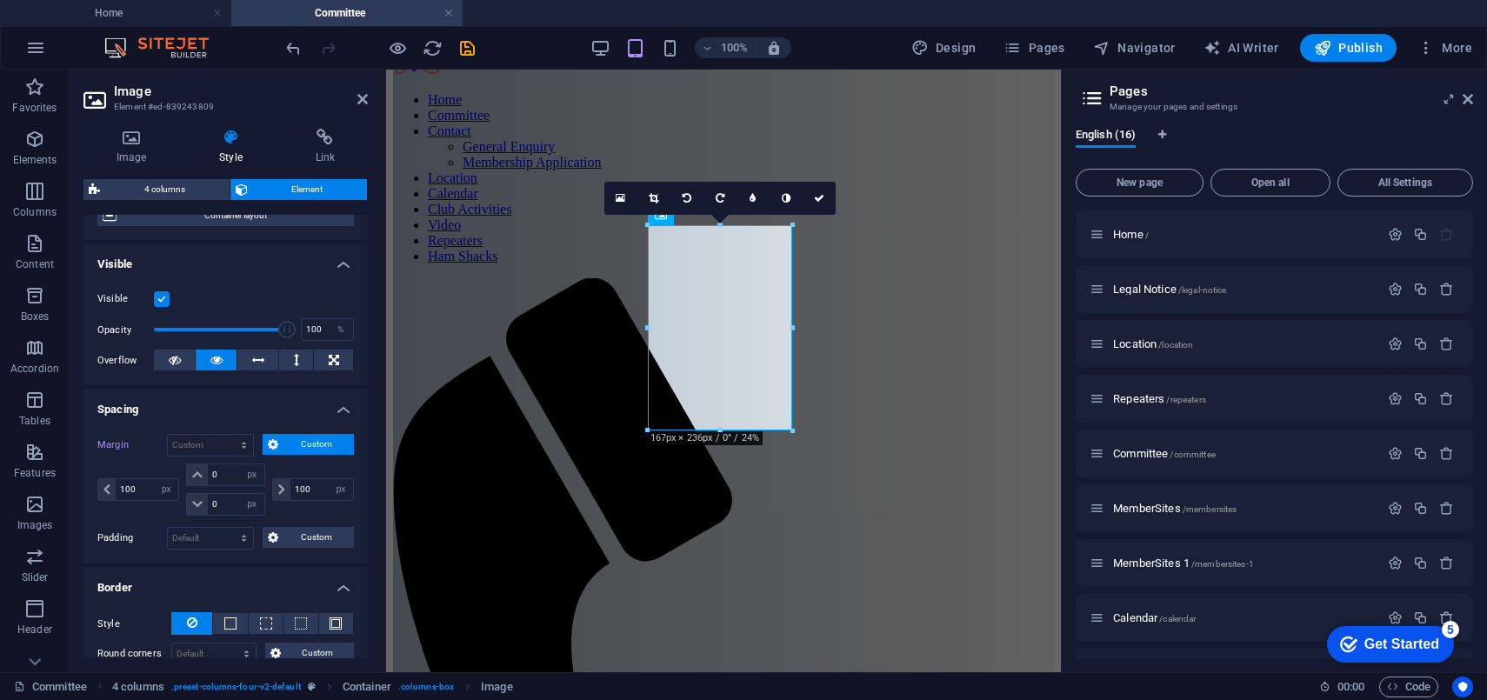
click at [276, 437] on icon at bounding box center [273, 444] width 10 height 21
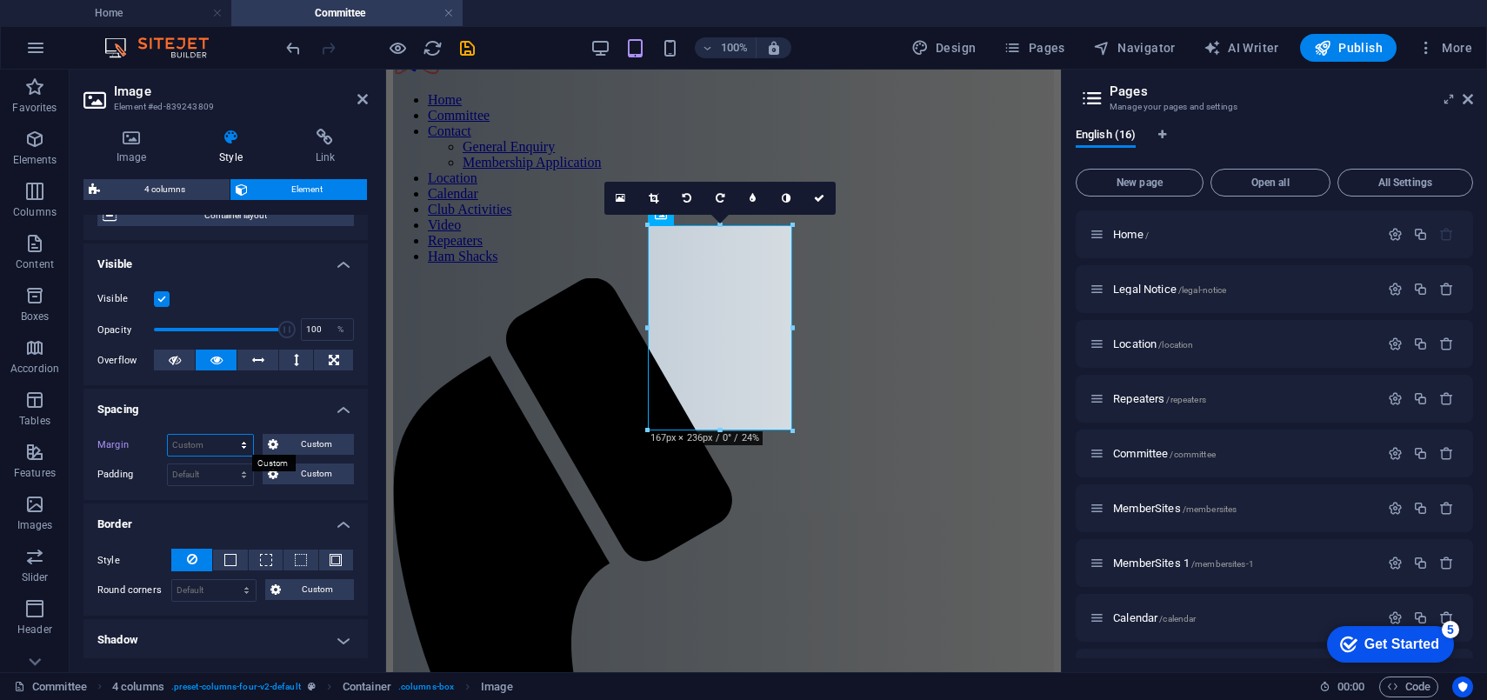
click at [234, 442] on select "Default auto px % rem vw vh Custom" at bounding box center [210, 445] width 85 height 21
click at [168, 435] on select "Default auto px % rem vw vh Custom" at bounding box center [210, 445] width 85 height 21
select select "DISABLED_OPTION_VALUE"
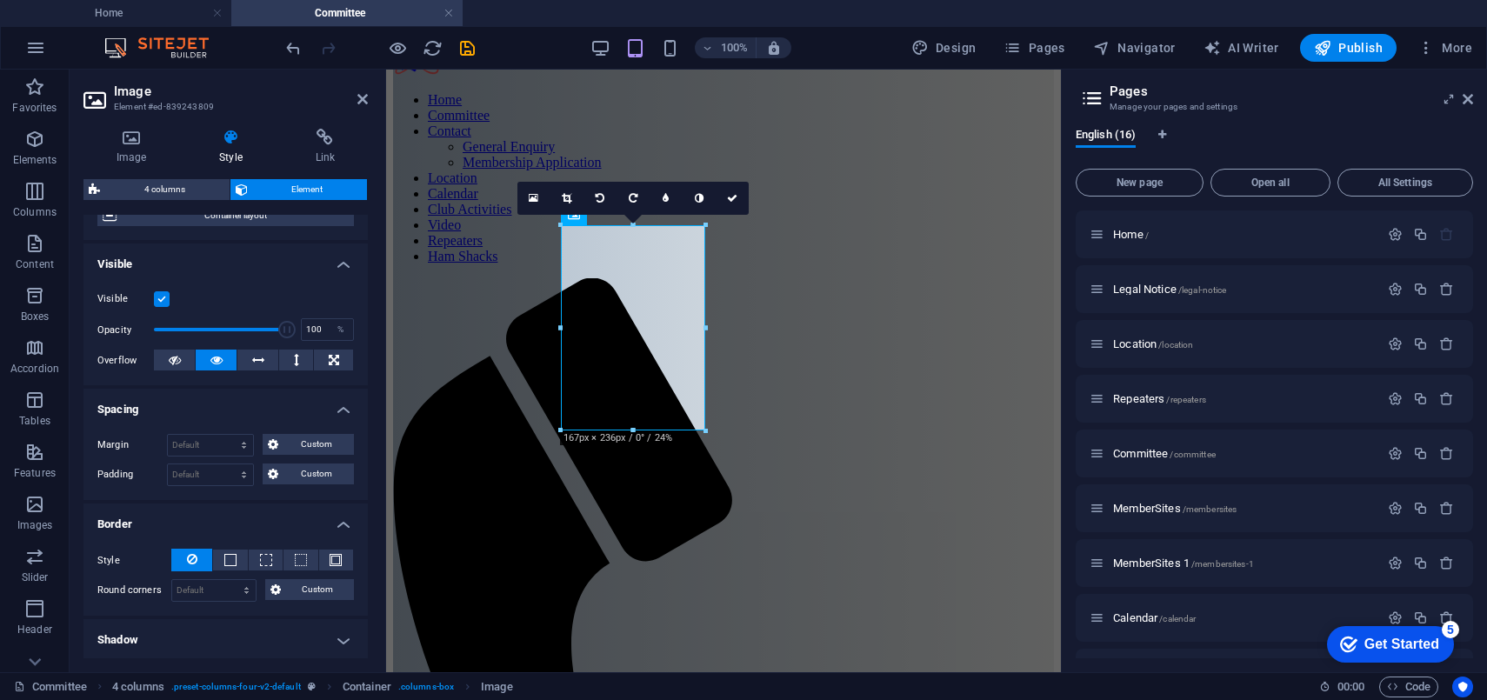
click at [252, 397] on h4 "Spacing" at bounding box center [225, 404] width 284 height 31
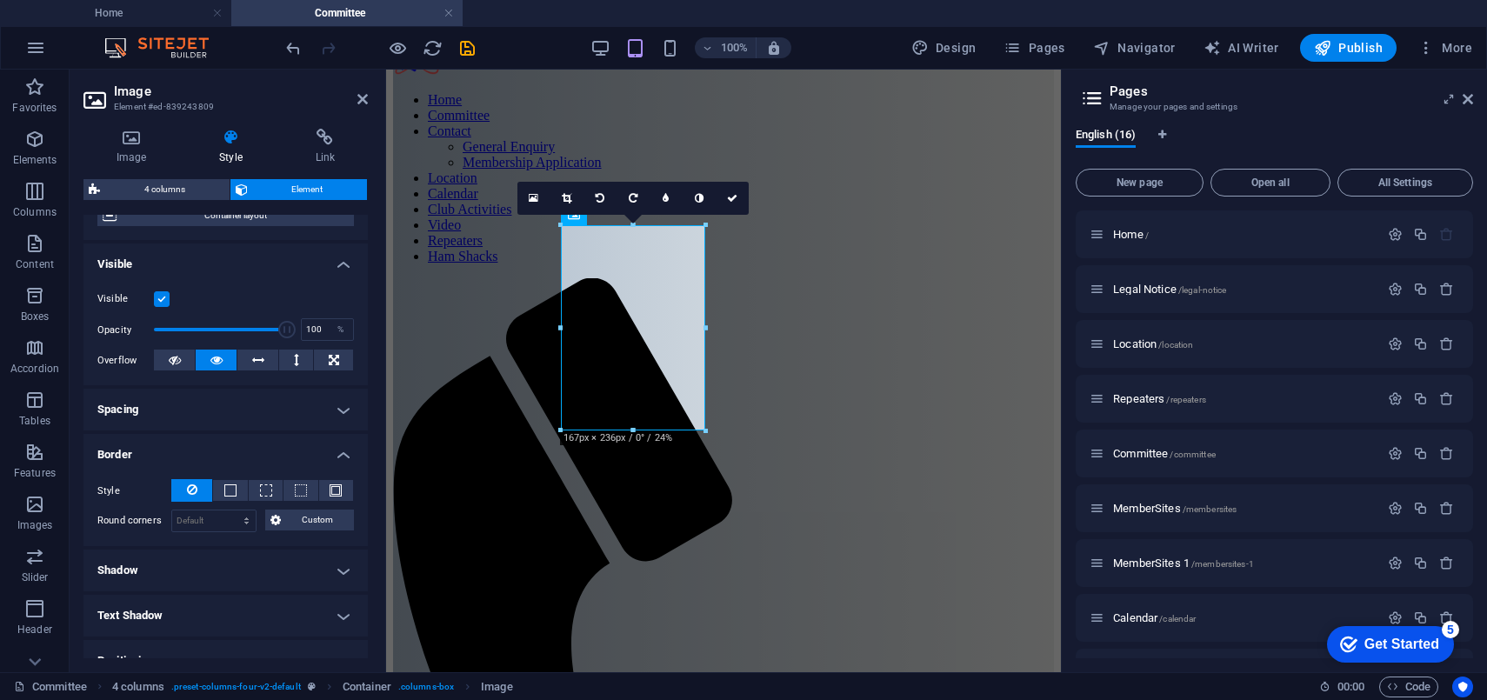
click at [335, 408] on h4 "Spacing" at bounding box center [225, 410] width 284 height 42
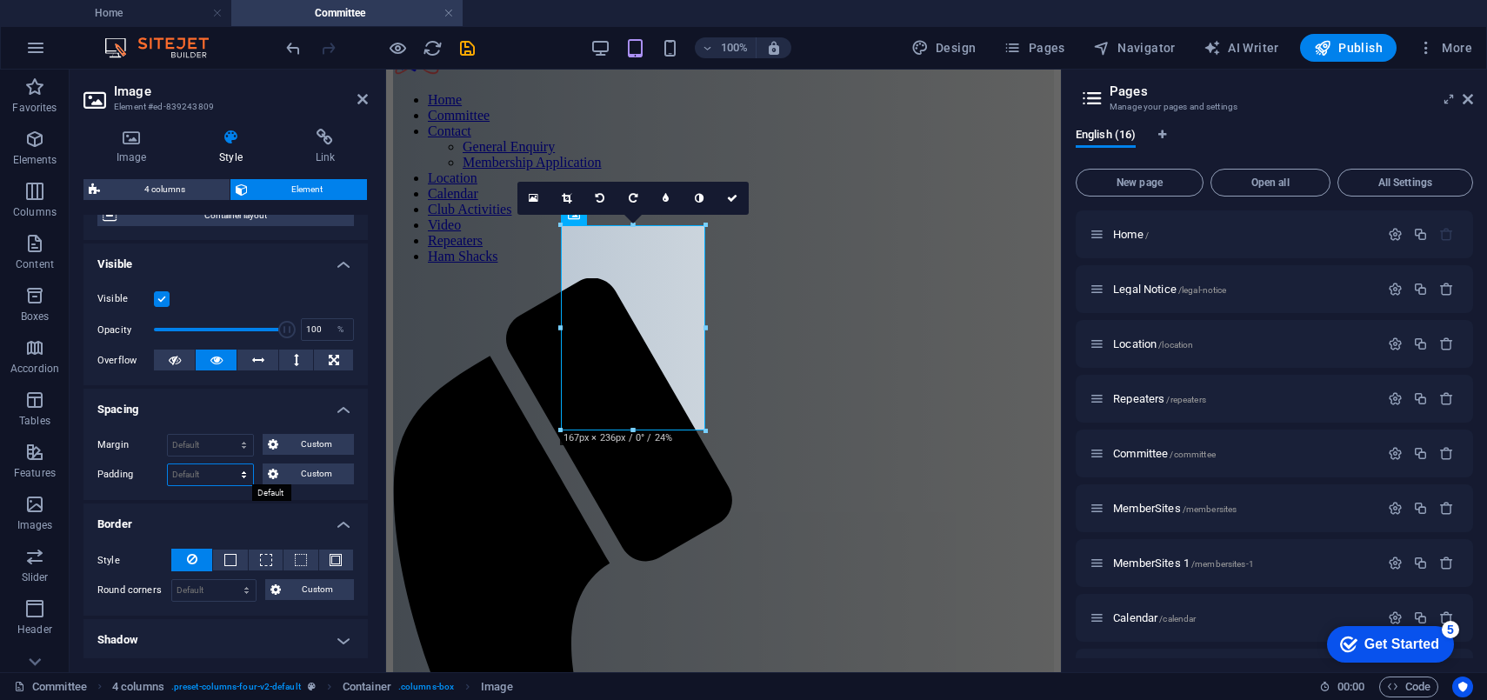
click at [200, 469] on select "Default px rem % vh vw Custom" at bounding box center [210, 474] width 85 height 21
select select "px"
click at [227, 464] on select "Default px rem % vh vw Custom" at bounding box center [210, 474] width 85 height 21
type input "25"
click at [297, 473] on span "Custom" at bounding box center [316, 474] width 65 height 21
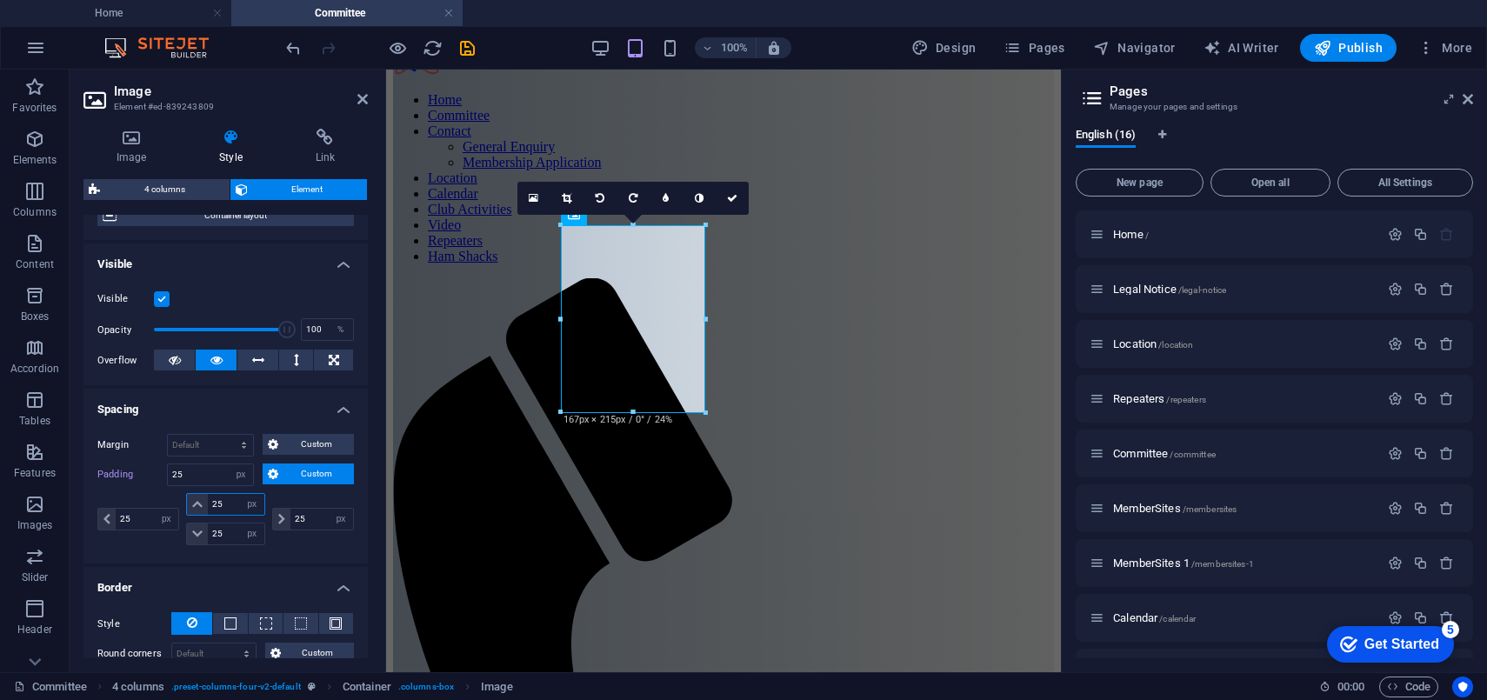
drag, startPoint x: 228, startPoint y: 503, endPoint x: 190, endPoint y: 499, distance: 37.6
click at [193, 501] on div "25 px rem % vh vw" at bounding box center [225, 504] width 78 height 23
type input "0"
select select "DISABLED_OPTION_VALUE"
type input "0"
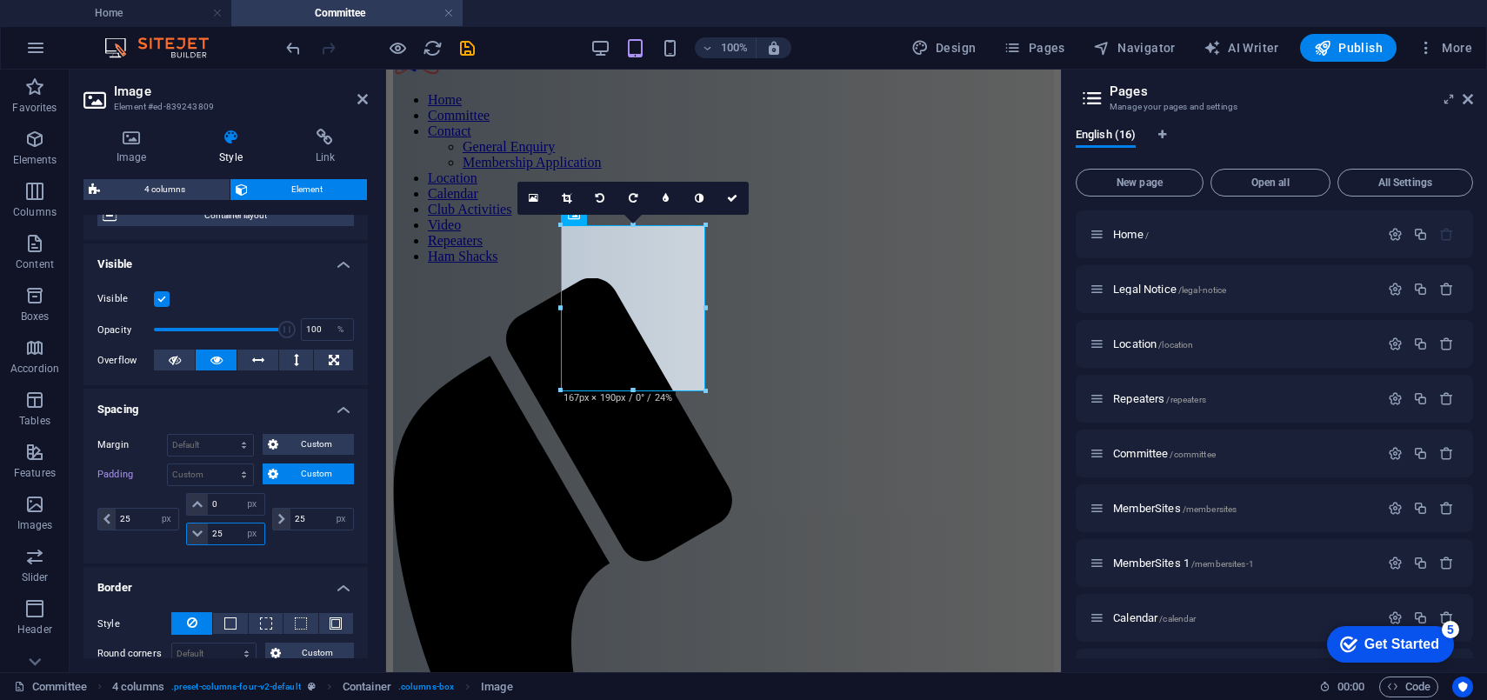
drag, startPoint x: 226, startPoint y: 529, endPoint x: 193, endPoint y: 529, distance: 33.0
click at [193, 529] on div "25 px rem % vh vw" at bounding box center [225, 534] width 78 height 23
type input "0"
click at [732, 197] on icon at bounding box center [732, 198] width 10 height 10
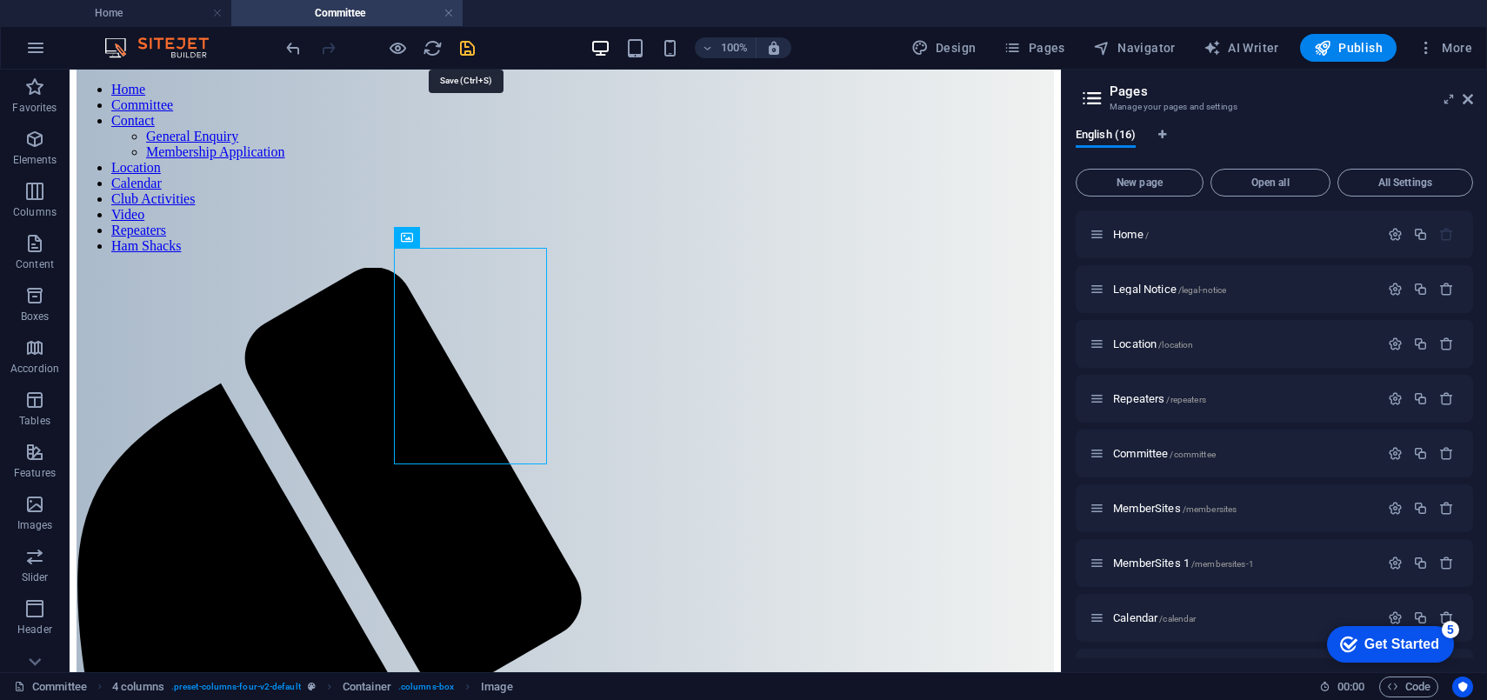
click at [461, 47] on icon "save" at bounding box center [467, 48] width 20 height 20
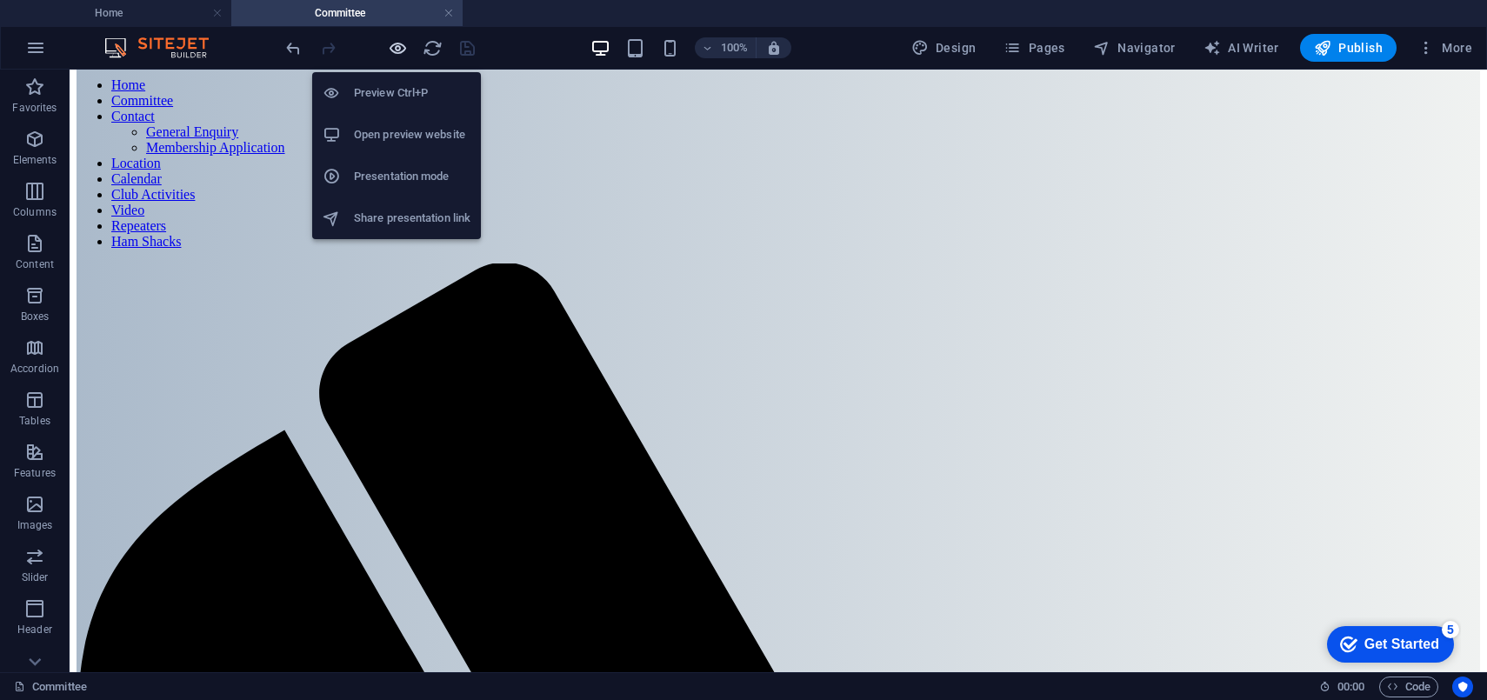
click at [397, 49] on icon "button" at bounding box center [398, 48] width 20 height 20
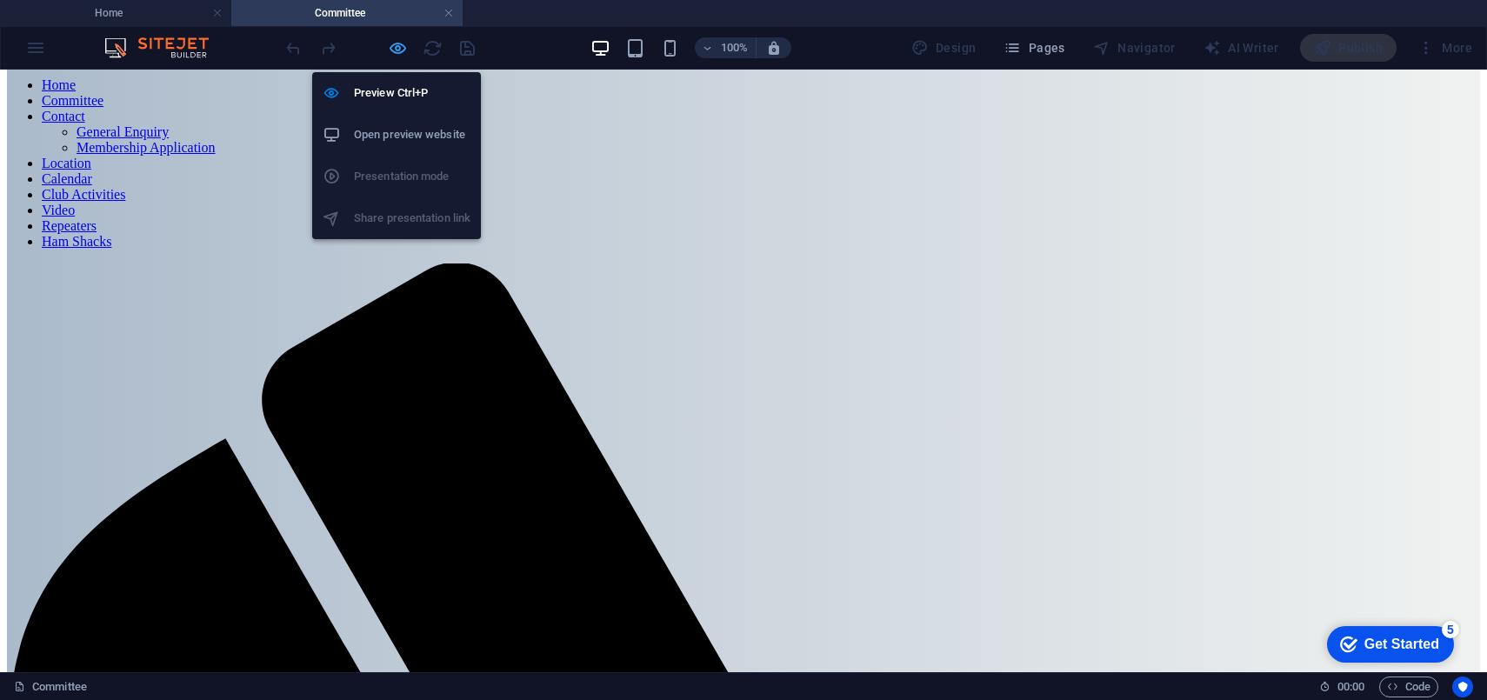
scroll to position [83, 0]
click at [406, 88] on h6 "Preview Ctrl+P" at bounding box center [412, 93] width 117 height 21
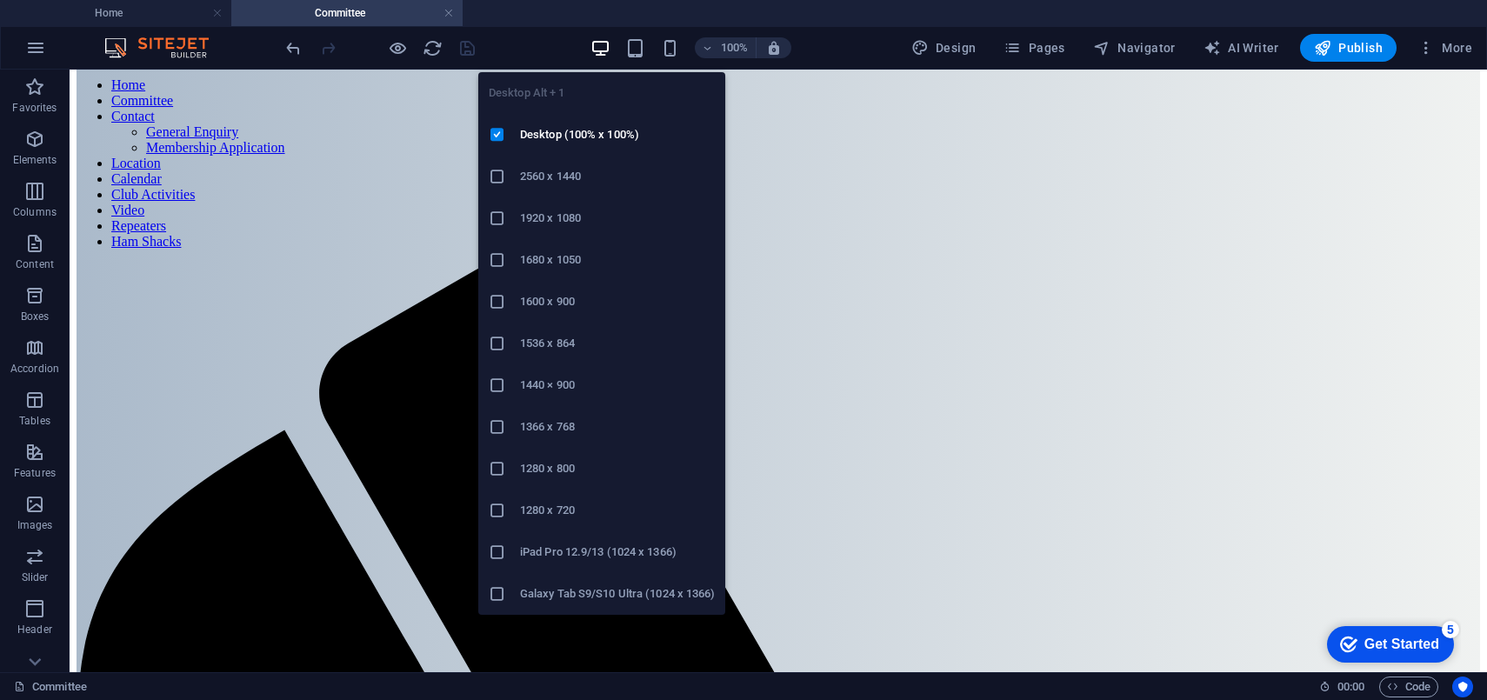
click at [605, 44] on icon "button" at bounding box center [600, 48] width 20 height 20
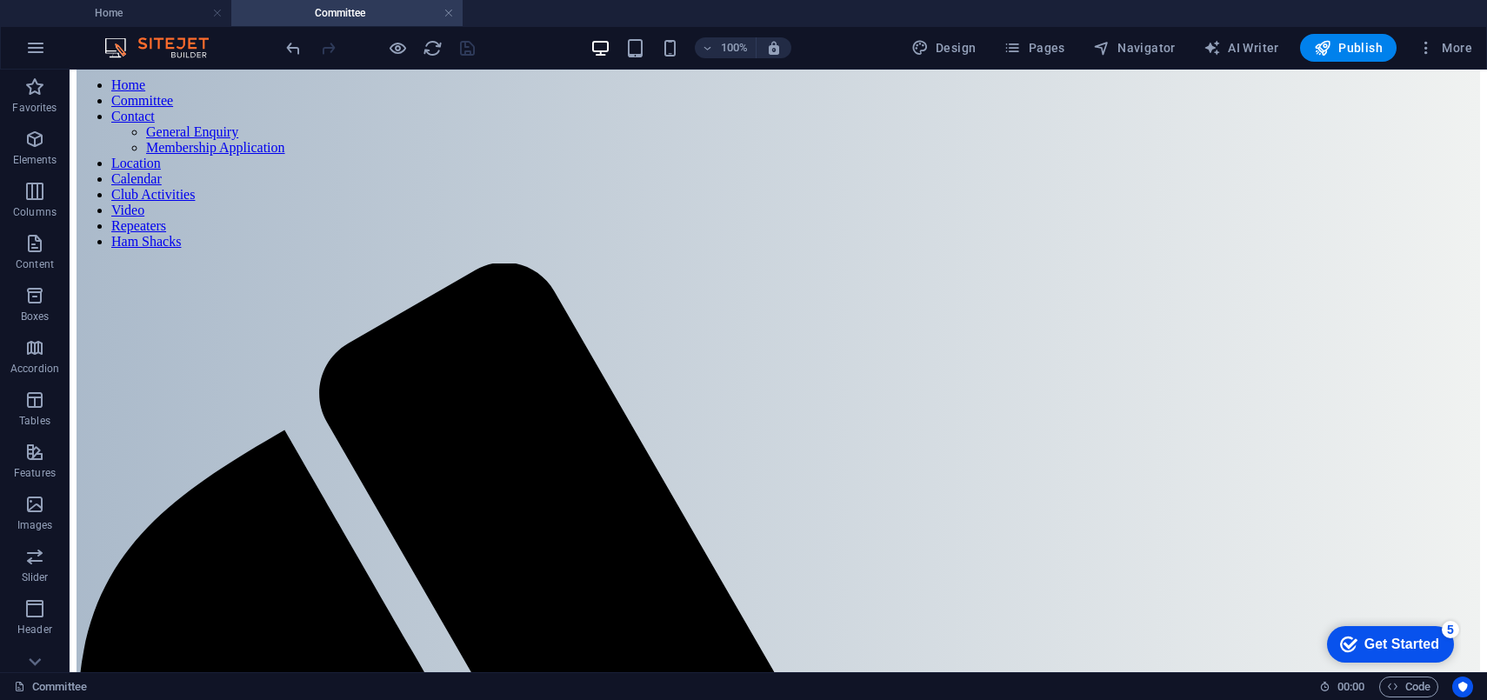
click at [835, 47] on div "100% Design Pages Navigator AI Writer Publish More" at bounding box center [881, 48] width 1197 height 28
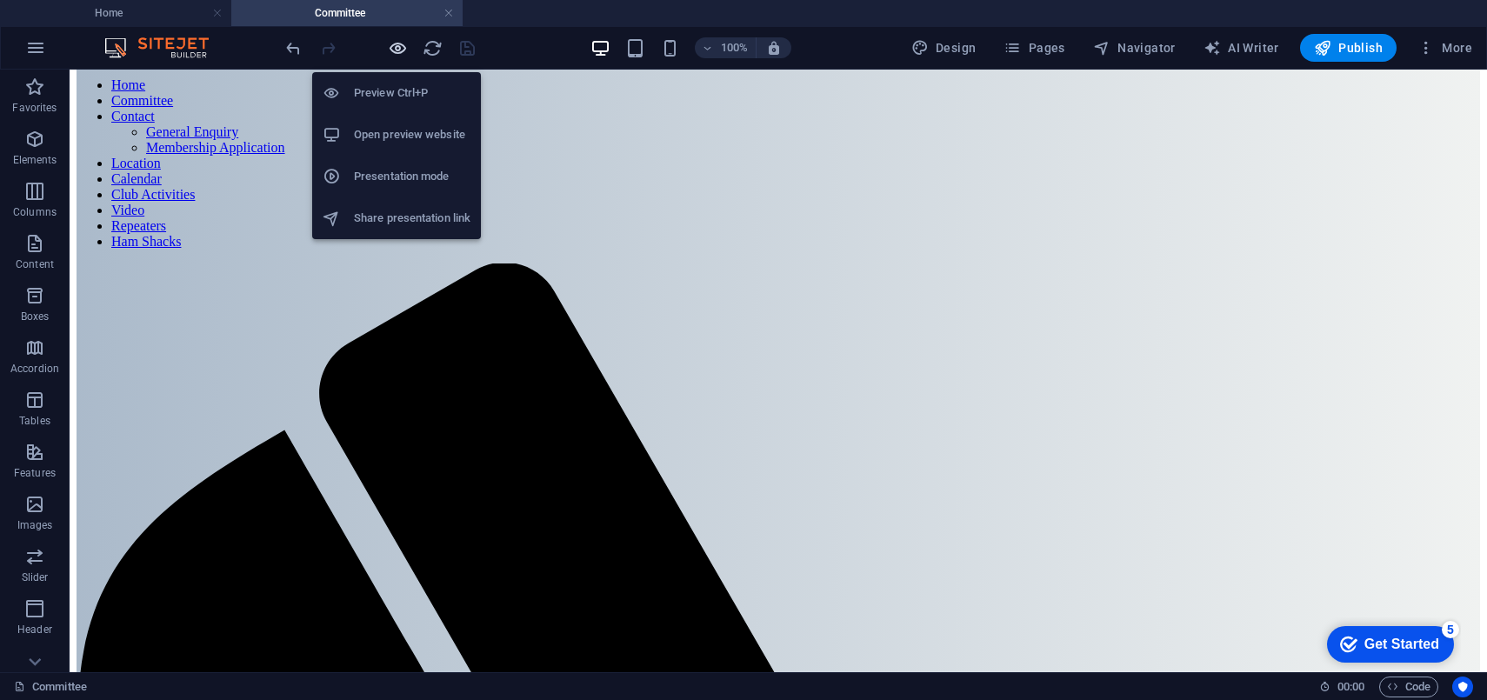
click at [397, 44] on icon "button" at bounding box center [398, 48] width 20 height 20
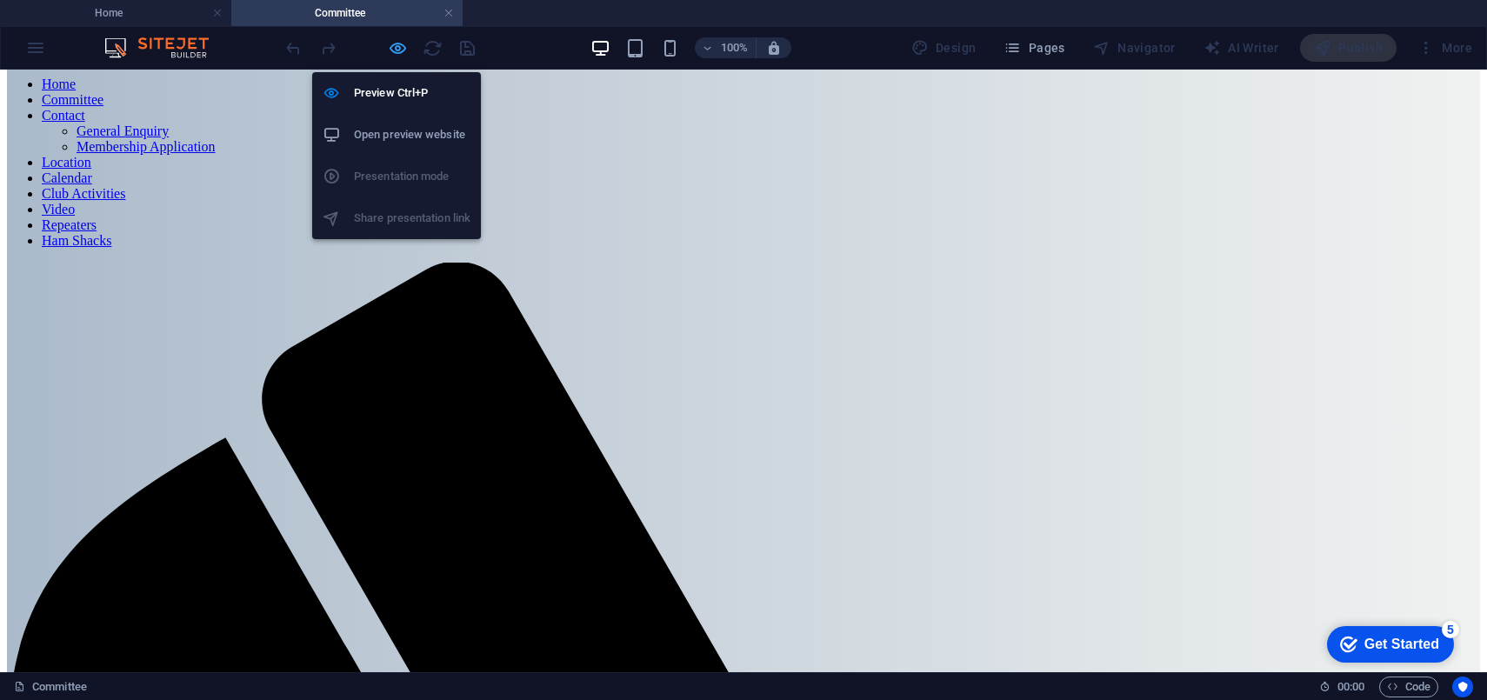
click at [396, 48] on icon "button" at bounding box center [398, 48] width 20 height 20
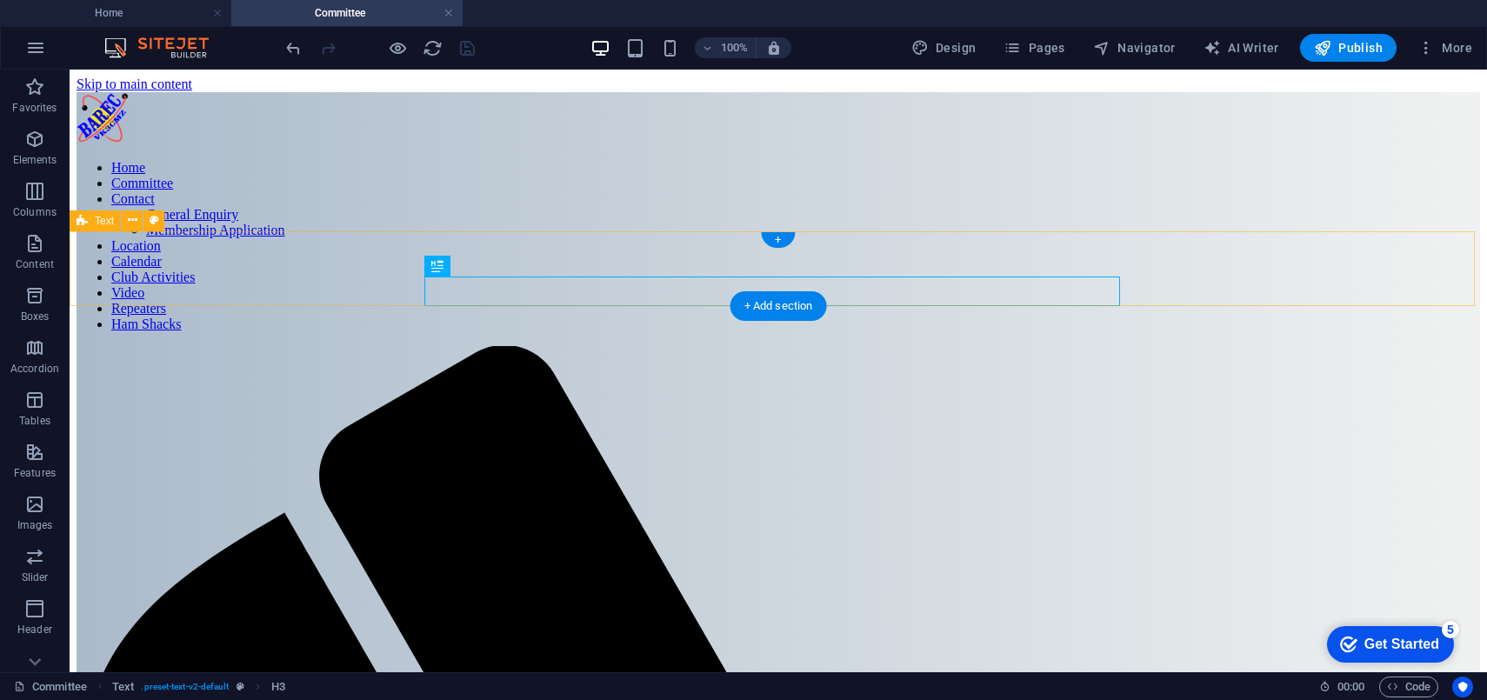
scroll to position [78, 0]
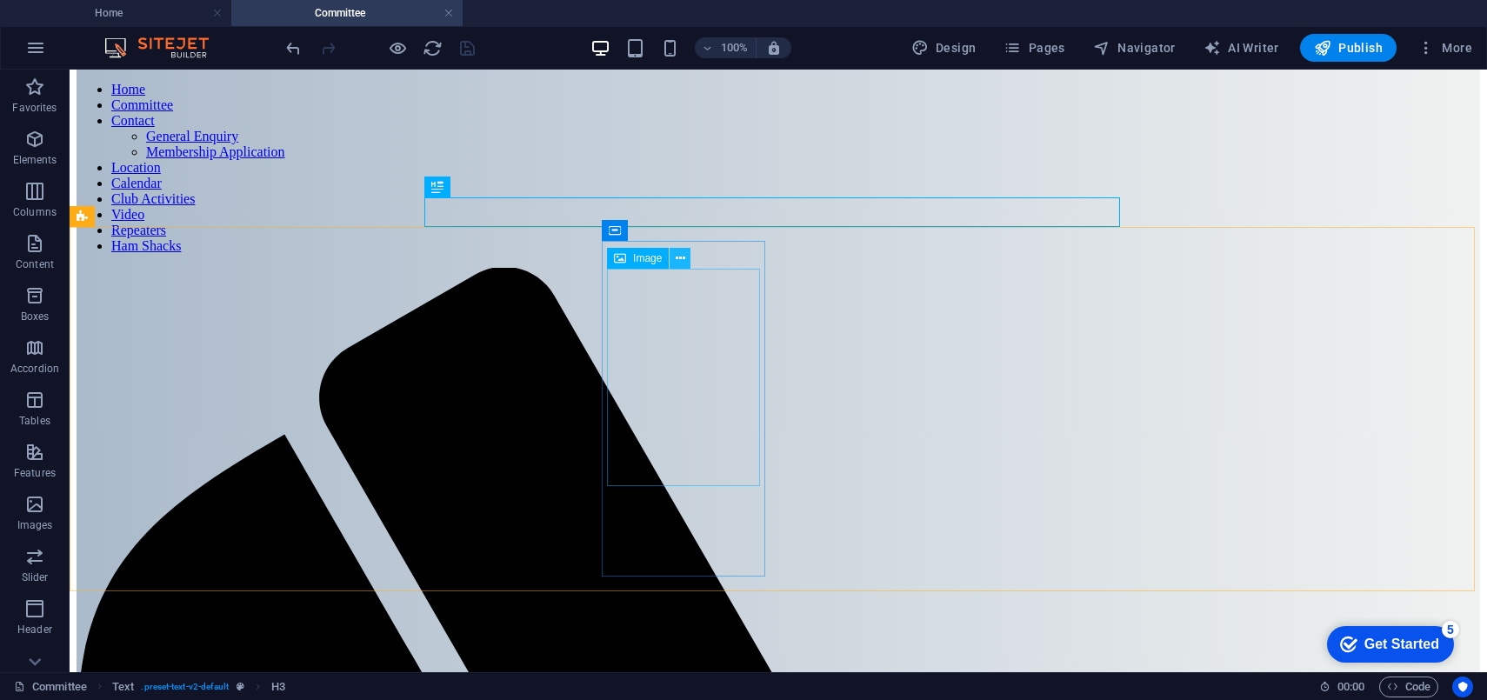
click at [679, 261] on icon at bounding box center [681, 259] width 10 height 18
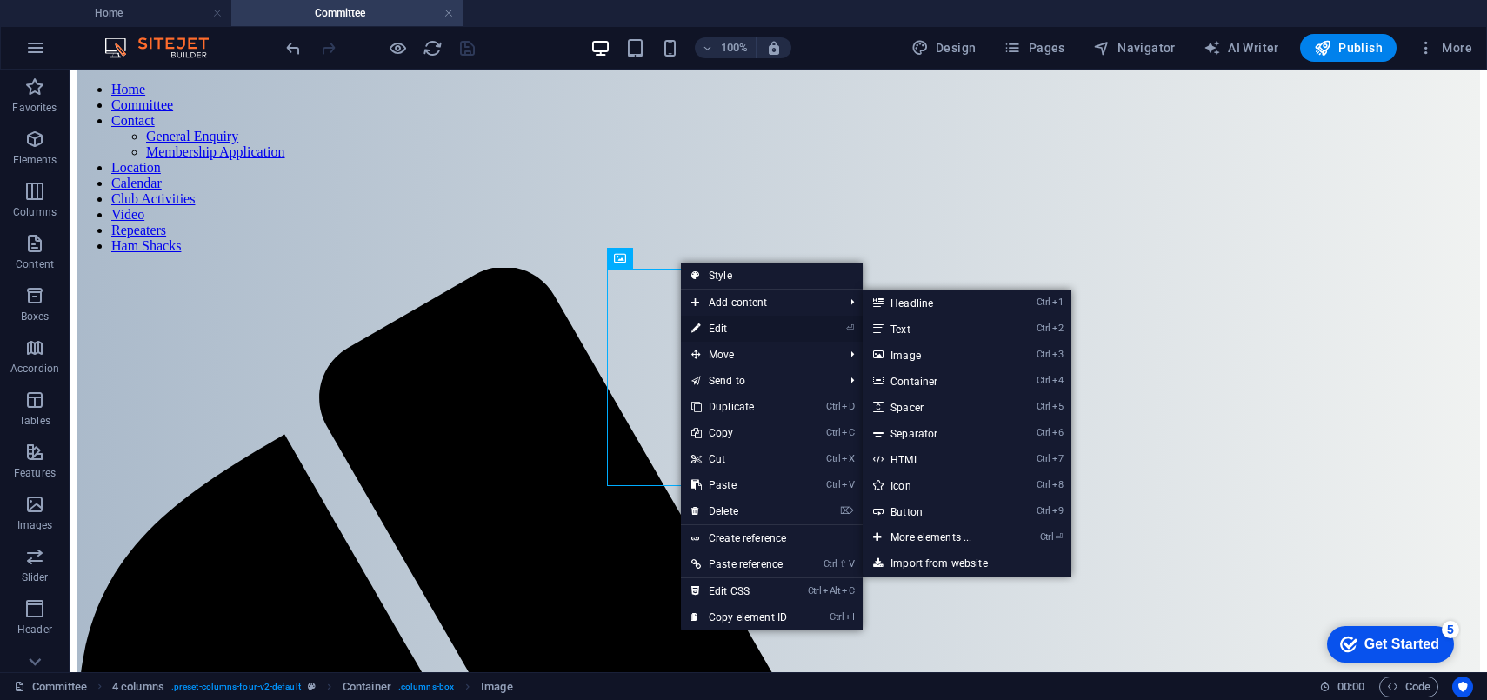
click at [710, 330] on link "⏎ Edit" at bounding box center [739, 329] width 117 height 26
select select "px"
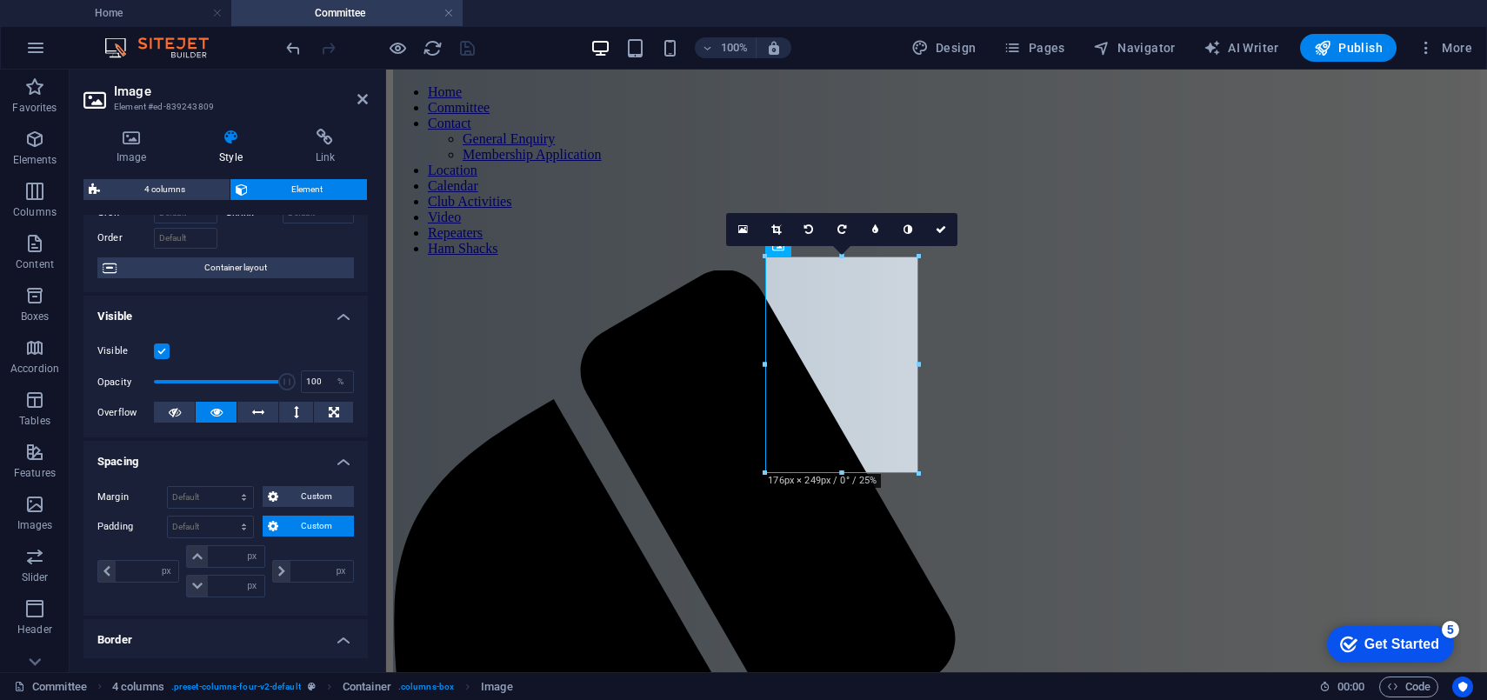
scroll to position [157, 0]
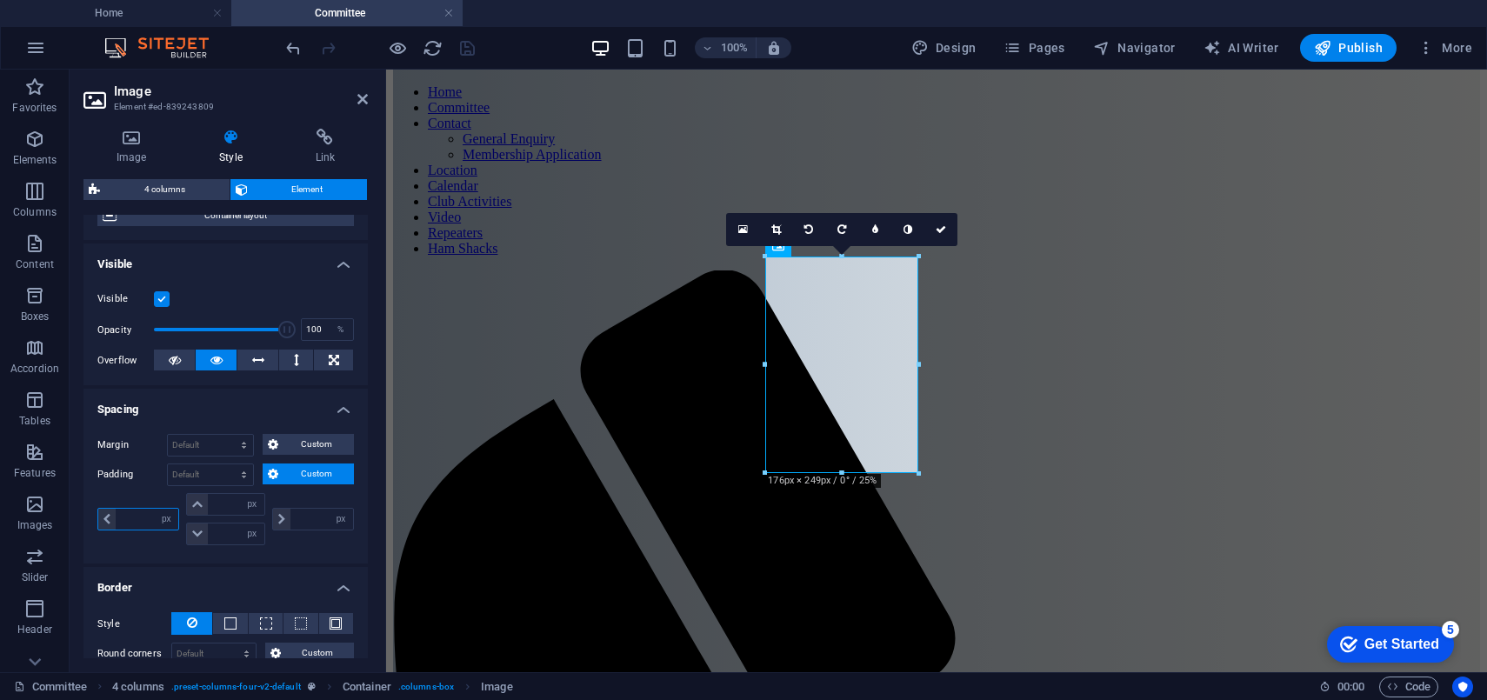
click at [133, 524] on input "number" at bounding box center [147, 519] width 63 height 21
type input "25"
type input "0"
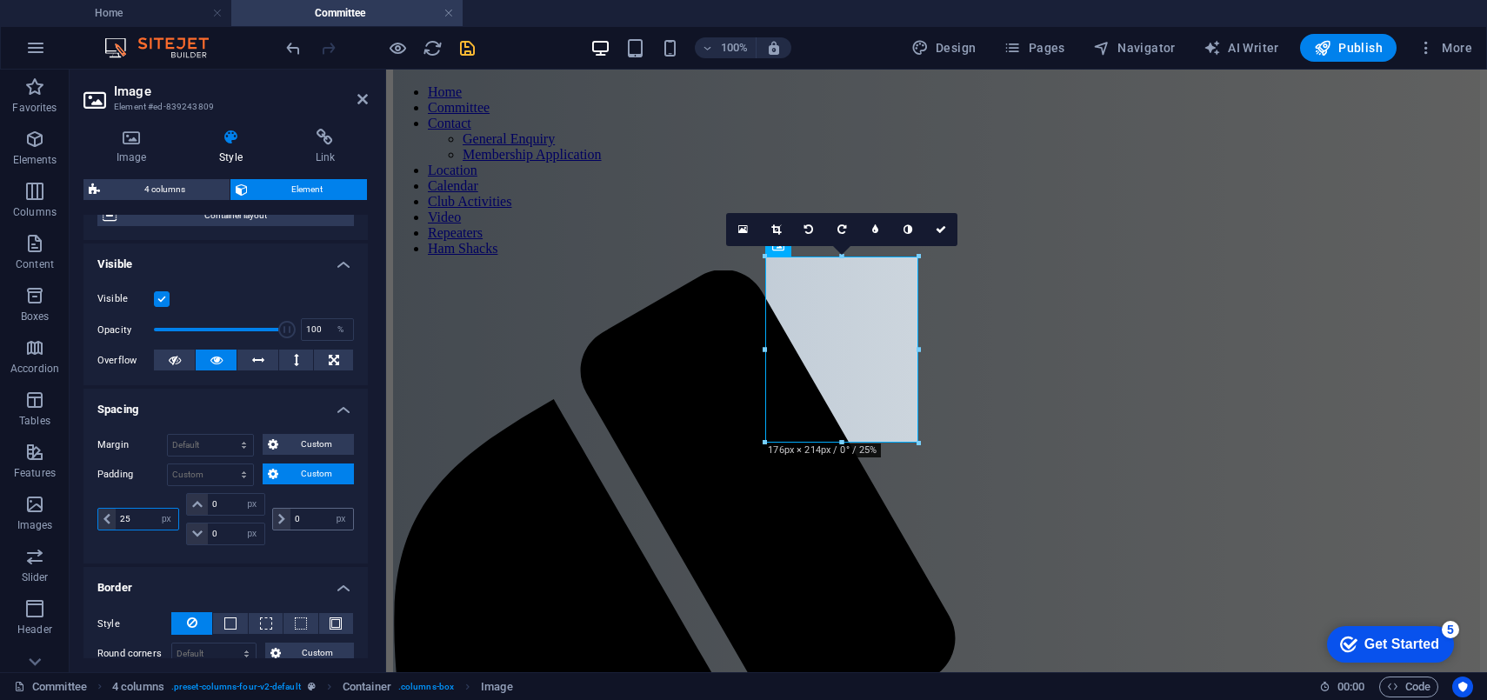
type input "25"
drag, startPoint x: 302, startPoint y: 512, endPoint x: 288, endPoint y: 516, distance: 14.3
click at [290, 516] on input "0" at bounding box center [321, 519] width 63 height 21
type input "25"
click at [297, 549] on div "Margin Default auto px % rem vw vh Custom Custom auto px % rem vw vh auto px % …" at bounding box center [225, 491] width 284 height 143
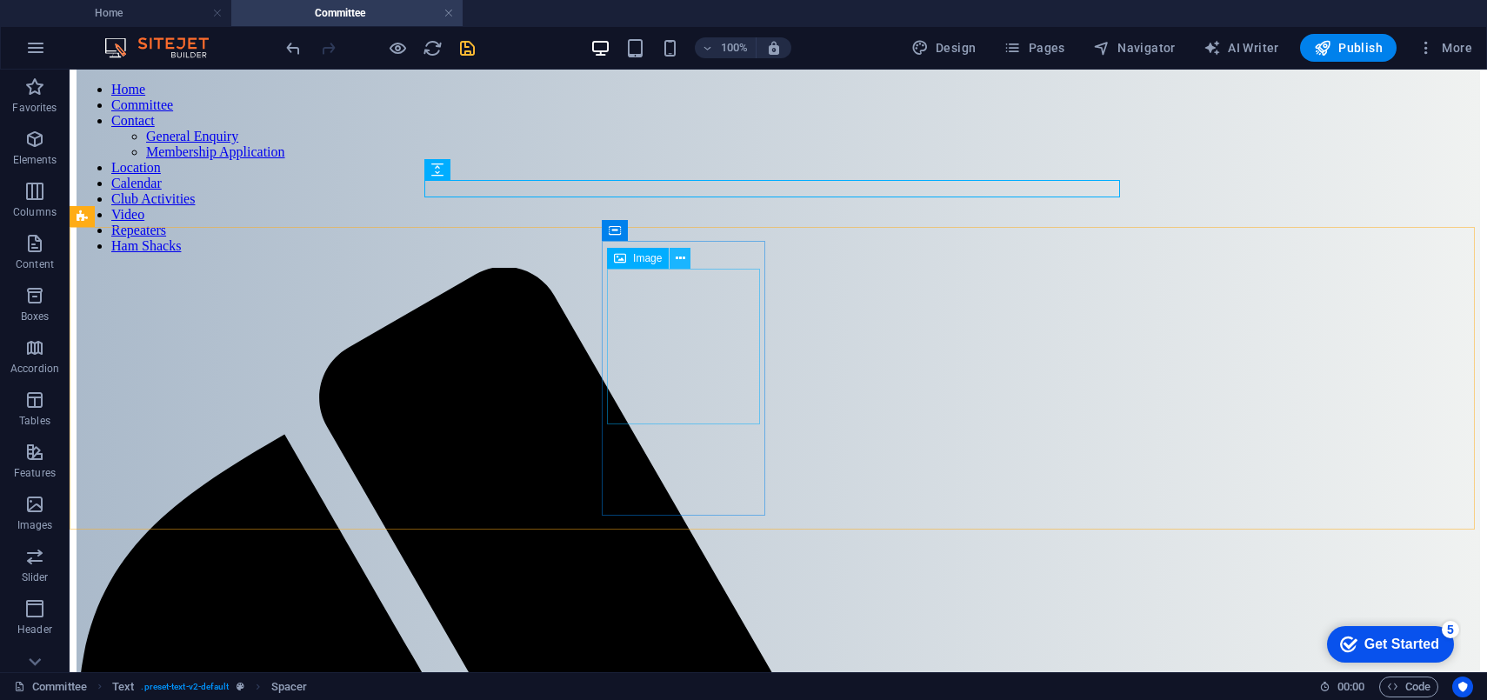
click at [680, 259] on icon at bounding box center [681, 259] width 10 height 18
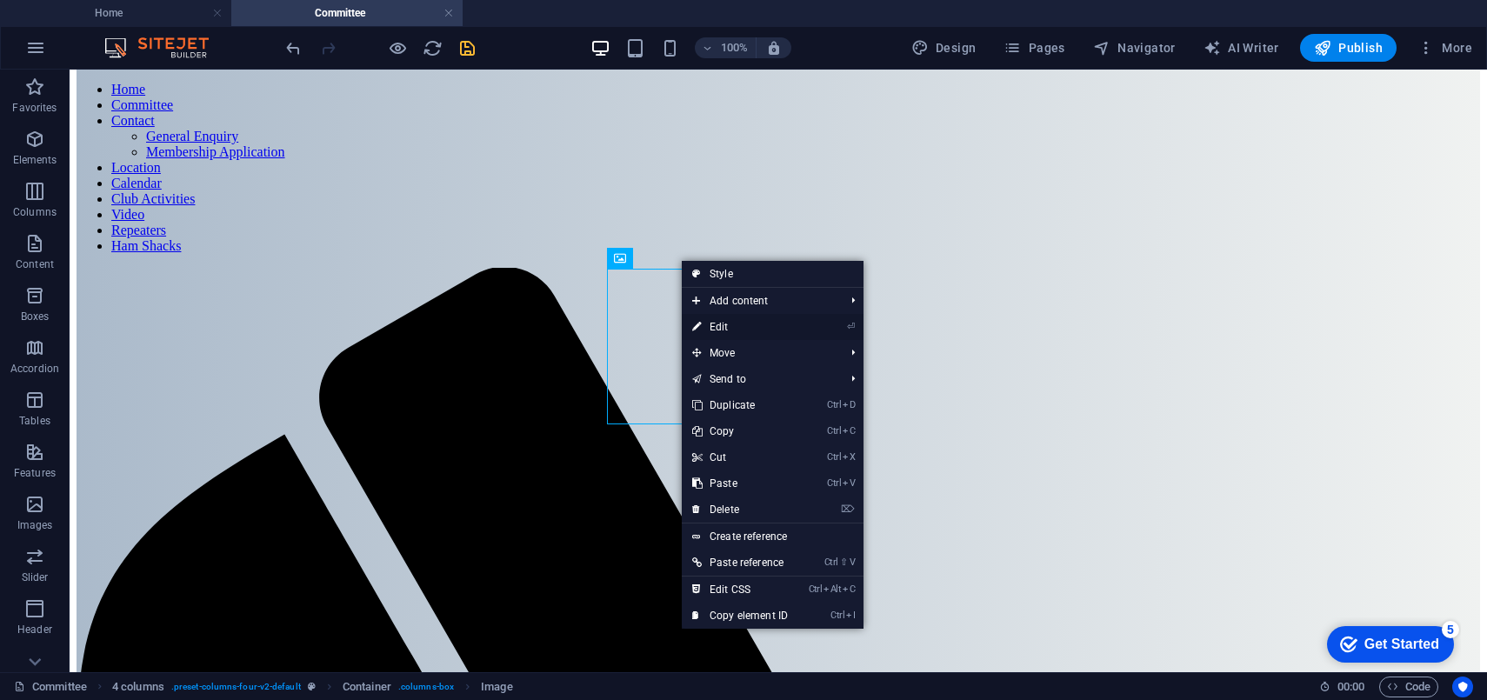
click at [729, 320] on link "⏎ Edit" at bounding box center [740, 327] width 117 height 26
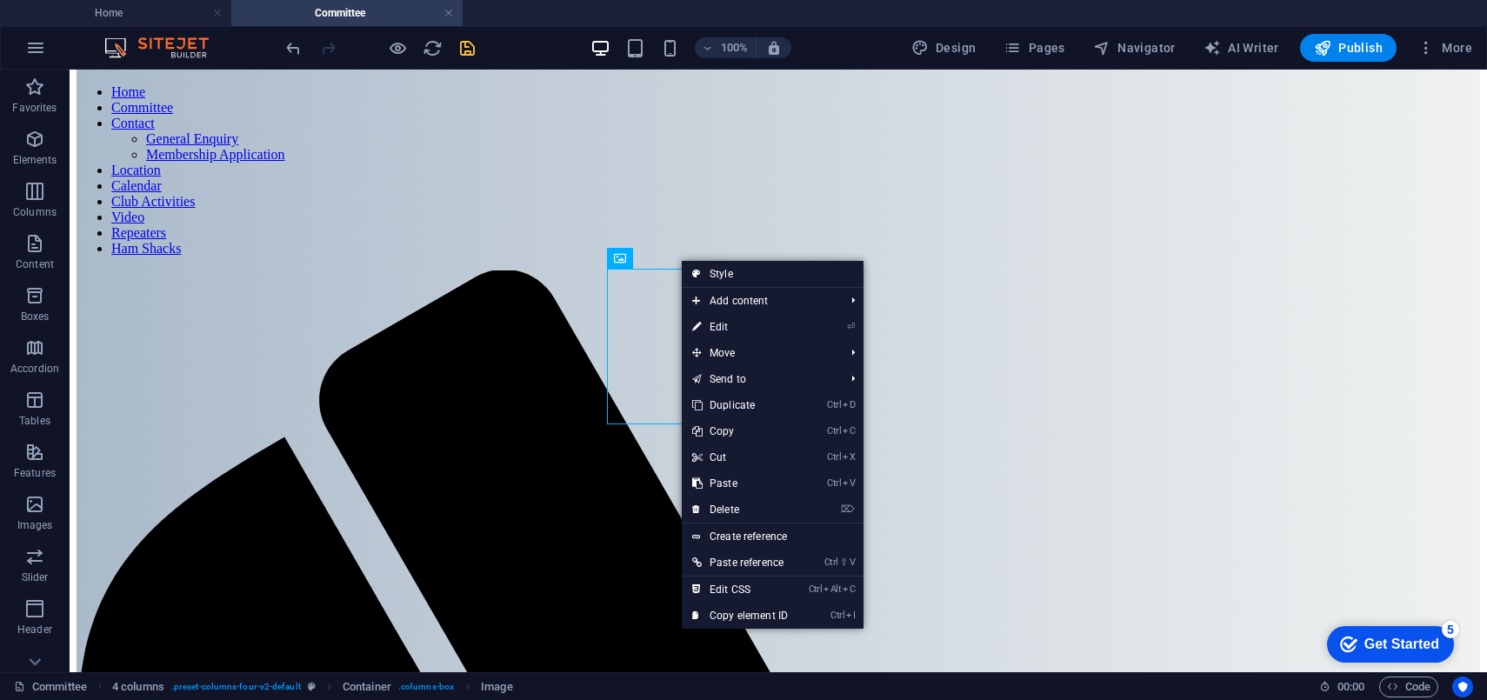
select select "px"
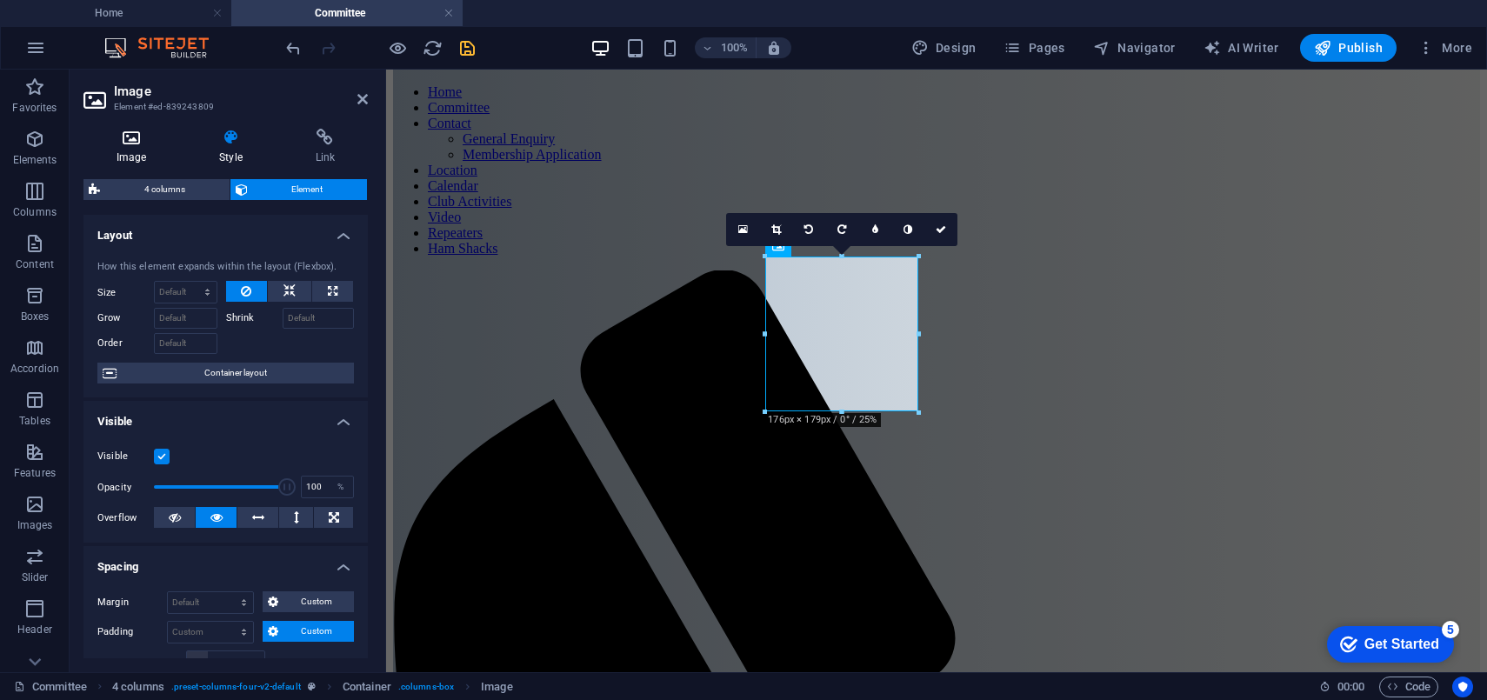
click at [132, 147] on h4 "Image" at bounding box center [134, 147] width 103 height 37
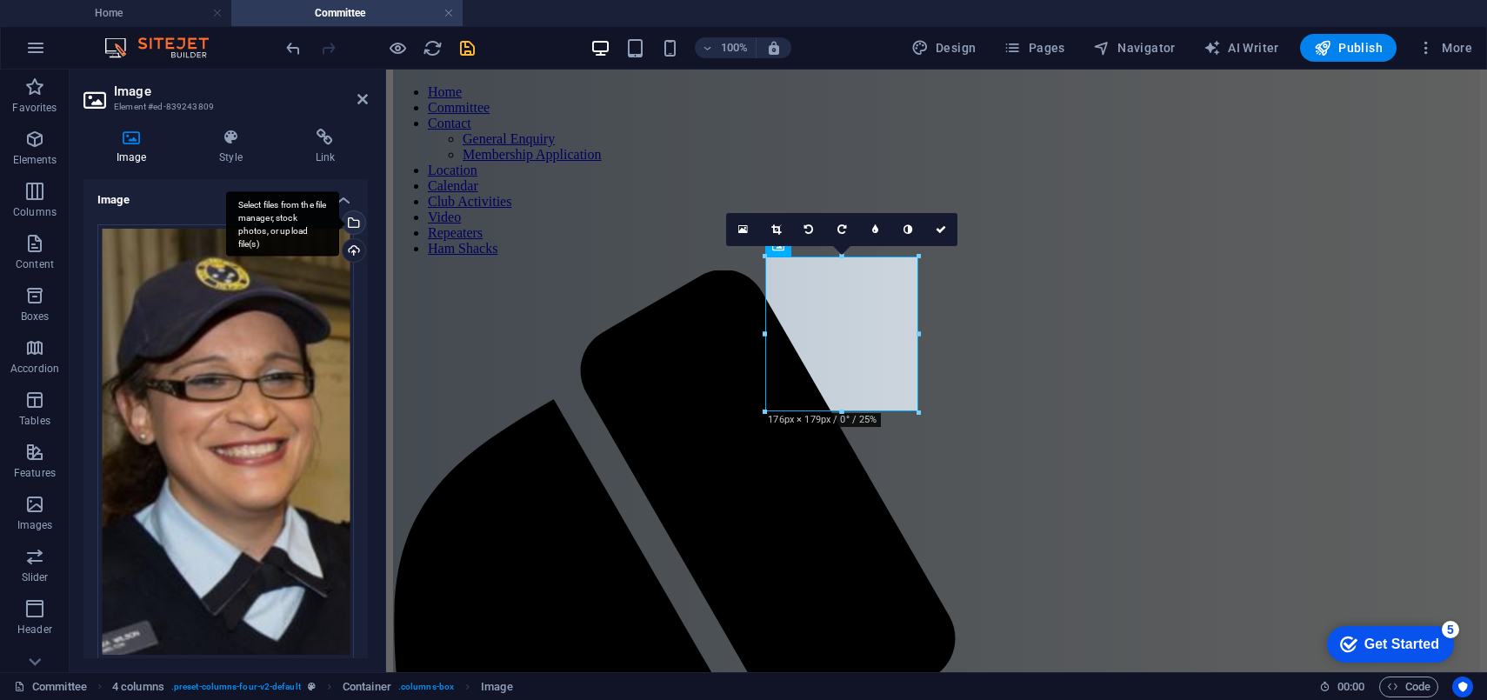
click at [349, 222] on div "Select files from the file manager, stock photos, or upload file(s)" at bounding box center [352, 224] width 26 height 26
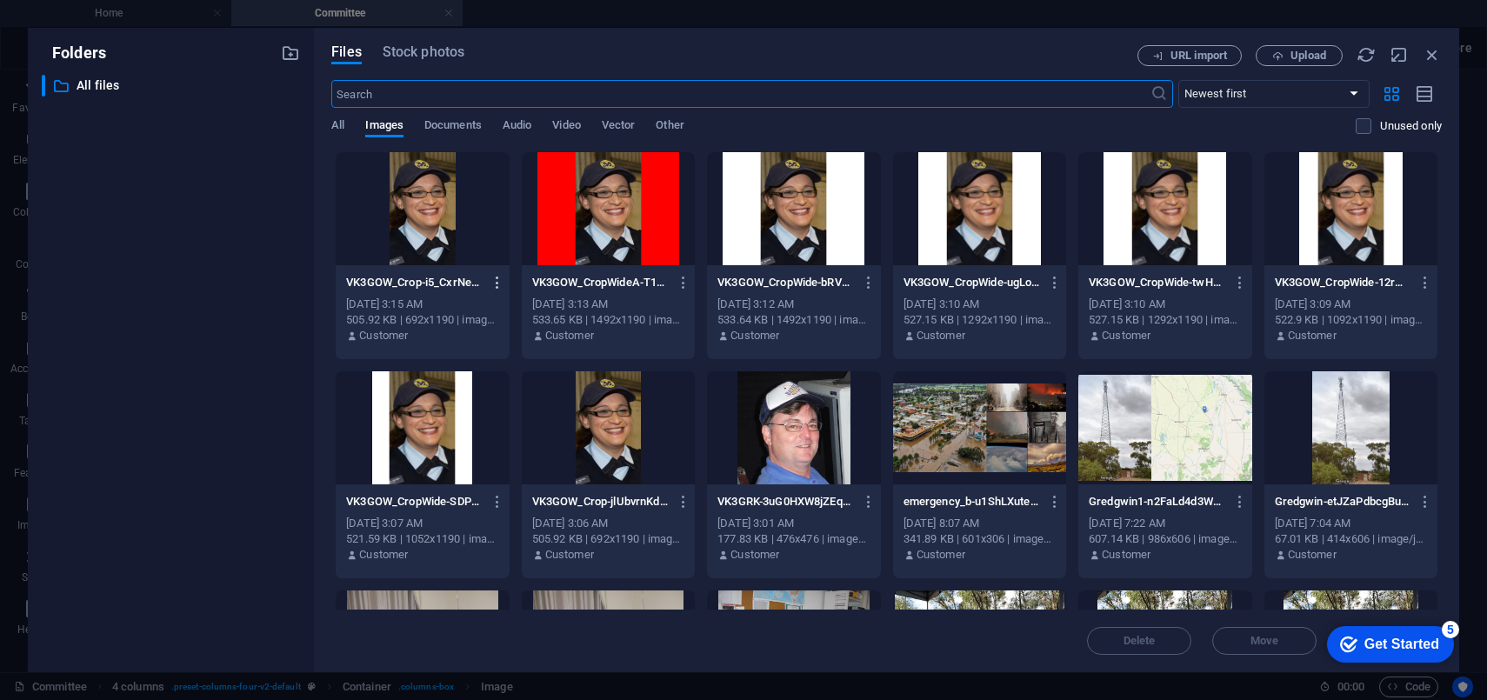
click at [498, 279] on icon "button" at bounding box center [498, 283] width 17 height 16
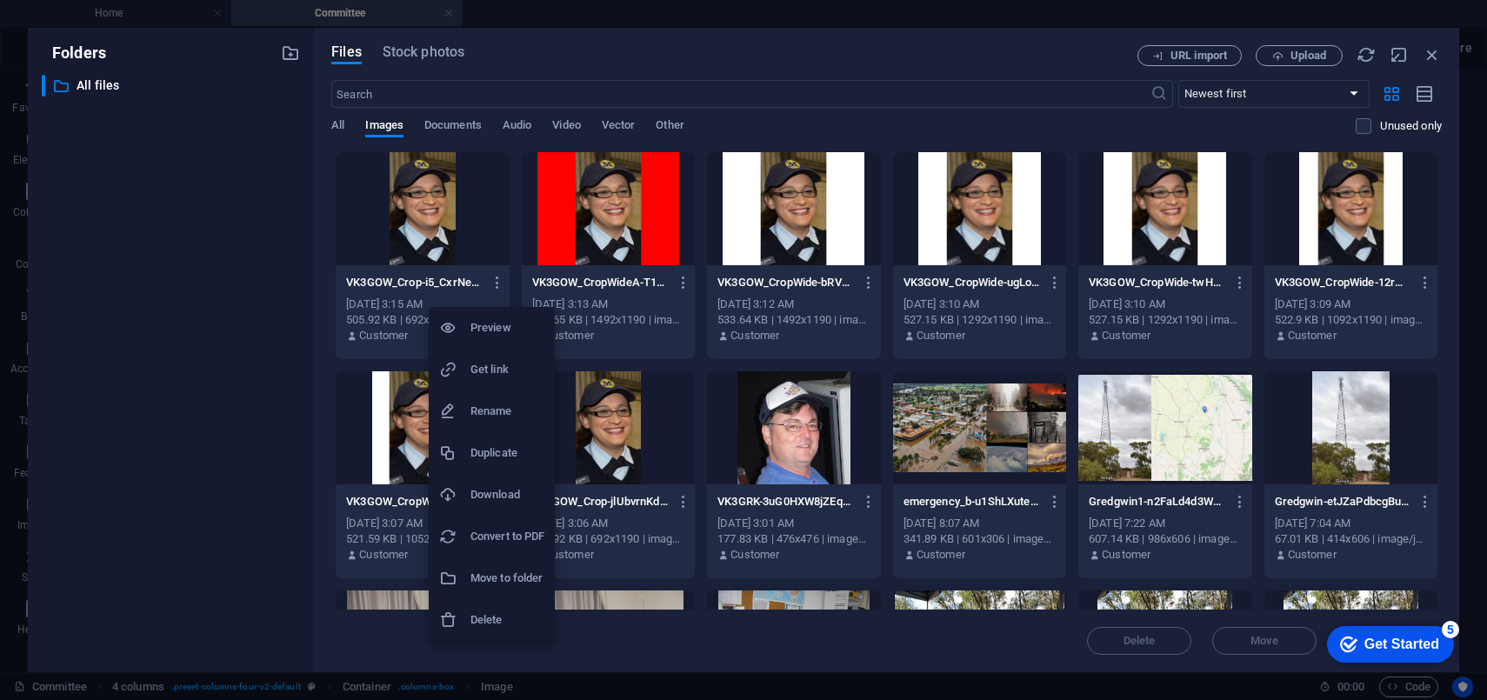
click at [497, 612] on h6 "Delete" at bounding box center [507, 620] width 74 height 21
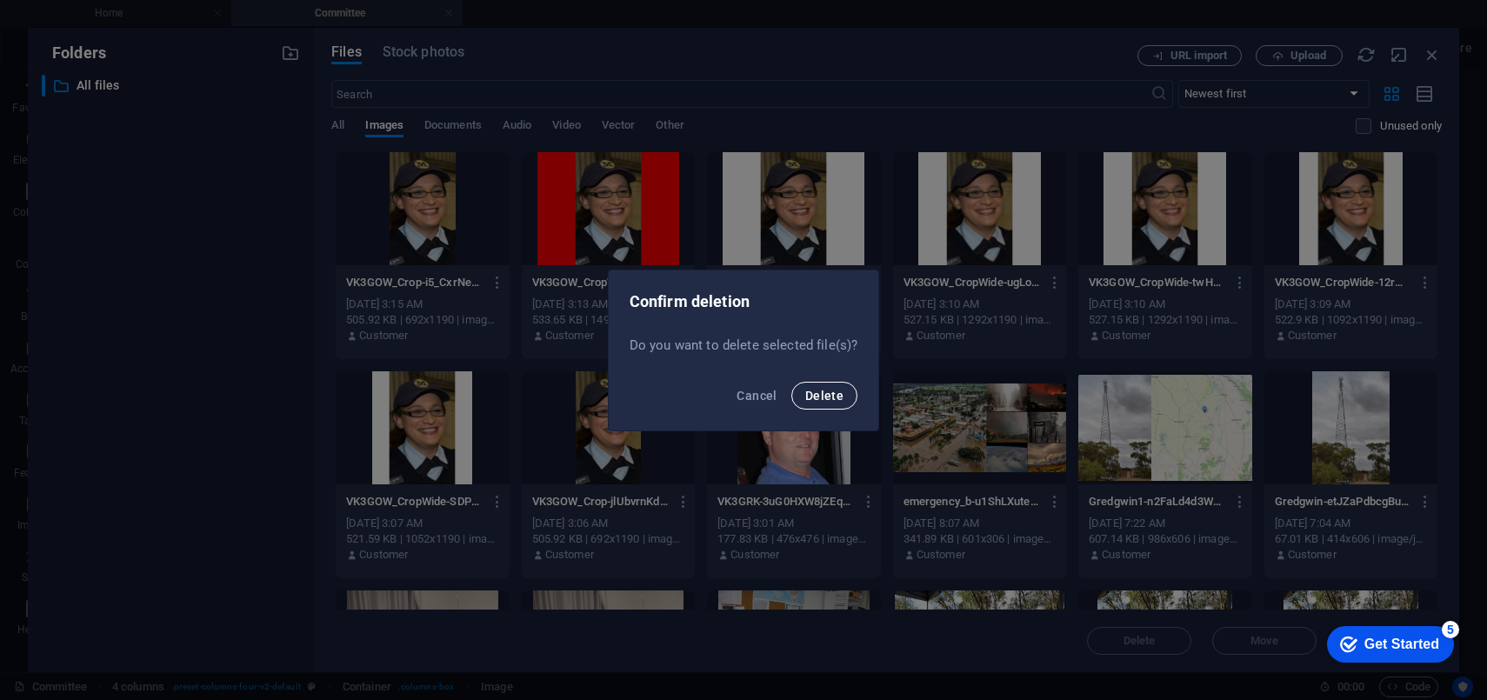
click at [830, 393] on span "Delete" at bounding box center [824, 396] width 38 height 14
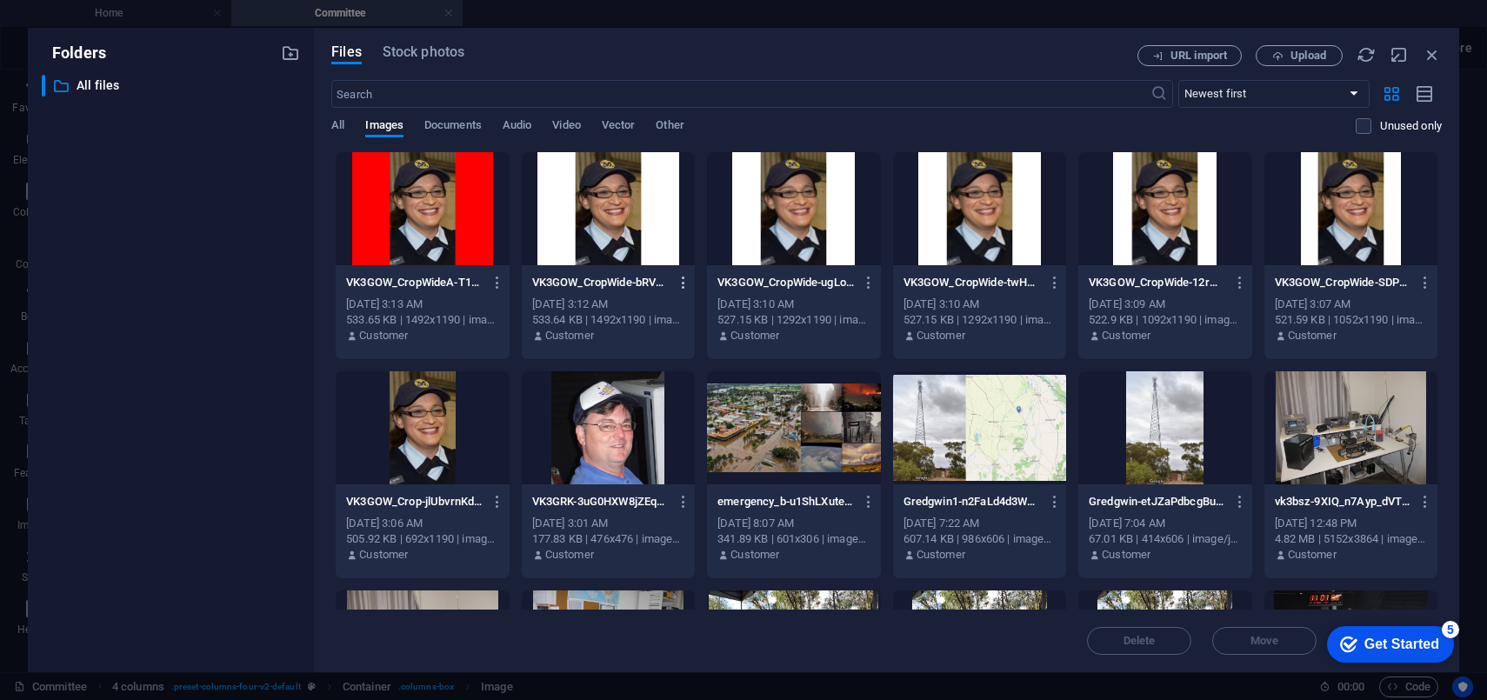
click at [681, 276] on icon "button" at bounding box center [684, 283] width 17 height 16
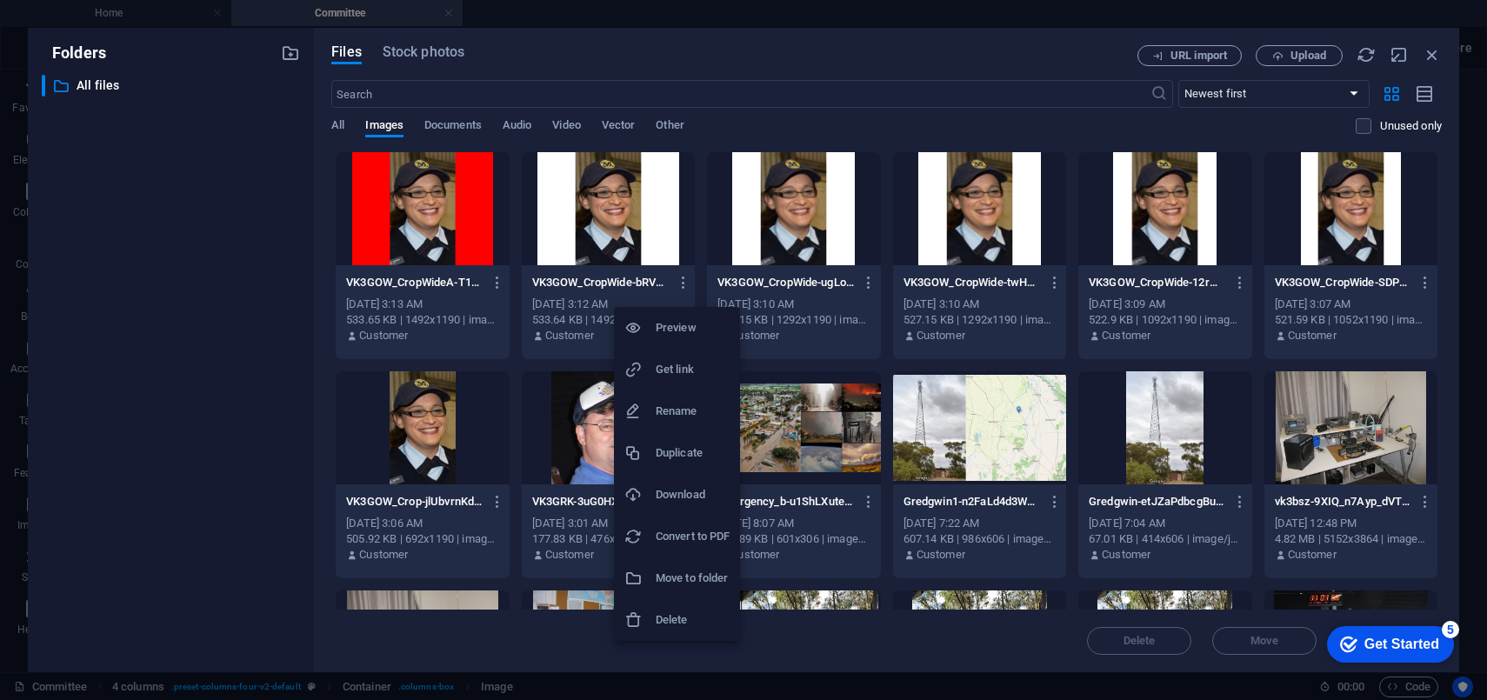
click at [677, 620] on h6 "Delete" at bounding box center [693, 620] width 74 height 21
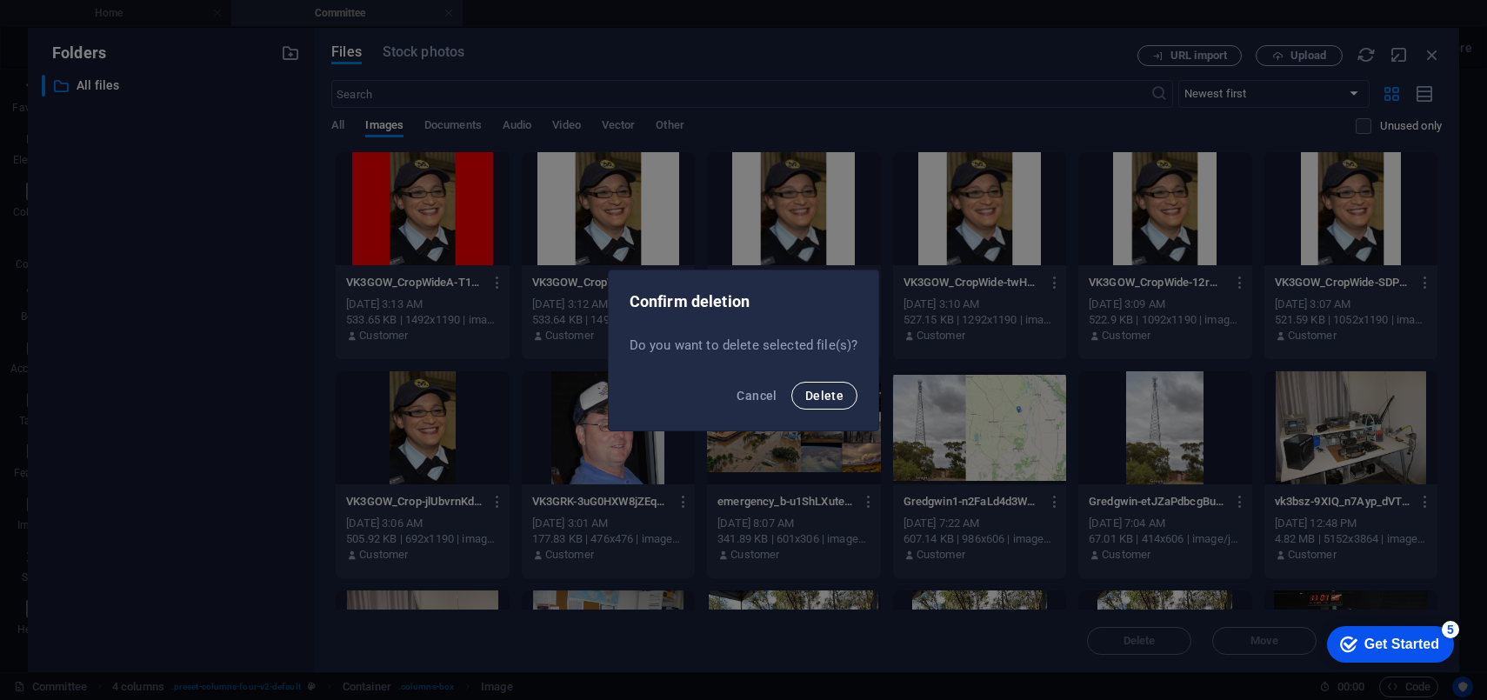
click at [834, 386] on button "Delete" at bounding box center [824, 396] width 66 height 28
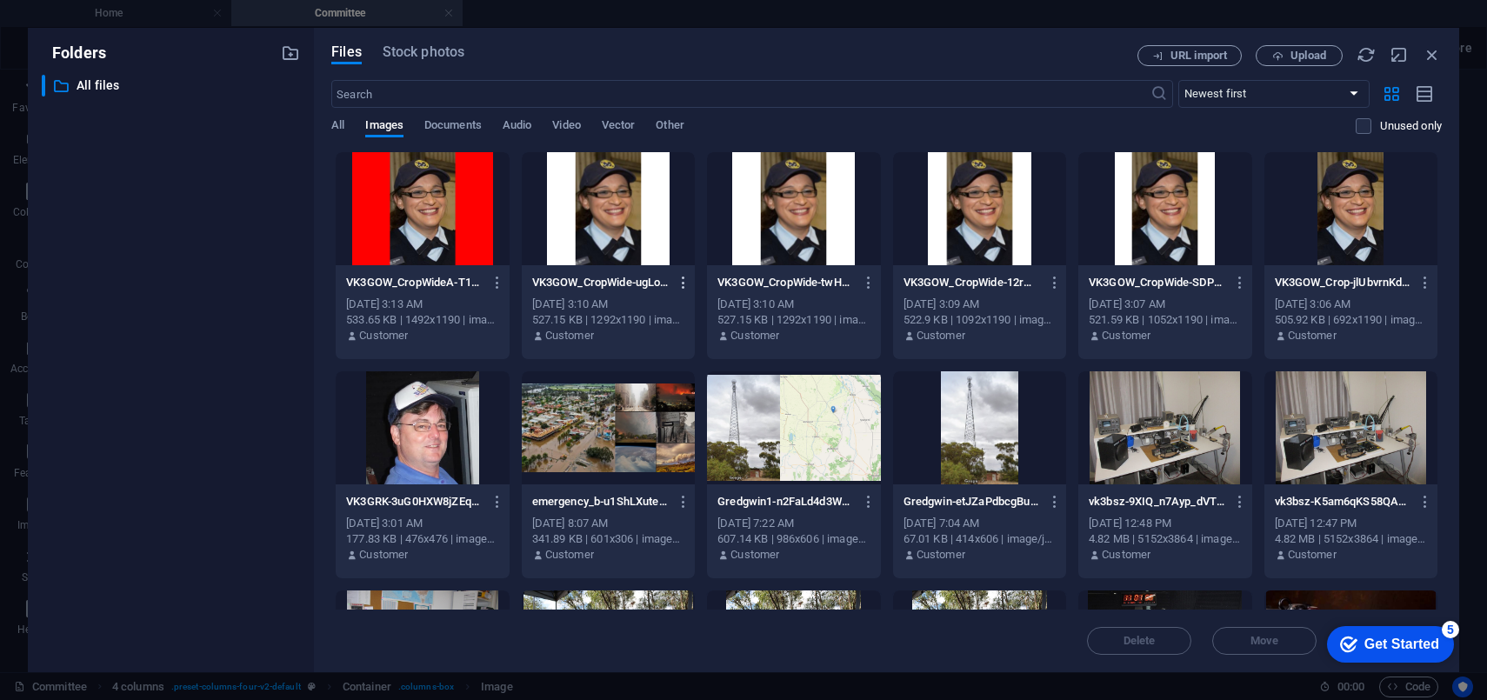
click at [684, 281] on icon "button" at bounding box center [684, 283] width 17 height 16
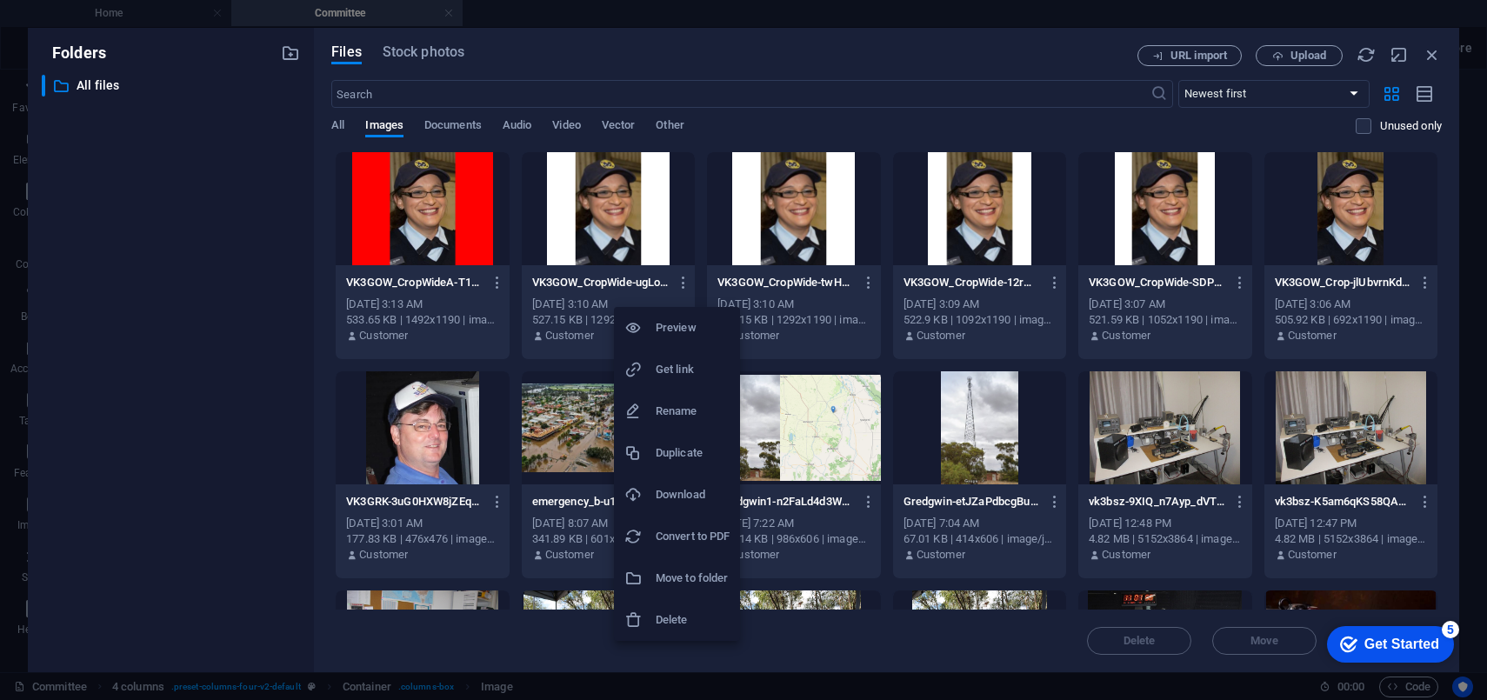
click at [677, 621] on h6 "Delete" at bounding box center [693, 620] width 74 height 21
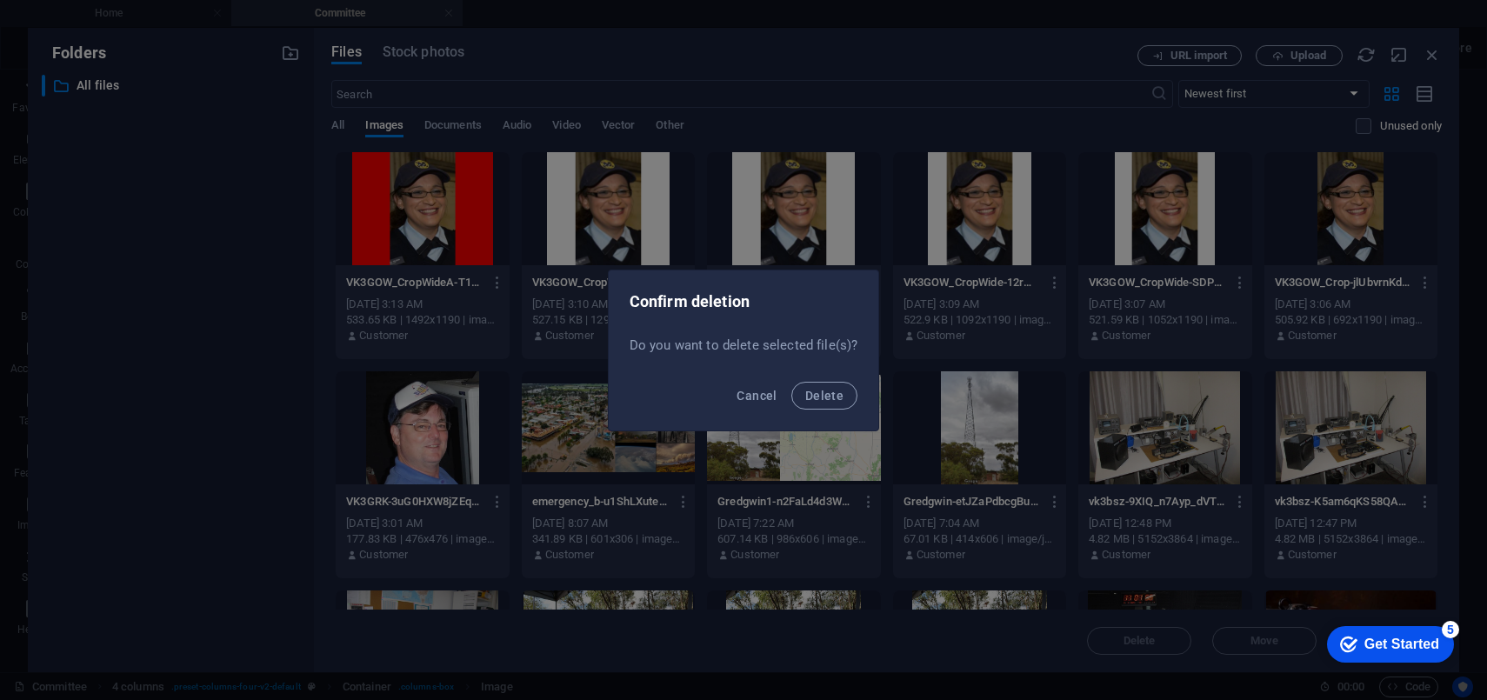
drag, startPoint x: 824, startPoint y: 404, endPoint x: 821, endPoint y: 371, distance: 33.1
click at [825, 403] on button "Delete" at bounding box center [824, 396] width 66 height 28
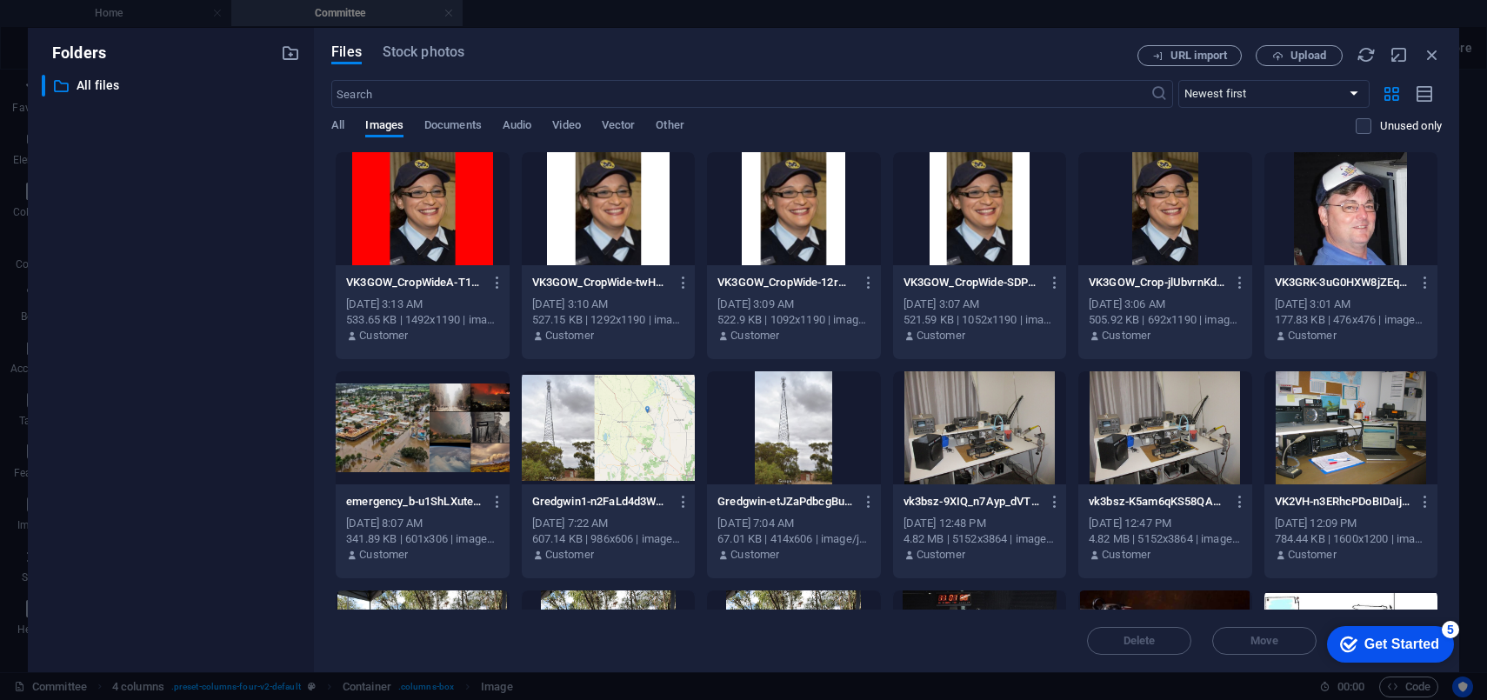
click at [796, 232] on div at bounding box center [793, 208] width 173 height 113
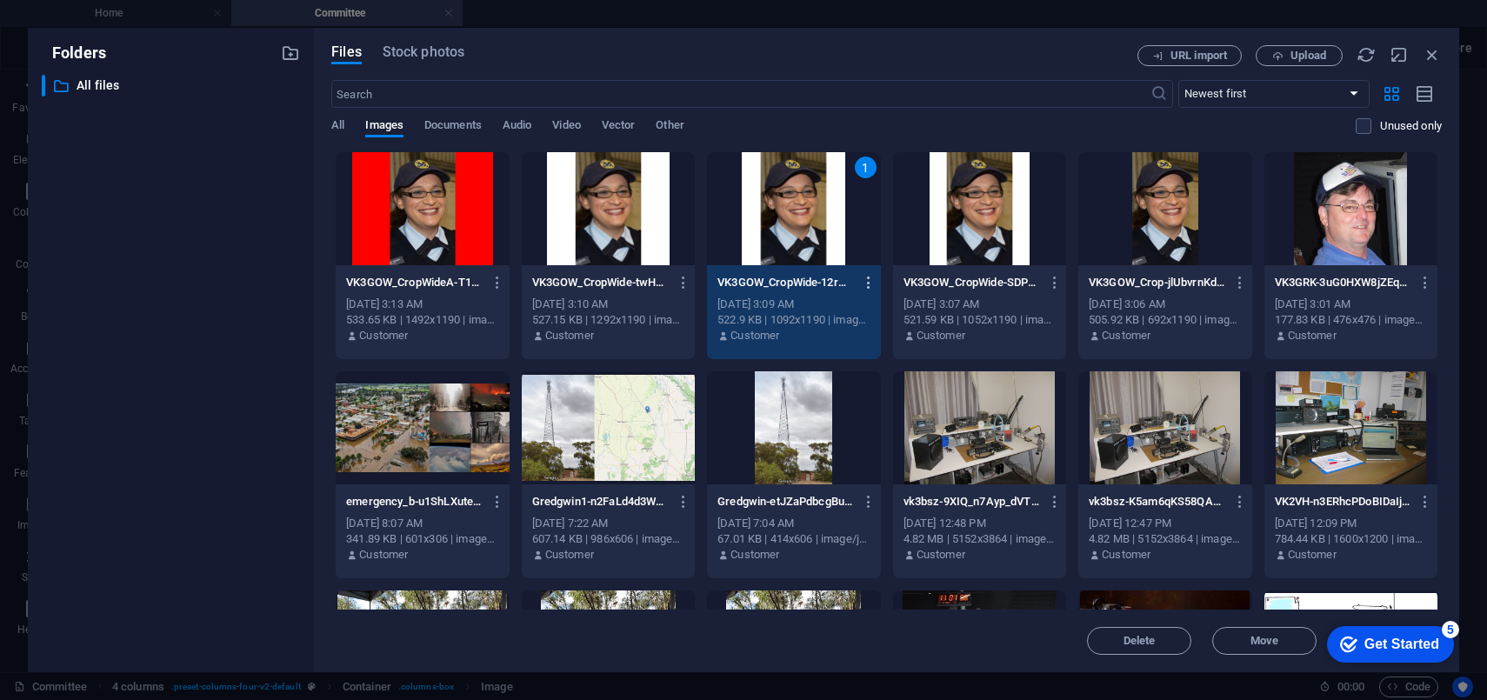
click at [867, 278] on icon "button" at bounding box center [869, 283] width 17 height 16
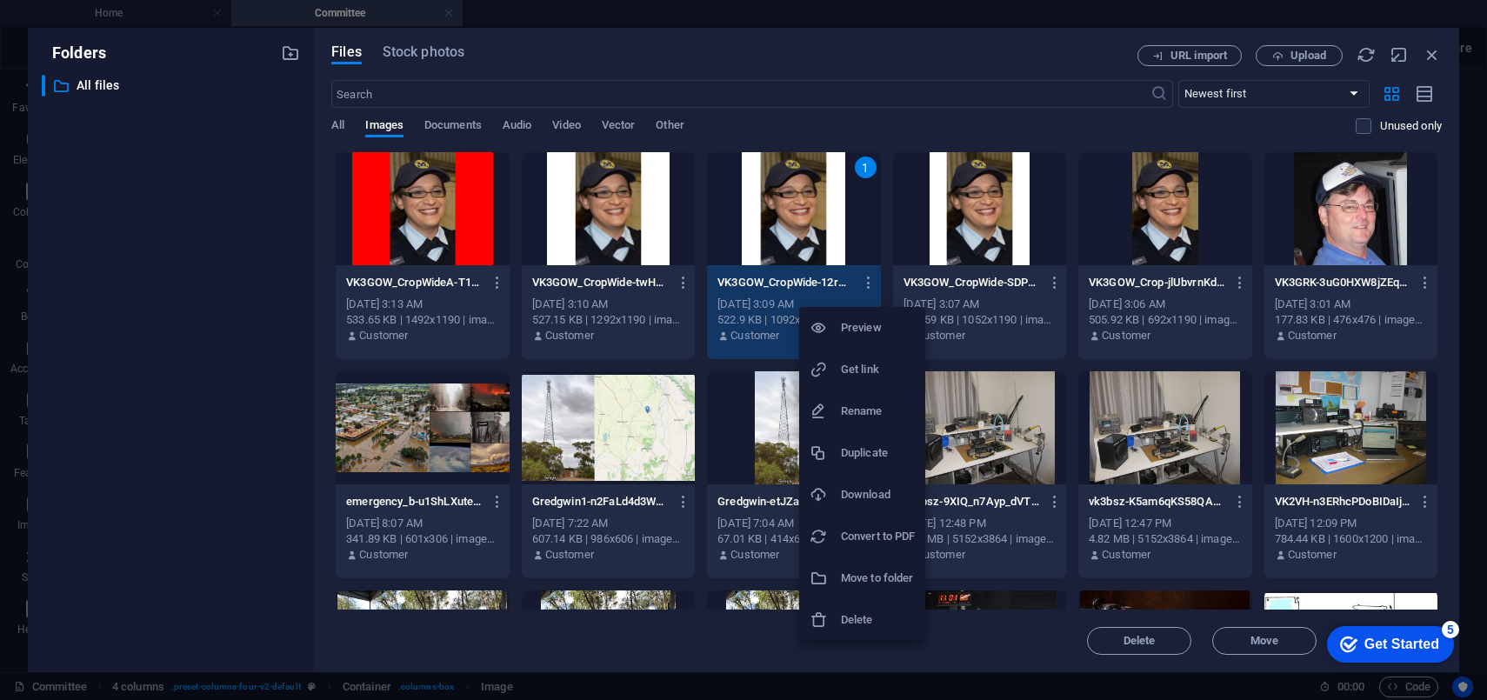
click at [855, 618] on h6 "Delete" at bounding box center [878, 620] width 74 height 21
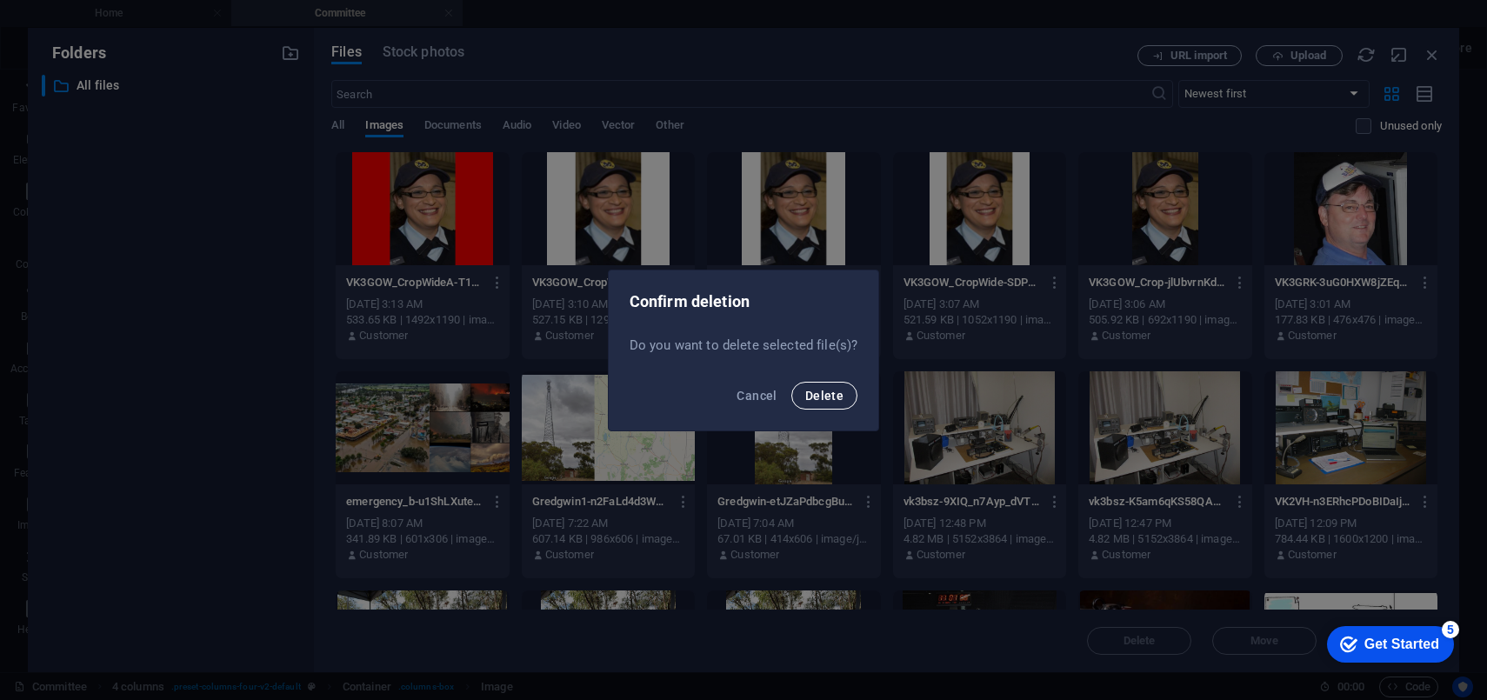
drag, startPoint x: 812, startPoint y: 388, endPoint x: 944, endPoint y: 348, distance: 137.3
click at [815, 389] on span "Delete" at bounding box center [824, 396] width 38 height 14
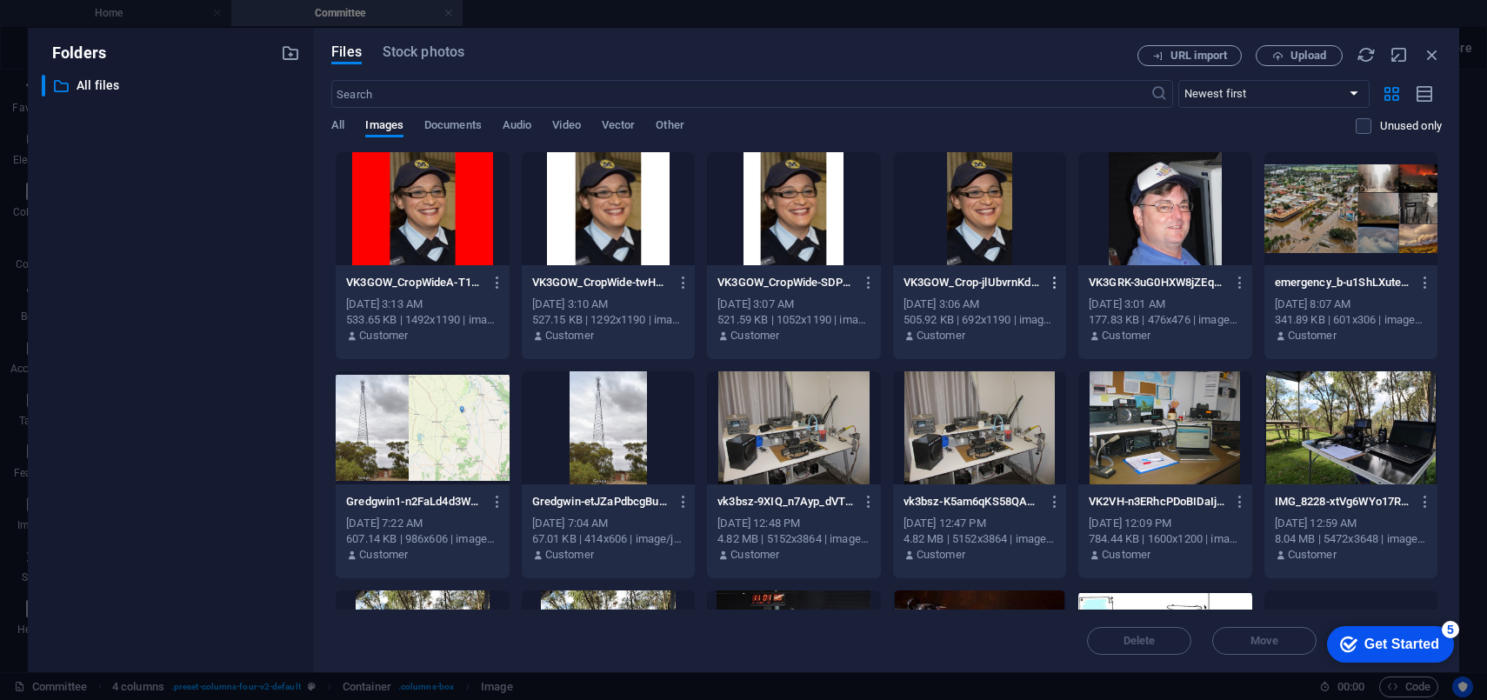
click at [1052, 282] on icon "button" at bounding box center [1055, 283] width 17 height 16
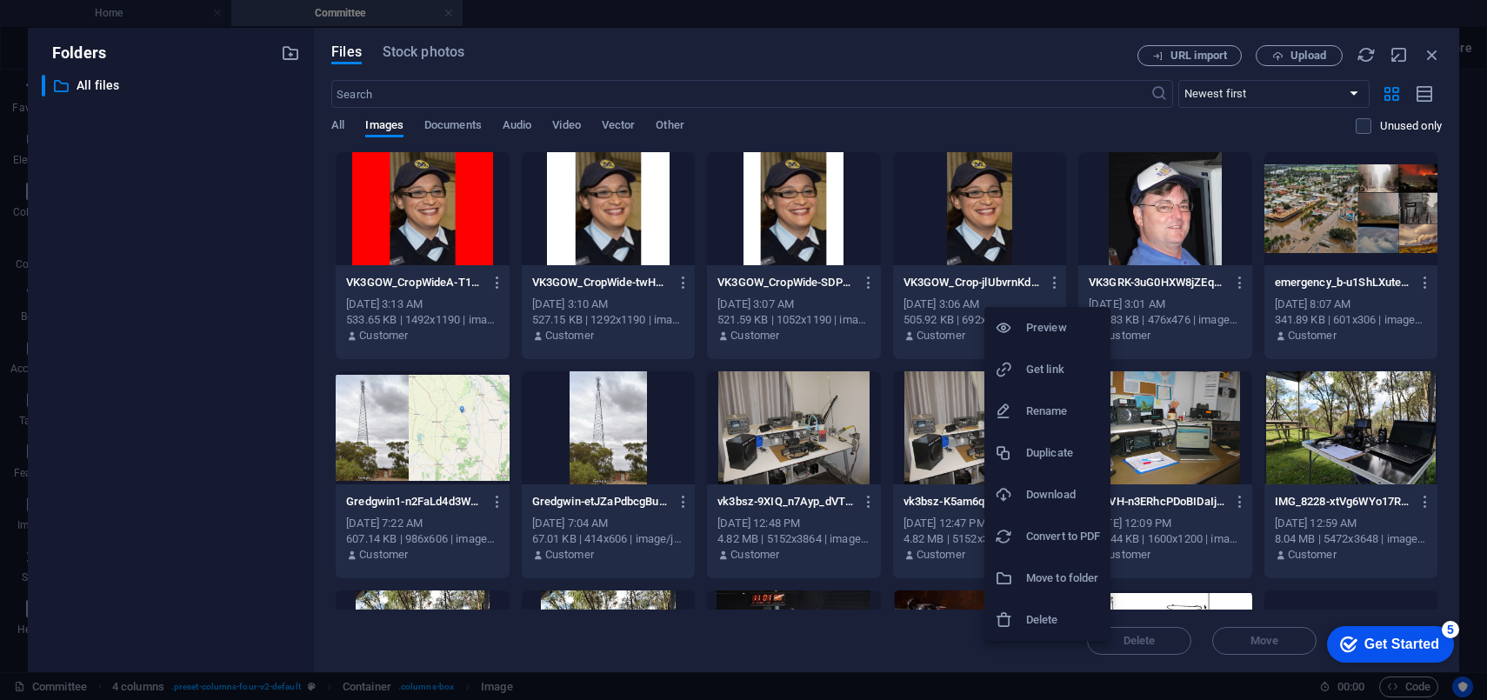
click at [1041, 622] on h6 "Delete" at bounding box center [1063, 620] width 74 height 21
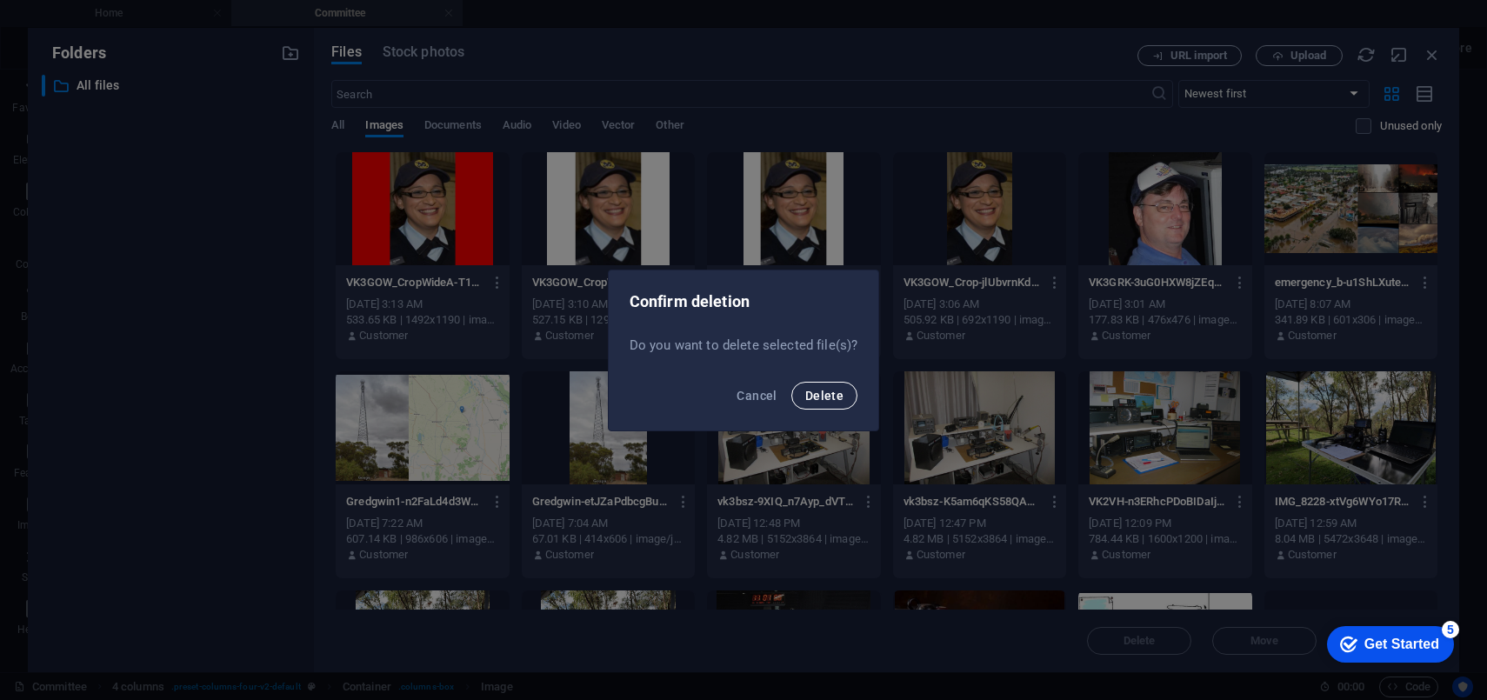
click at [821, 395] on span "Delete" at bounding box center [824, 396] width 38 height 14
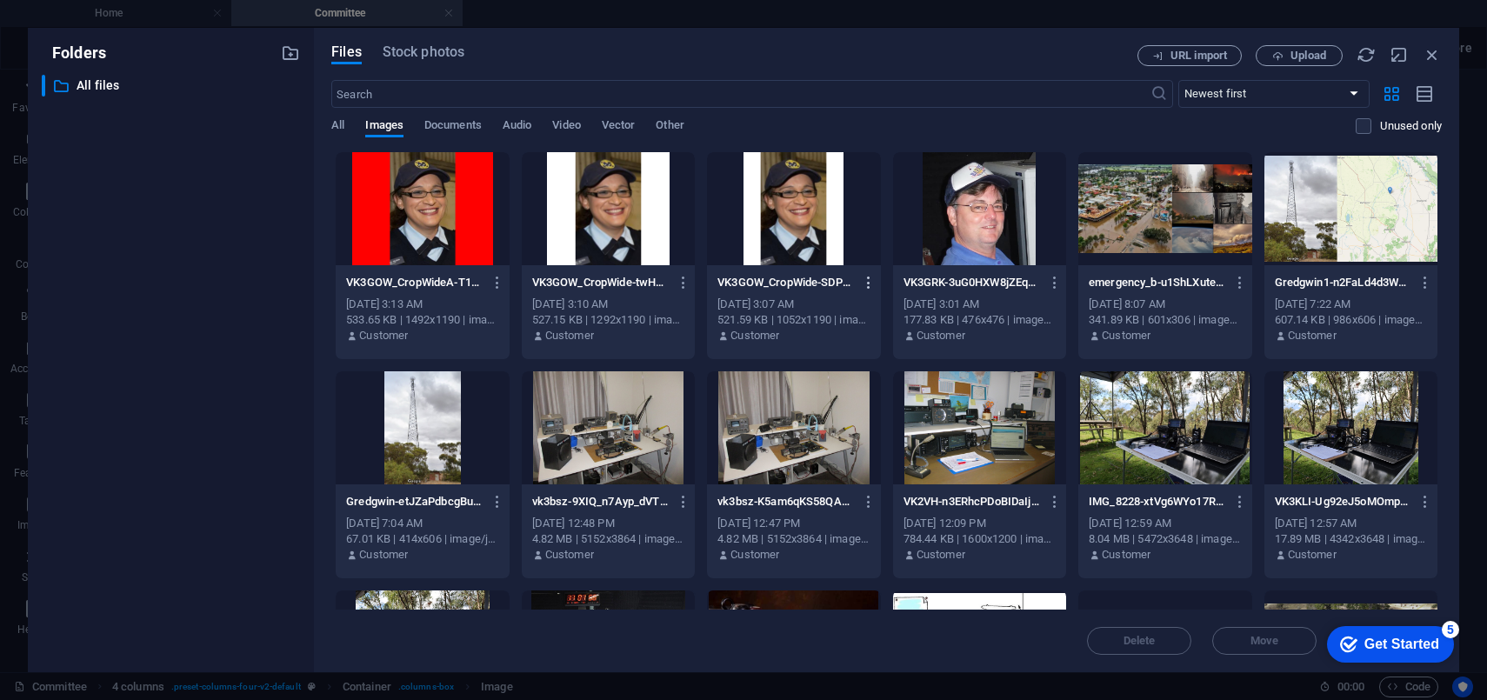
click at [867, 278] on icon "button" at bounding box center [869, 283] width 17 height 16
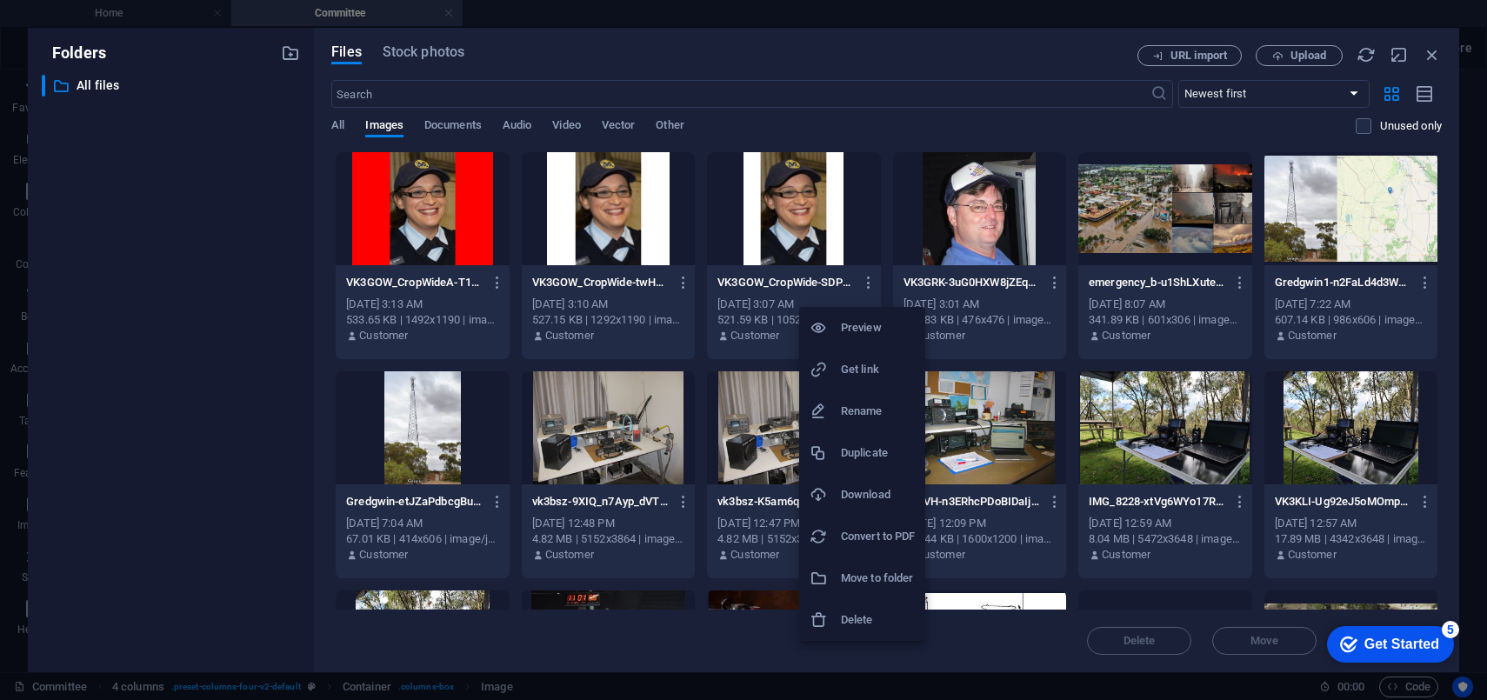
click at [859, 624] on h6 "Delete" at bounding box center [878, 620] width 74 height 21
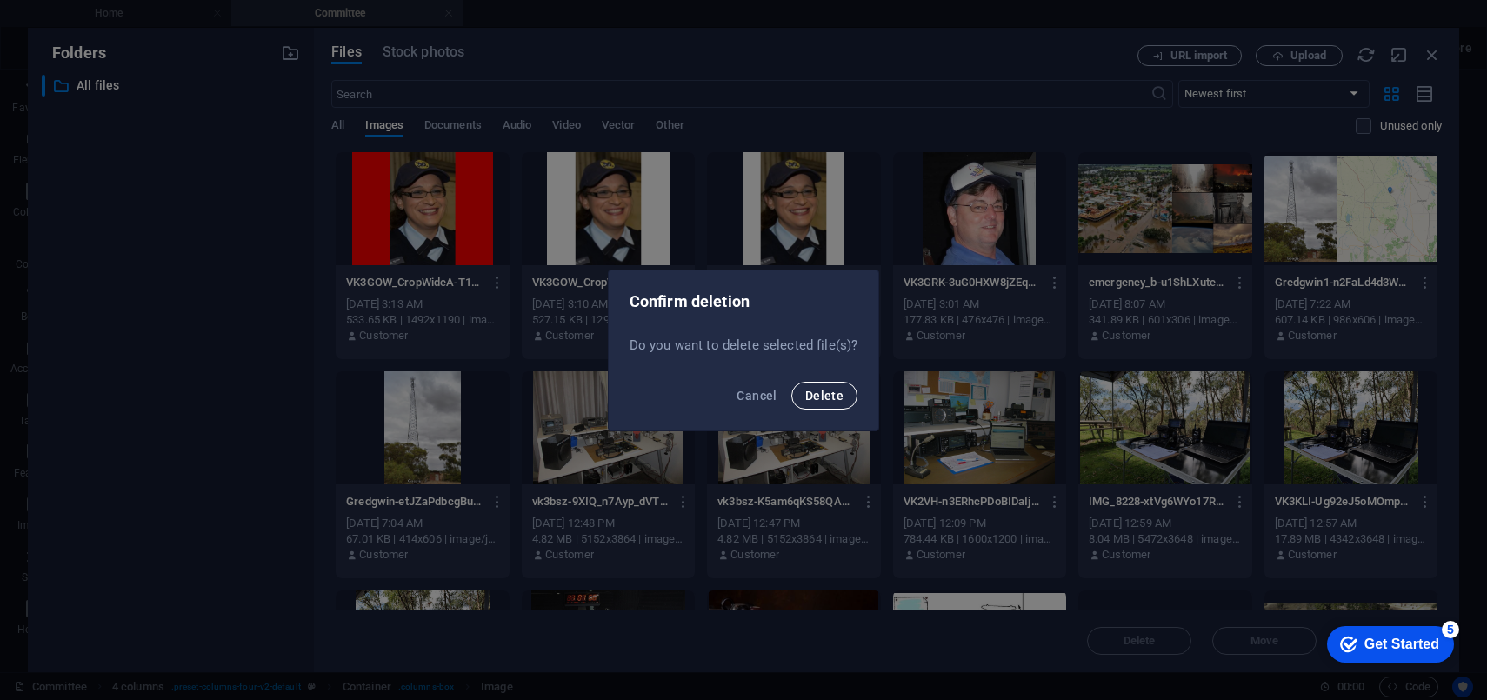
click at [815, 384] on button "Delete" at bounding box center [824, 396] width 66 height 28
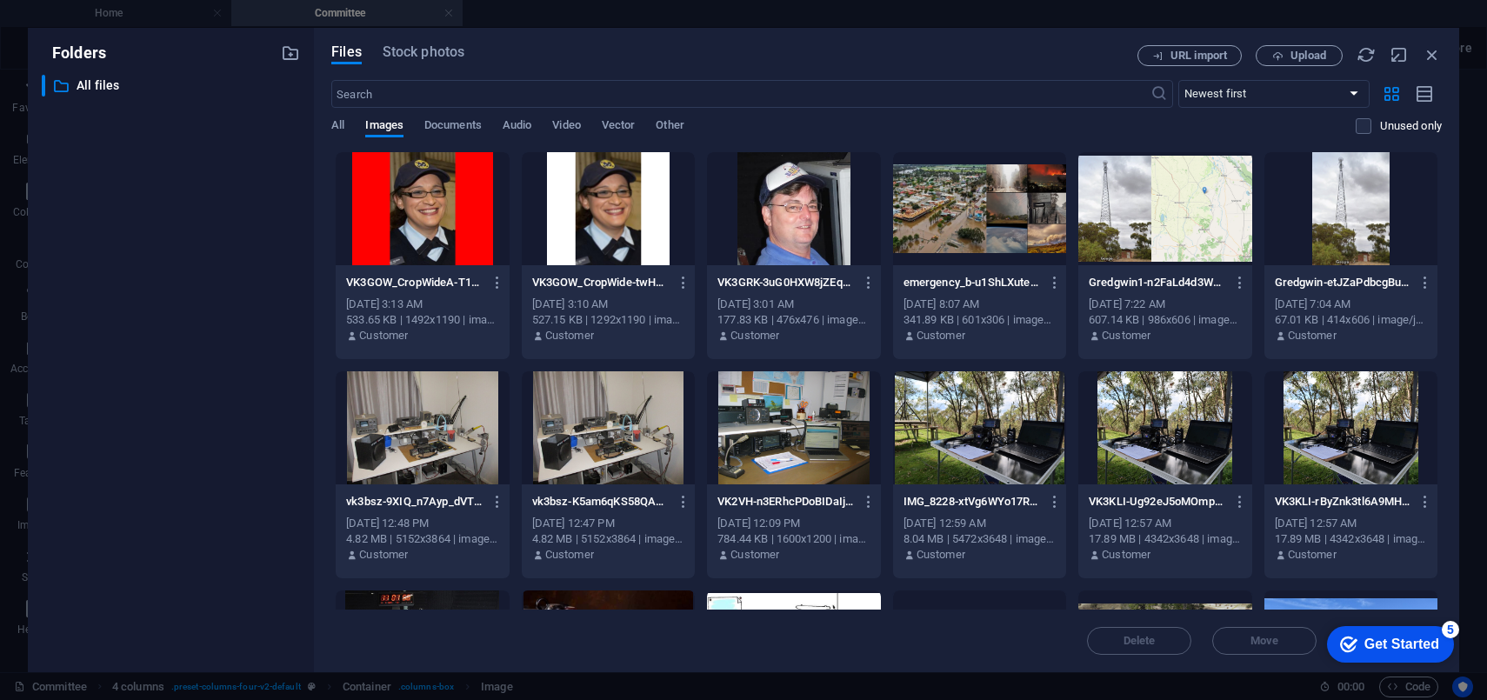
click at [645, 228] on div at bounding box center [608, 208] width 173 height 113
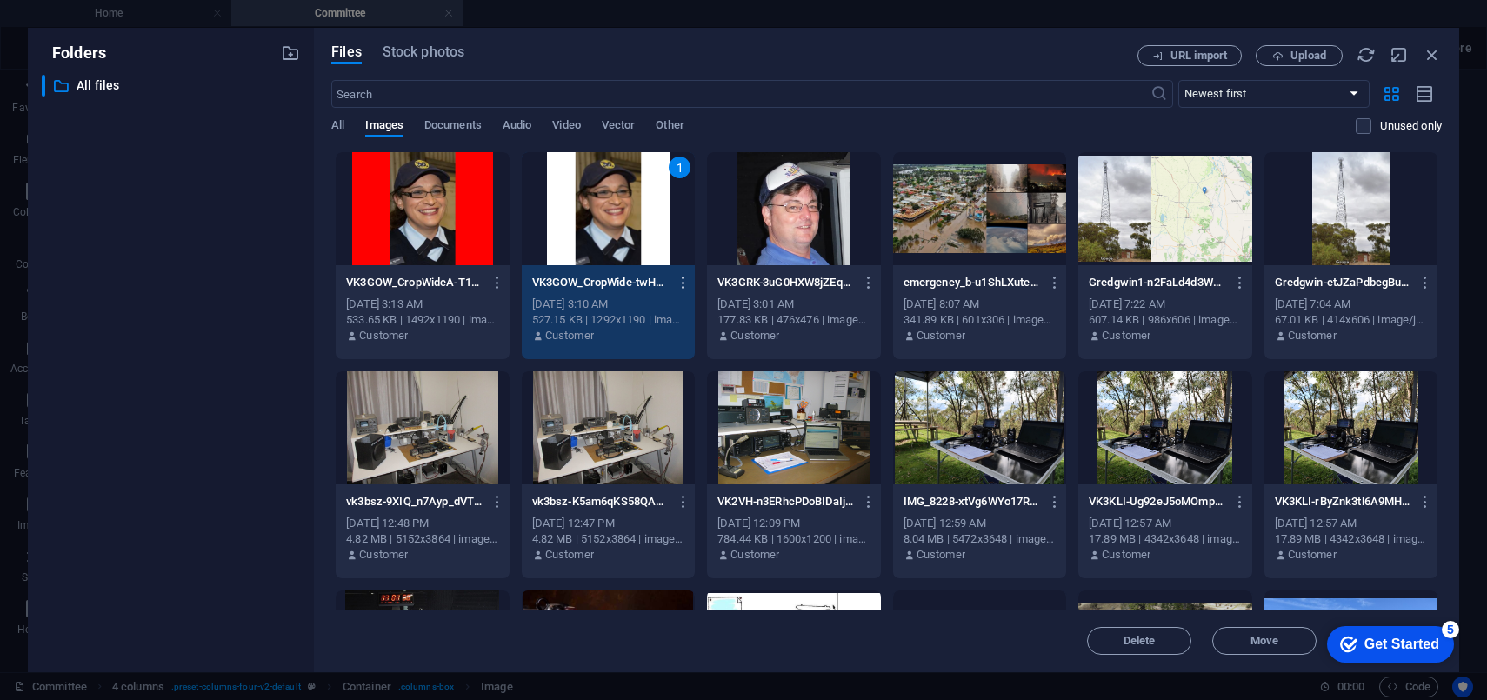
click at [678, 280] on icon "button" at bounding box center [684, 283] width 17 height 16
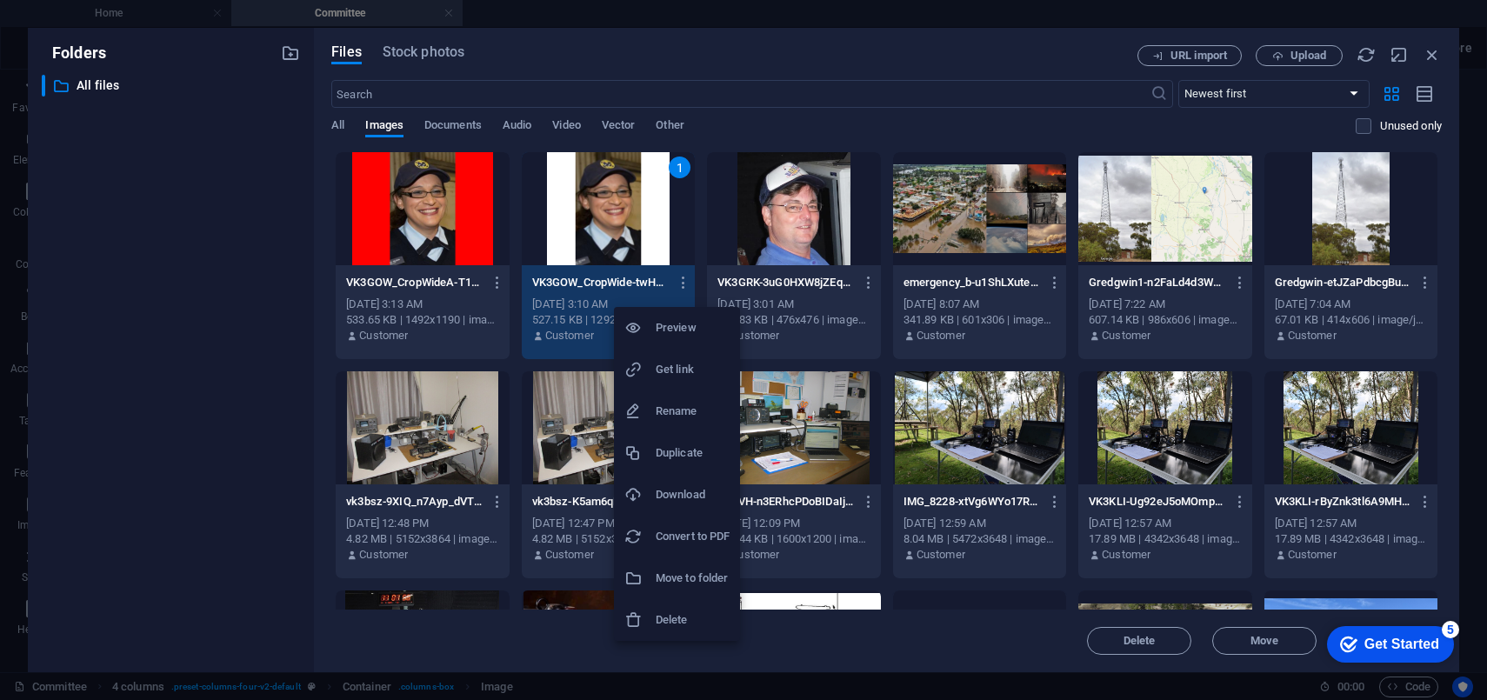
click at [677, 617] on h6 "Delete" at bounding box center [693, 620] width 74 height 21
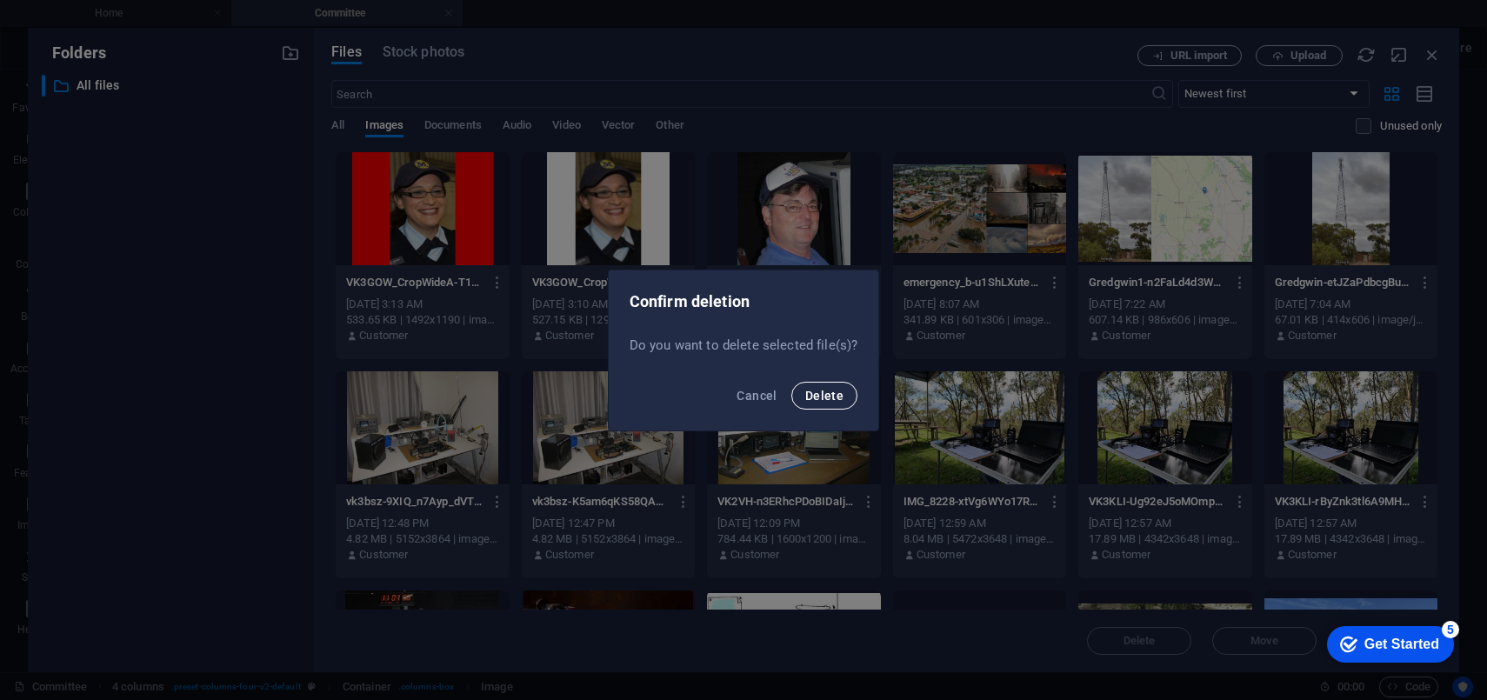
click at [830, 393] on span "Delete" at bounding box center [824, 396] width 38 height 14
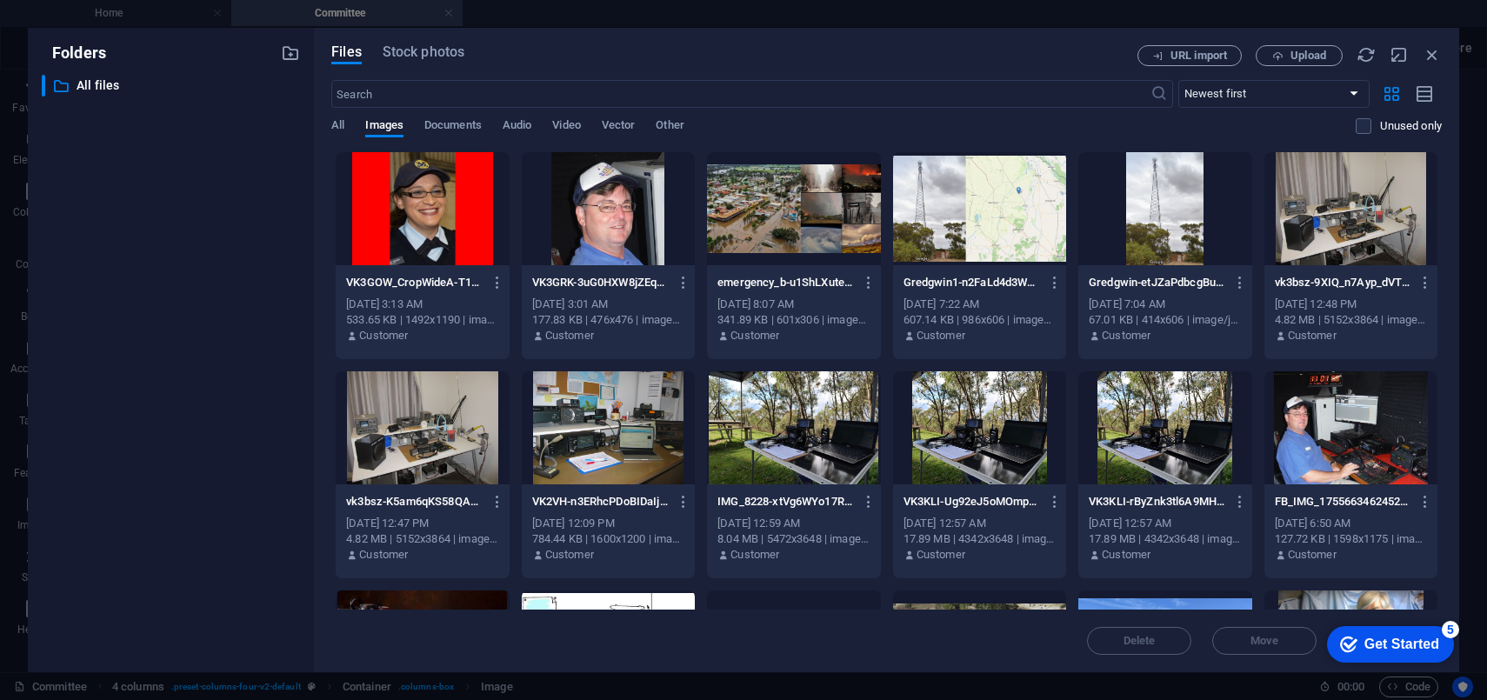
click at [481, 209] on div at bounding box center [422, 208] width 173 height 113
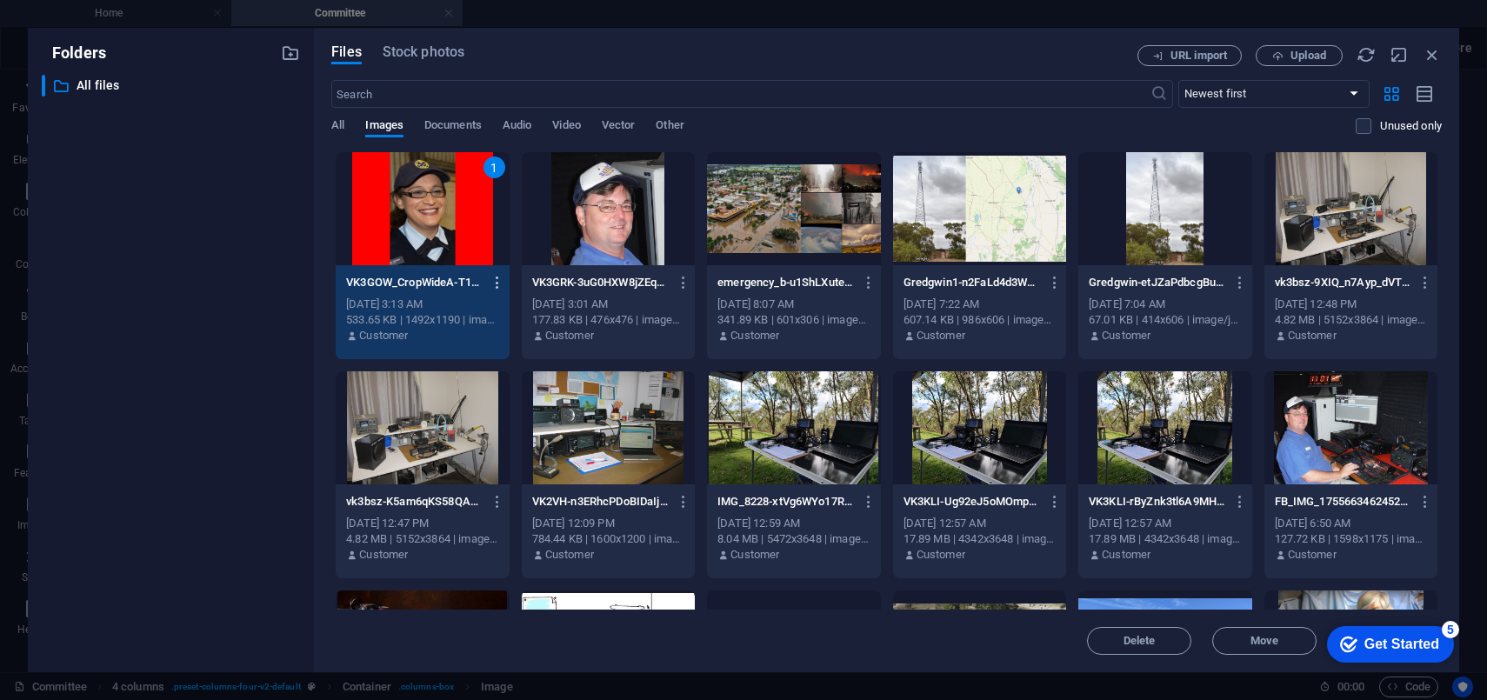
click at [498, 282] on icon "button" at bounding box center [498, 283] width 17 height 16
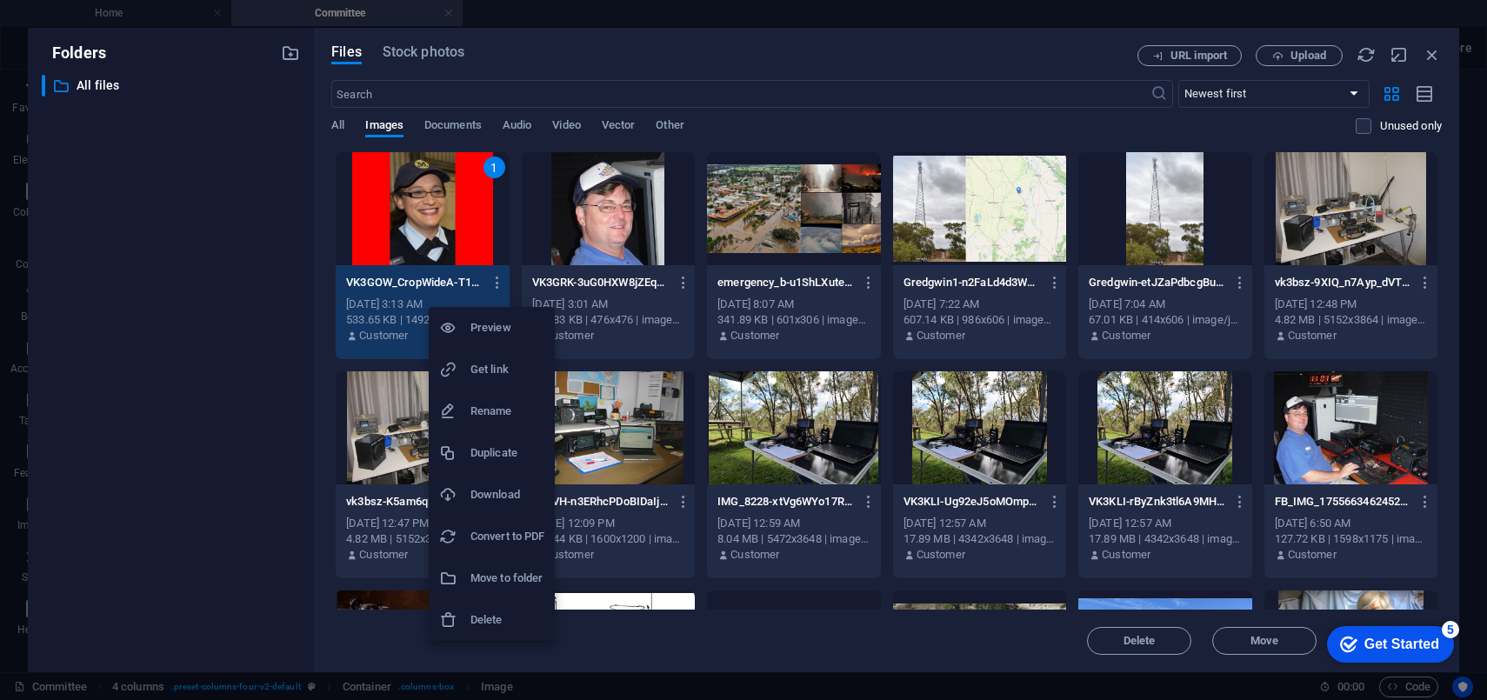
click at [476, 621] on h6 "Delete" at bounding box center [507, 620] width 74 height 21
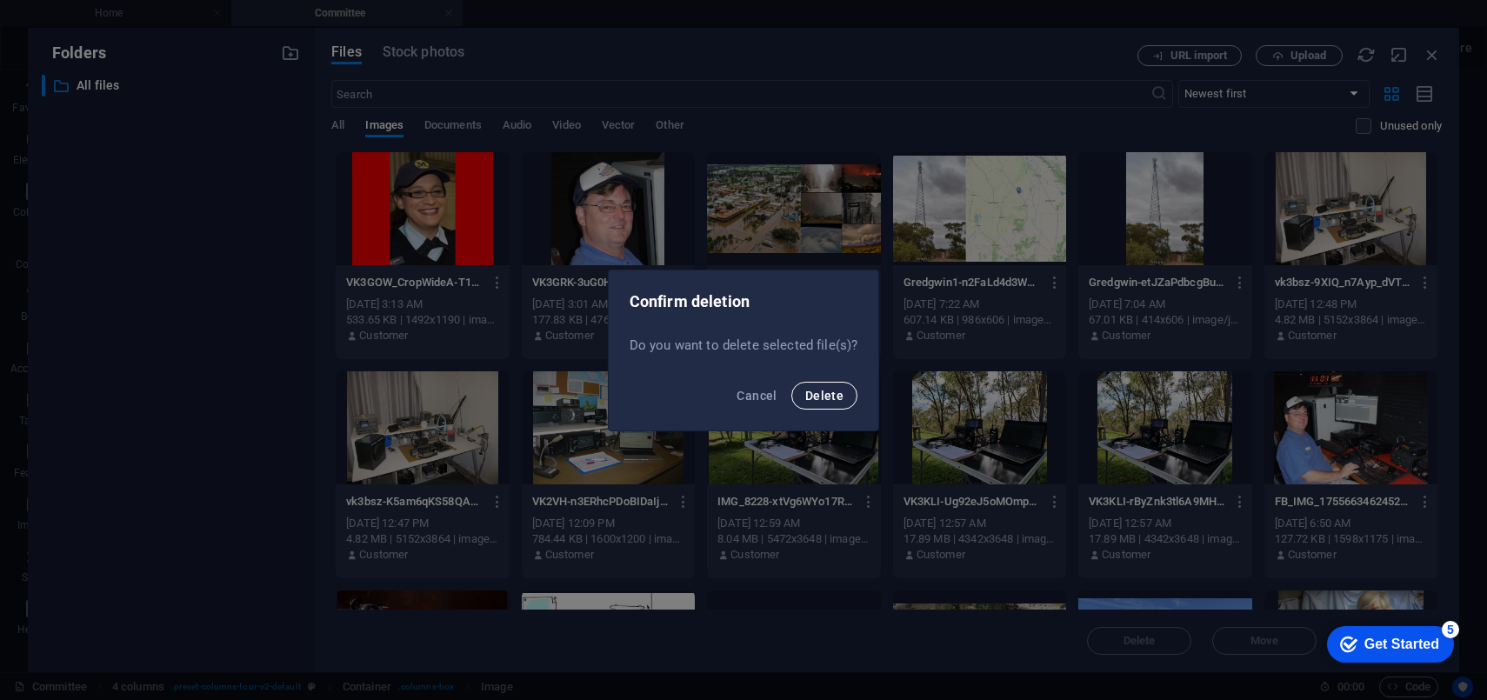
click at [837, 392] on span "Delete" at bounding box center [824, 396] width 38 height 14
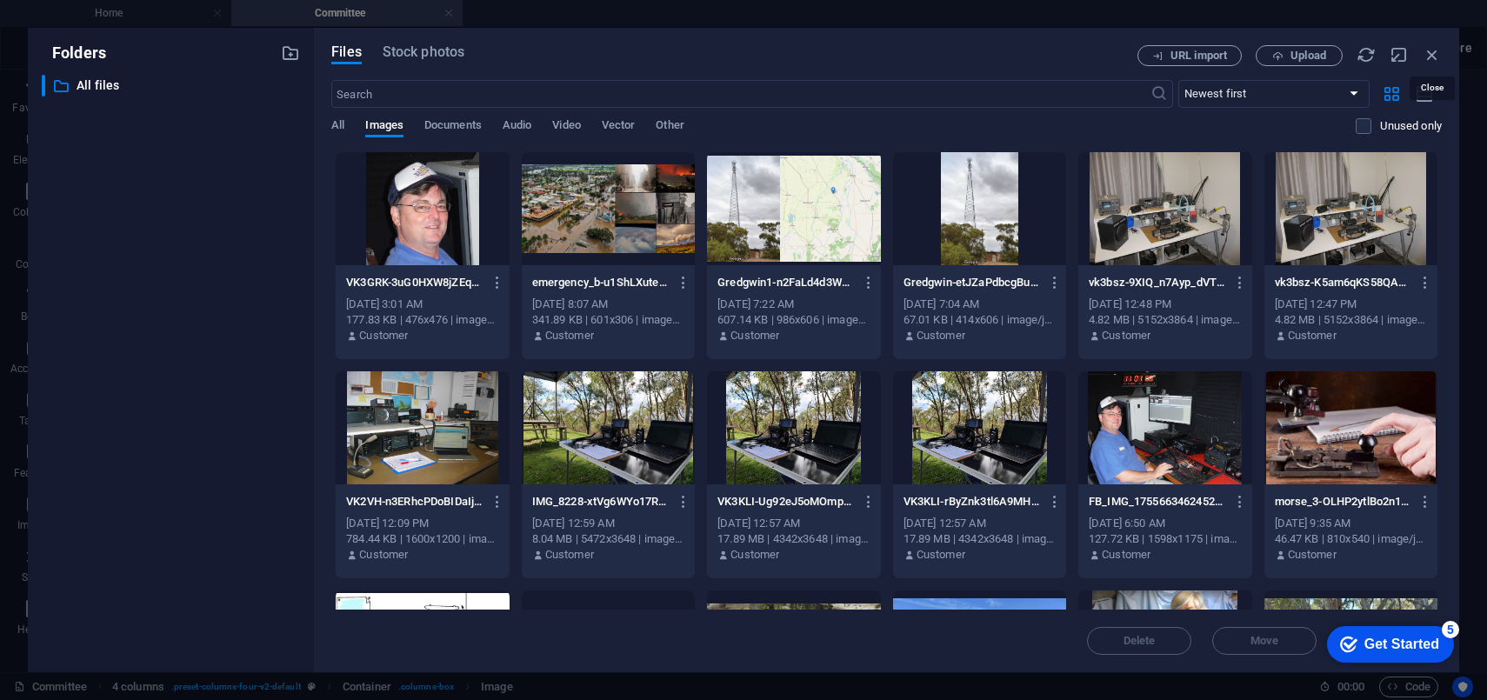
click at [1438, 51] on icon "button" at bounding box center [1432, 54] width 19 height 19
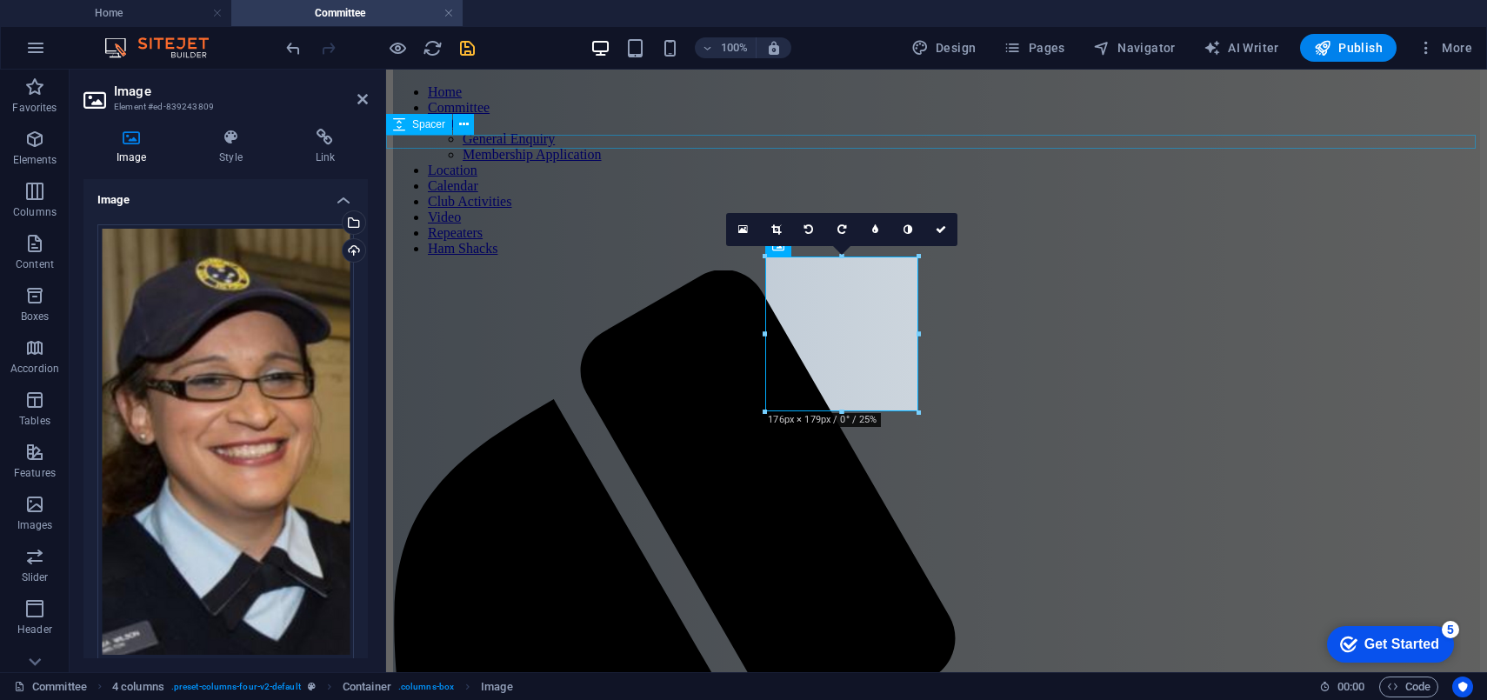
drag, startPoint x: 1058, startPoint y: 138, endPoint x: 1376, endPoint y: 138, distance: 317.4
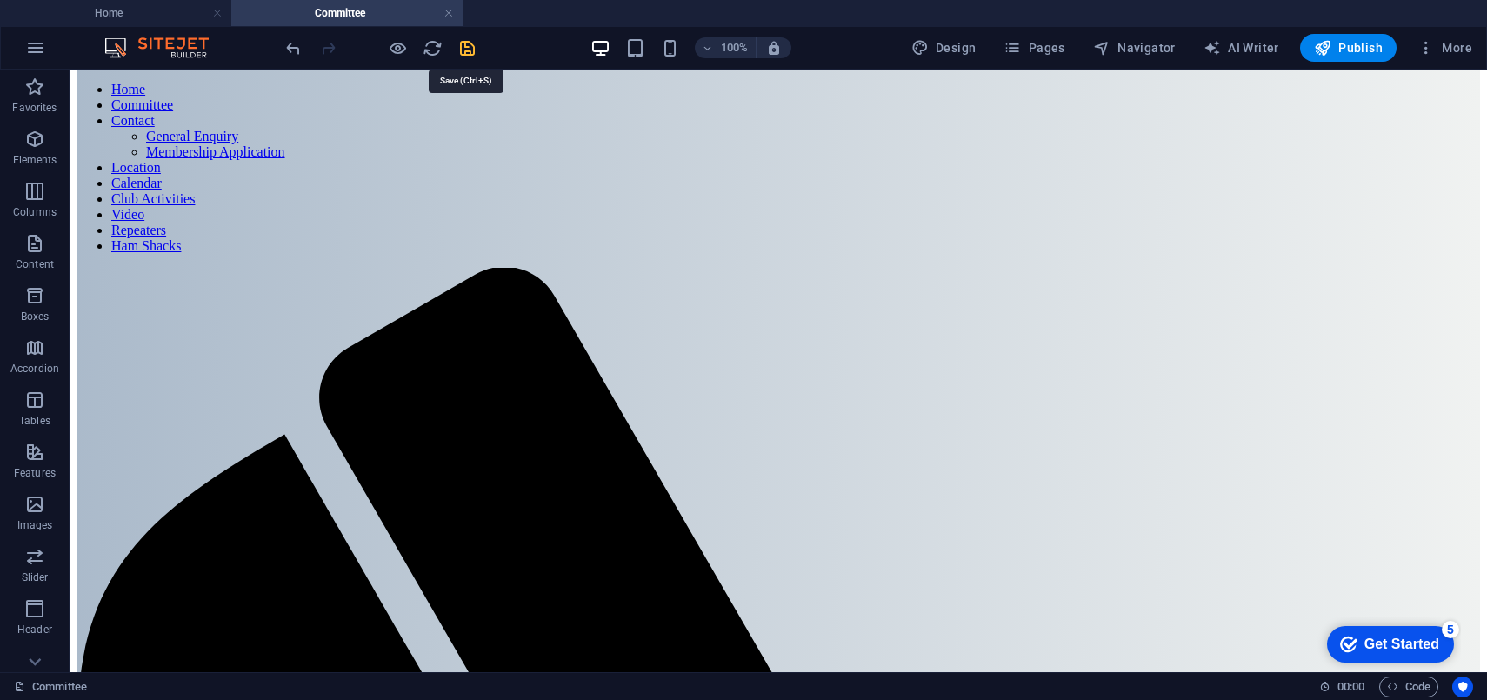
click at [464, 47] on icon "save" at bounding box center [467, 48] width 20 height 20
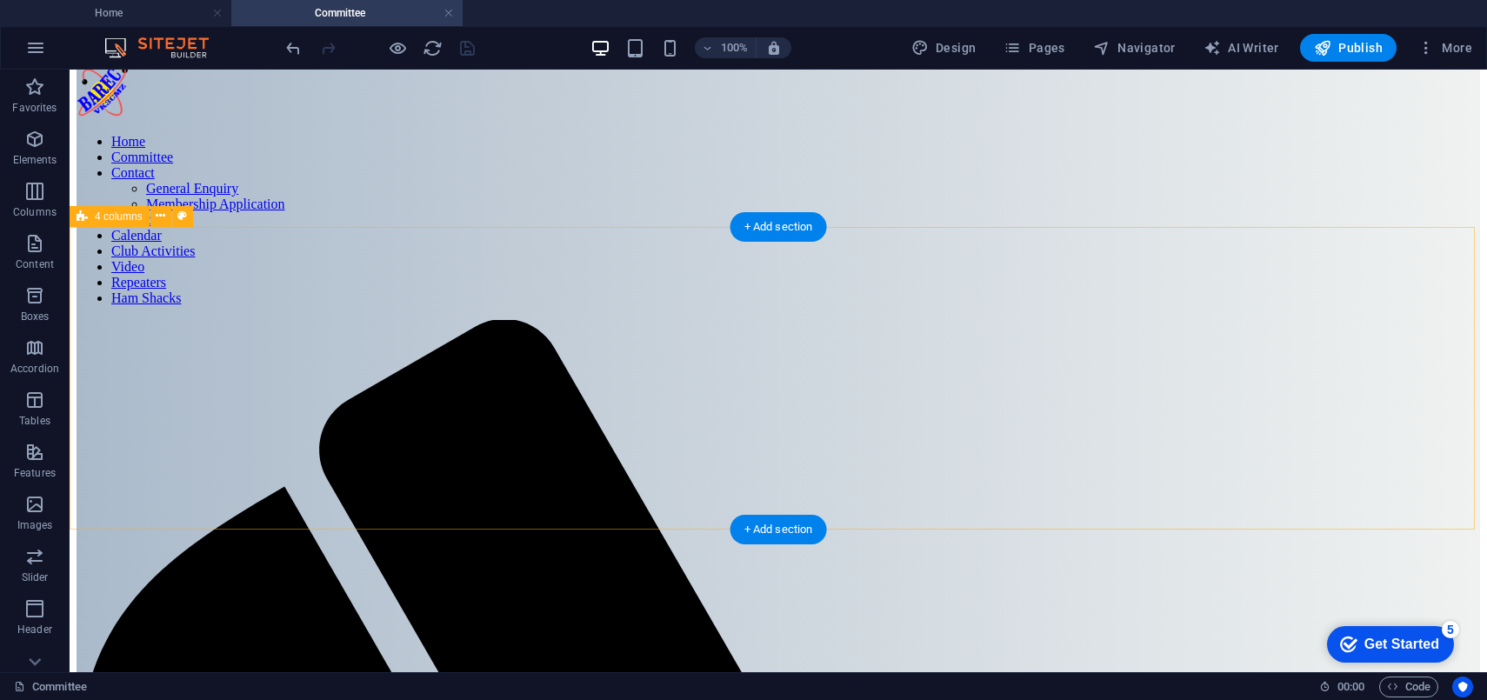
scroll to position [0, 0]
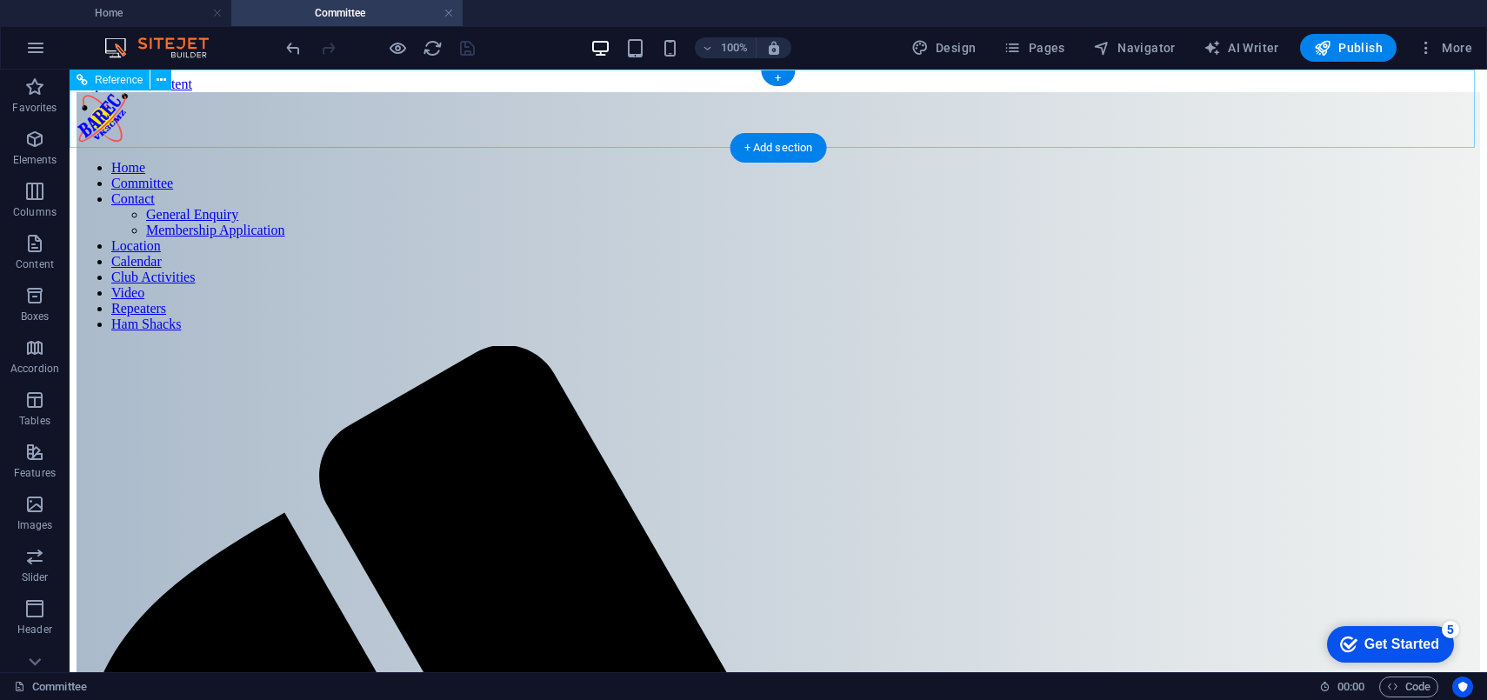
click at [519, 160] on nav "Home Committee Contact General Enquiry Membership Application Location Calendar…" at bounding box center [779, 246] width 1404 height 172
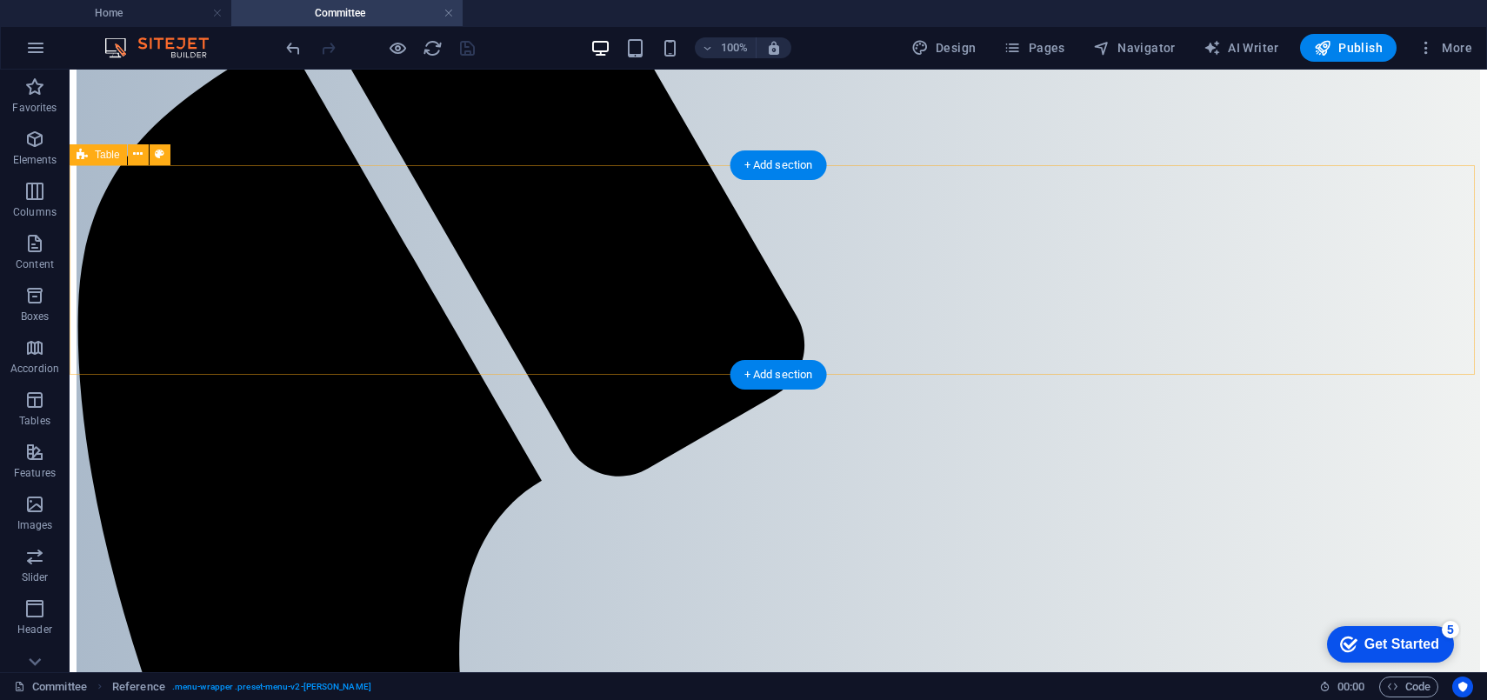
scroll to position [519, 0]
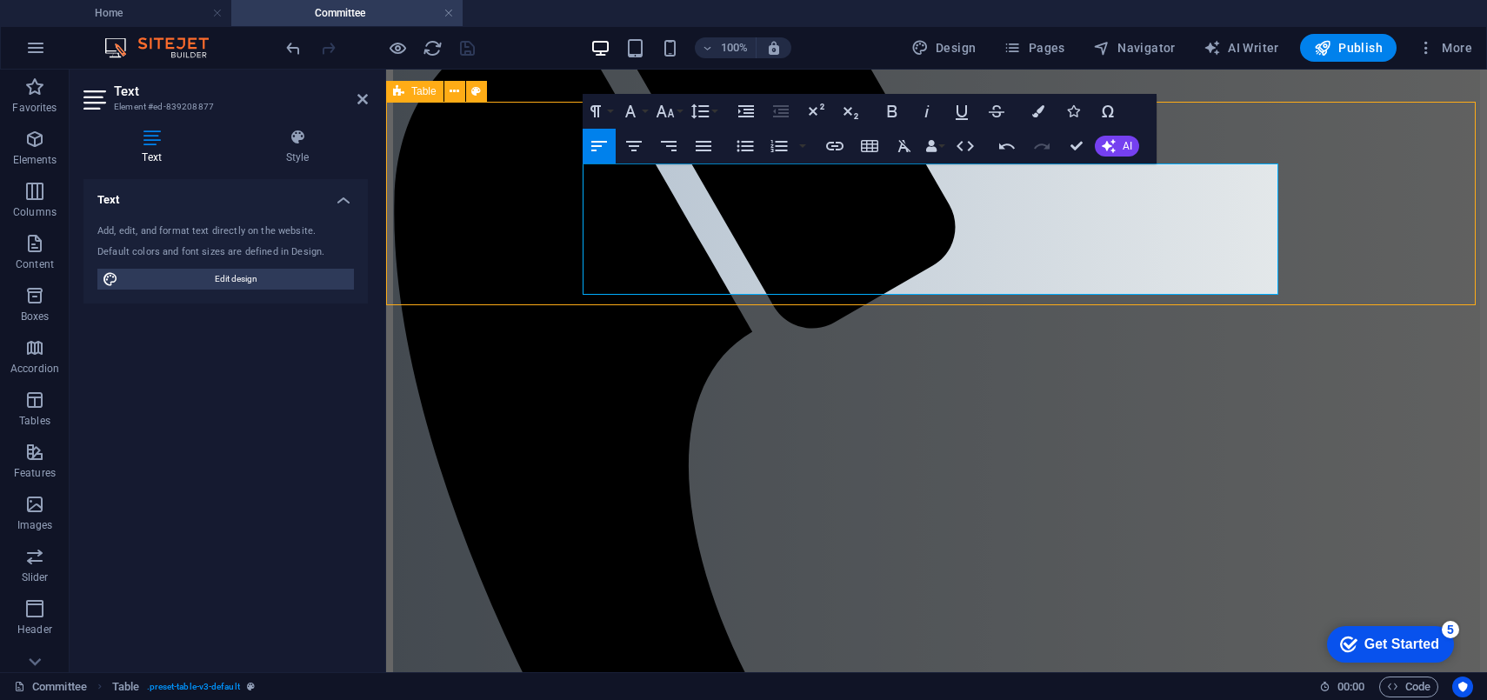
scroll to position [510, 0]
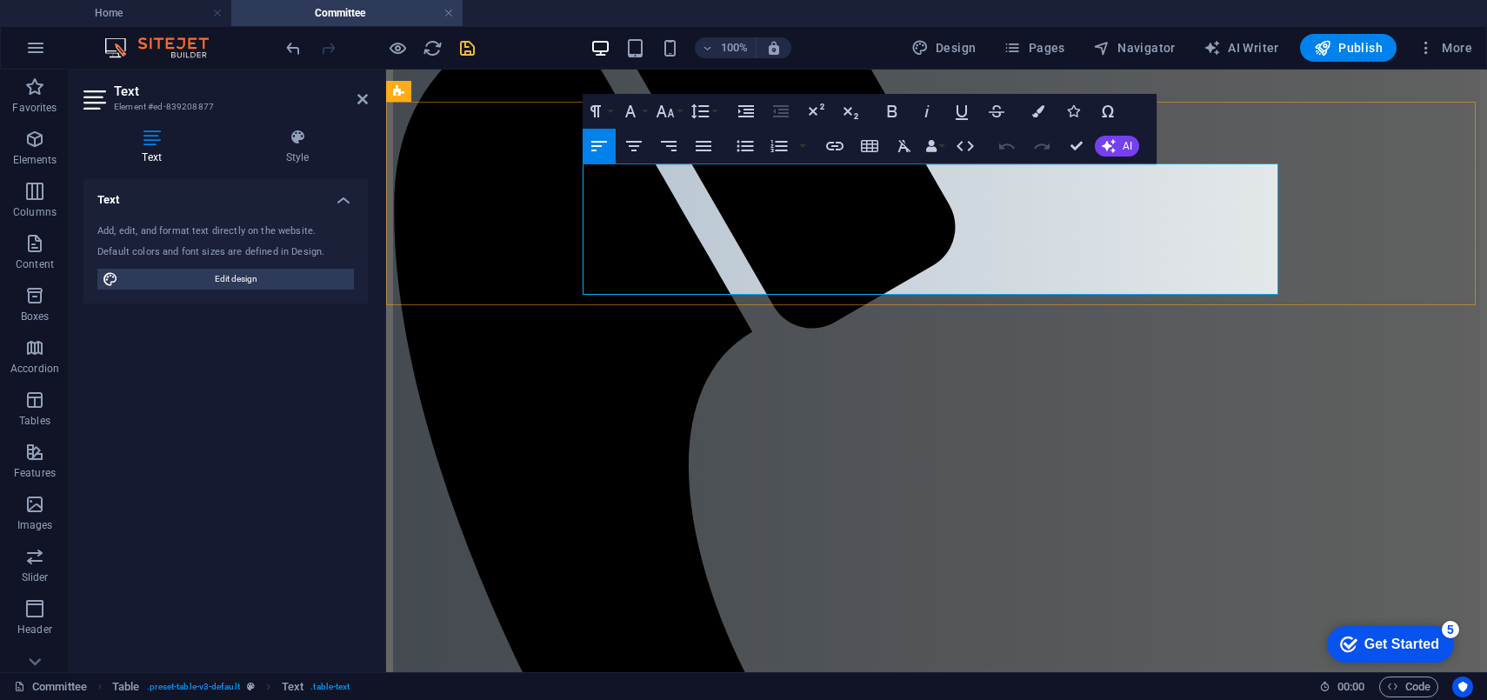
drag, startPoint x: 1024, startPoint y: 191, endPoint x: 998, endPoint y: 194, distance: 25.4
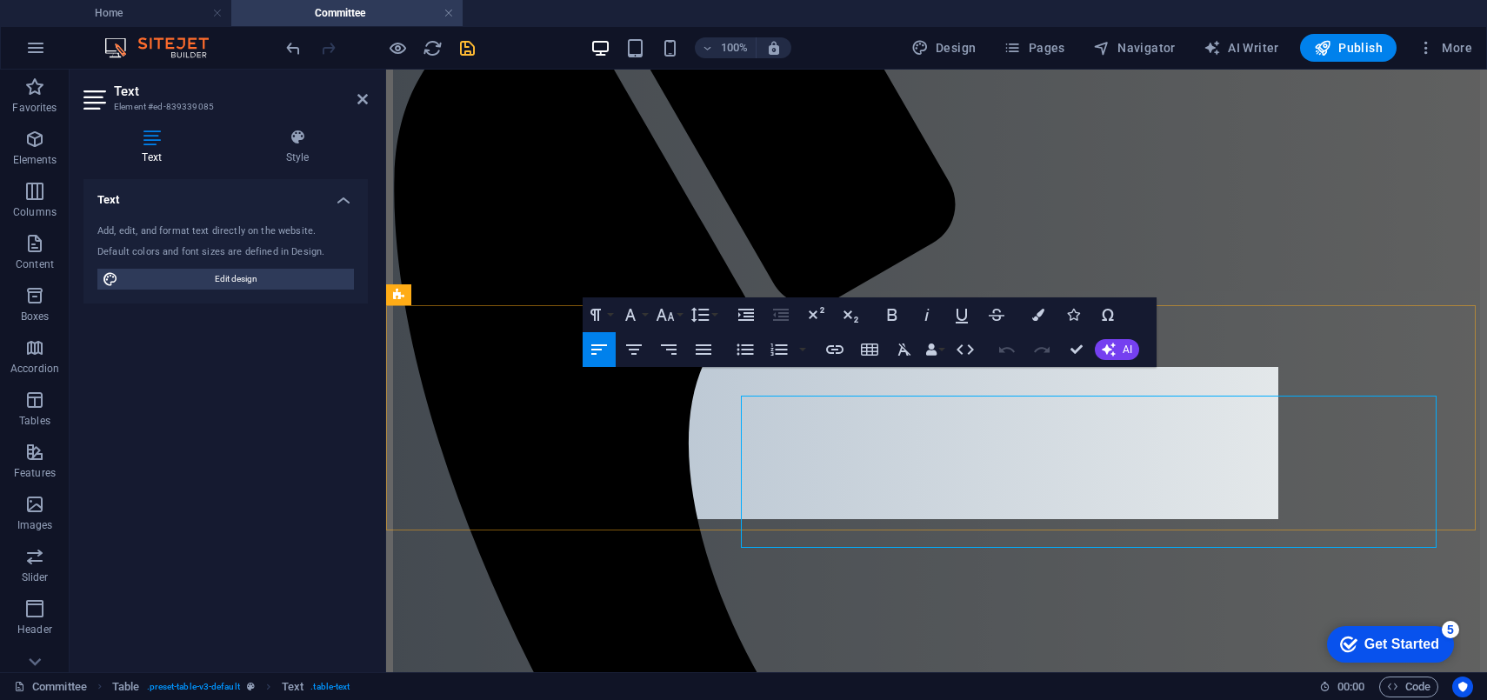
scroll to position [487, 0]
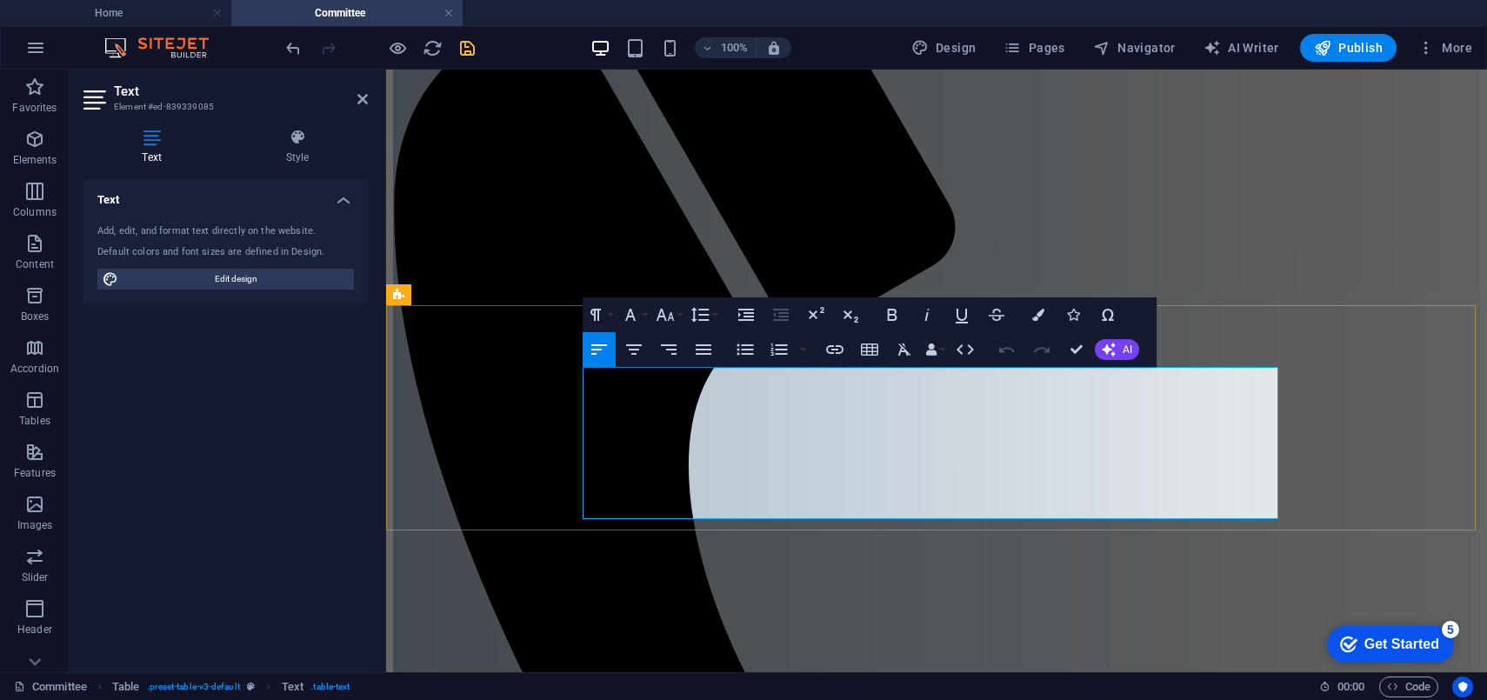
drag, startPoint x: 1145, startPoint y: 446, endPoint x: 995, endPoint y: 444, distance: 150.5
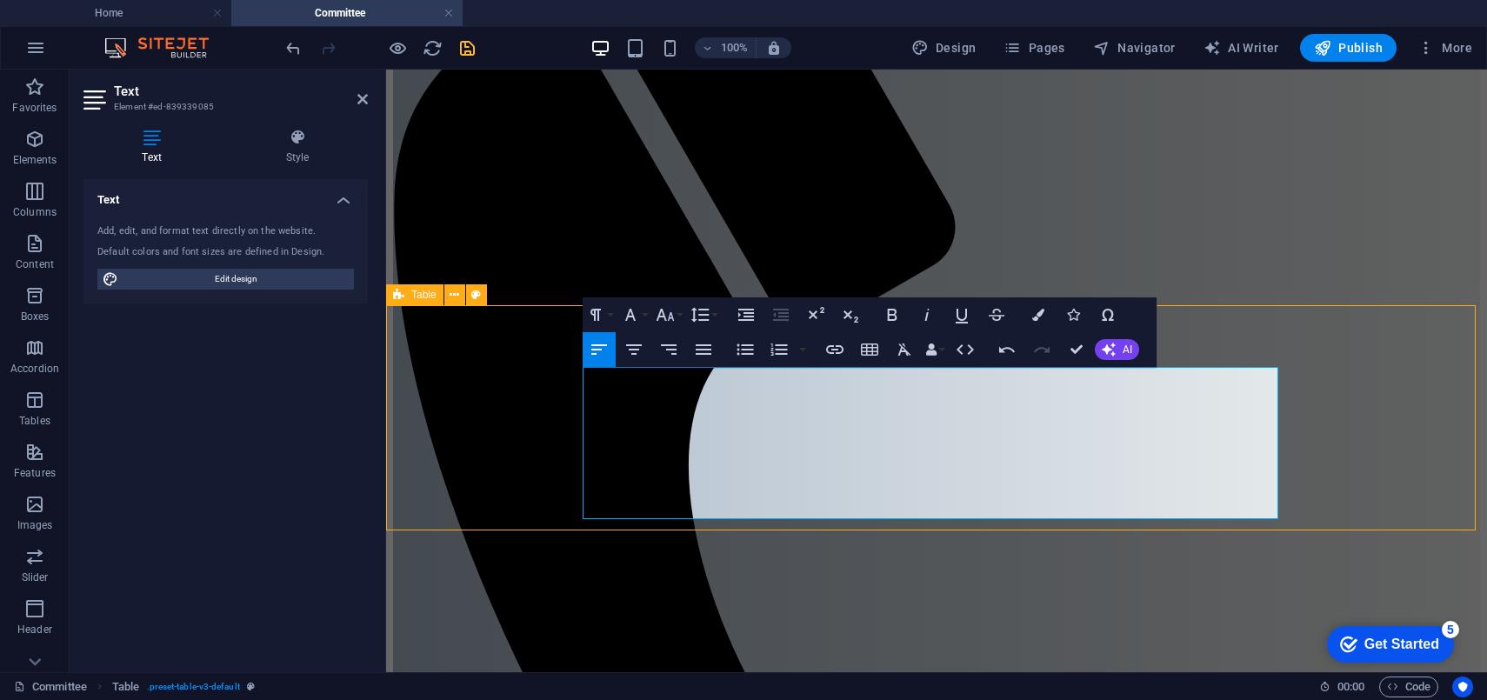
scroll to position [516, 0]
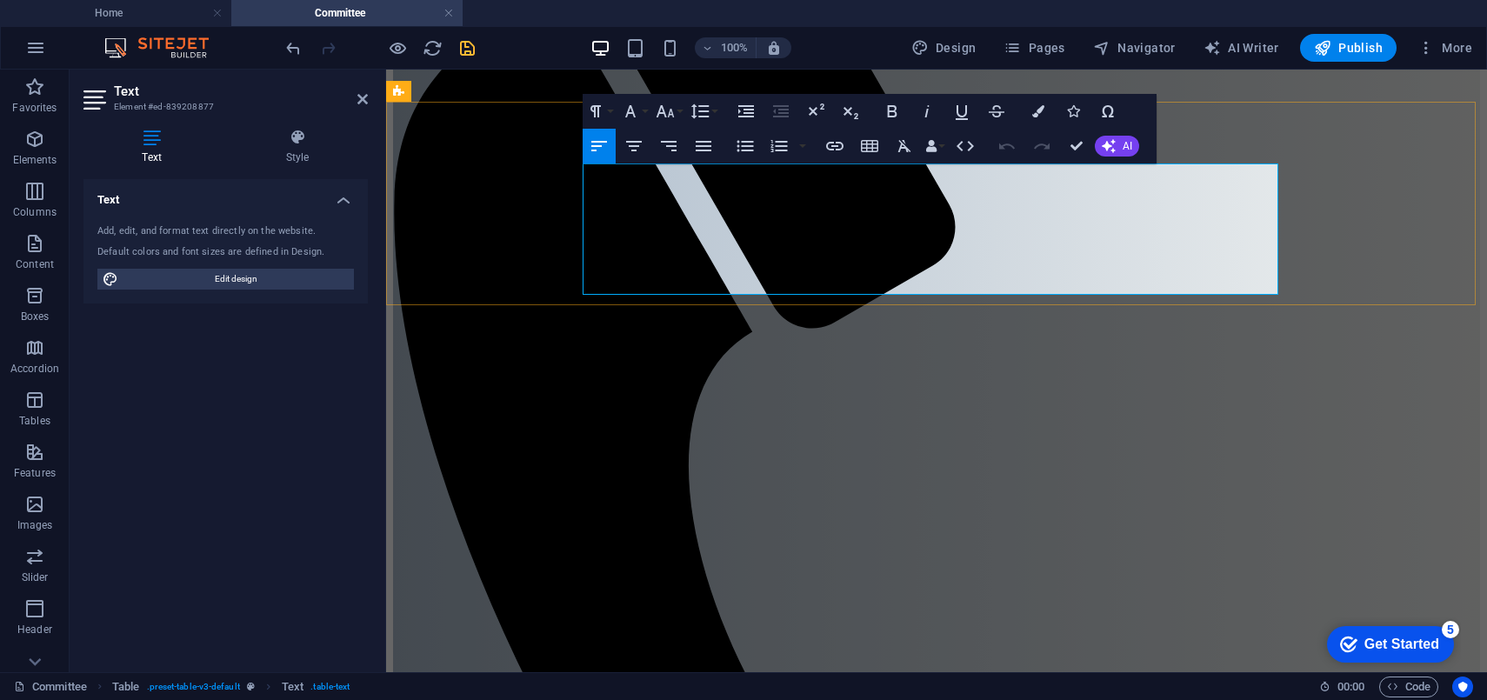
drag, startPoint x: 1144, startPoint y: 195, endPoint x: 997, endPoint y: 200, distance: 147.1
copy div "[EMAIL_ADDRESS][DOMAIN_NAME]"
drag, startPoint x: 1031, startPoint y: 225, endPoint x: 1020, endPoint y: 213, distance: 16.6
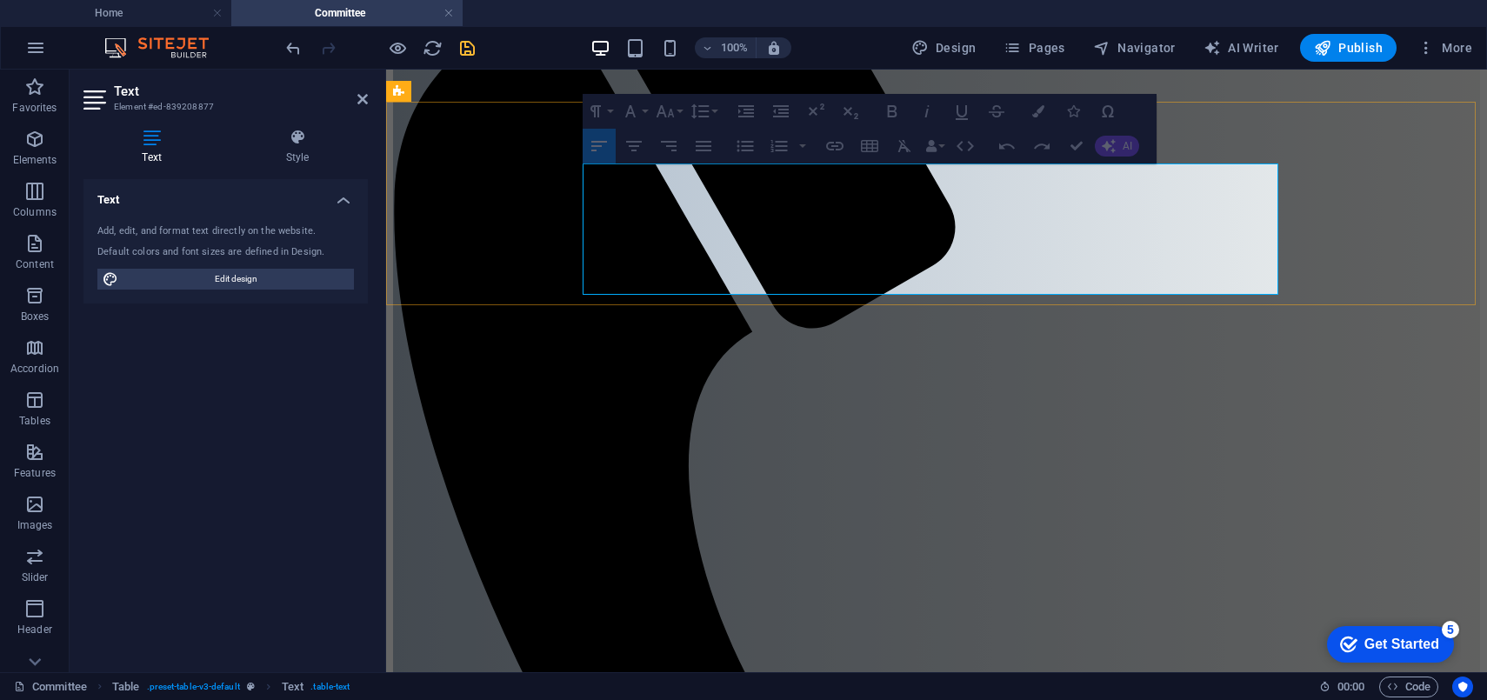
drag, startPoint x: 1020, startPoint y: 213, endPoint x: 1030, endPoint y: 221, distance: 12.4
drag, startPoint x: 1029, startPoint y: 219, endPoint x: 997, endPoint y: 222, distance: 32.3
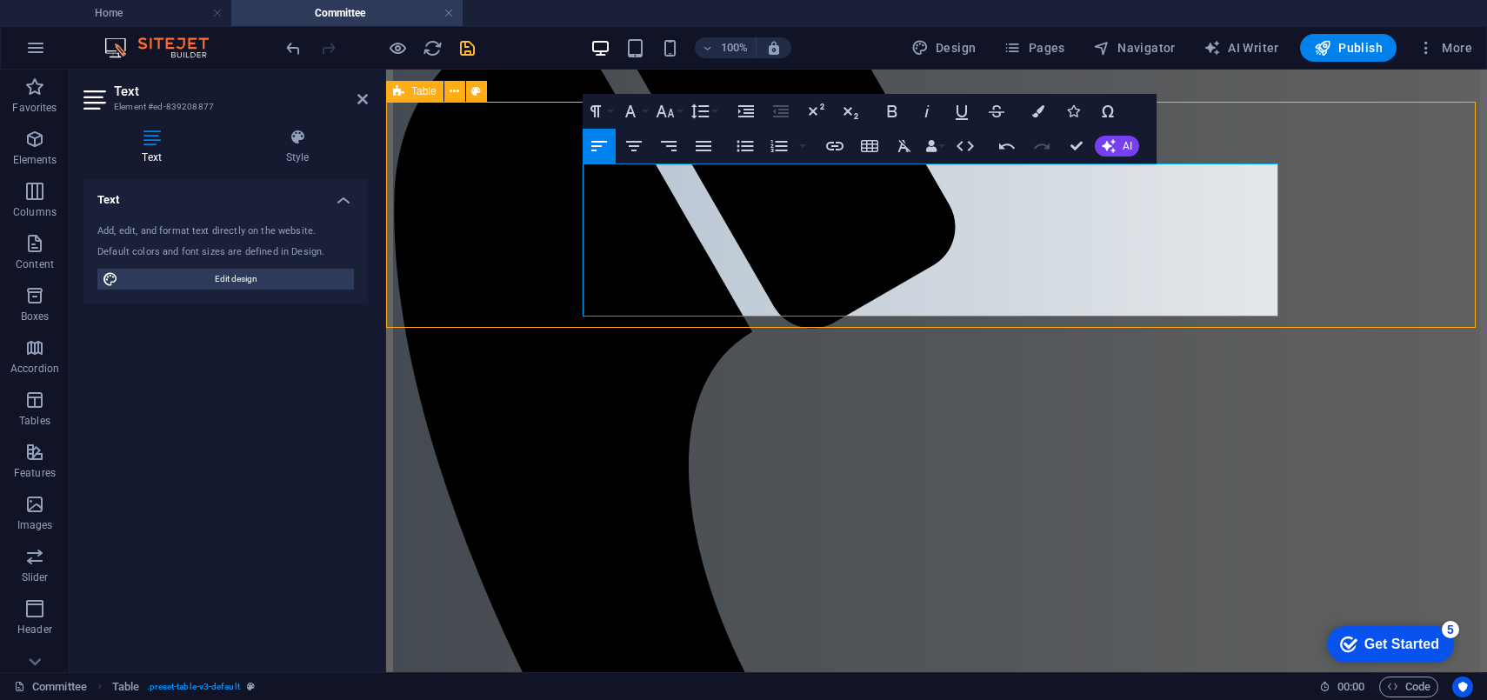
scroll to position [510, 0]
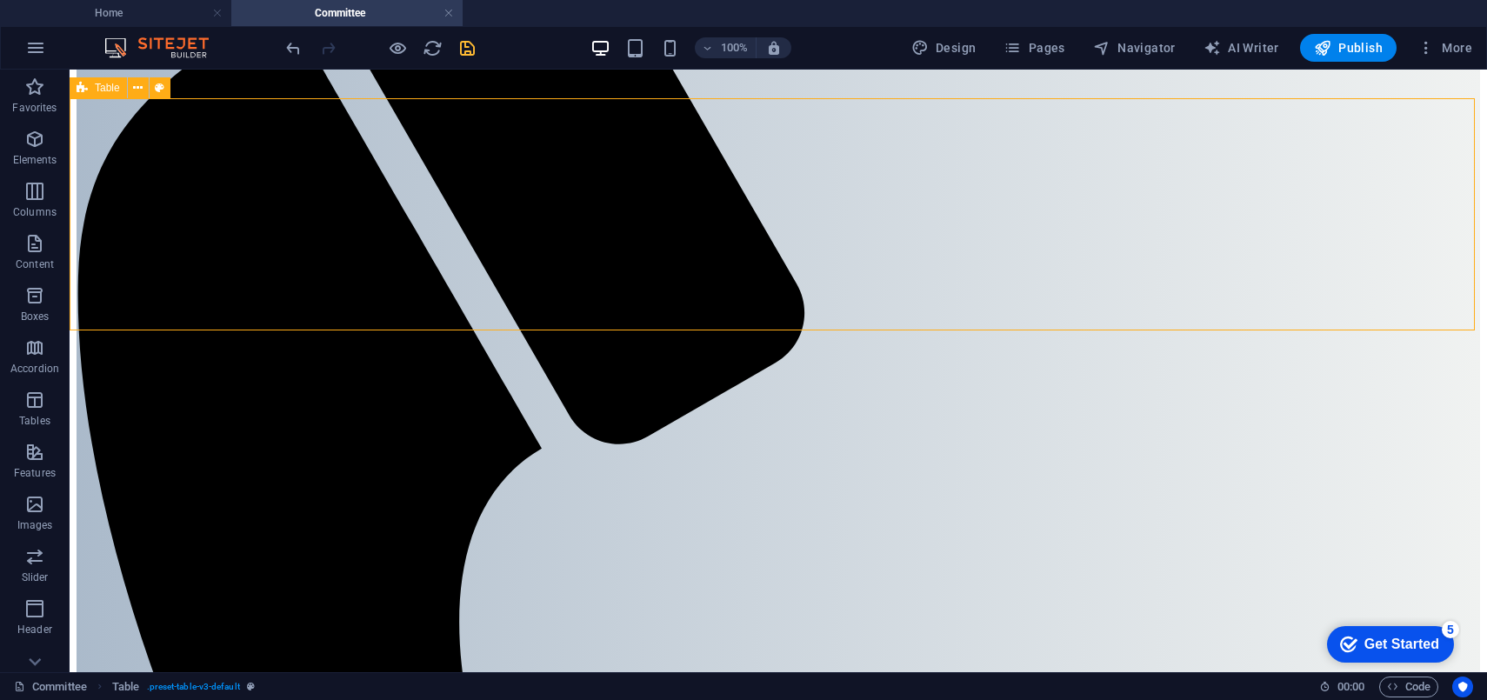
click at [294, 49] on icon "undo" at bounding box center [294, 48] width 20 height 20
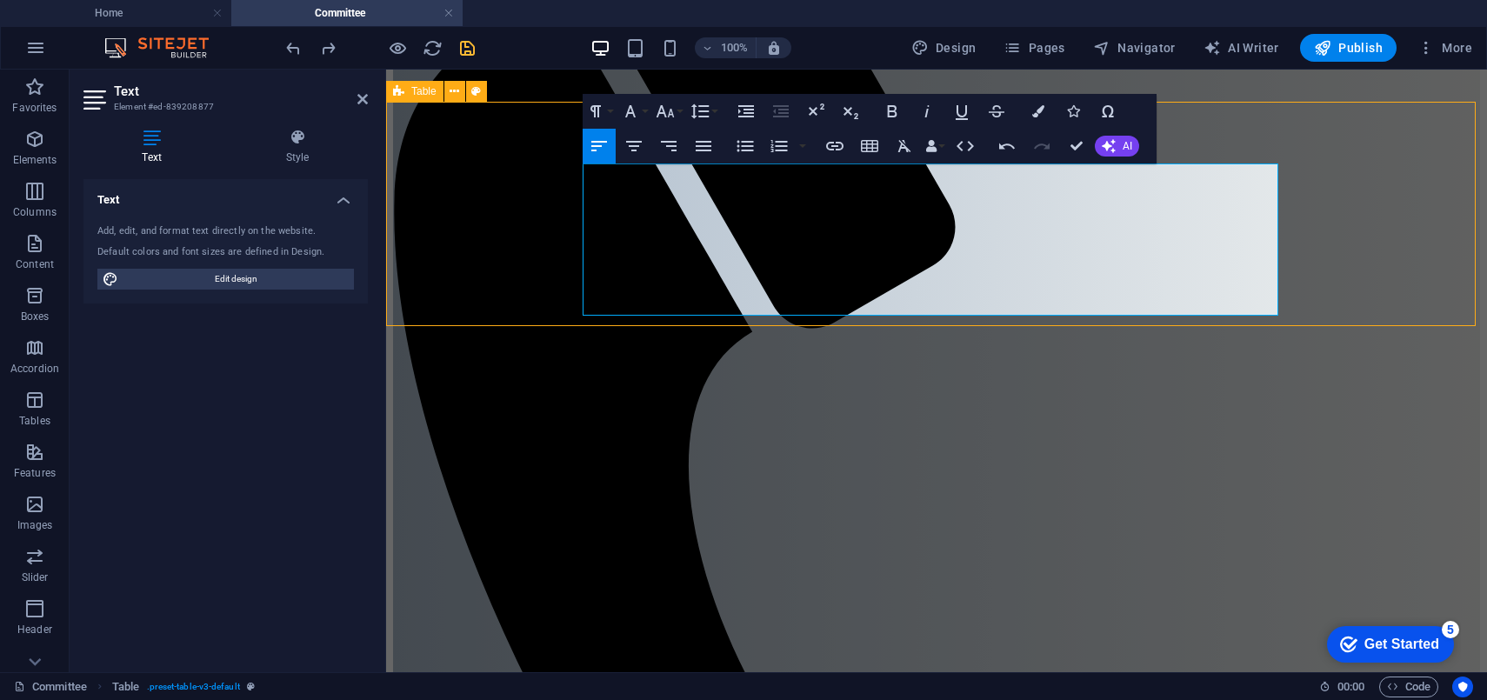
scroll to position [510, 0]
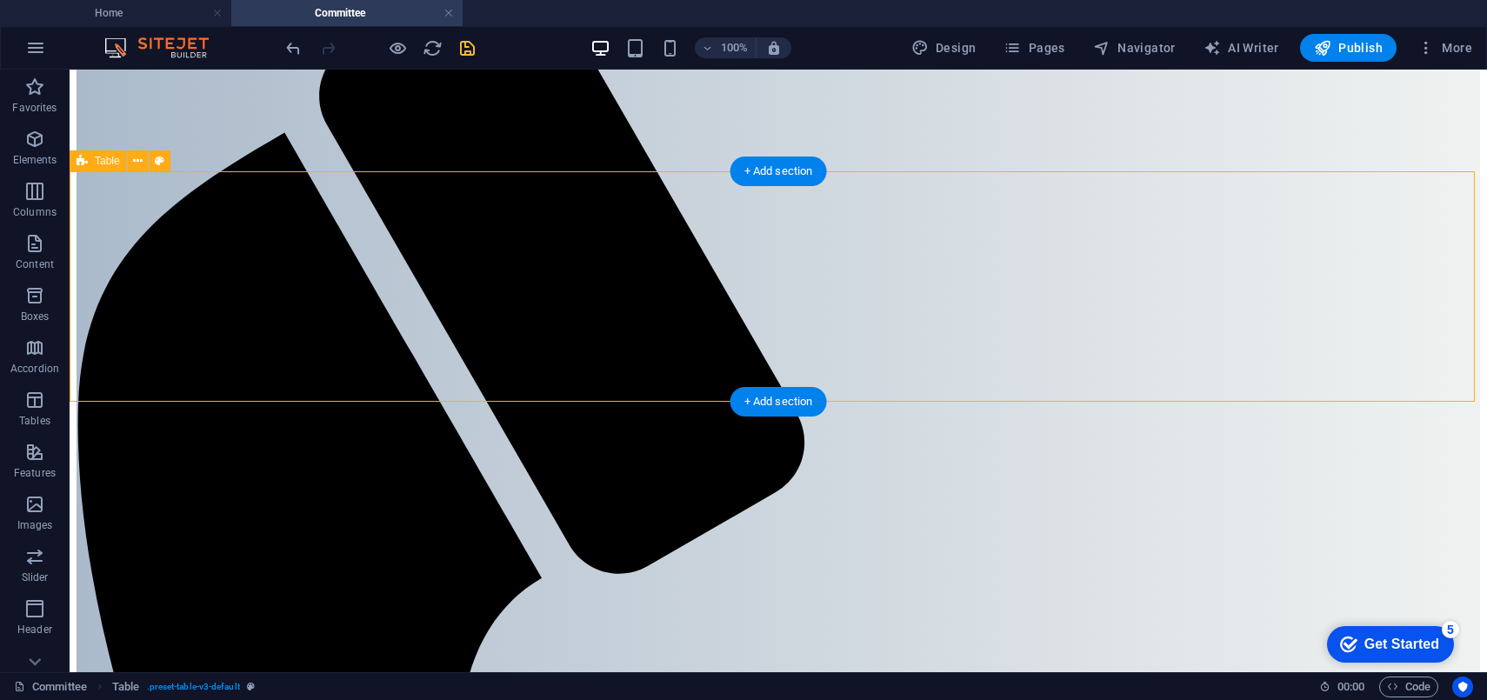
scroll to position [357, 0]
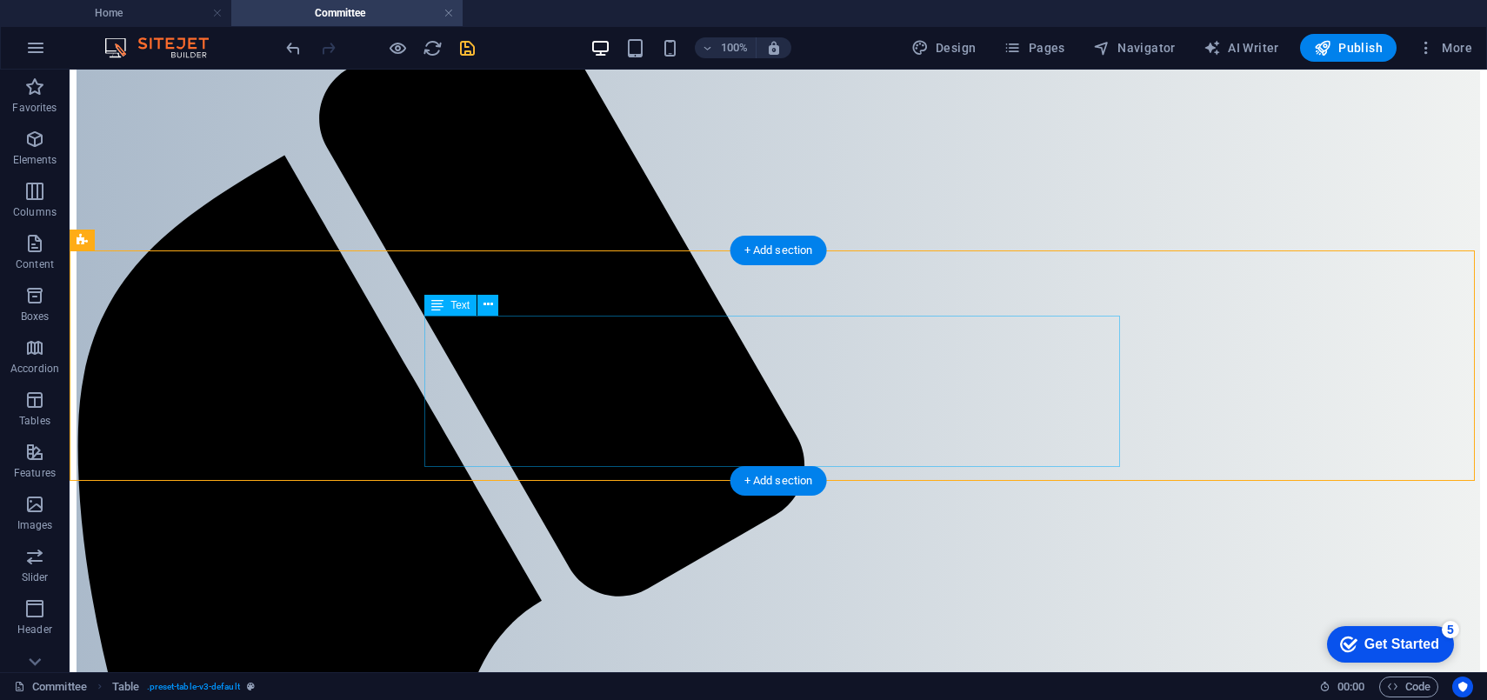
click at [488, 303] on icon at bounding box center [489, 305] width 10 height 18
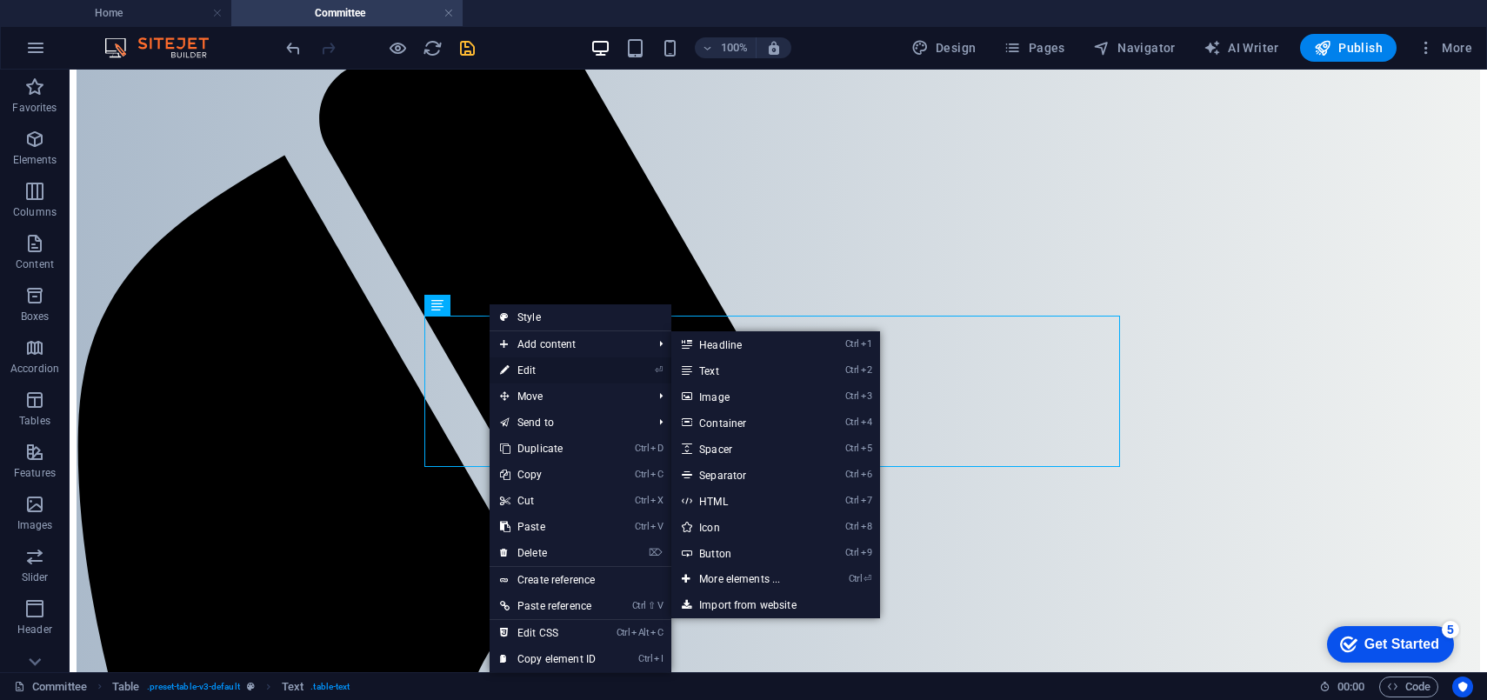
click at [525, 369] on link "⏎ Edit" at bounding box center [548, 370] width 117 height 26
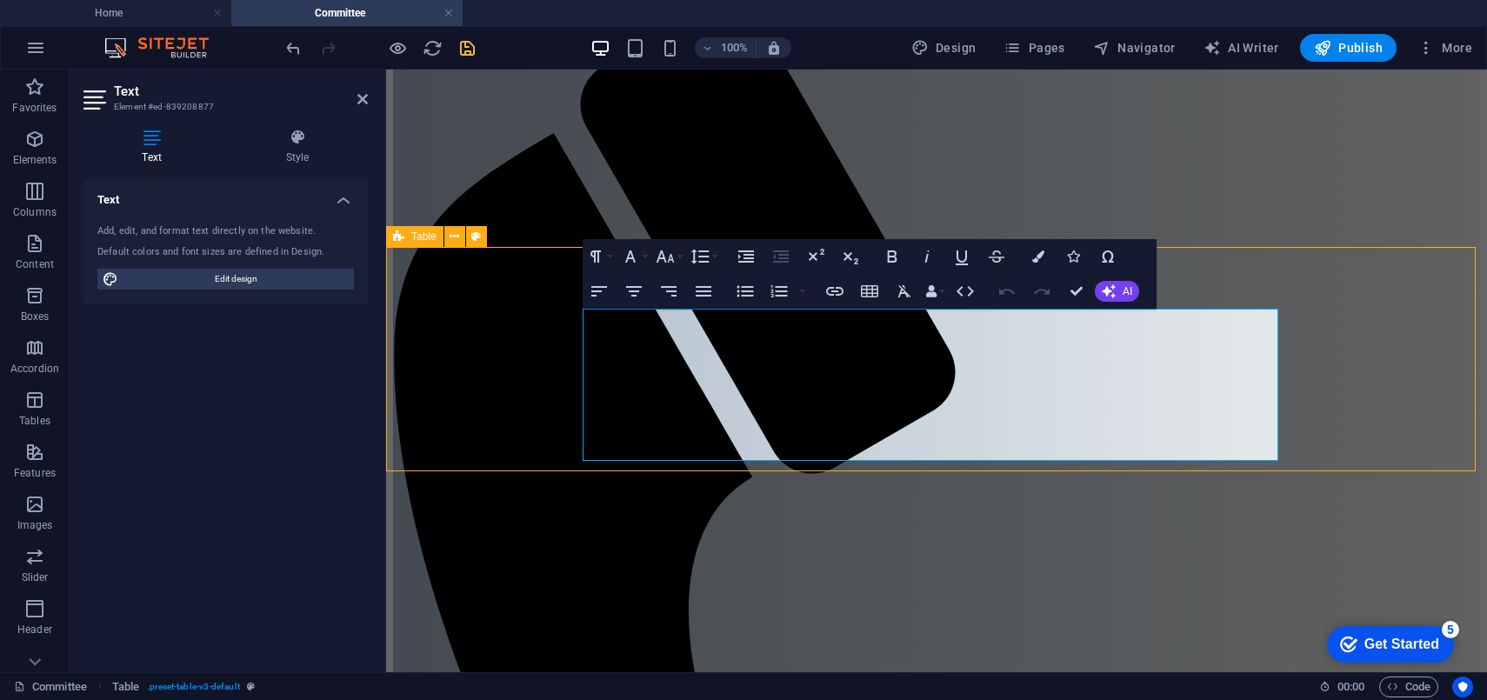
scroll to position [357, 0]
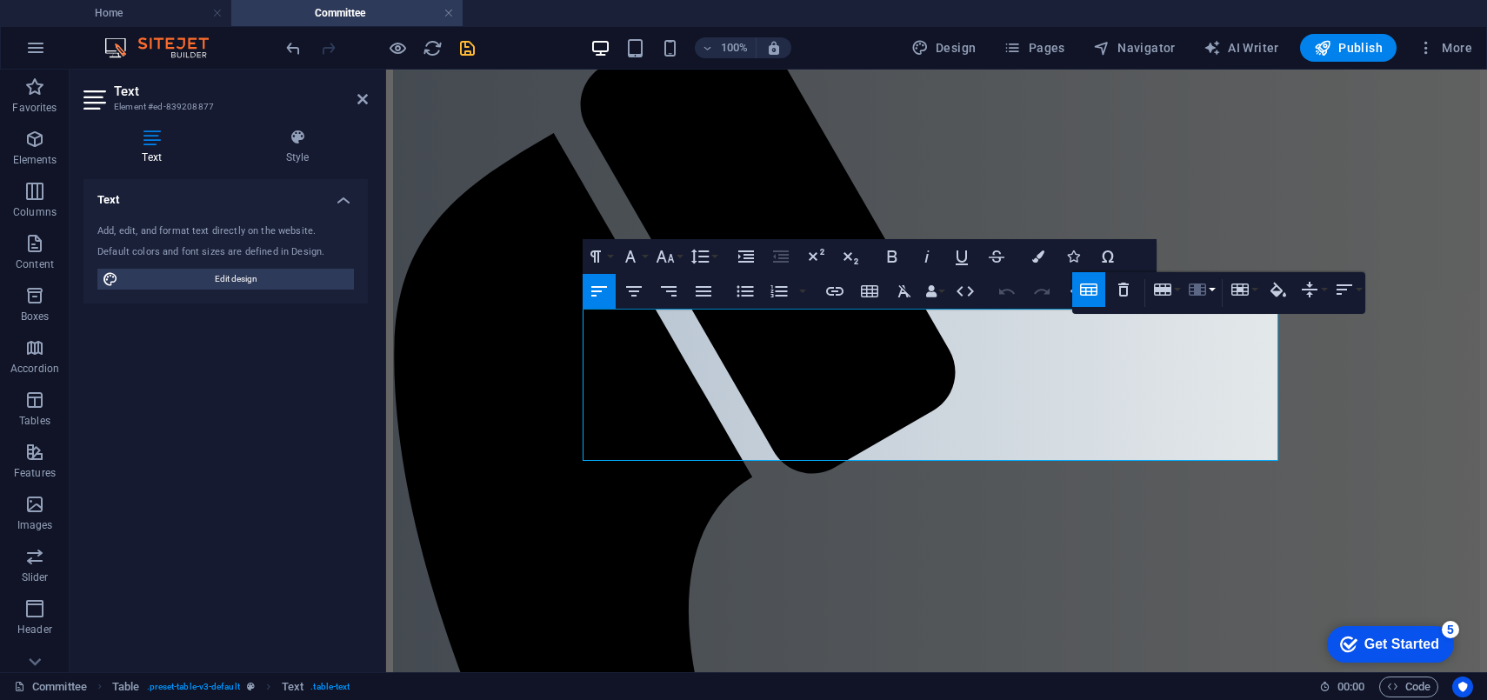
click at [1210, 289] on button "Column" at bounding box center [1200, 289] width 33 height 35
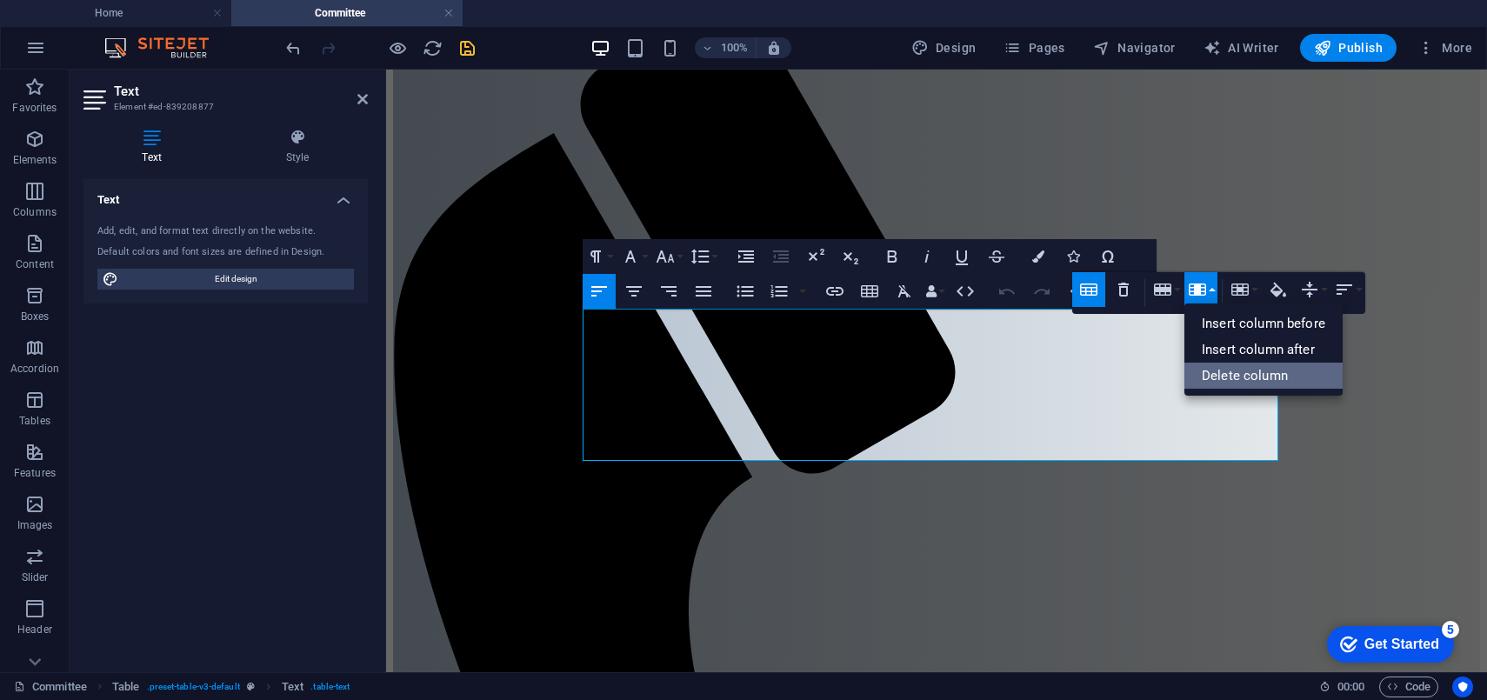
click at [1236, 371] on link "Delete column" at bounding box center [1263, 376] width 158 height 26
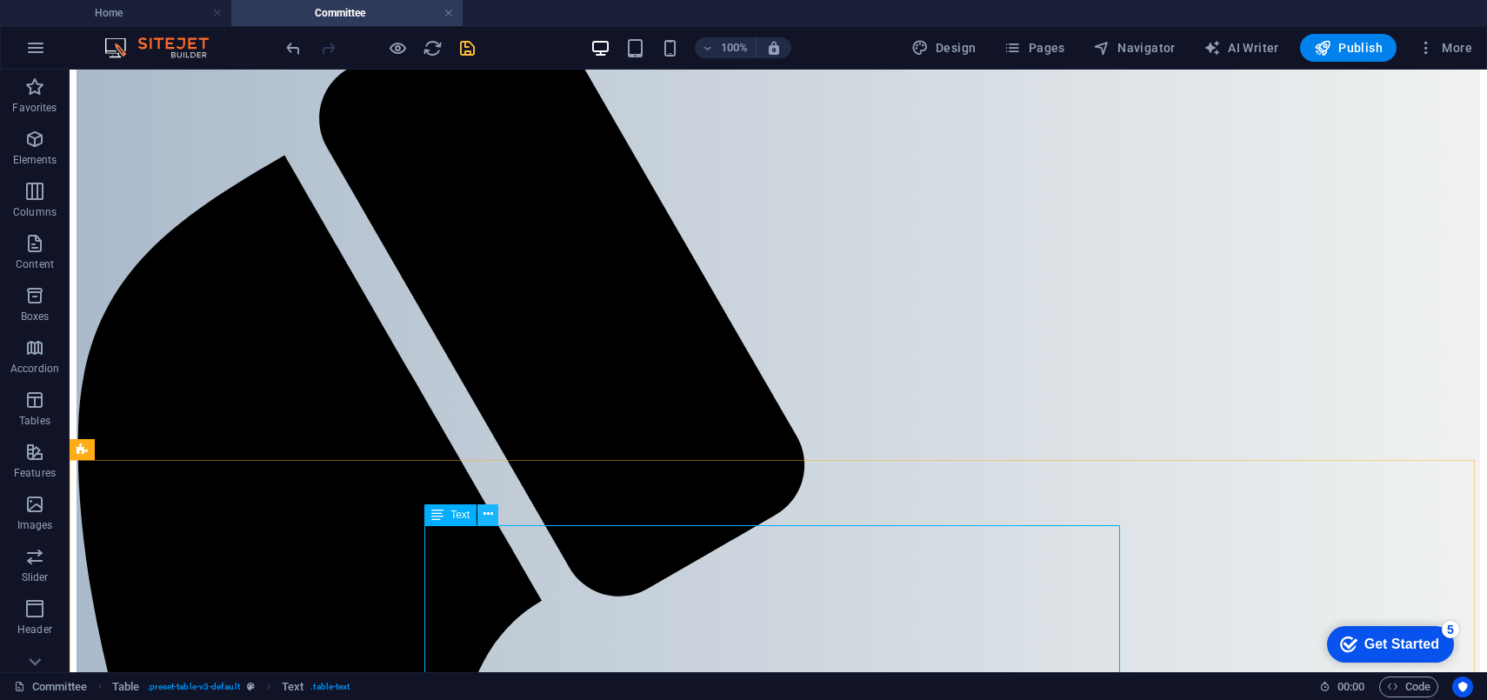
click at [484, 513] on icon at bounding box center [489, 514] width 10 height 18
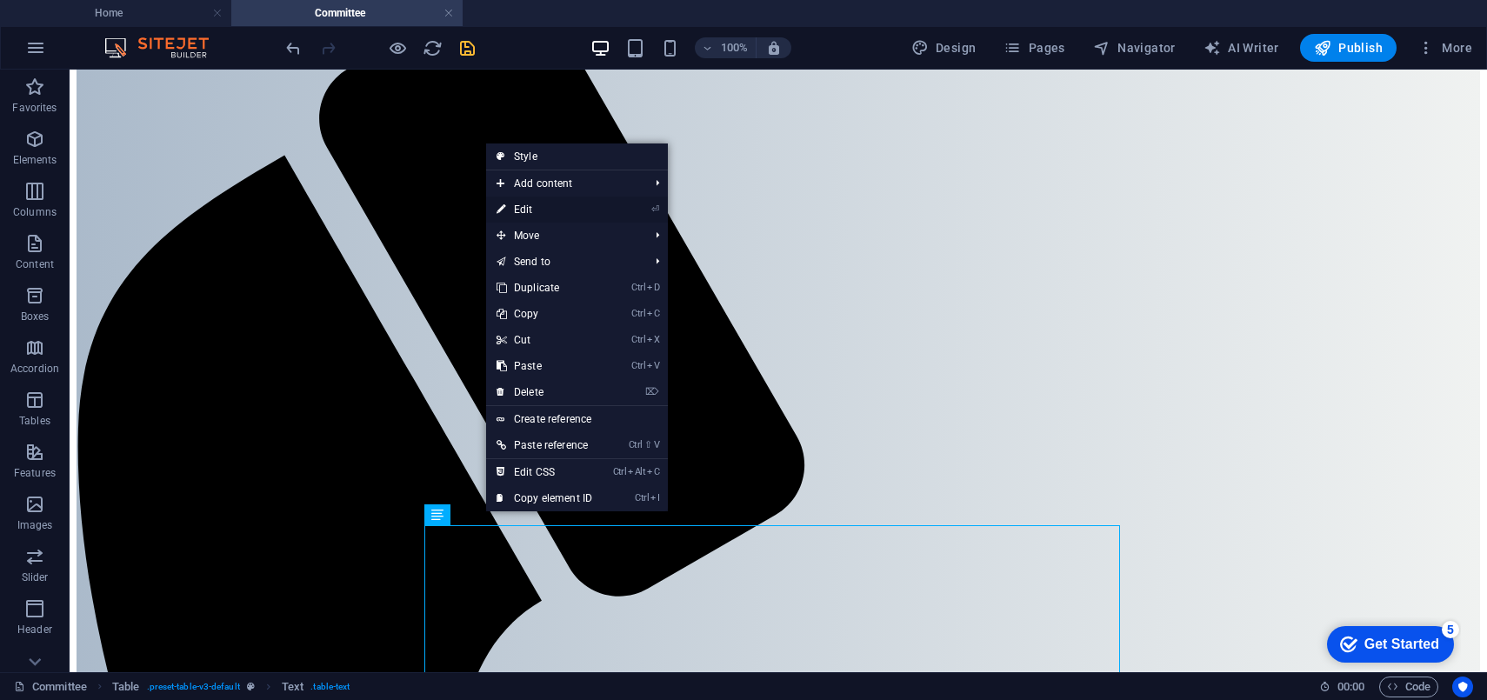
click at [537, 209] on link "⏎ Edit" at bounding box center [544, 210] width 117 height 26
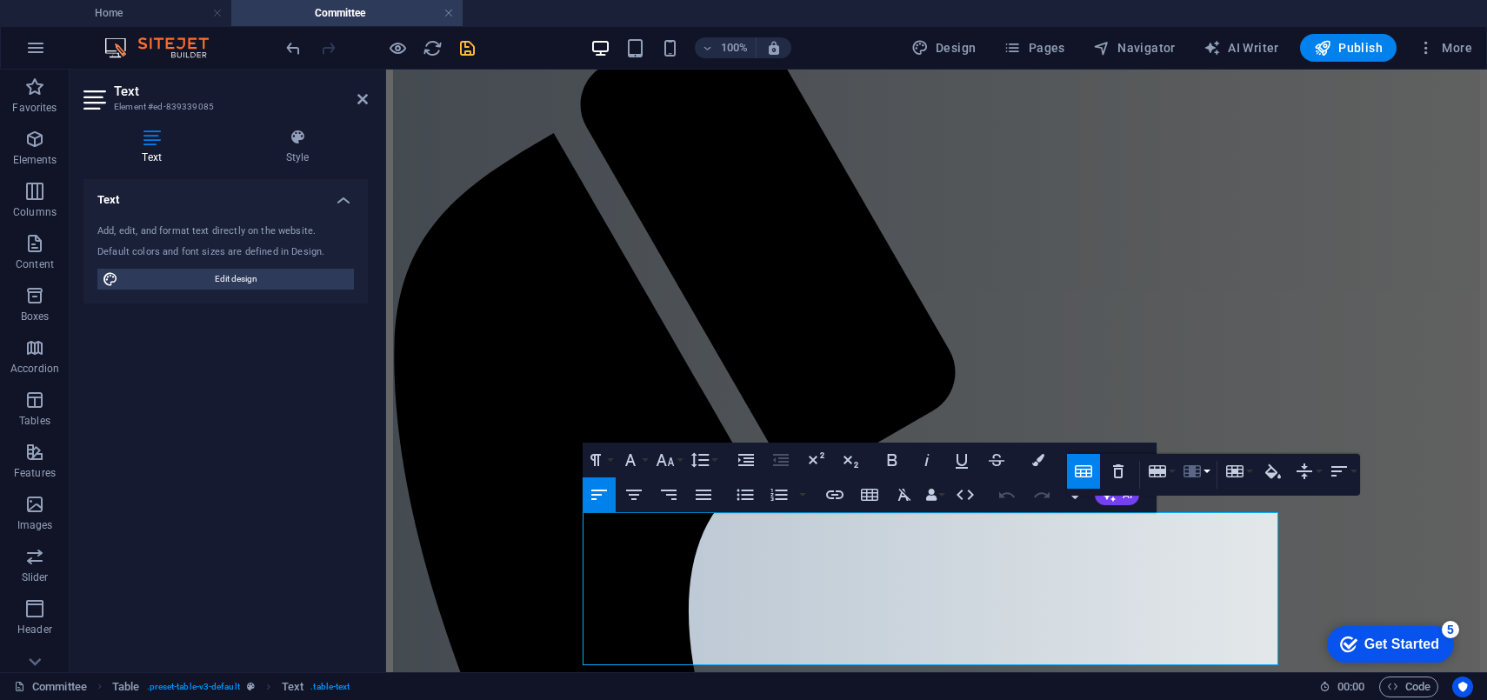
click at [1205, 471] on button "Column" at bounding box center [1195, 471] width 33 height 35
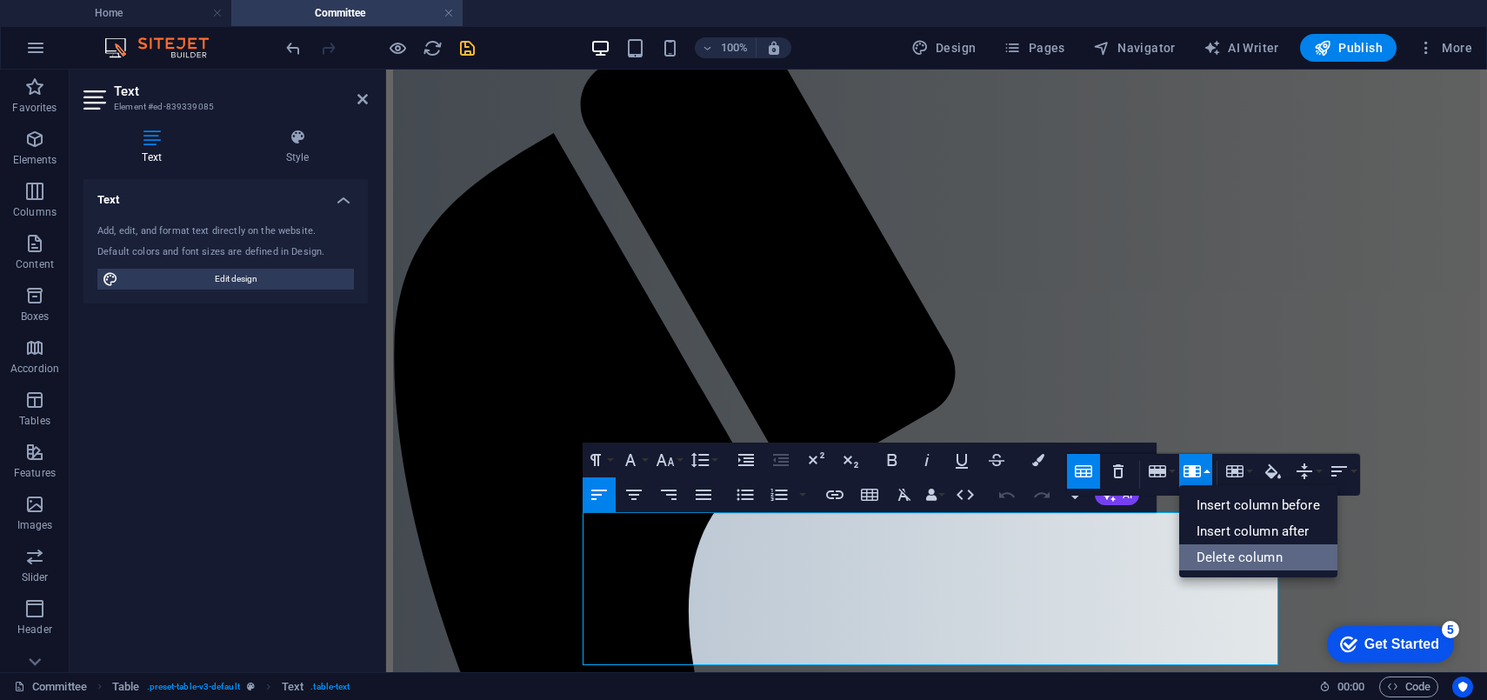
click at [1222, 562] on link "Delete column" at bounding box center [1258, 557] width 158 height 26
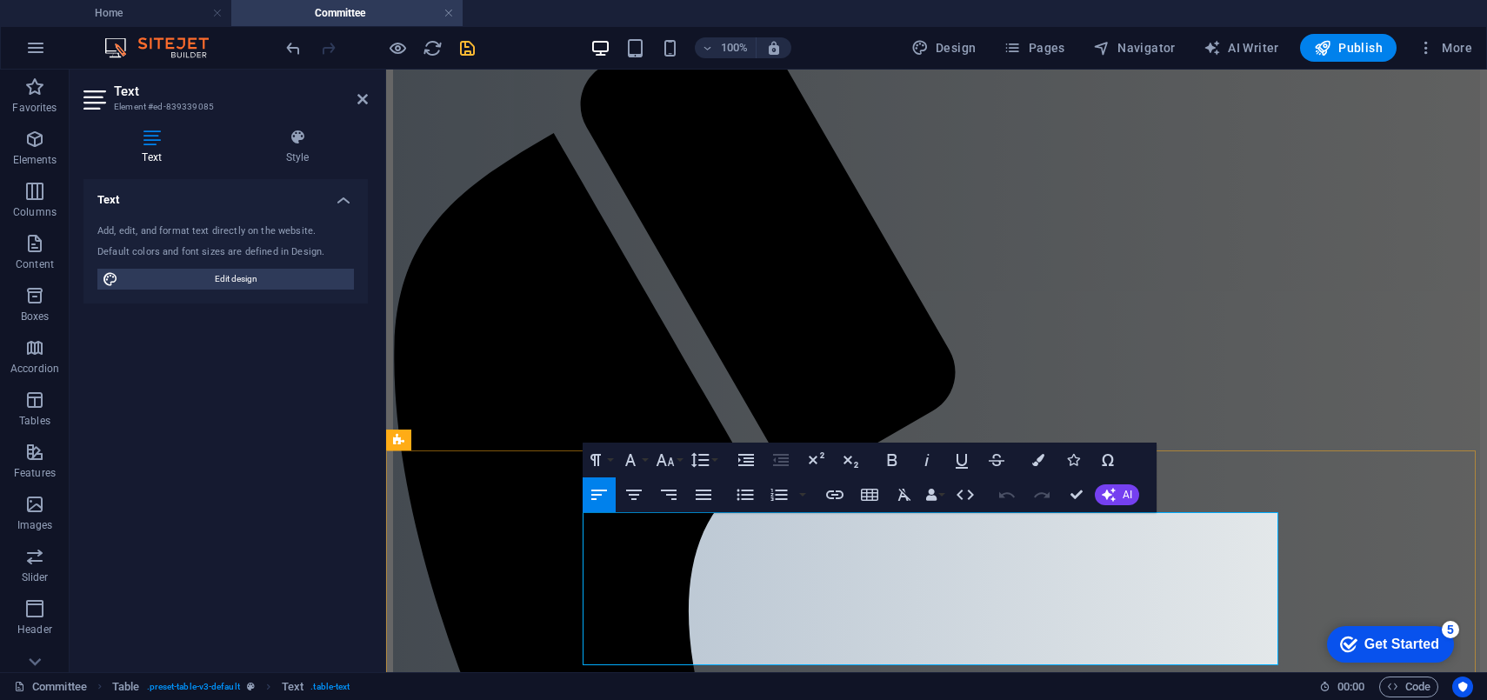
drag, startPoint x: 1128, startPoint y: 570, endPoint x: 1109, endPoint y: 564, distance: 20.1
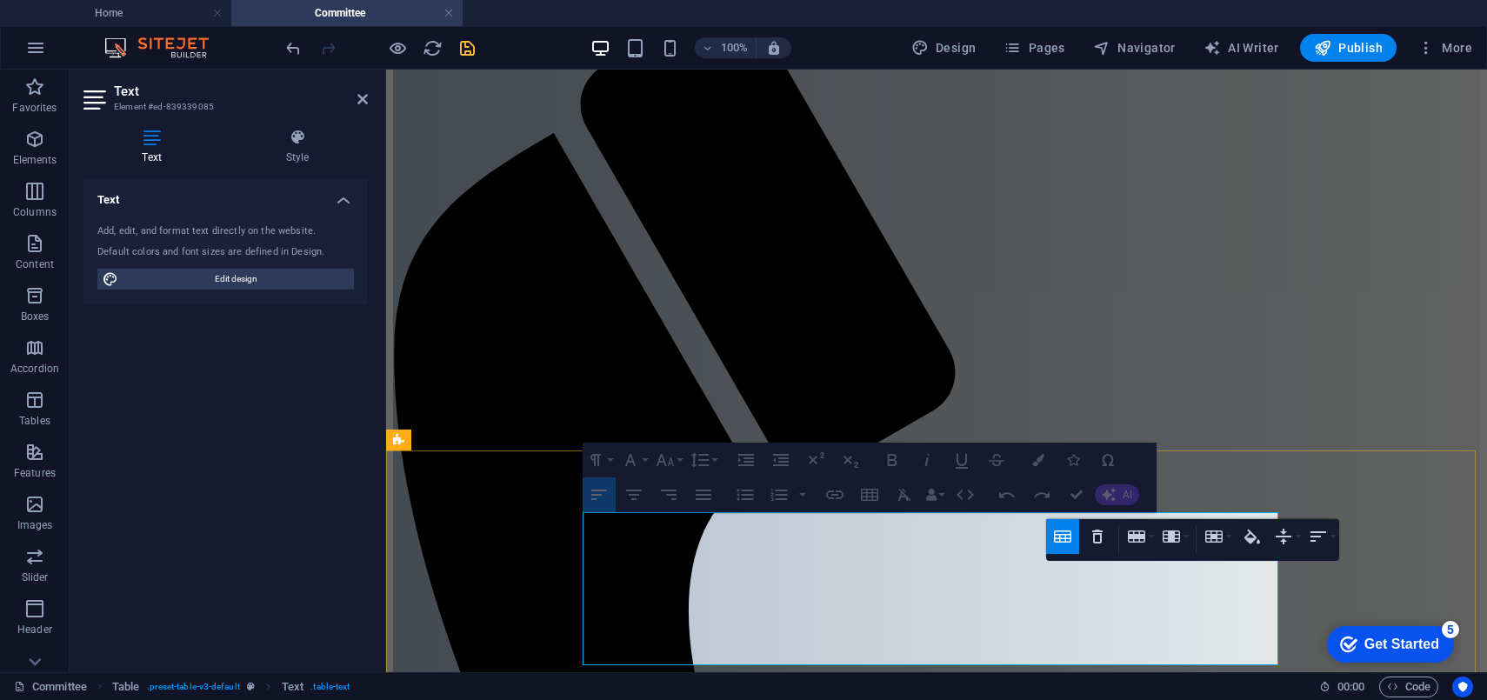
drag, startPoint x: 1140, startPoint y: 589, endPoint x: 1104, endPoint y: 589, distance: 35.7
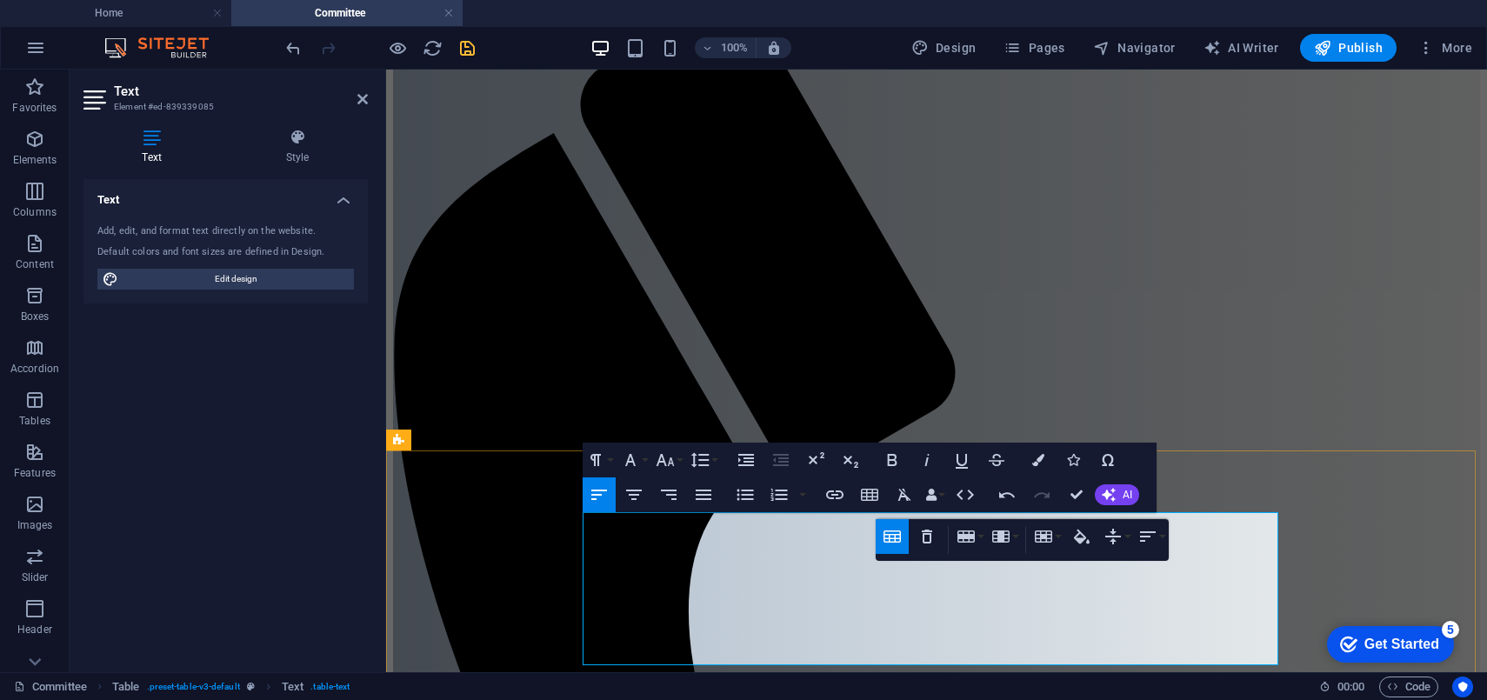
drag, startPoint x: 1122, startPoint y: 591, endPoint x: 1139, endPoint y: 591, distance: 17.4
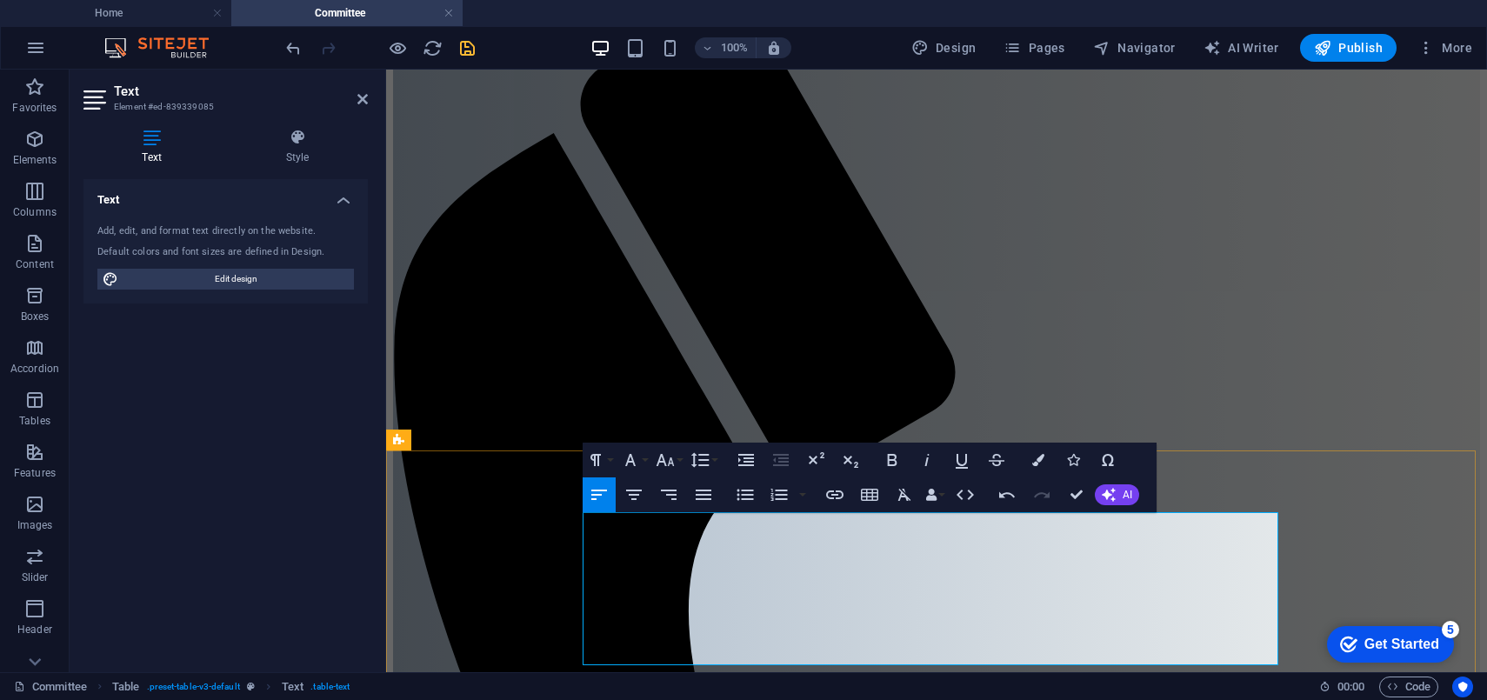
drag, startPoint x: 1138, startPoint y: 591, endPoint x: 1113, endPoint y: 587, distance: 25.6
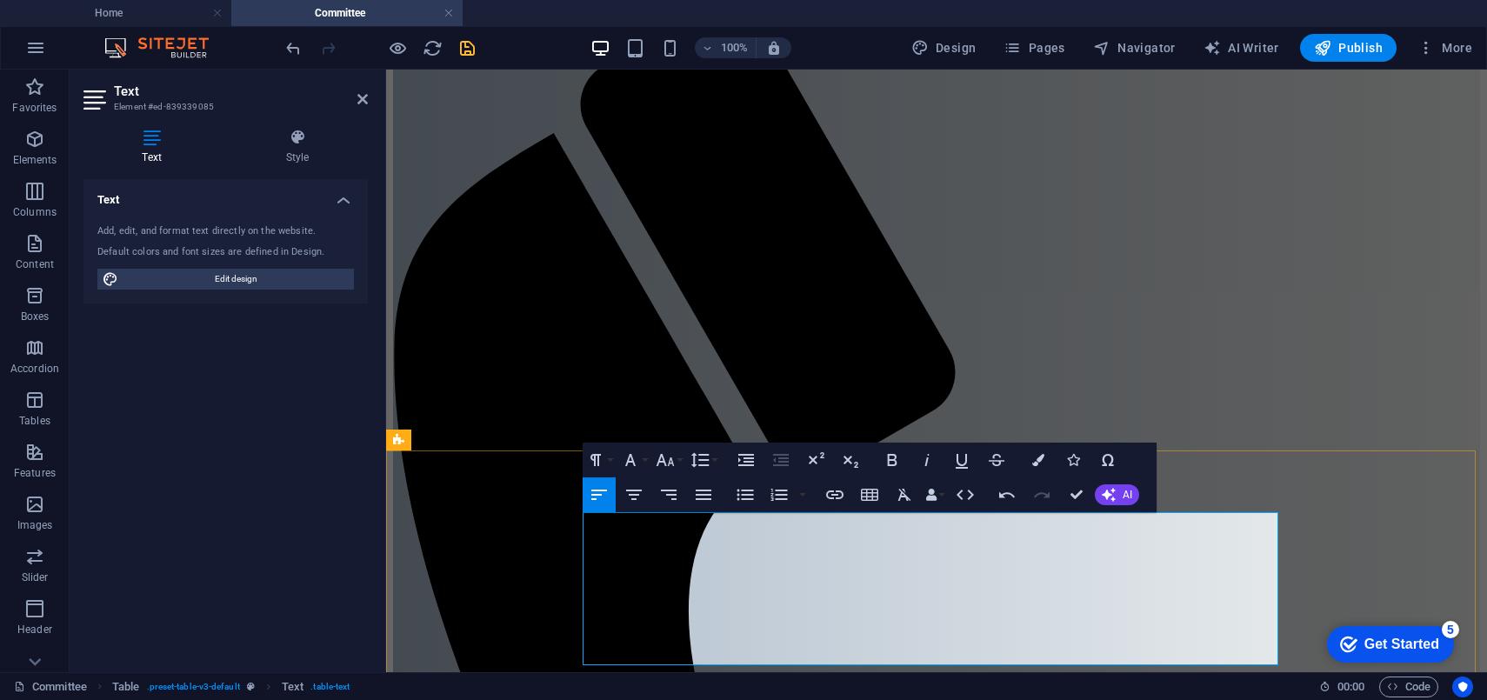
drag, startPoint x: 1133, startPoint y: 633, endPoint x: 1113, endPoint y: 631, distance: 20.1
drag, startPoint x: 1134, startPoint y: 651, endPoint x: 1112, endPoint y: 650, distance: 21.8
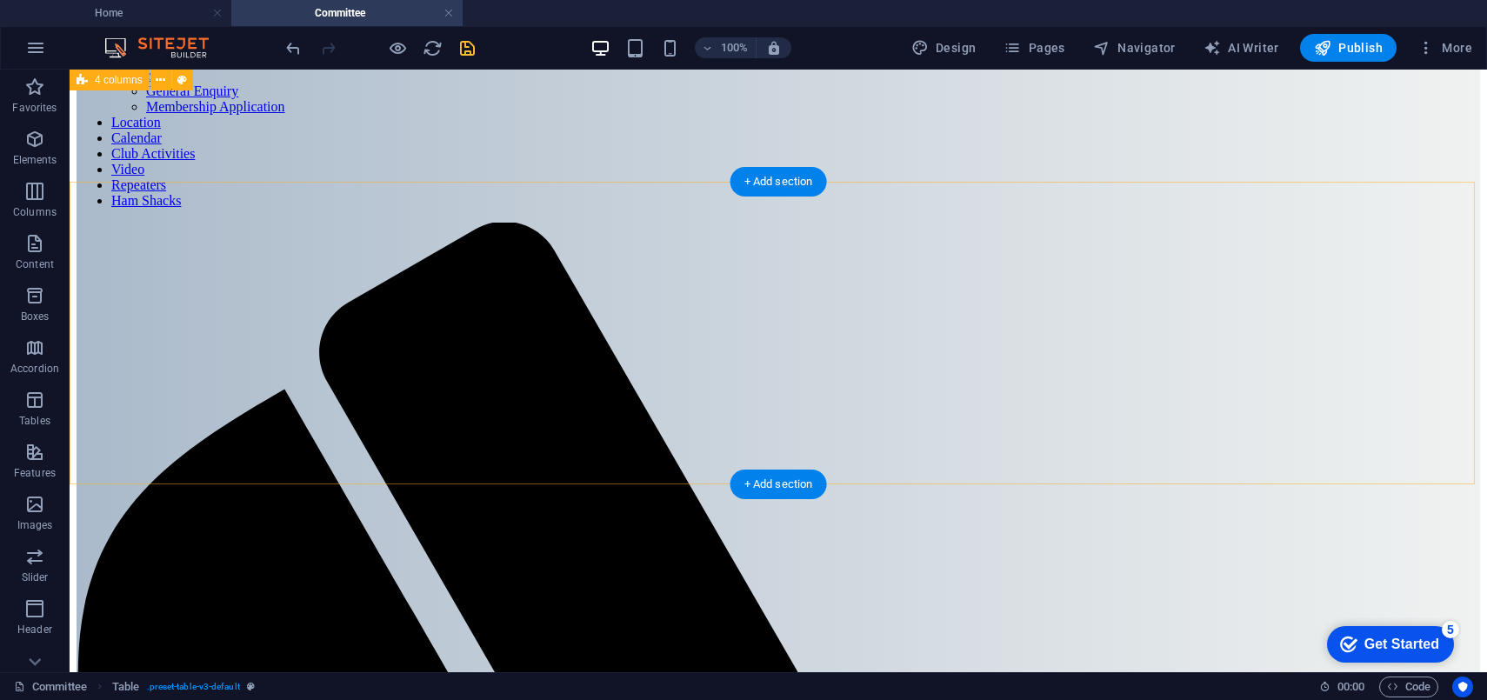
scroll to position [0, 0]
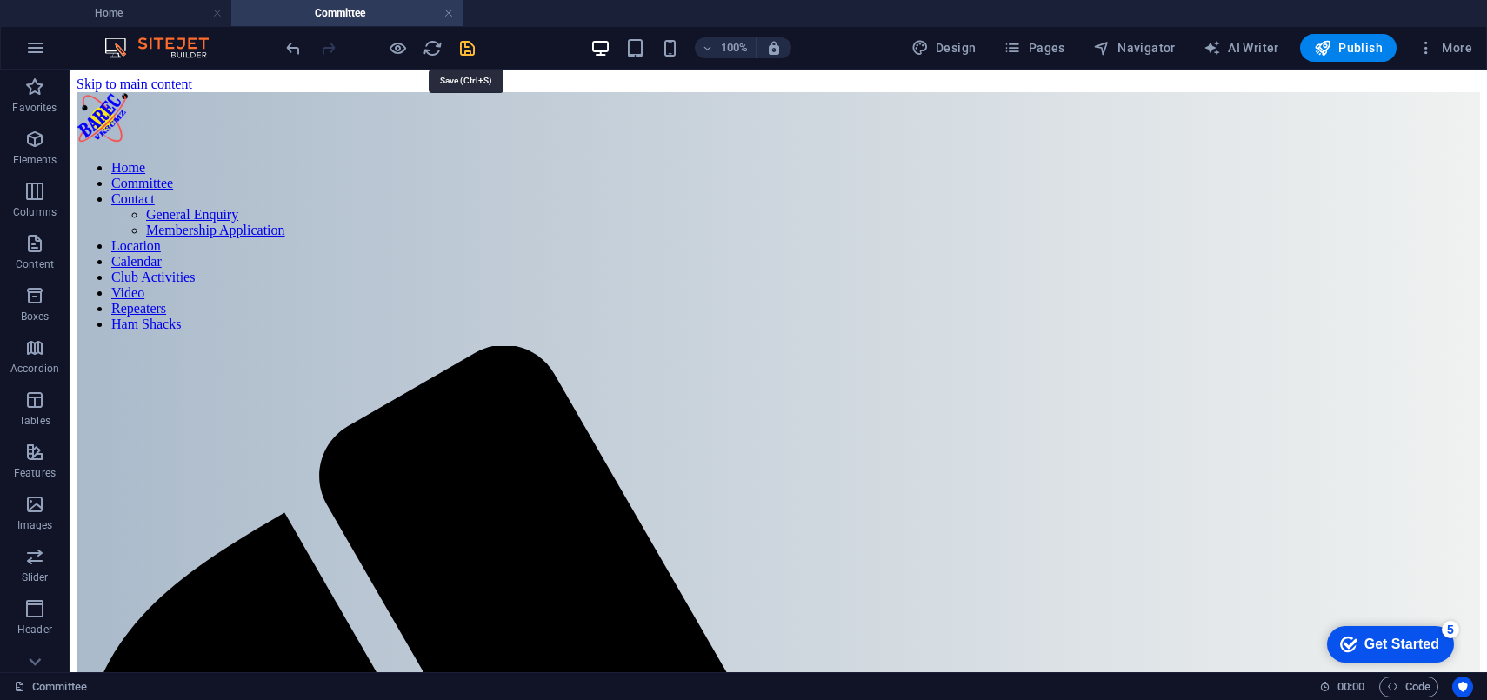
click at [464, 45] on icon "save" at bounding box center [467, 48] width 20 height 20
click at [1044, 46] on span "Pages" at bounding box center [1034, 47] width 61 height 17
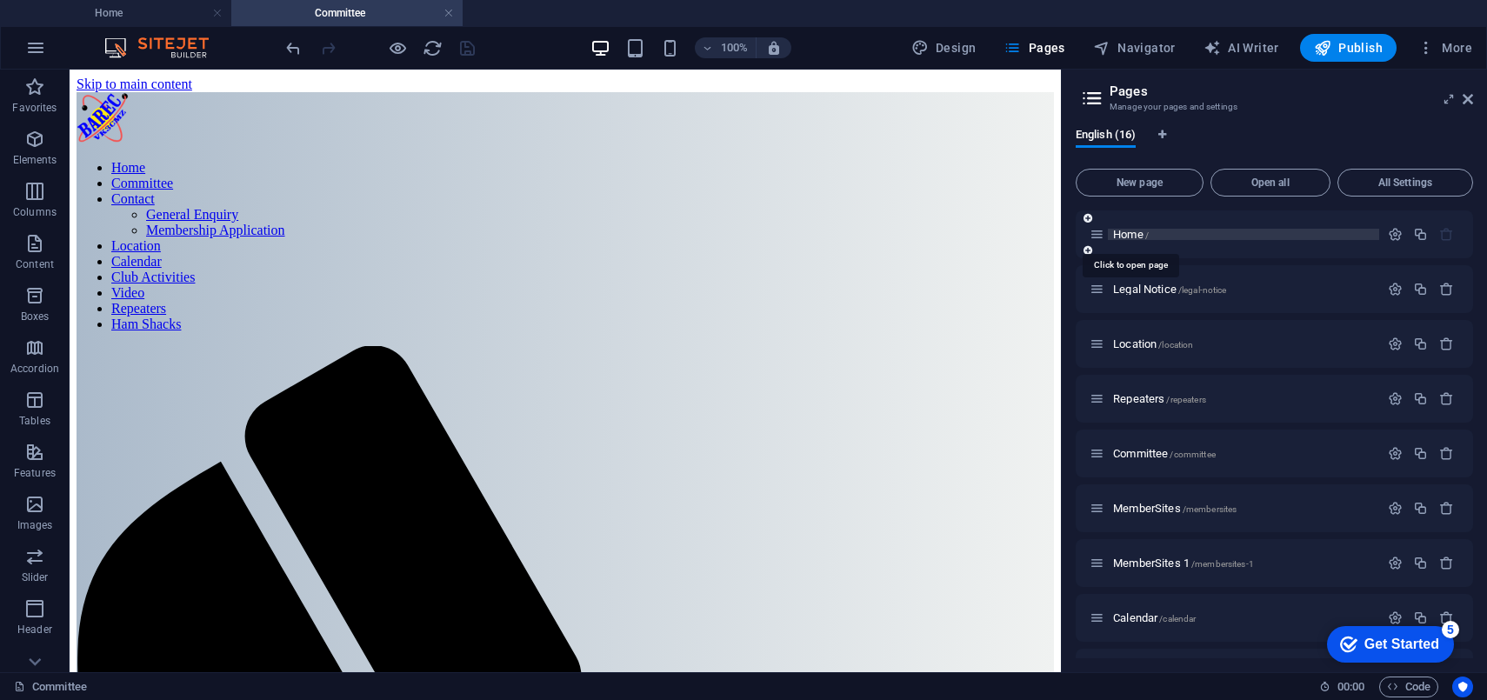
click at [1119, 236] on span "Home /" at bounding box center [1131, 234] width 36 height 13
